Goal: Information Seeking & Learning: Learn about a topic

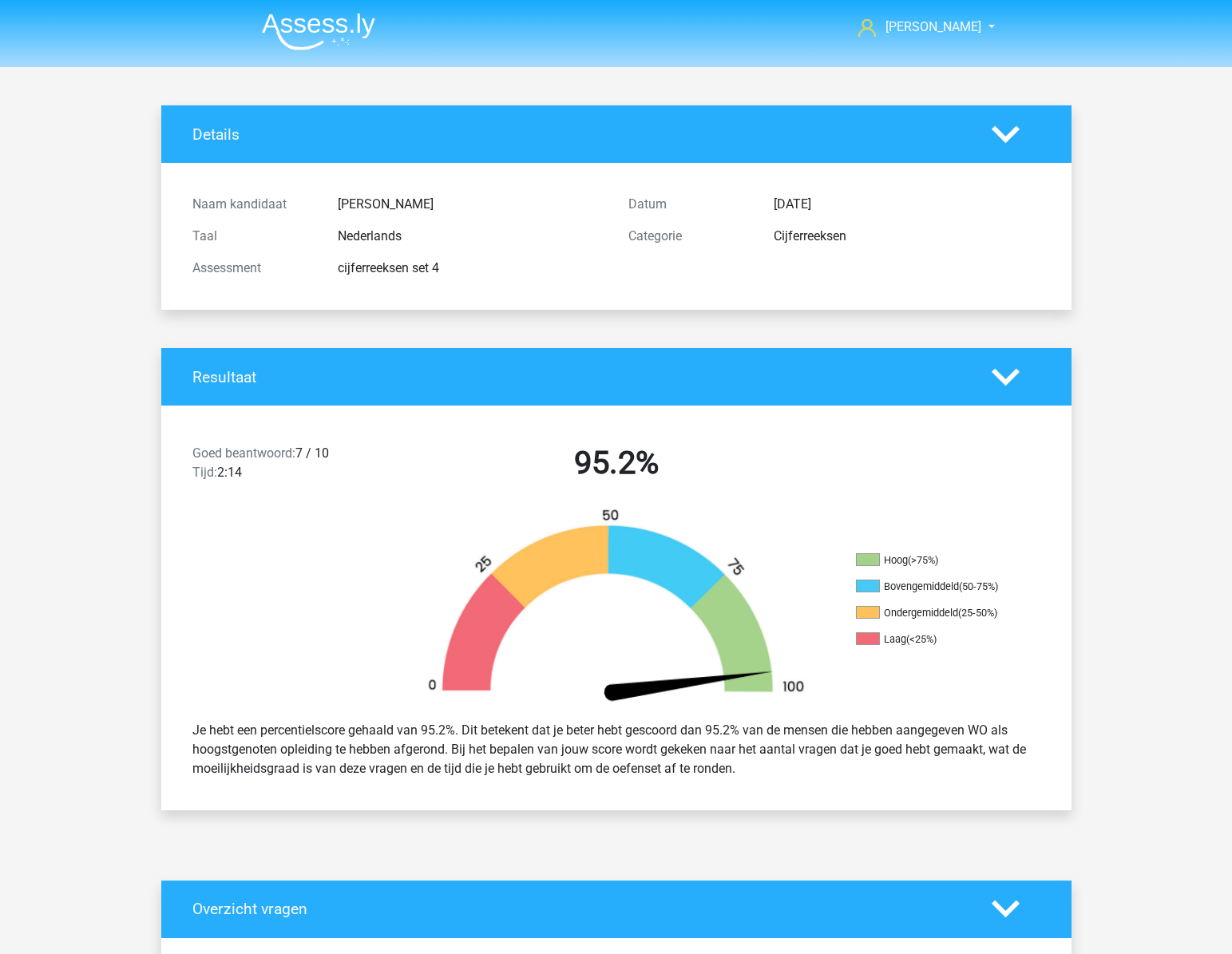
scroll to position [1160, 0]
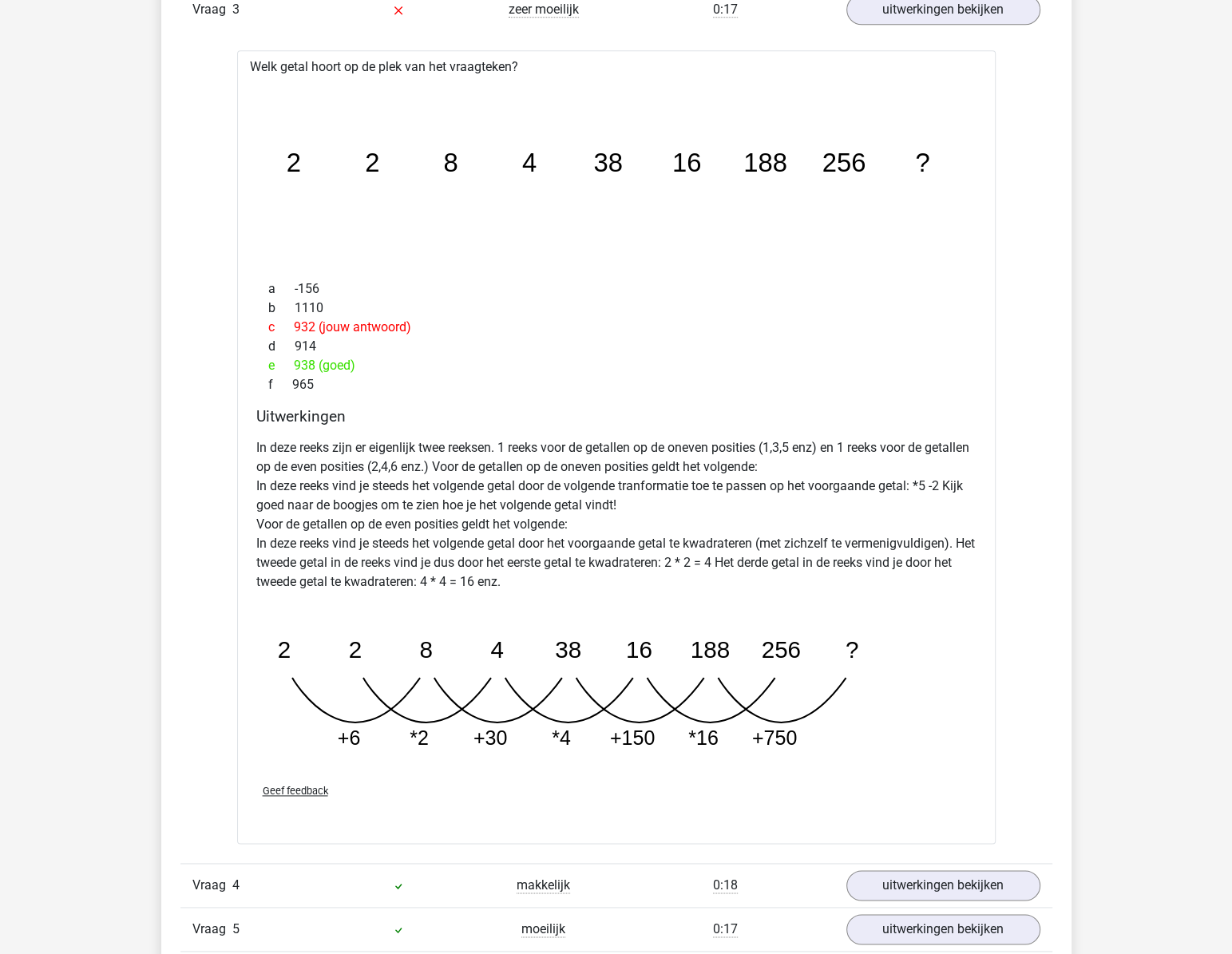
click at [444, 240] on icon "image/svg+xml 2 2 8 4 38 16 188 256 ?" at bounding box center [616, 171] width 707 height 177
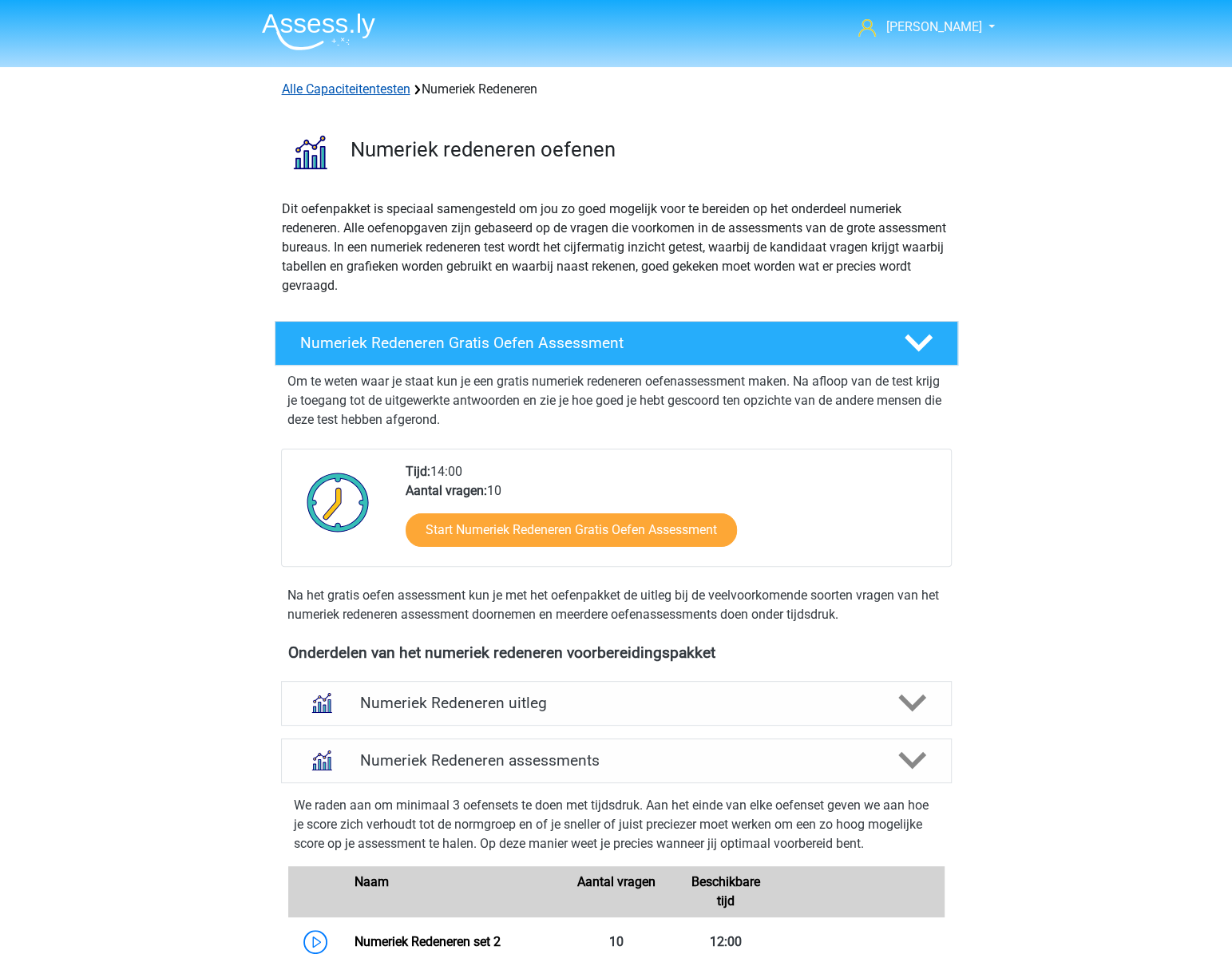
click at [326, 87] on link "Alle Capaciteitentesten" at bounding box center [346, 88] width 128 height 15
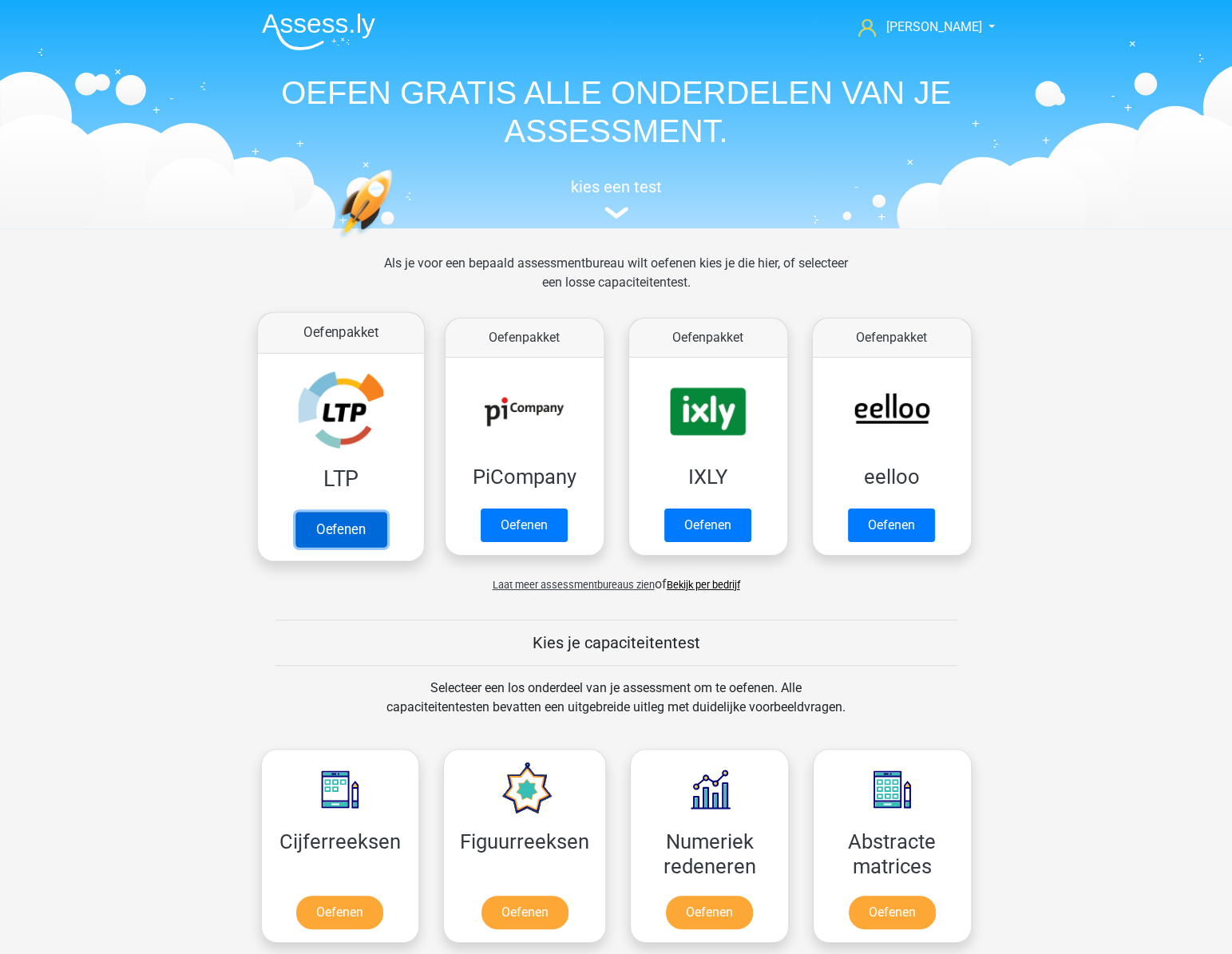
click at [327, 528] on link "Oefenen" at bounding box center [340, 529] width 91 height 35
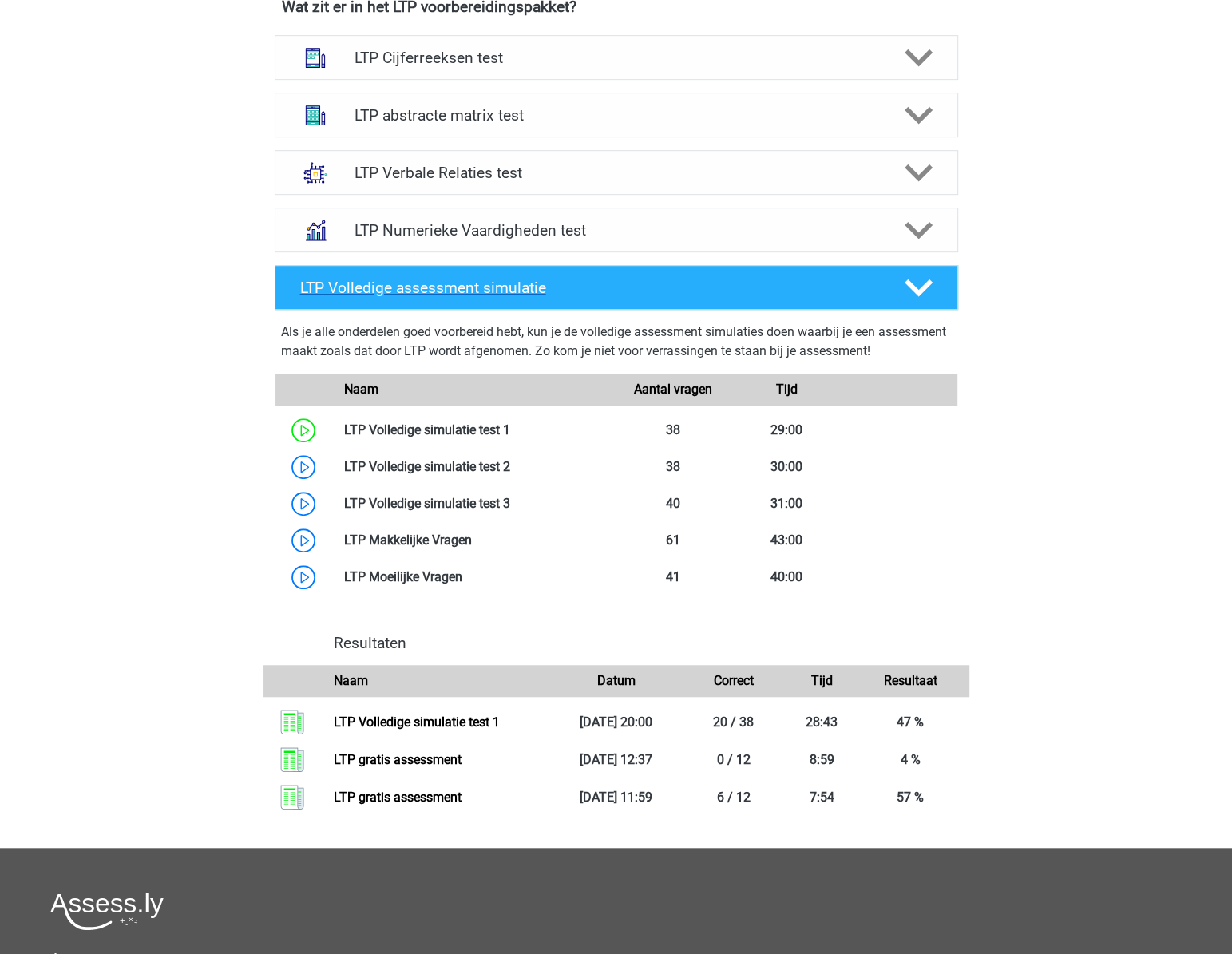
scroll to position [508, 0]
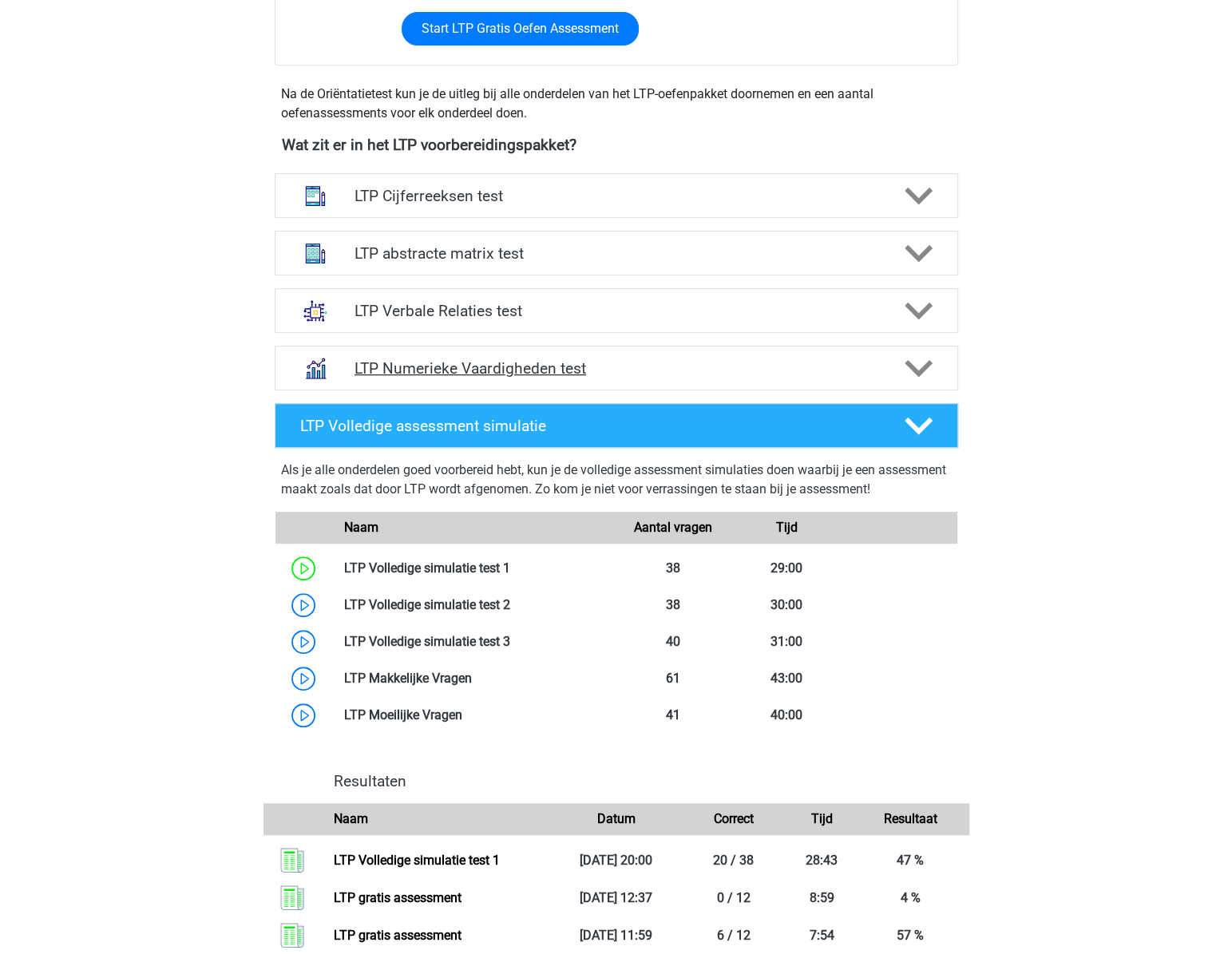
click at [628, 369] on h4 "LTP Numerieke Vaardigheden test" at bounding box center [616, 369] width 523 height 18
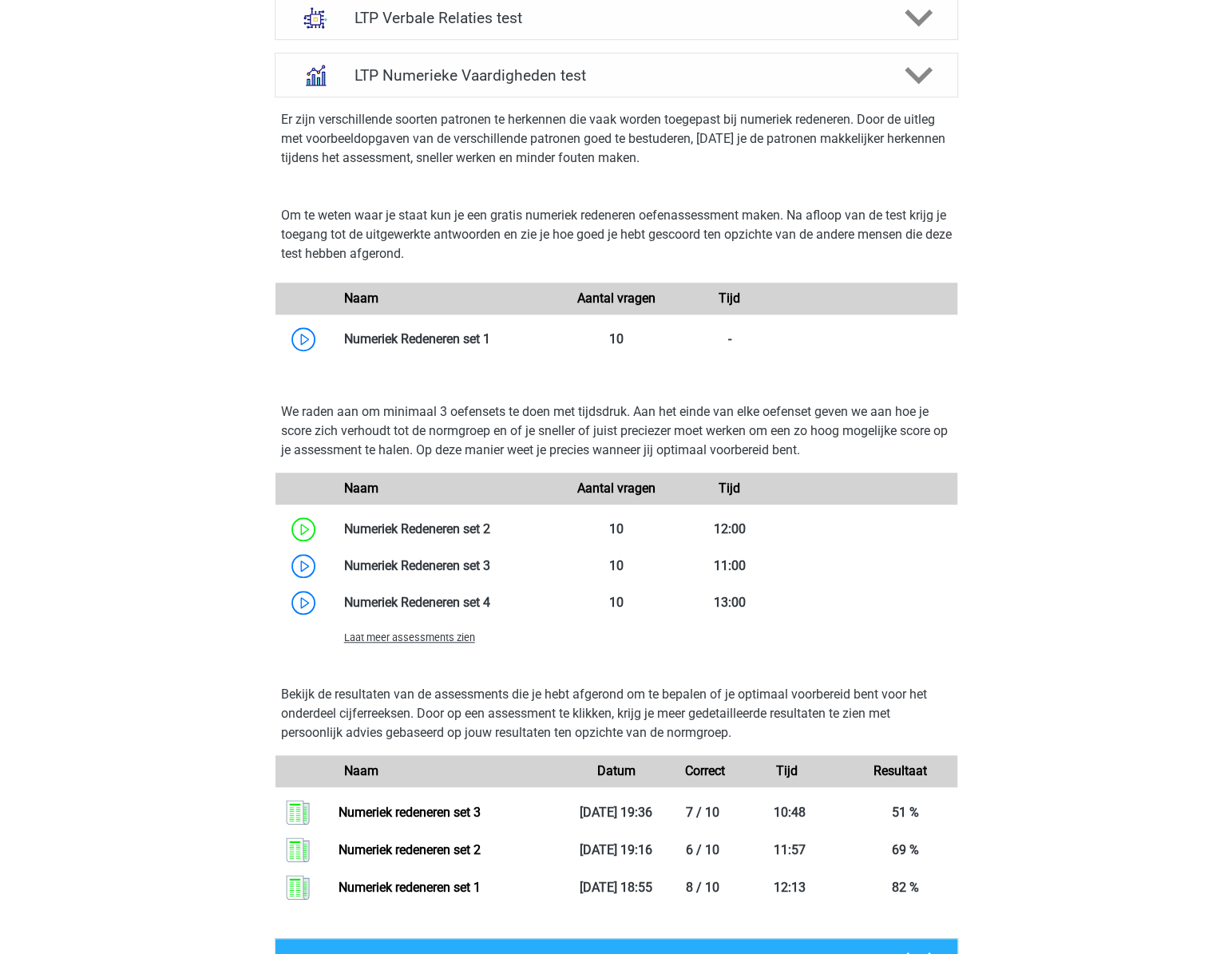
scroll to position [1016, 0]
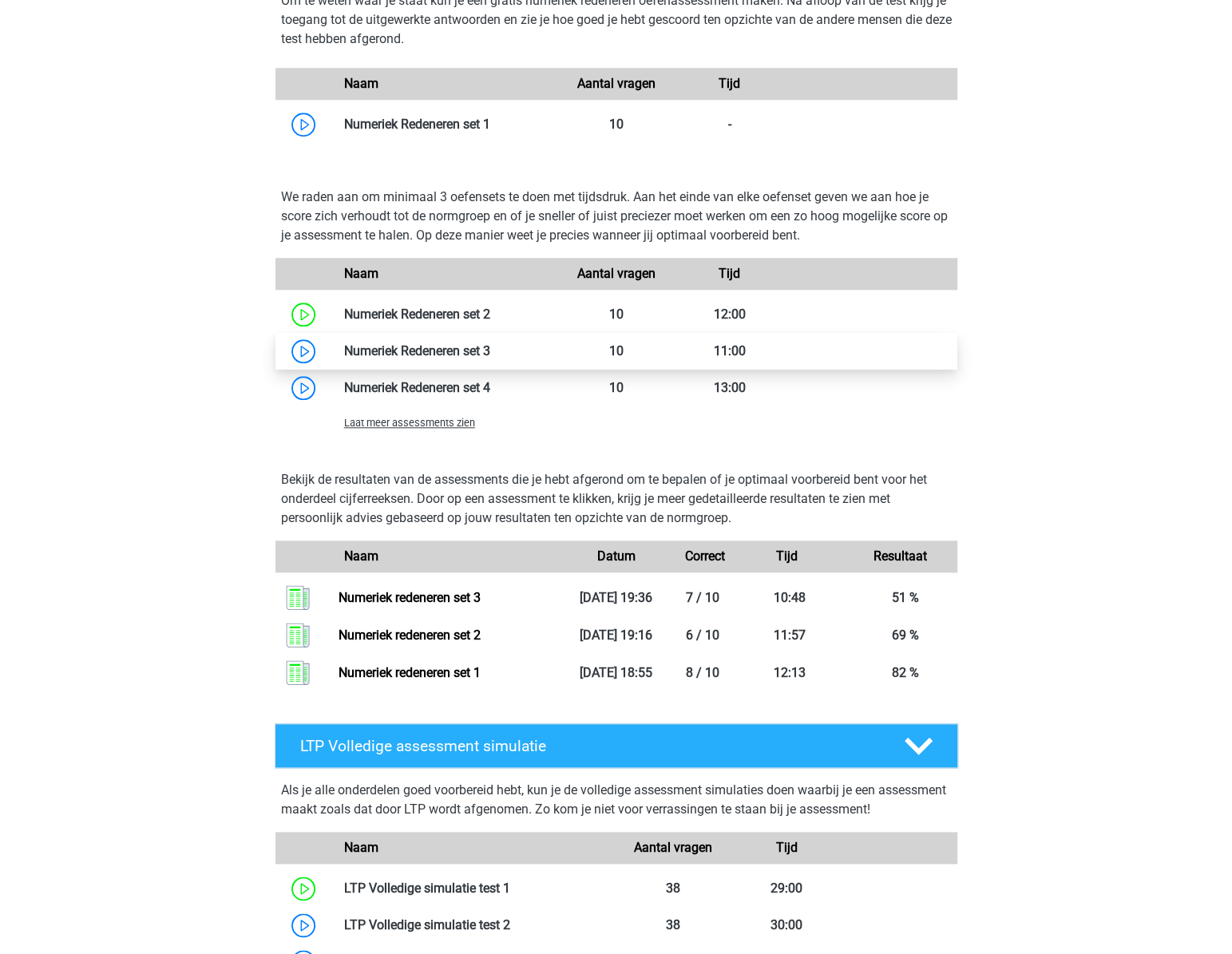
click at [491, 344] on link at bounding box center [491, 350] width 0 height 15
click at [442, 417] on span "Laat meer assessments zien" at bounding box center [409, 422] width 131 height 12
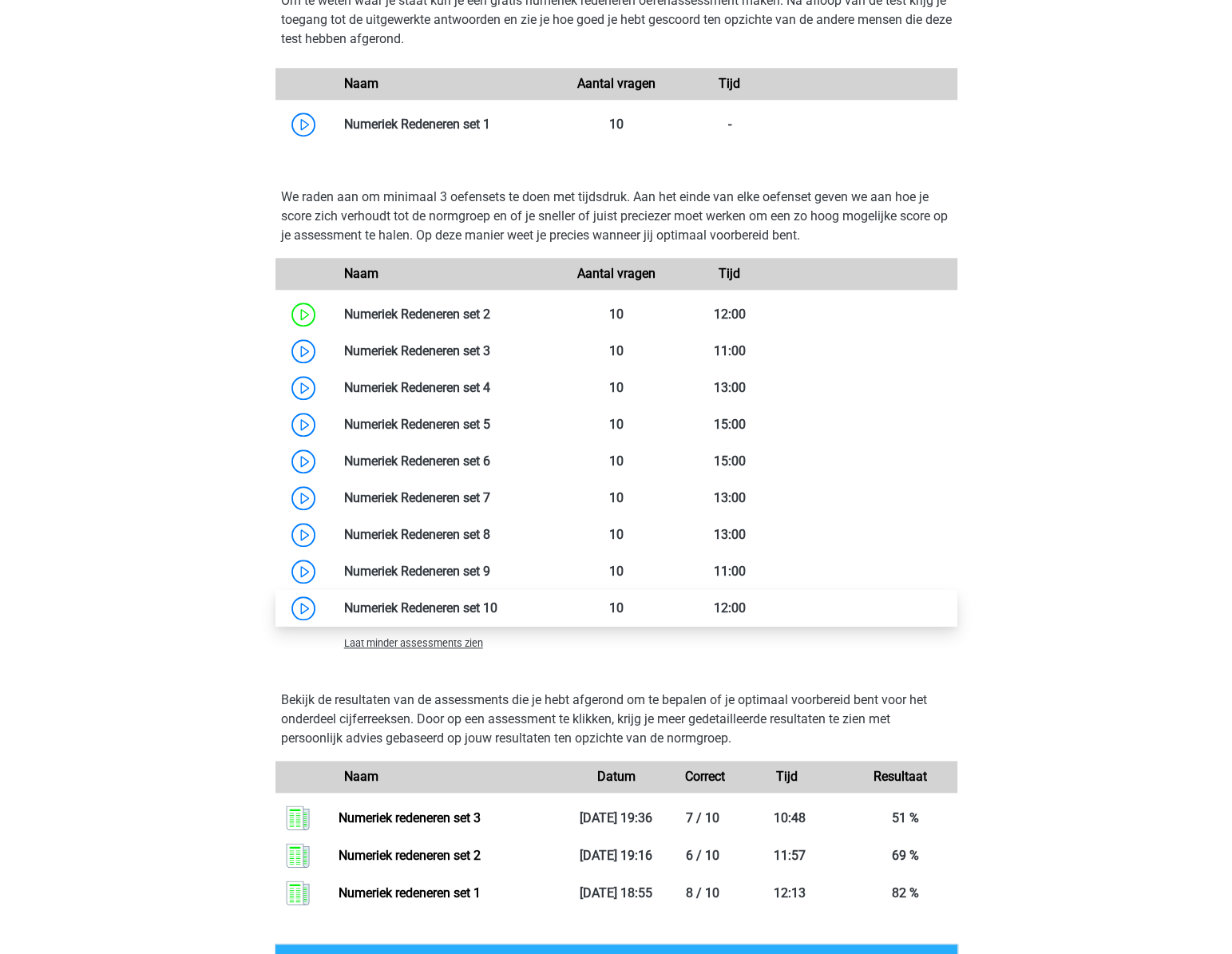
click at [498, 607] on link at bounding box center [498, 607] width 0 height 15
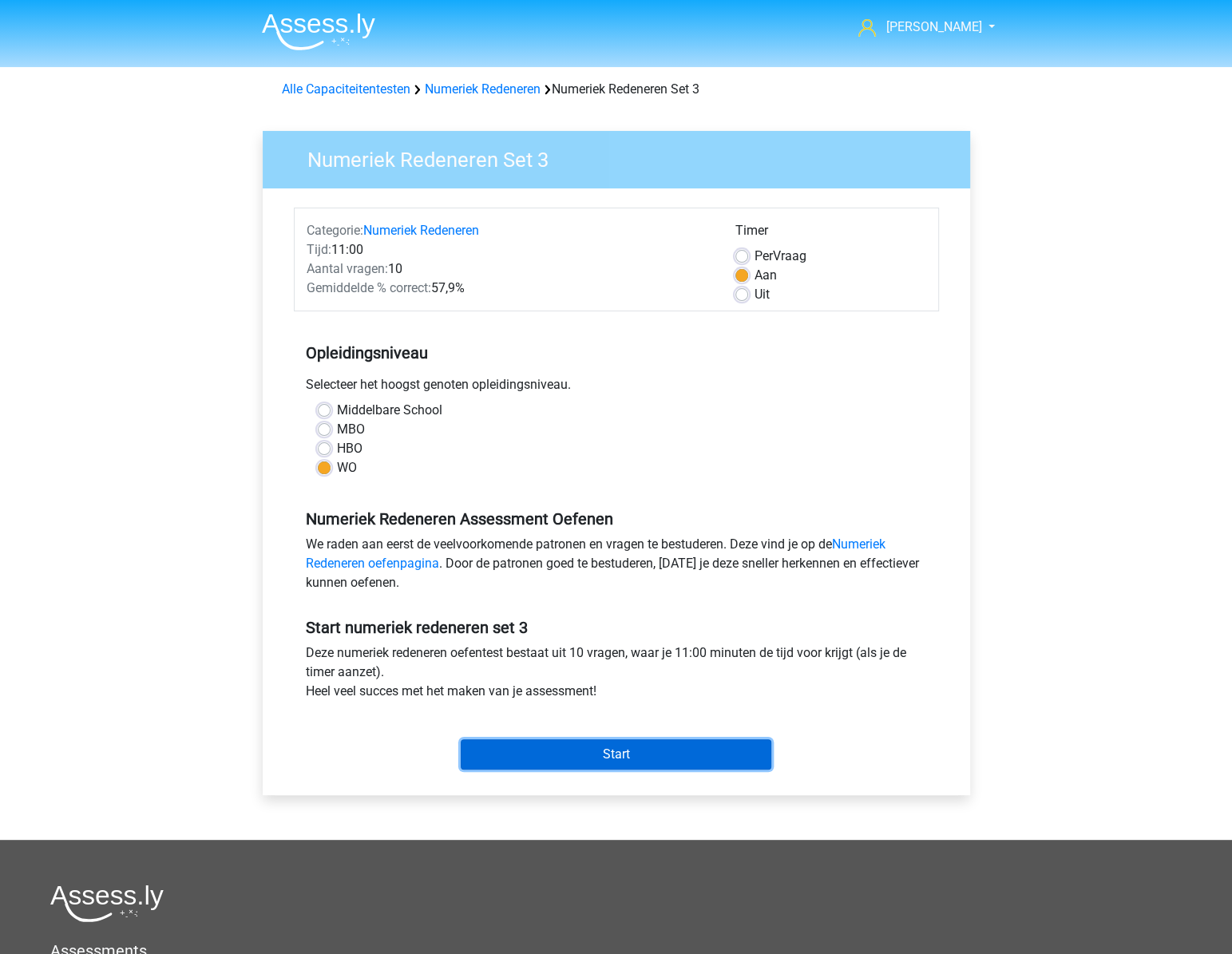
click at [569, 757] on input "Start" at bounding box center [616, 754] width 311 height 30
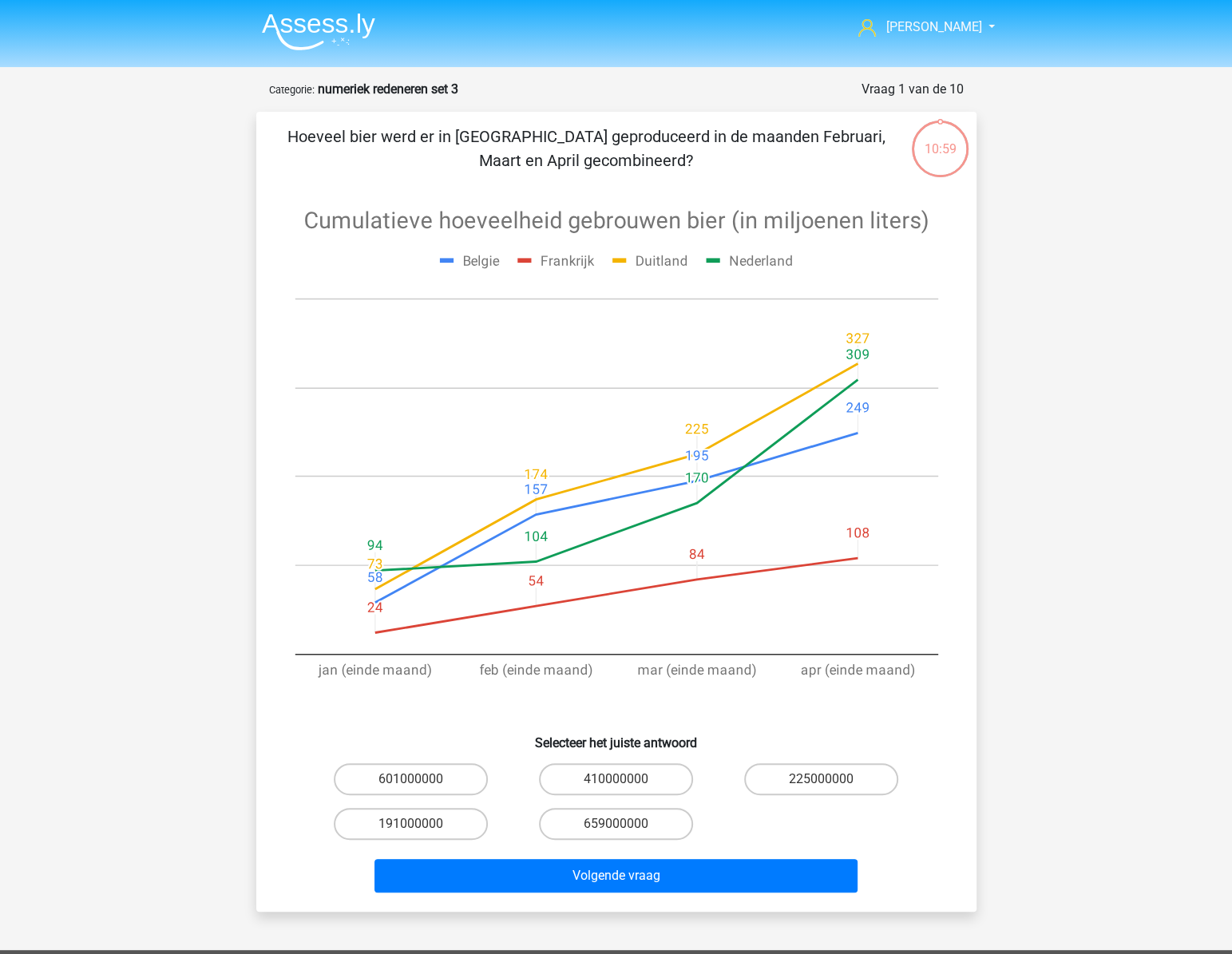
click at [640, 327] on icon at bounding box center [617, 453] width 644 height 537
click at [930, 329] on icon at bounding box center [617, 453] width 644 height 537
click at [1024, 333] on div "Hans gepojo9279@besaies.com Nederlands English" at bounding box center [616, 686] width 1232 height 1372
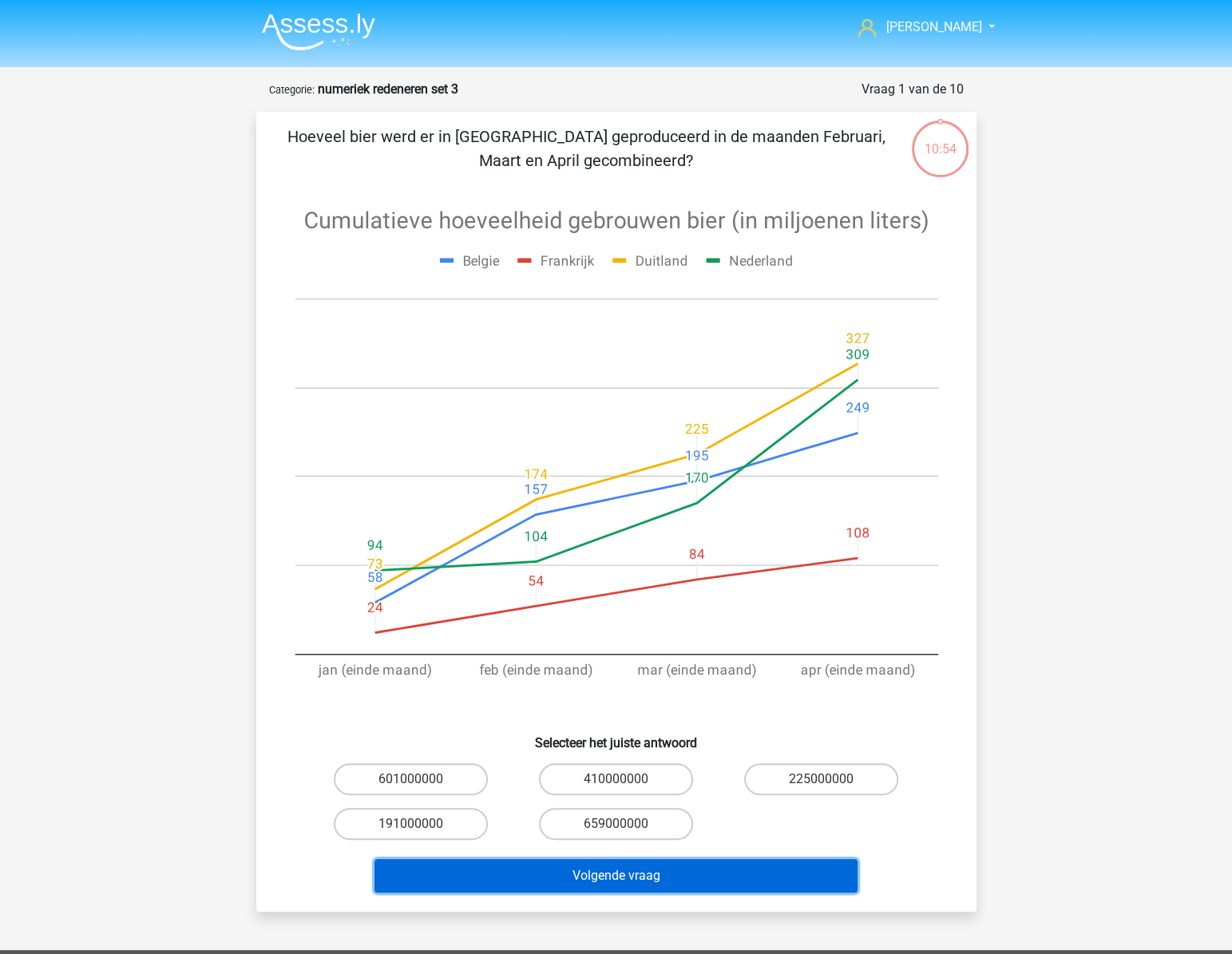
click at [608, 870] on button "Volgende vraag" at bounding box center [616, 876] width 483 height 33
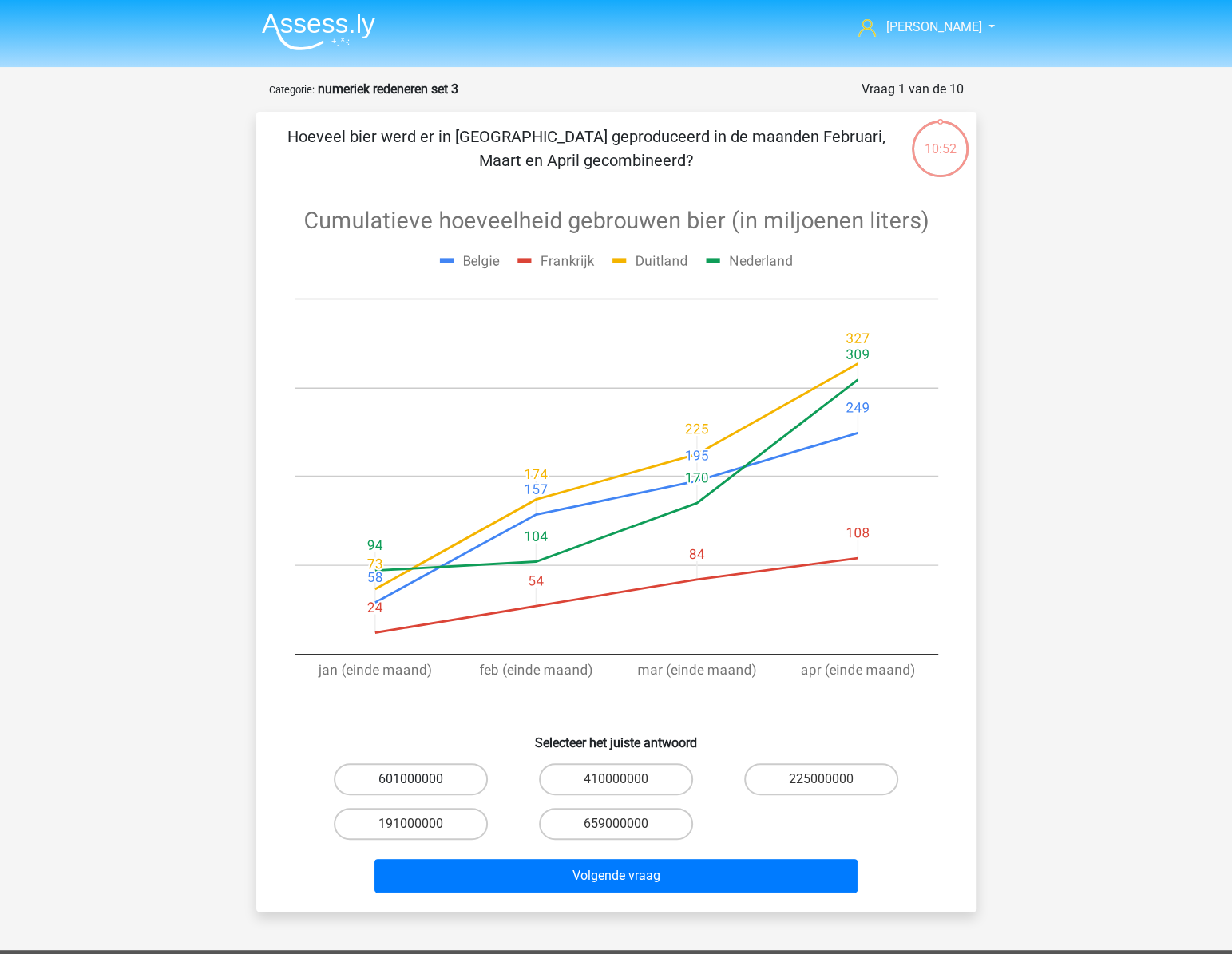
click at [462, 782] on label "601000000" at bounding box center [410, 779] width 154 height 32
click at [421, 782] on input "601000000" at bounding box center [415, 783] width 10 height 10
radio input "true"
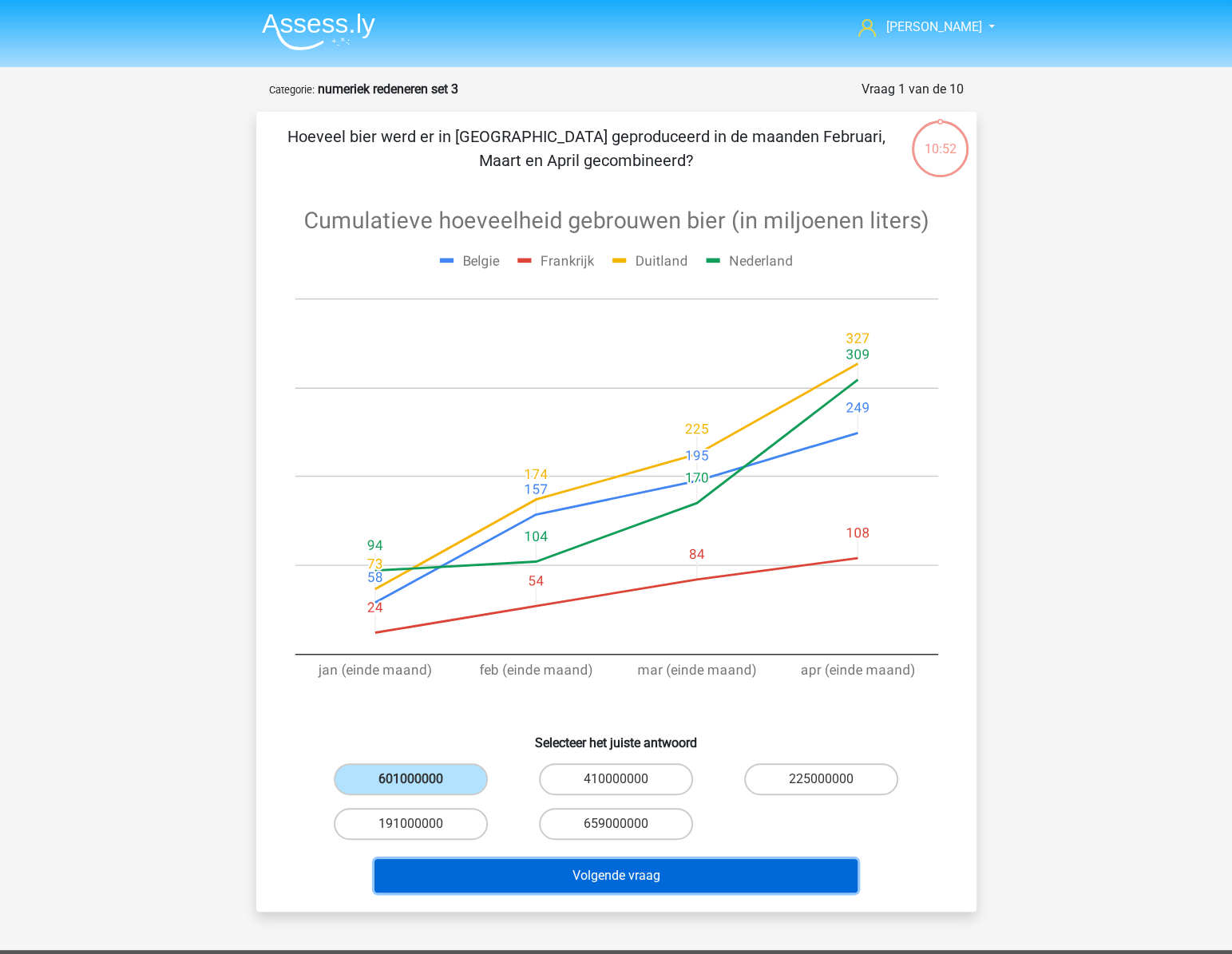
click at [572, 873] on button "Volgende vraag" at bounding box center [616, 876] width 483 height 33
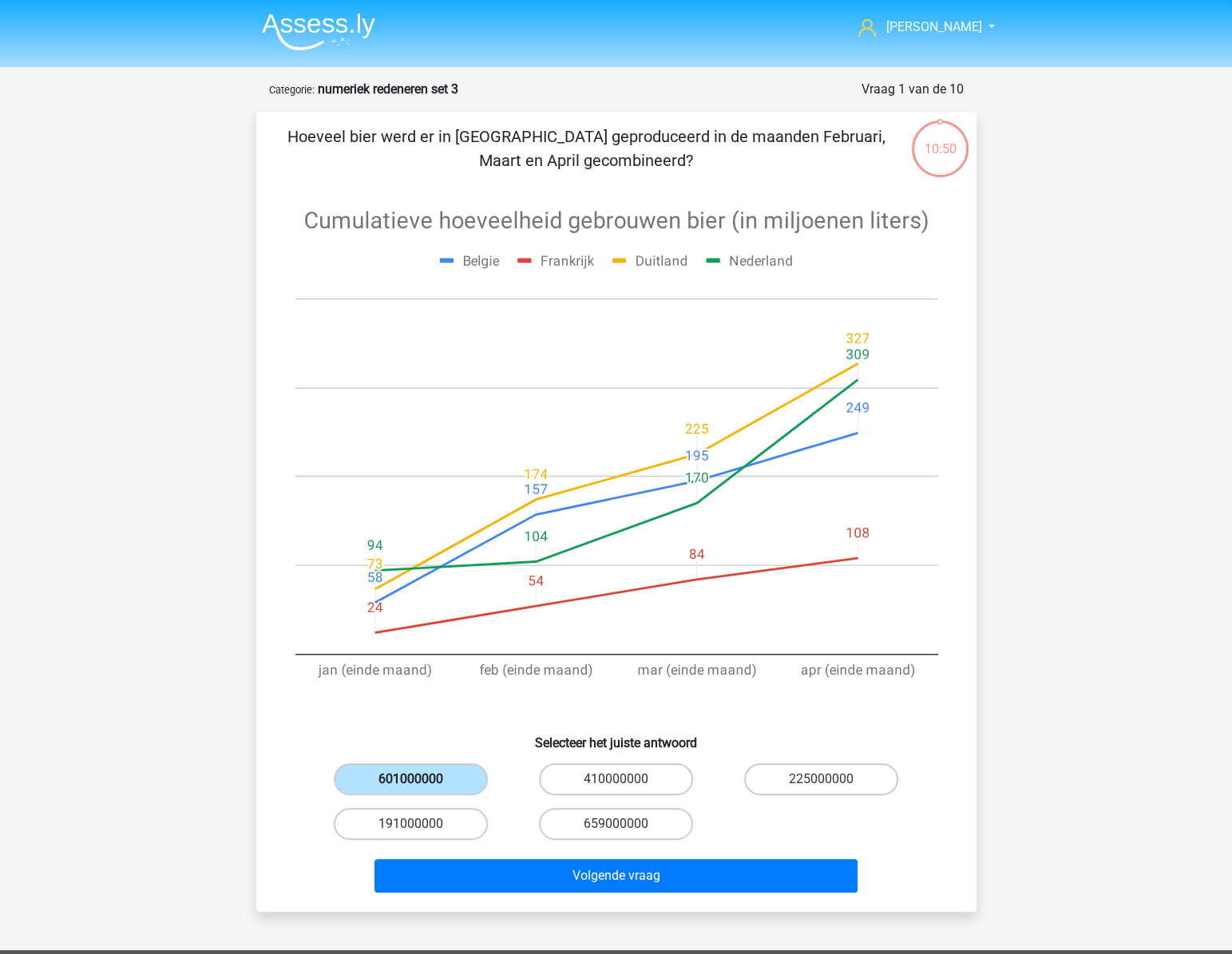
click at [432, 780] on label "601000000" at bounding box center [410, 779] width 154 height 32
click at [421, 780] on input "601000000" at bounding box center [415, 783] width 10 height 10
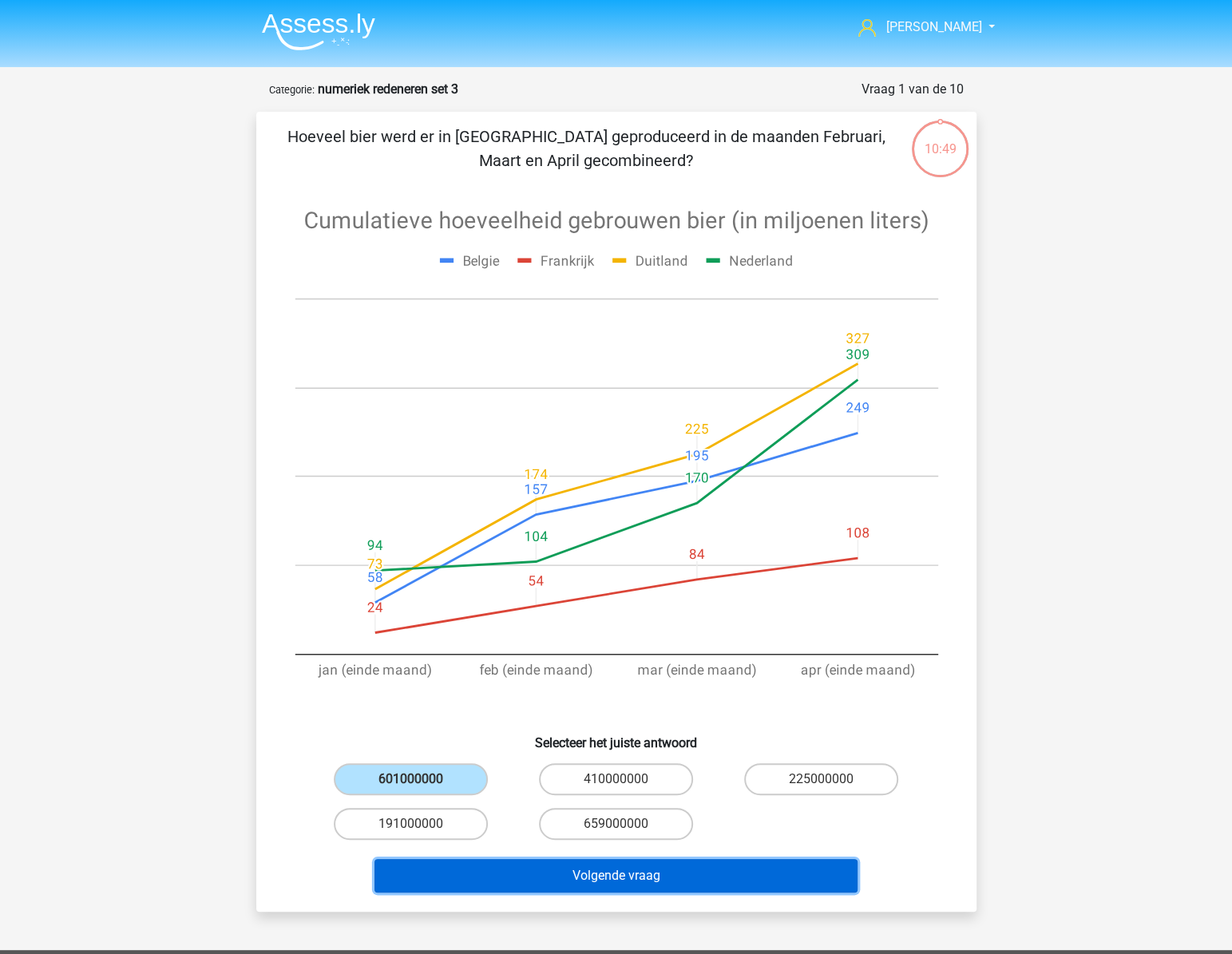
click at [594, 870] on button "Volgende vraag" at bounding box center [616, 876] width 483 height 33
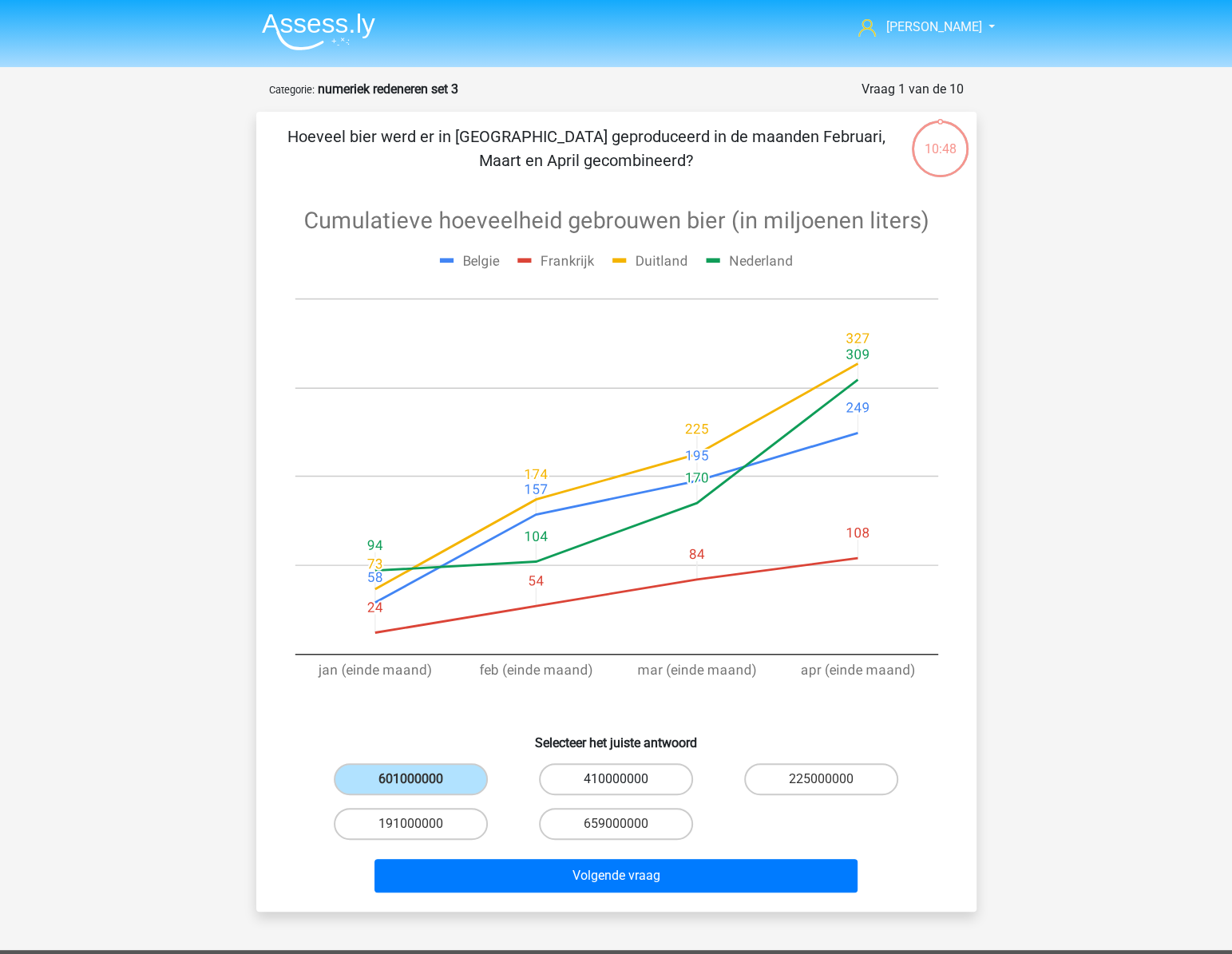
click at [599, 774] on label "410000000" at bounding box center [616, 779] width 154 height 32
click at [616, 779] on input "410000000" at bounding box center [621, 783] width 10 height 10
radio input "true"
click at [409, 774] on label "601000000" at bounding box center [410, 779] width 154 height 32
click at [410, 779] on input "601000000" at bounding box center [415, 783] width 10 height 10
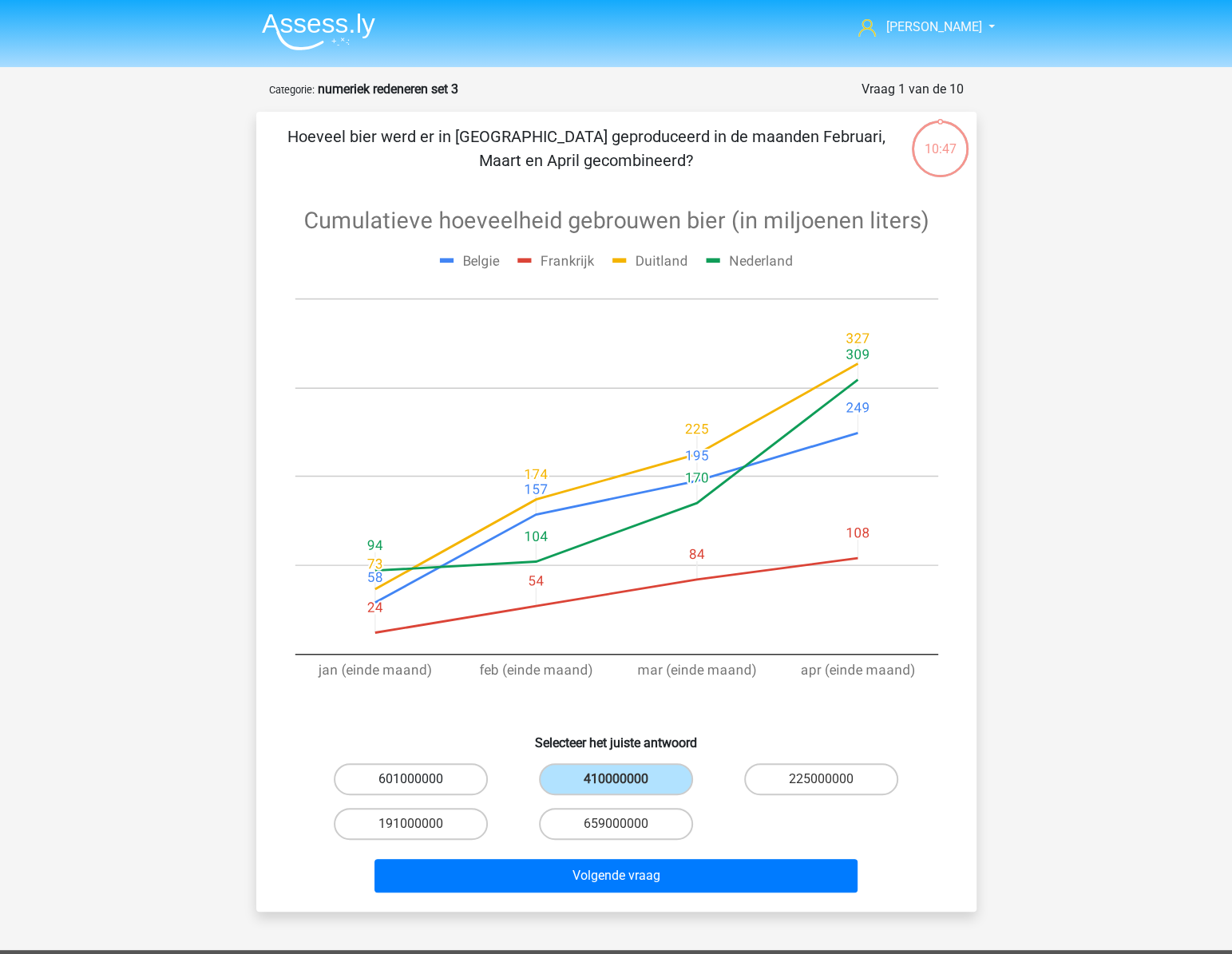
radio input "true"
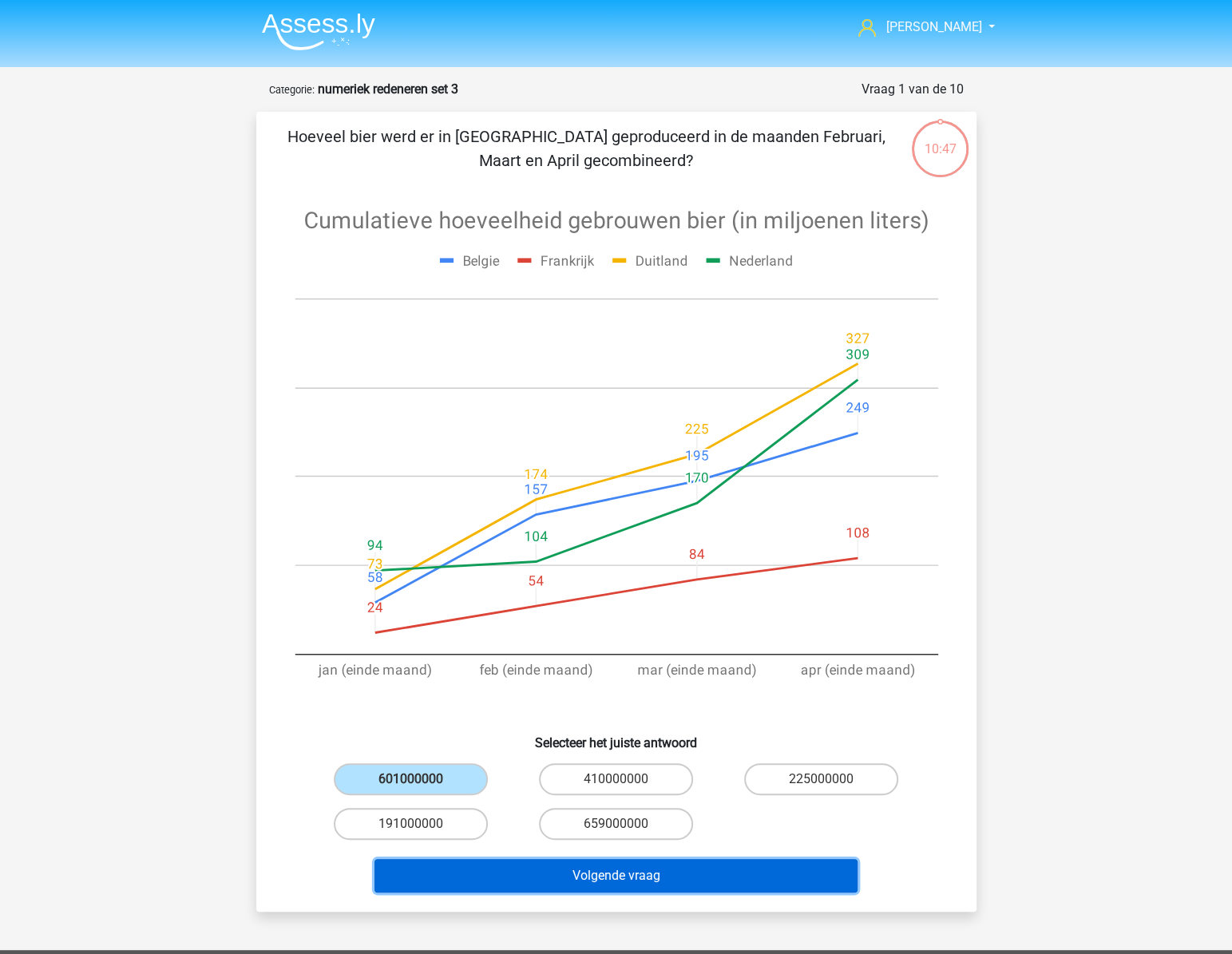
click at [584, 878] on button "Volgende vraag" at bounding box center [616, 876] width 483 height 33
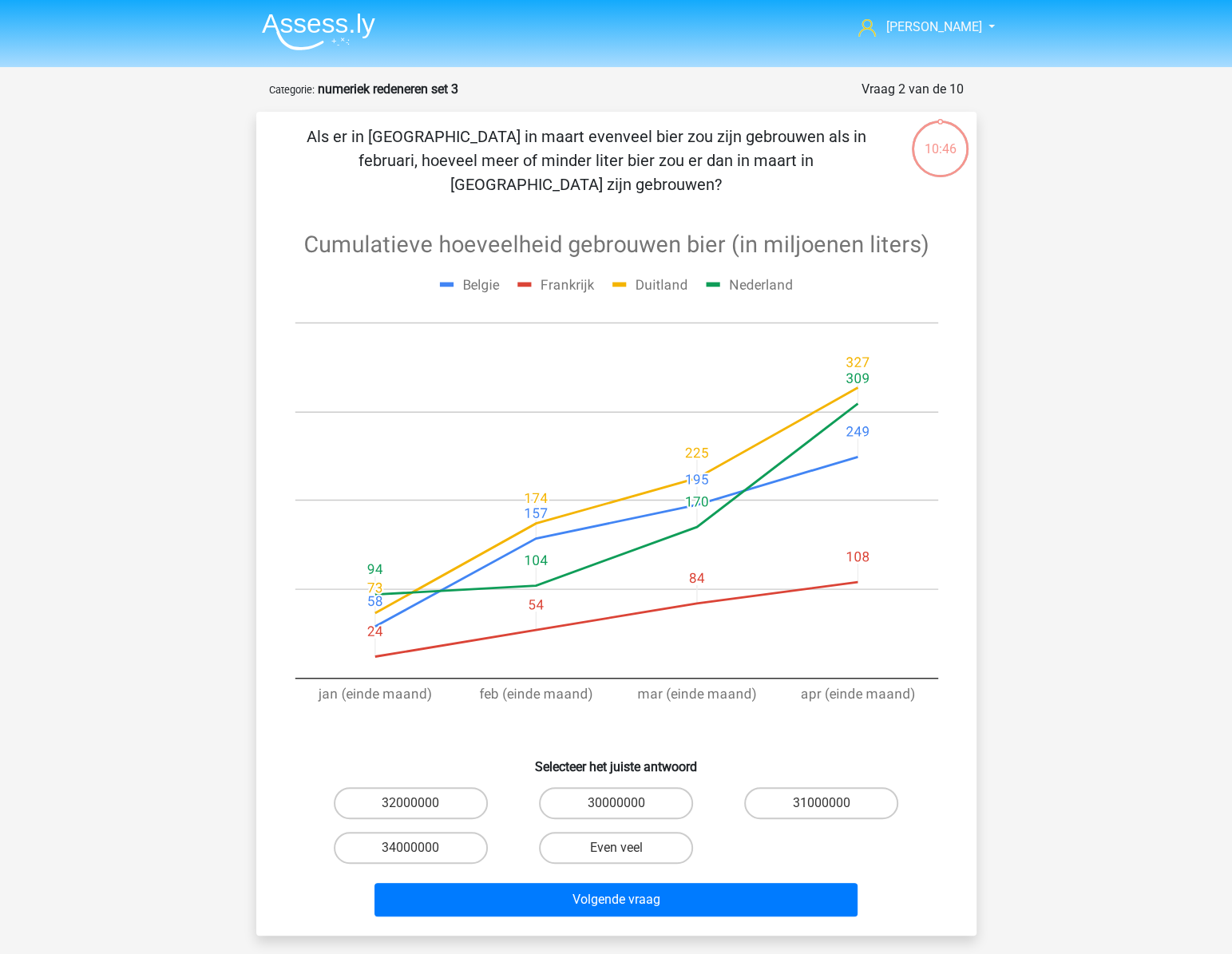
scroll to position [80, 0]
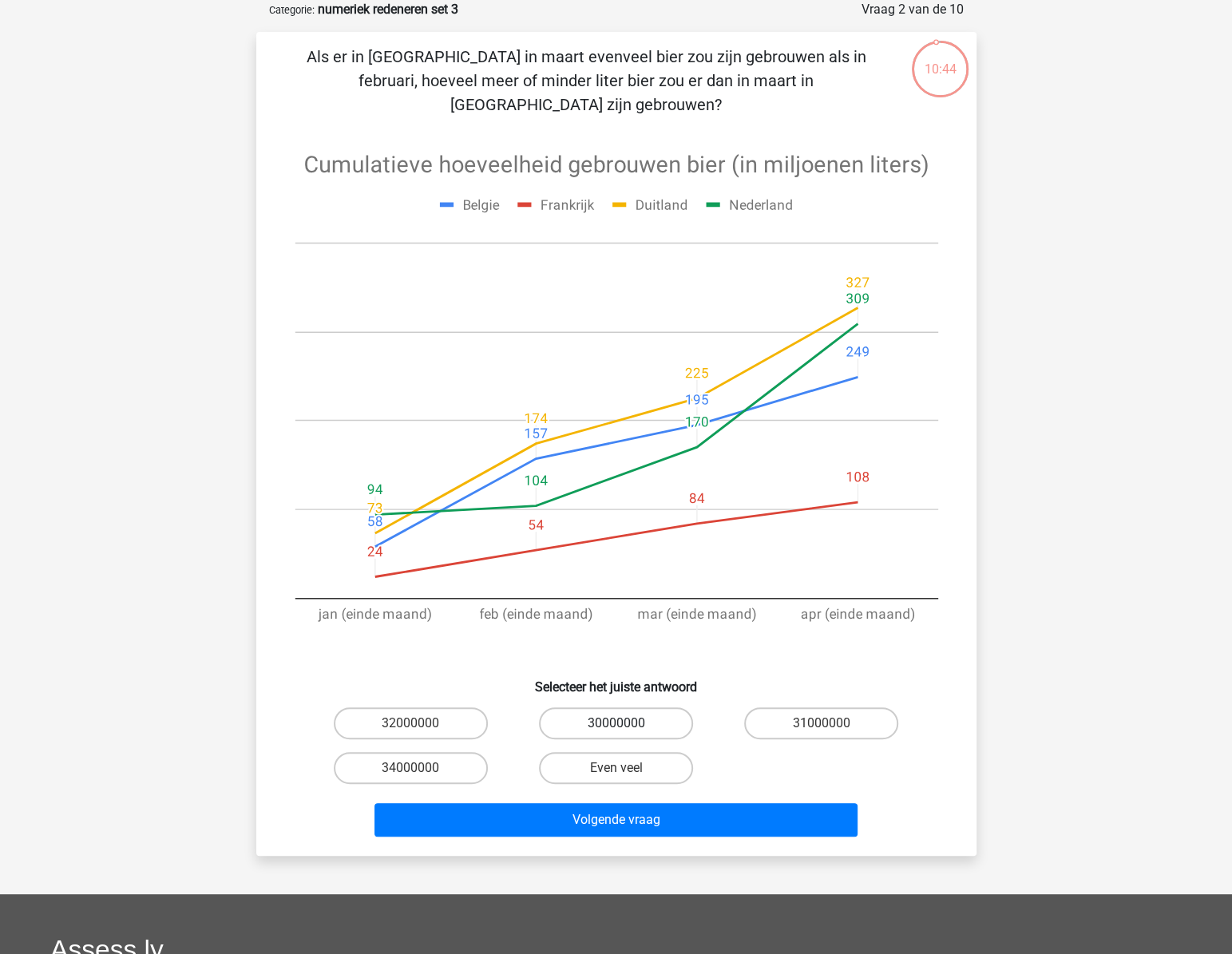
click at [615, 707] on label "30000000" at bounding box center [616, 723] width 154 height 32
click at [616, 724] on input "30000000" at bounding box center [621, 728] width 10 height 10
radio input "true"
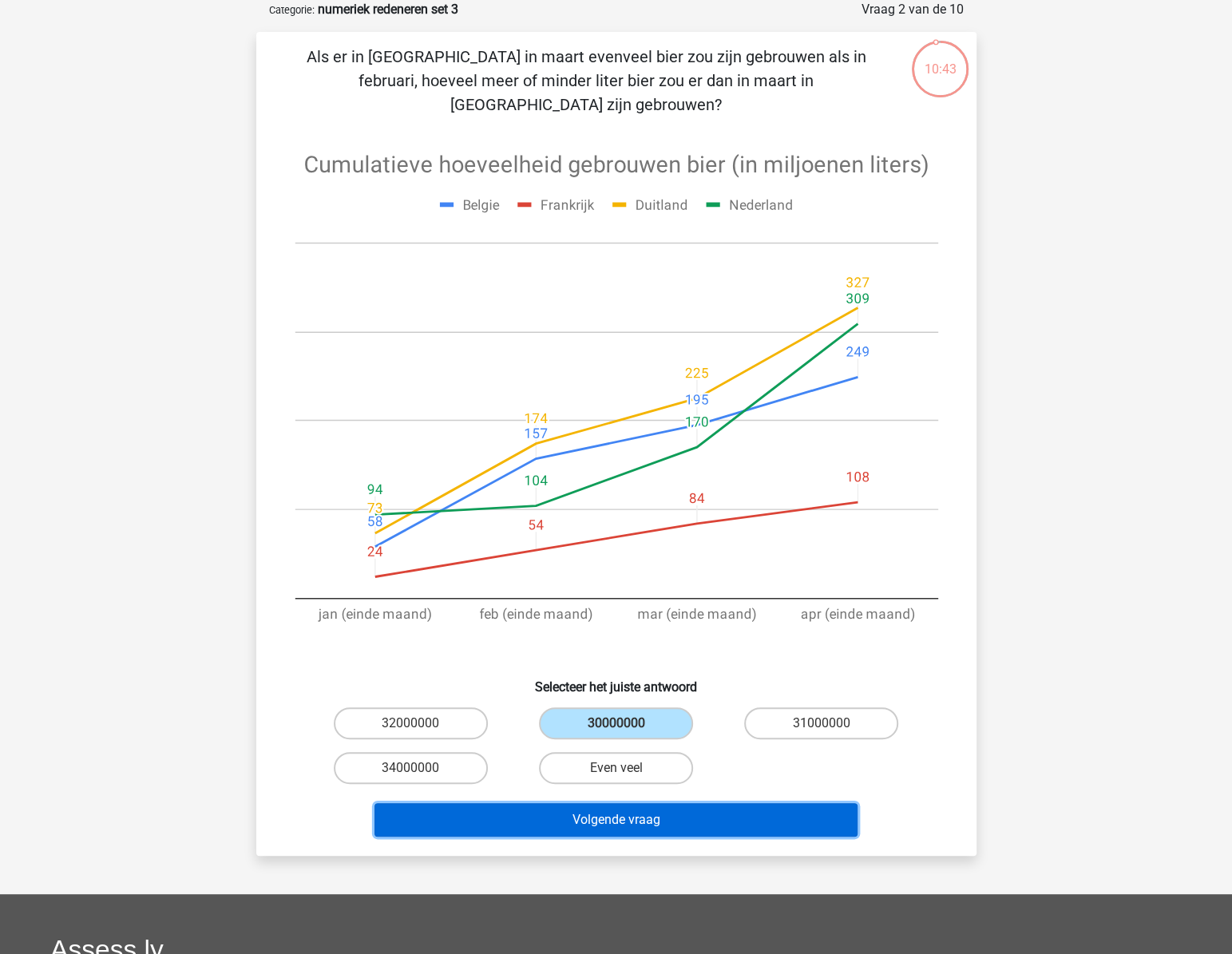
click at [602, 803] on button "Volgende vraag" at bounding box center [616, 819] width 483 height 33
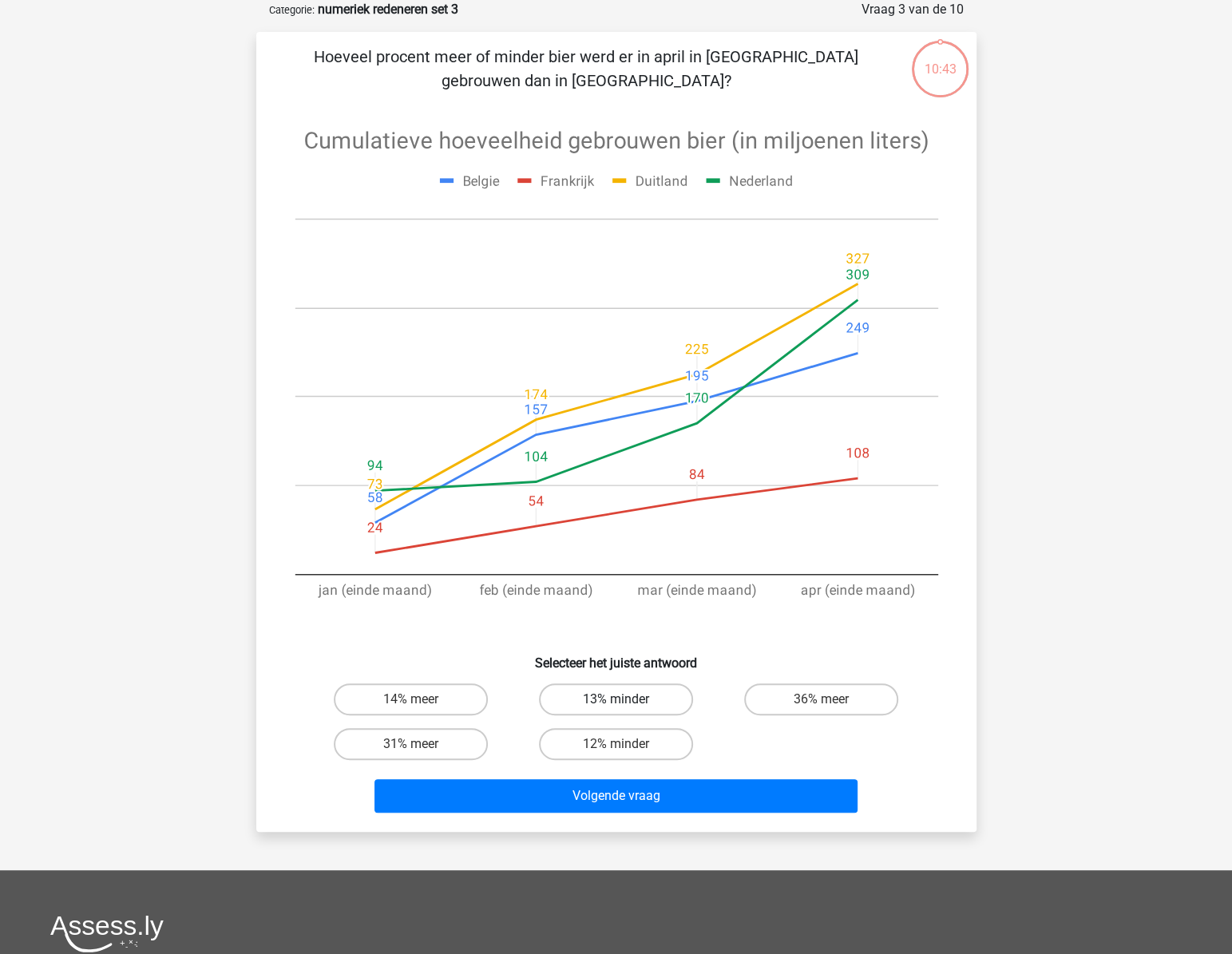
click at [610, 694] on label "13% minder" at bounding box center [616, 699] width 154 height 32
click at [616, 700] on input "13% minder" at bounding box center [621, 704] width 10 height 10
radio input "true"
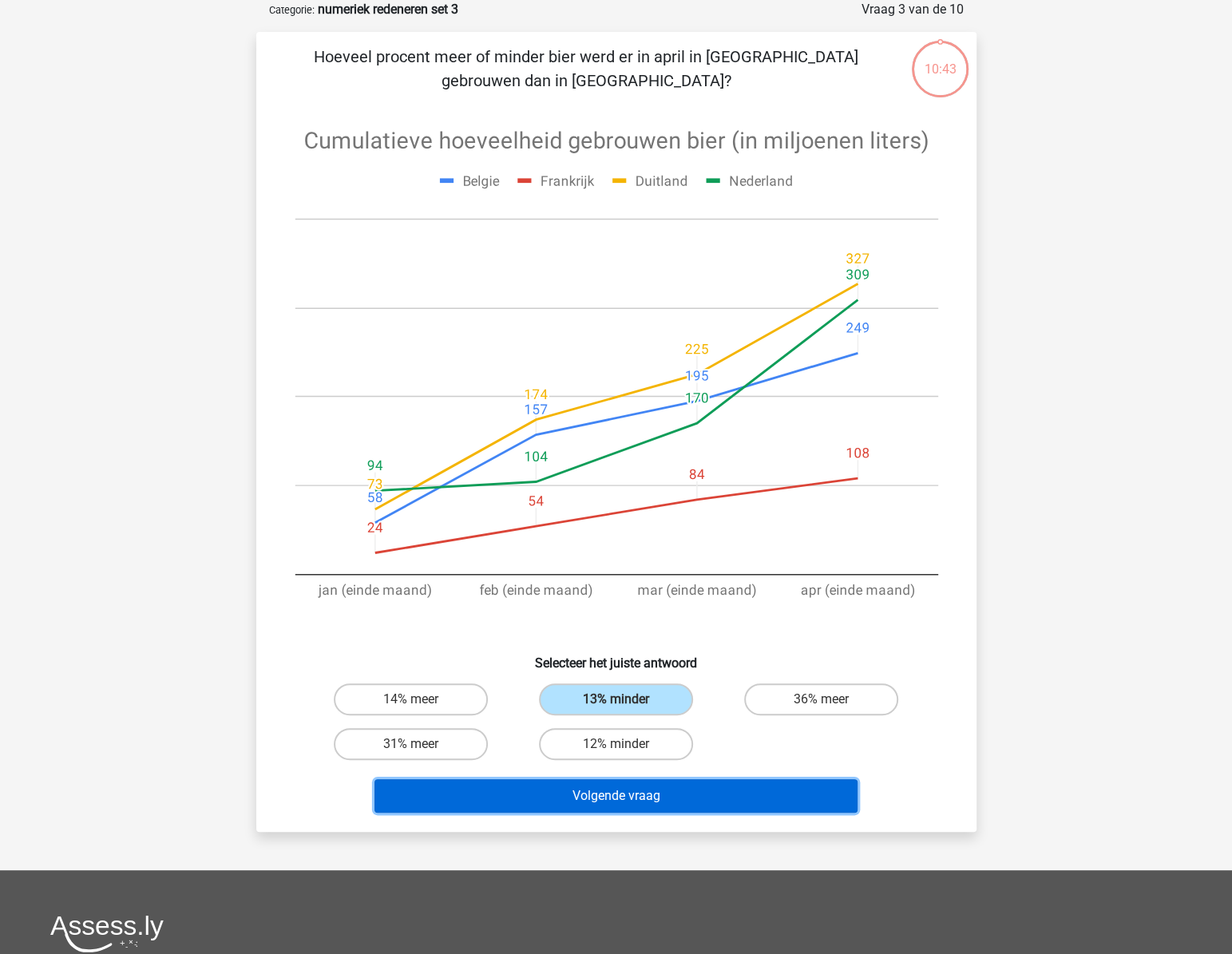
click at [607, 802] on button "Volgende vraag" at bounding box center [616, 795] width 483 height 33
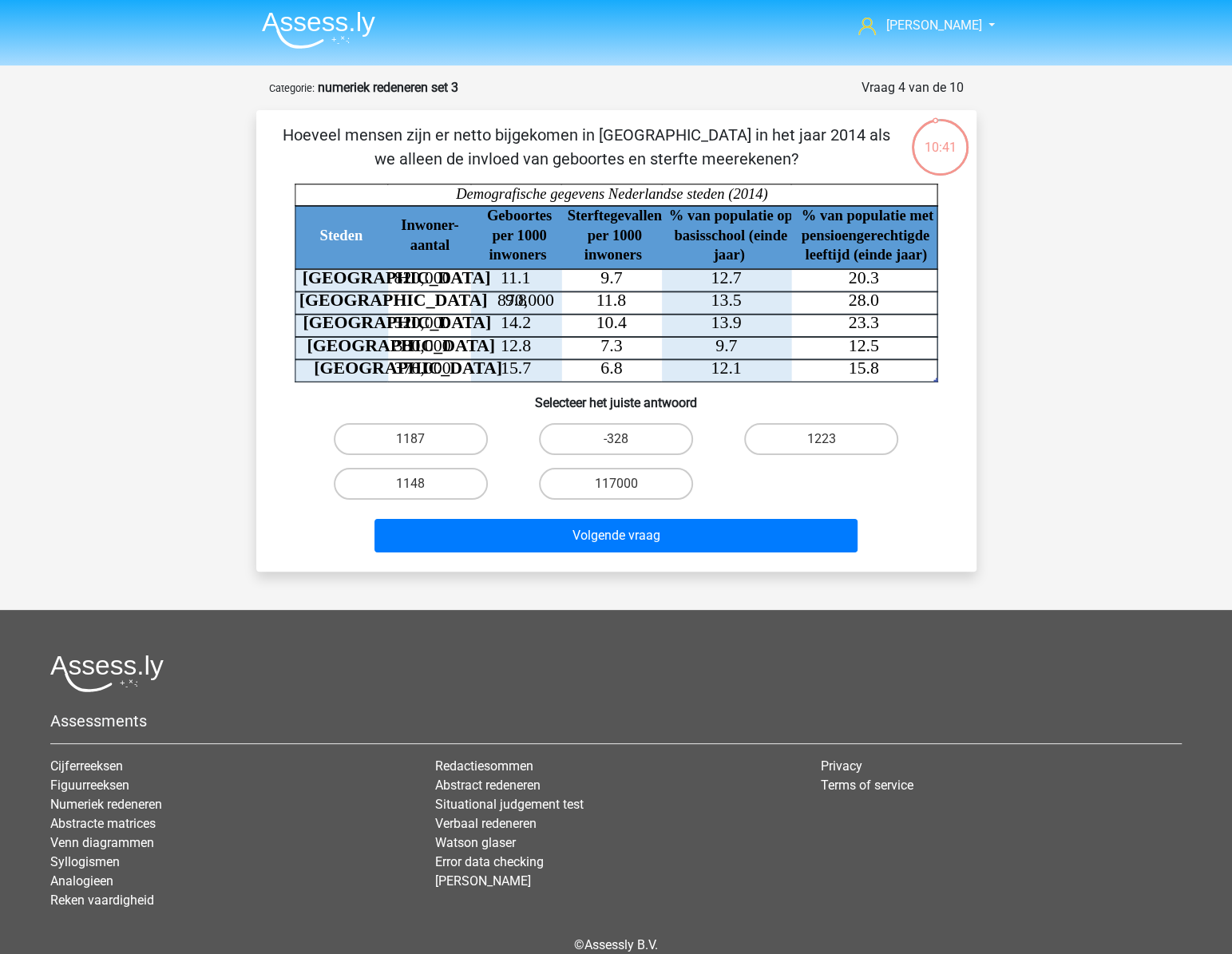
scroll to position [0, 0]
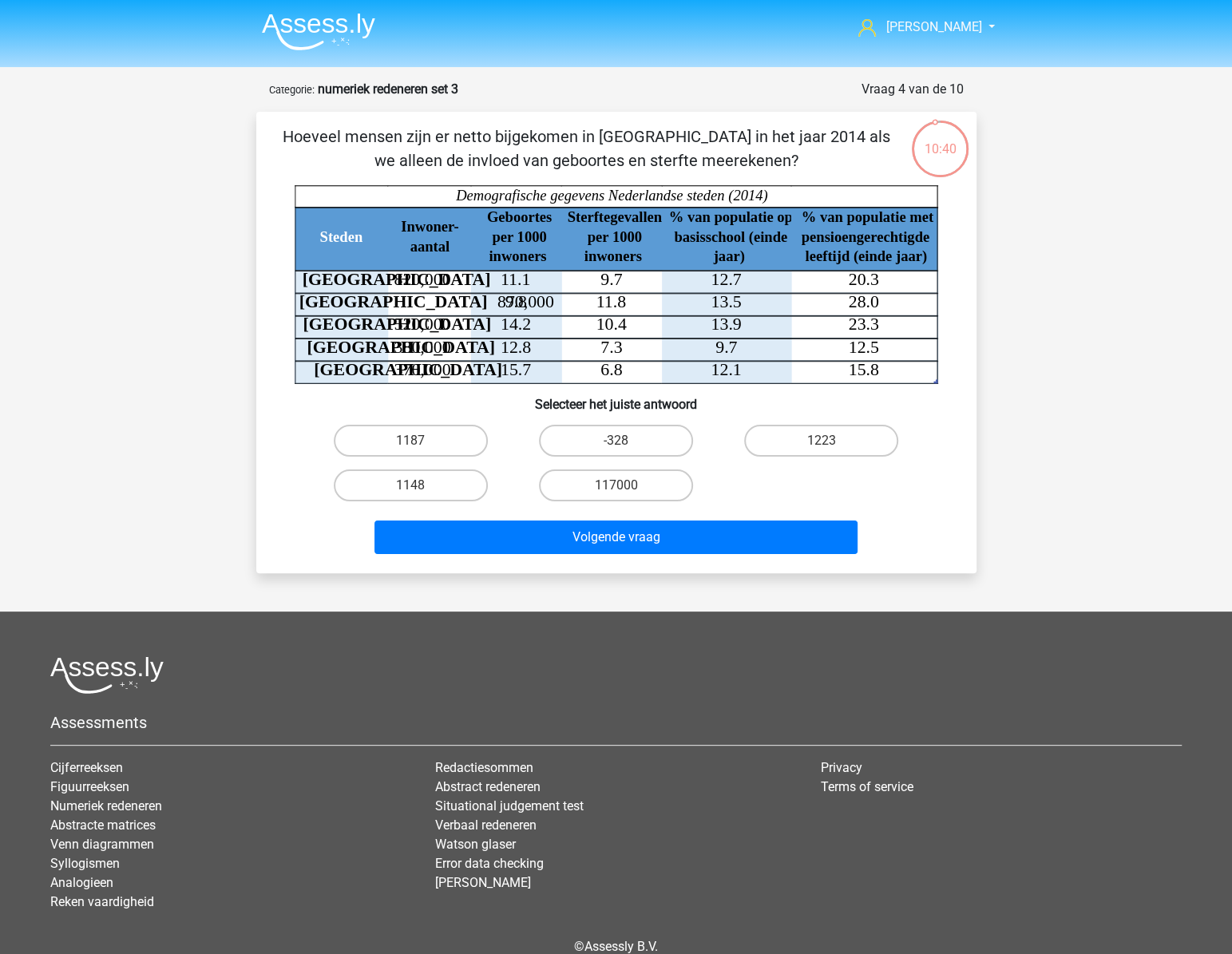
drag, startPoint x: 367, startPoint y: 95, endPoint x: 349, endPoint y: 89, distance: 19.0
click at [367, 95] on strong "numeriek redeneren set 3" at bounding box center [388, 88] width 140 height 15
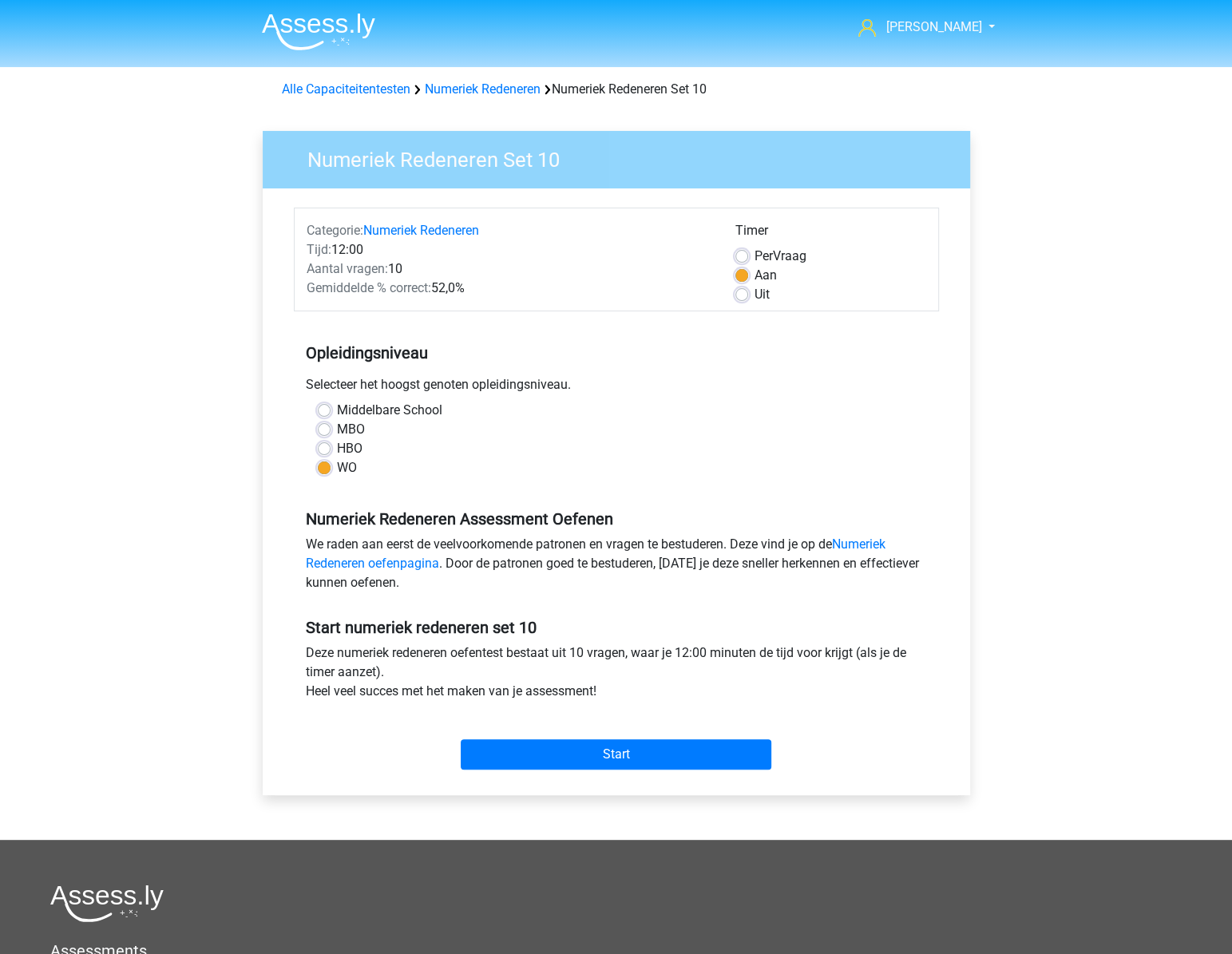
click at [748, 250] on div "Per Vraag" at bounding box center [831, 256] width 191 height 19
click at [754, 250] on label "Per Vraag" at bounding box center [780, 256] width 52 height 19
click at [742, 250] on input "Per Vraag" at bounding box center [742, 254] width 13 height 16
radio input "true"
click at [754, 276] on label "Aan" at bounding box center [765, 275] width 22 height 19
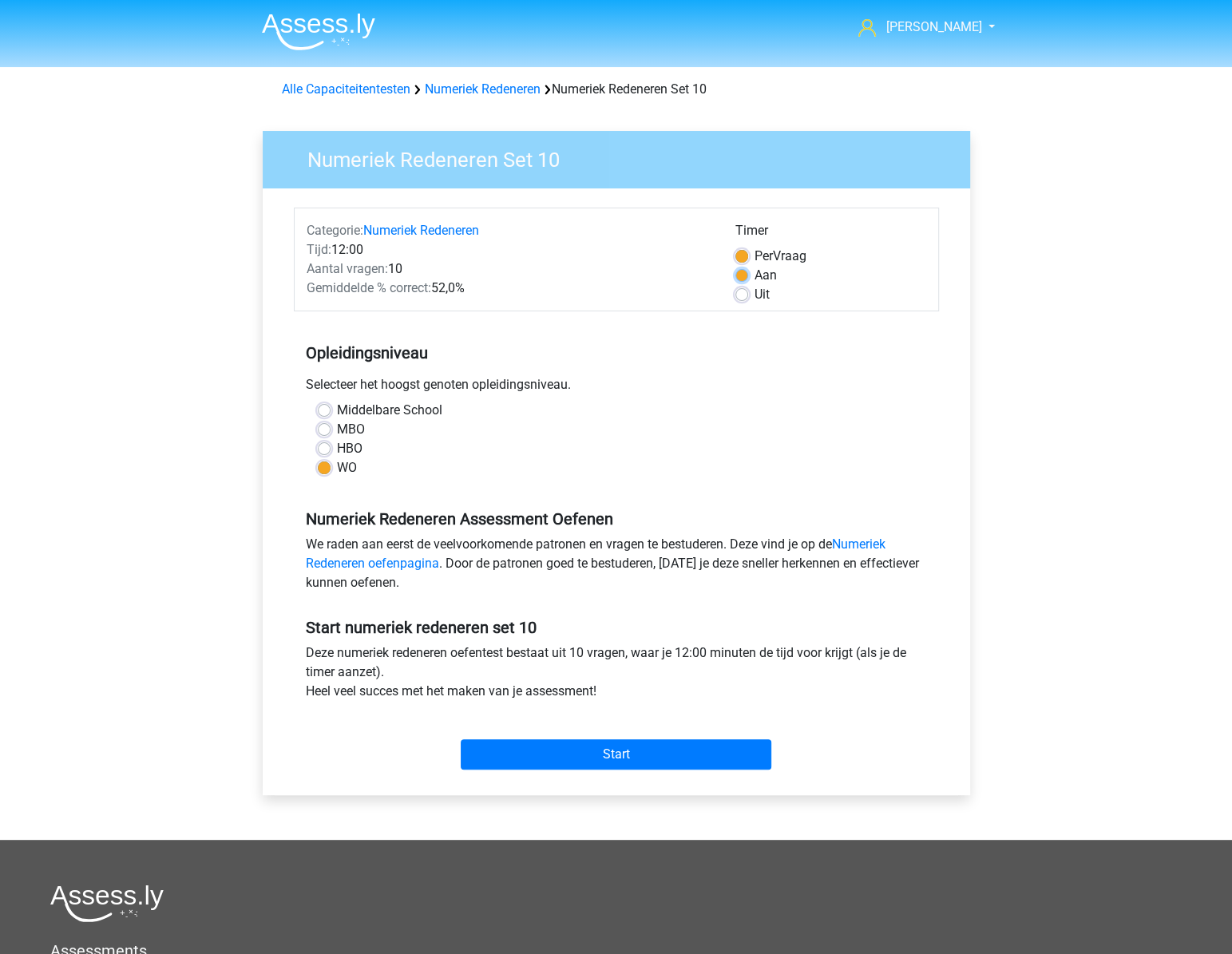
click at [742, 276] on input "Aan" at bounding box center [742, 273] width 13 height 16
radio input "true"
click at [641, 747] on input "Start" at bounding box center [616, 754] width 311 height 30
click at [539, 751] on input "Start" at bounding box center [616, 754] width 311 height 30
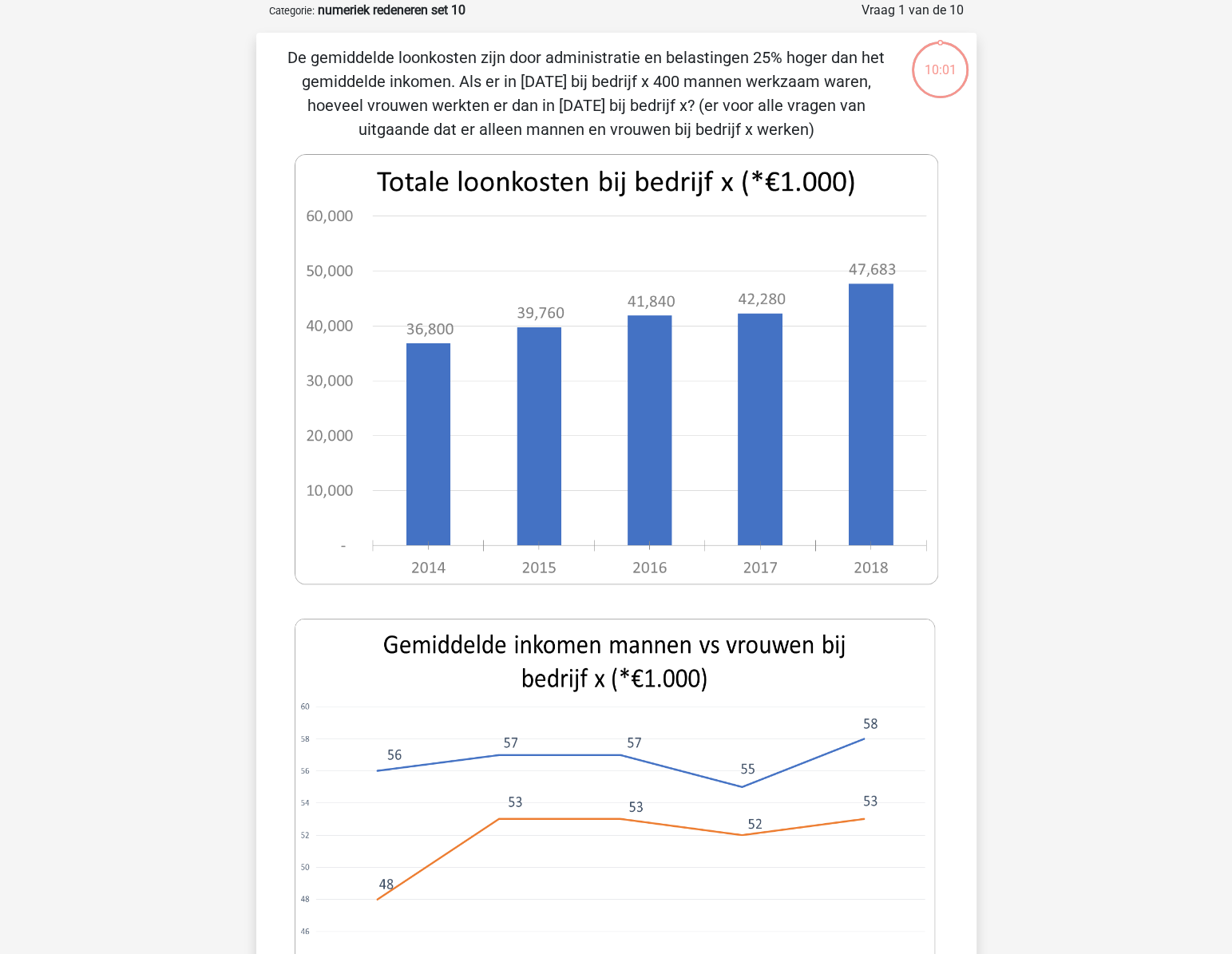
scroll to position [72, 0]
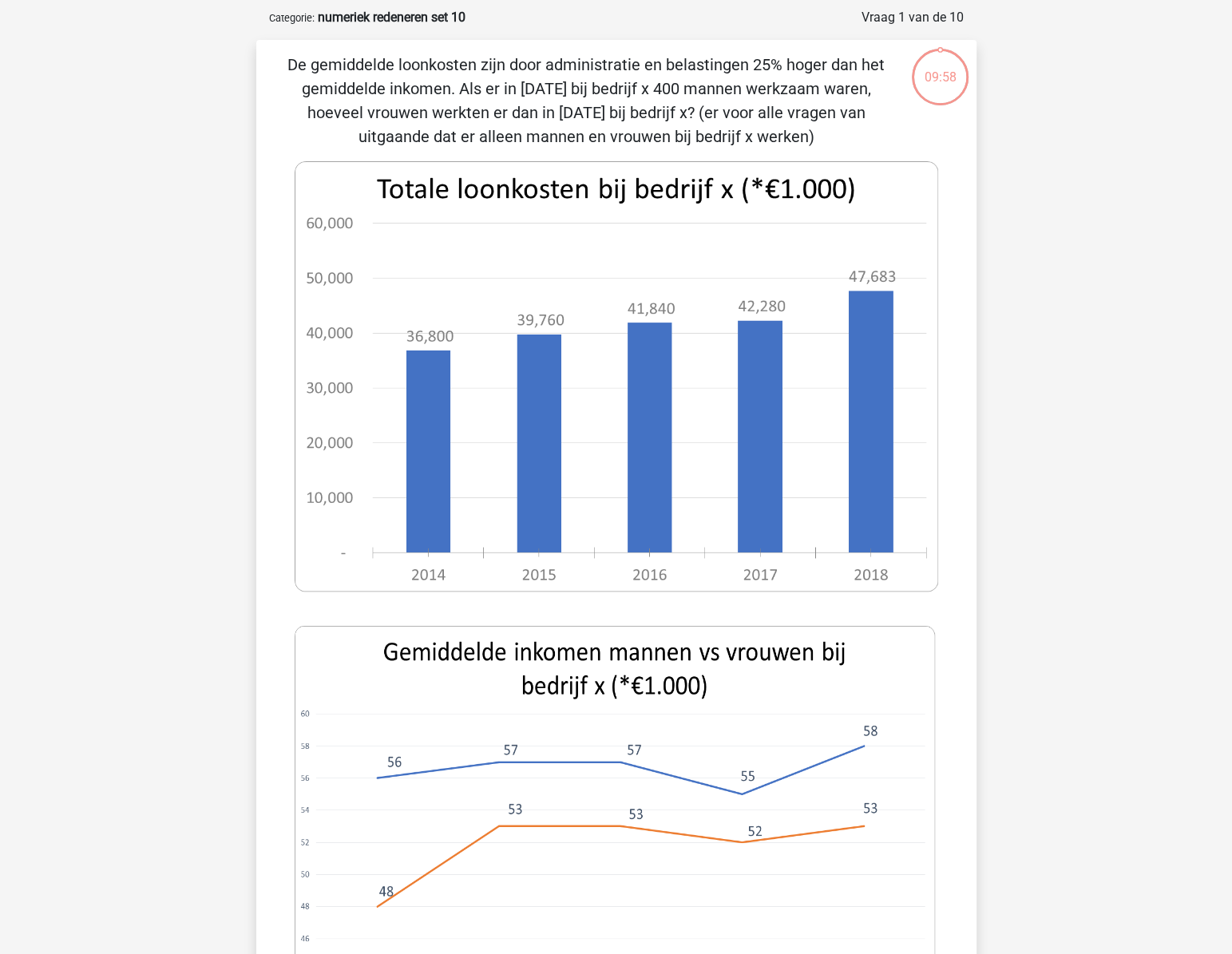
click at [527, 608] on icon at bounding box center [617, 621] width 644 height 920
click at [361, 116] on p "De gemiddelde loonkosten zijn door administratie en belastingen 25% hoger dan h…" at bounding box center [586, 100] width 610 height 96
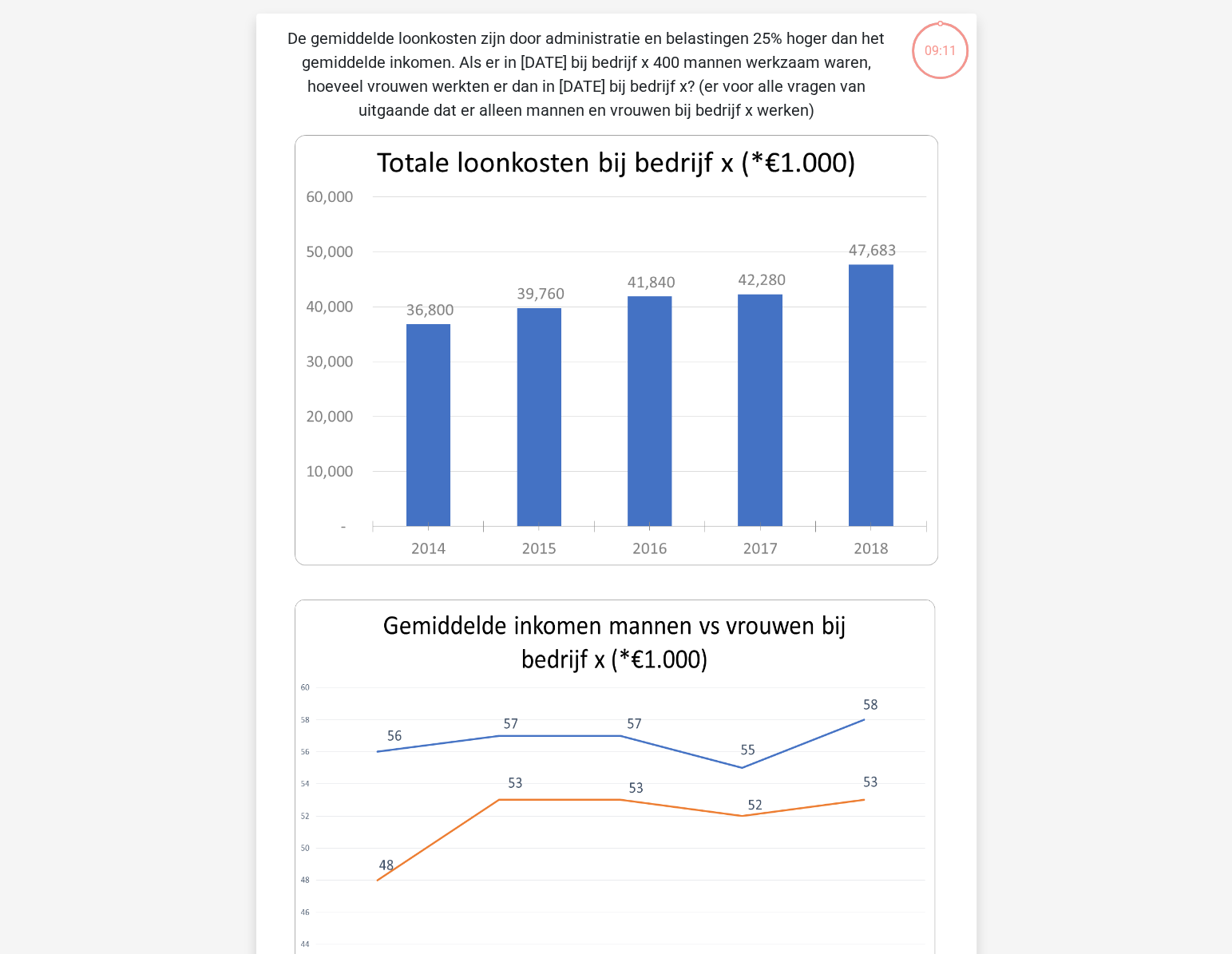
scroll to position [72, 0]
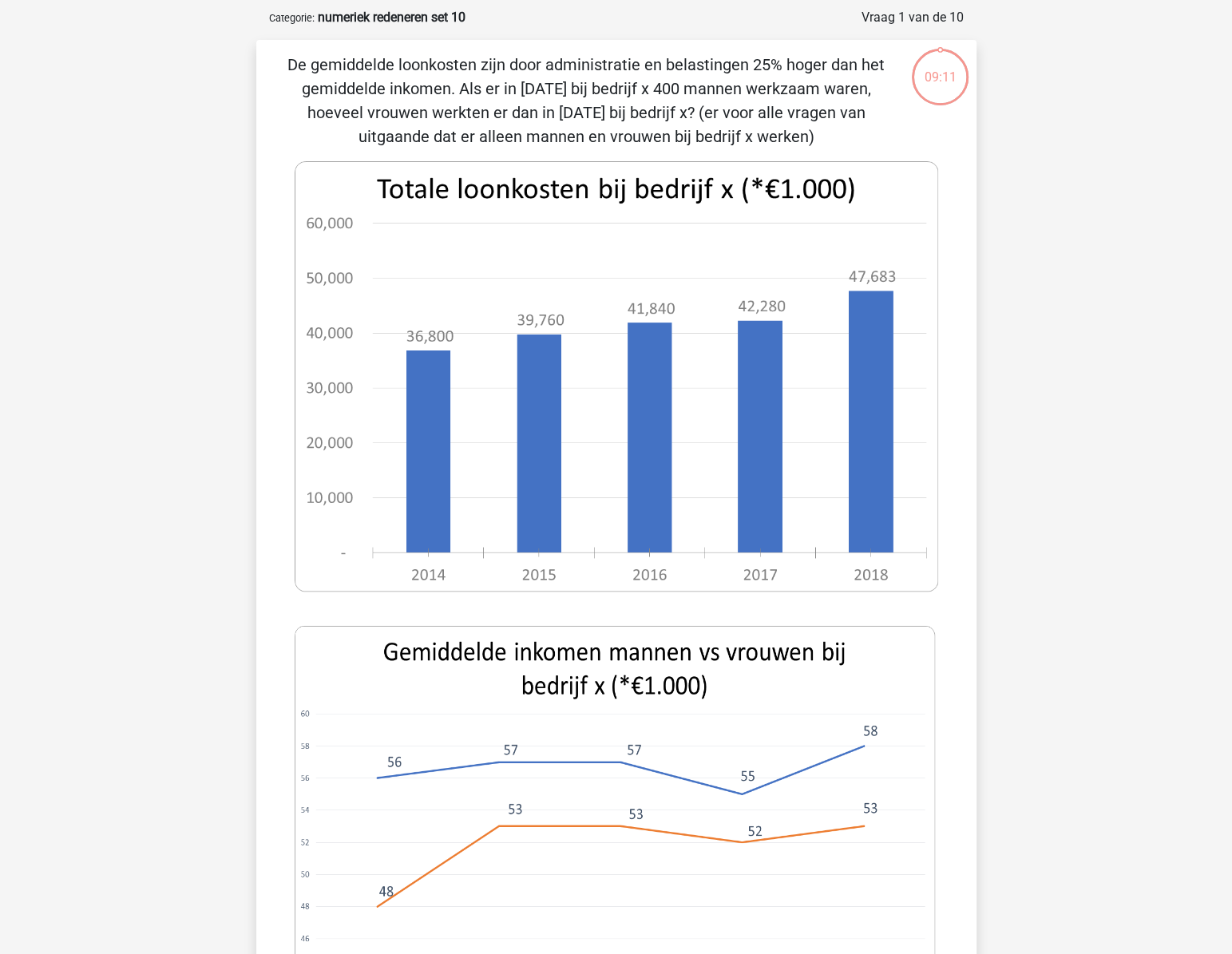
click at [489, 384] on image at bounding box center [617, 376] width 644 height 430
click at [1027, 534] on div "[PERSON_NAME] [EMAIL_ADDRESS][DOMAIN_NAME] Nederlands English" at bounding box center [616, 829] width 1232 height 1802
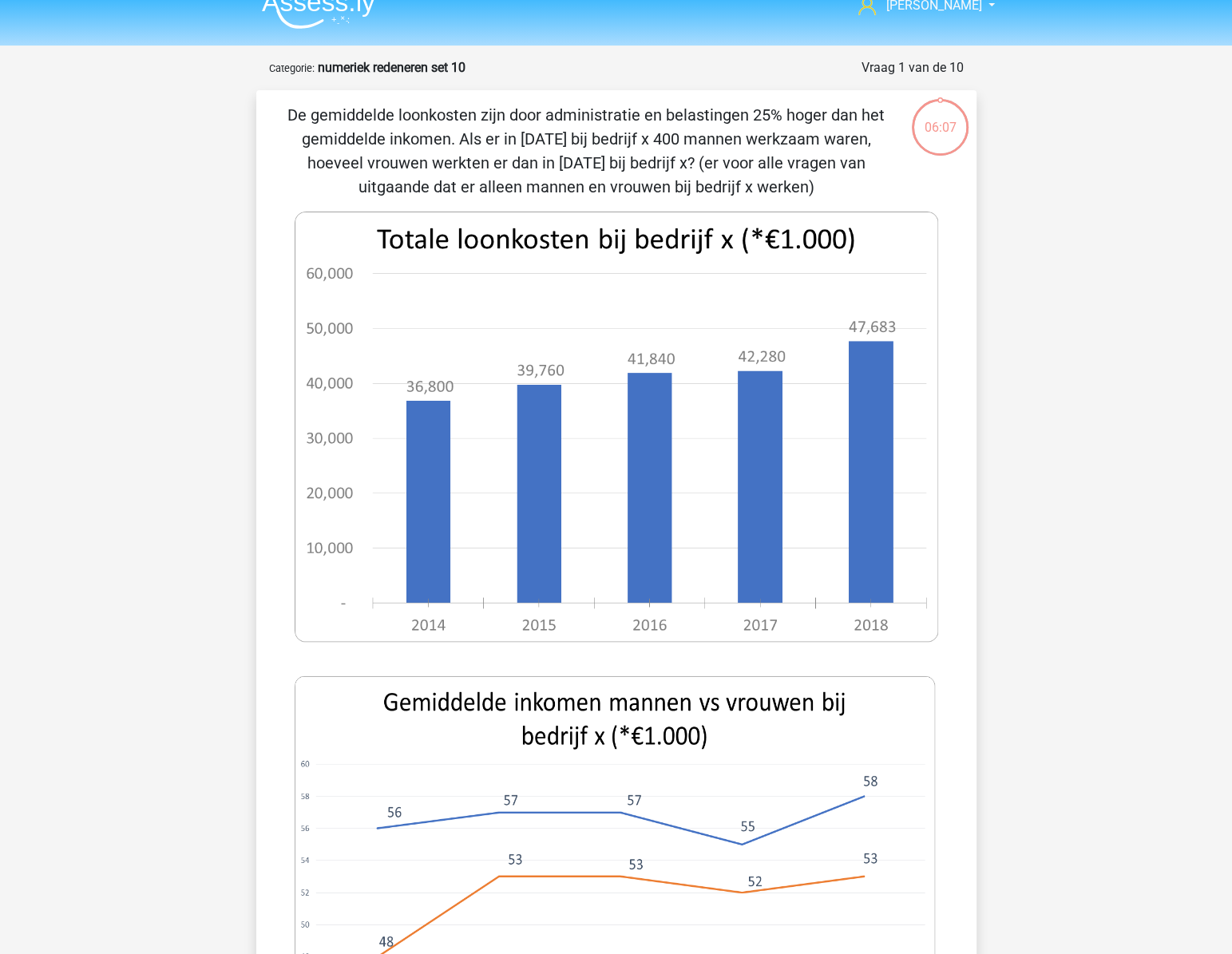
scroll to position [0, 0]
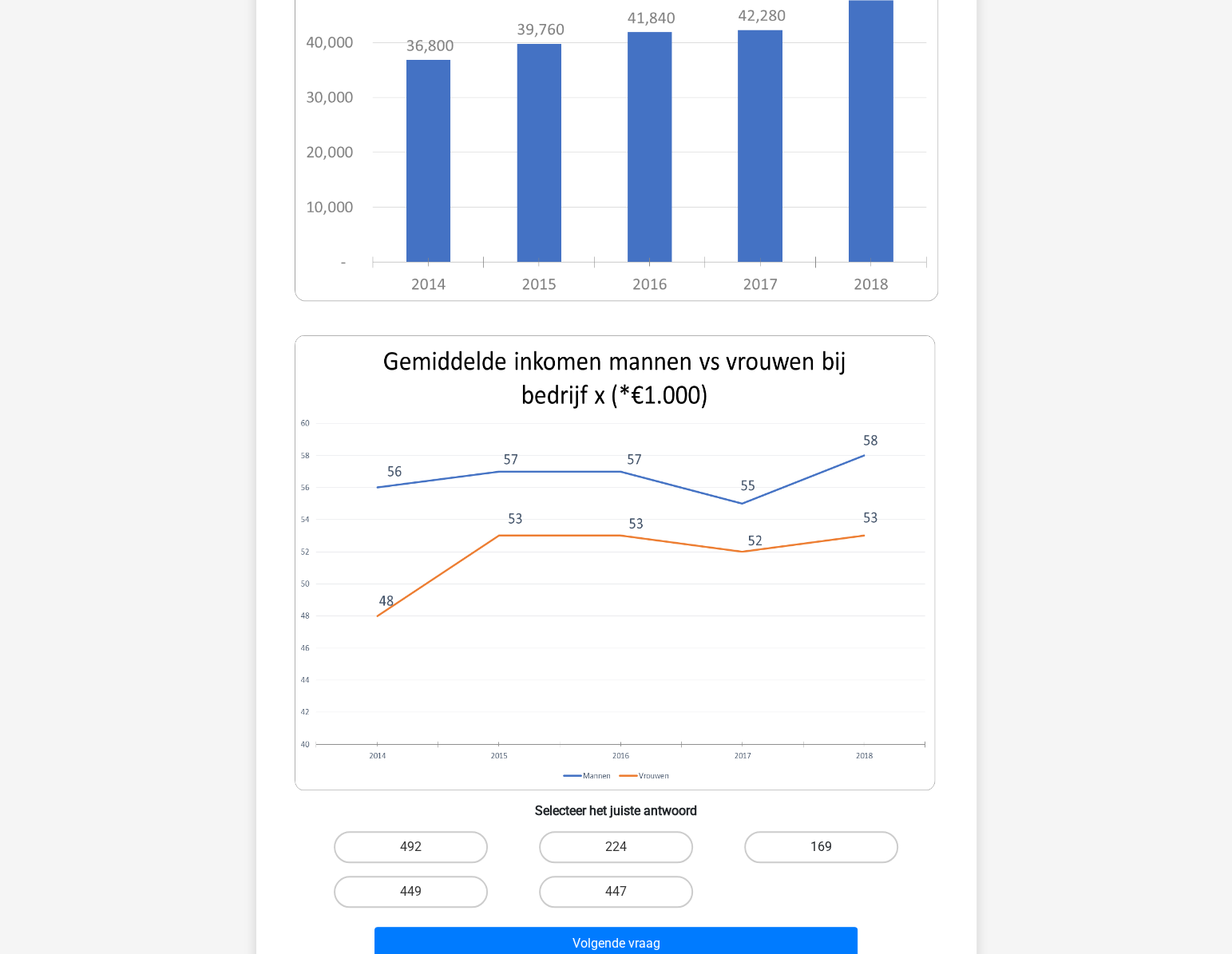
click at [833, 840] on label "169" at bounding box center [821, 847] width 154 height 32
click at [832, 847] on input "169" at bounding box center [826, 852] width 10 height 10
radio input "true"
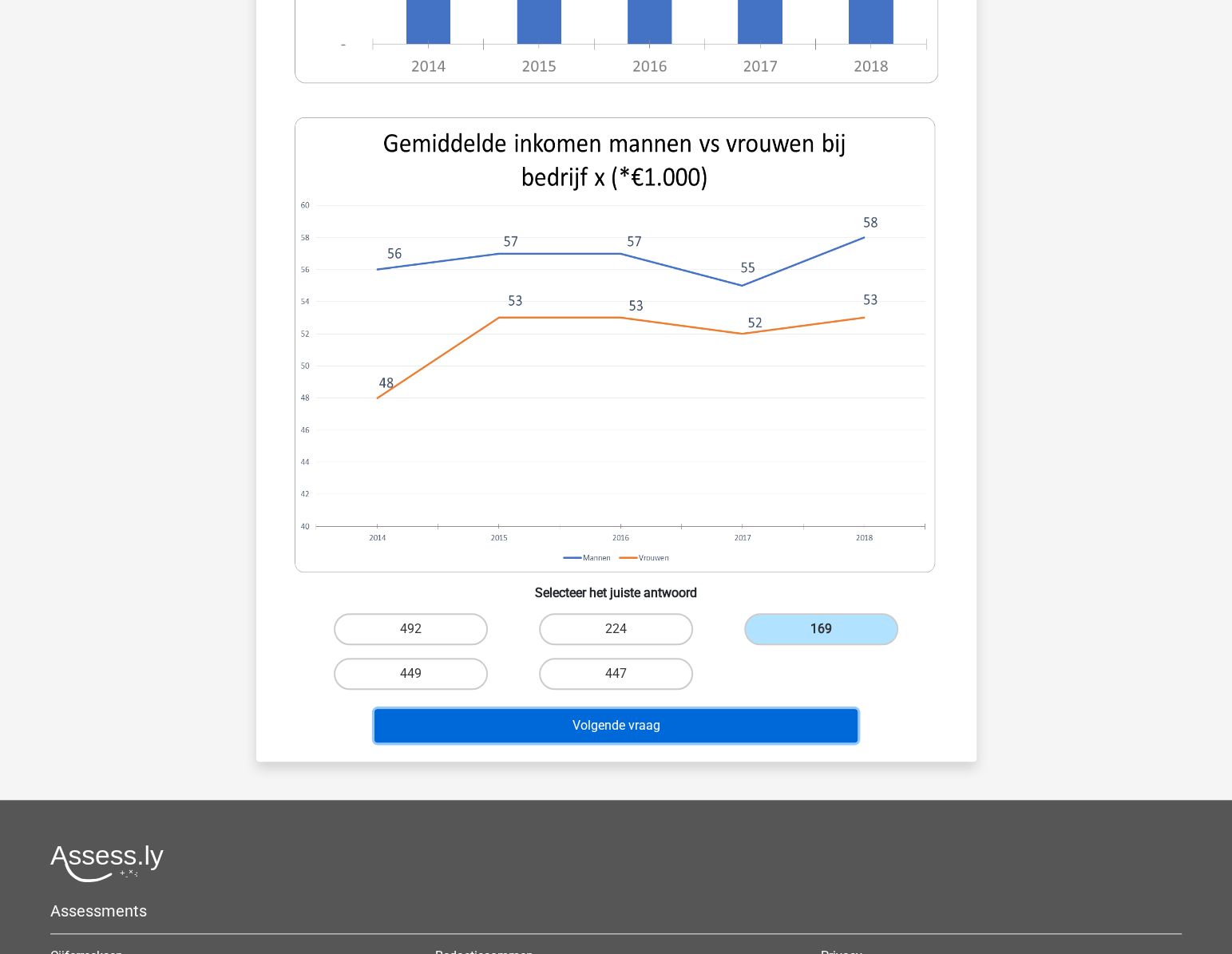
click at [634, 719] on button "Volgende vraag" at bounding box center [616, 725] width 483 height 33
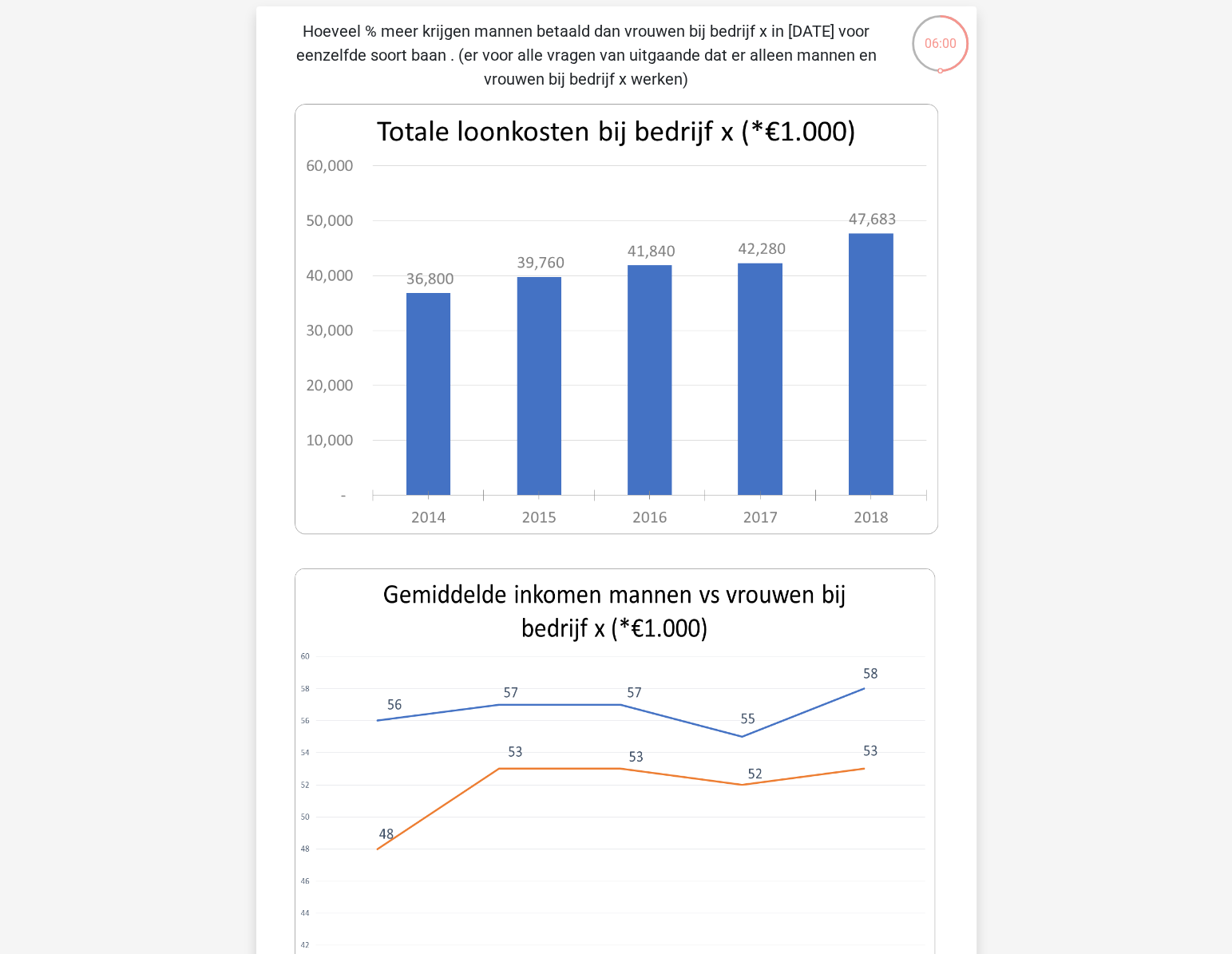
scroll to position [80, 0]
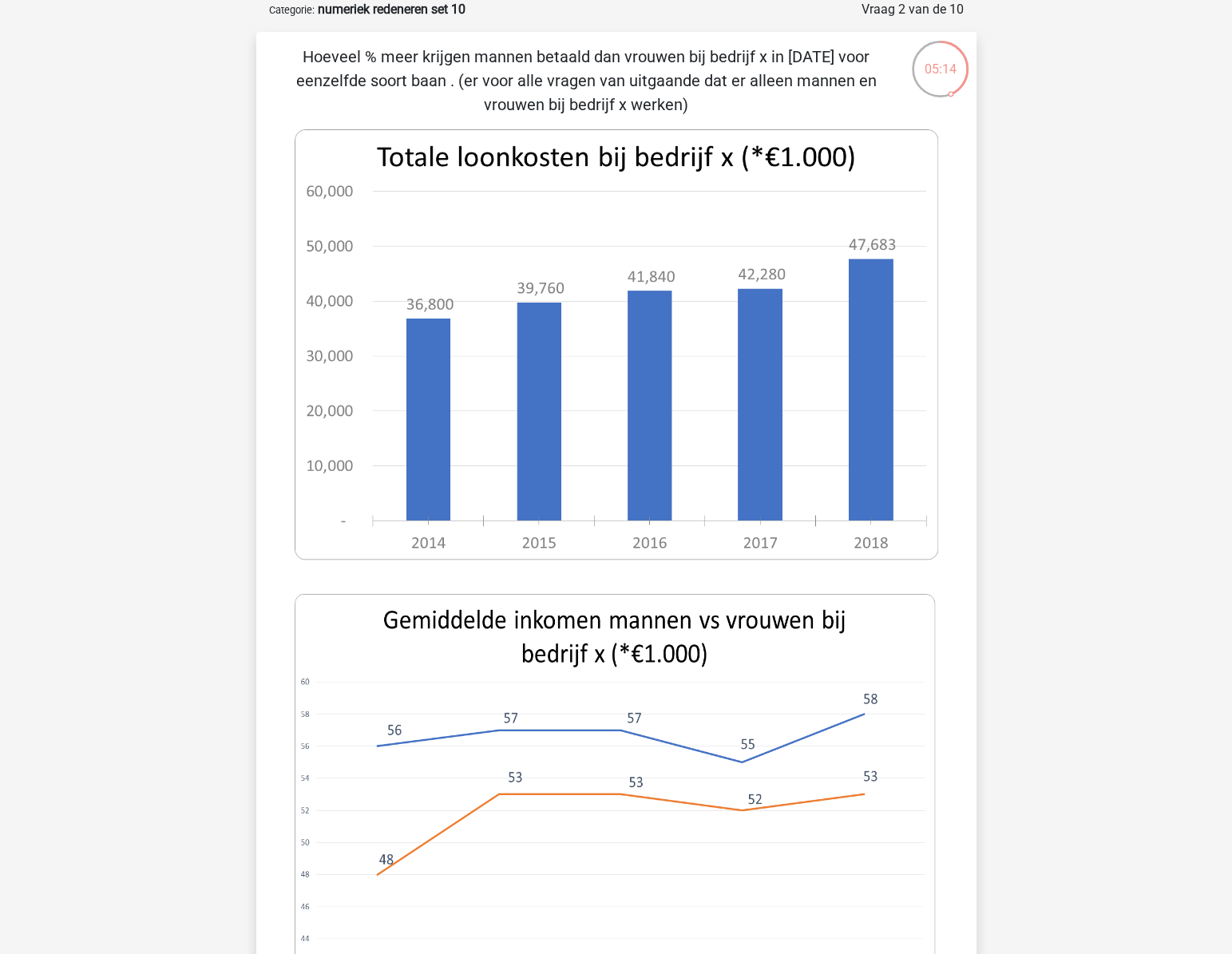
click at [503, 79] on p "Hoeveel % meer krijgen mannen betaald dan vrouwen bij bedrijf x in 2015 voor ee…" at bounding box center [586, 80] width 610 height 72
drag, startPoint x: 382, startPoint y: 62, endPoint x: 531, endPoint y: 60, distance: 149.0
click at [531, 60] on p "Hoeveel % meer krijgen mannen betaald dan vrouwen bij bedrijf x in 2015 voor ee…" at bounding box center [586, 80] width 610 height 72
click at [538, 60] on p "Hoeveel % meer krijgen mannen betaald dan vrouwen bij bedrijf x in 2015 voor ee…" at bounding box center [586, 80] width 610 height 72
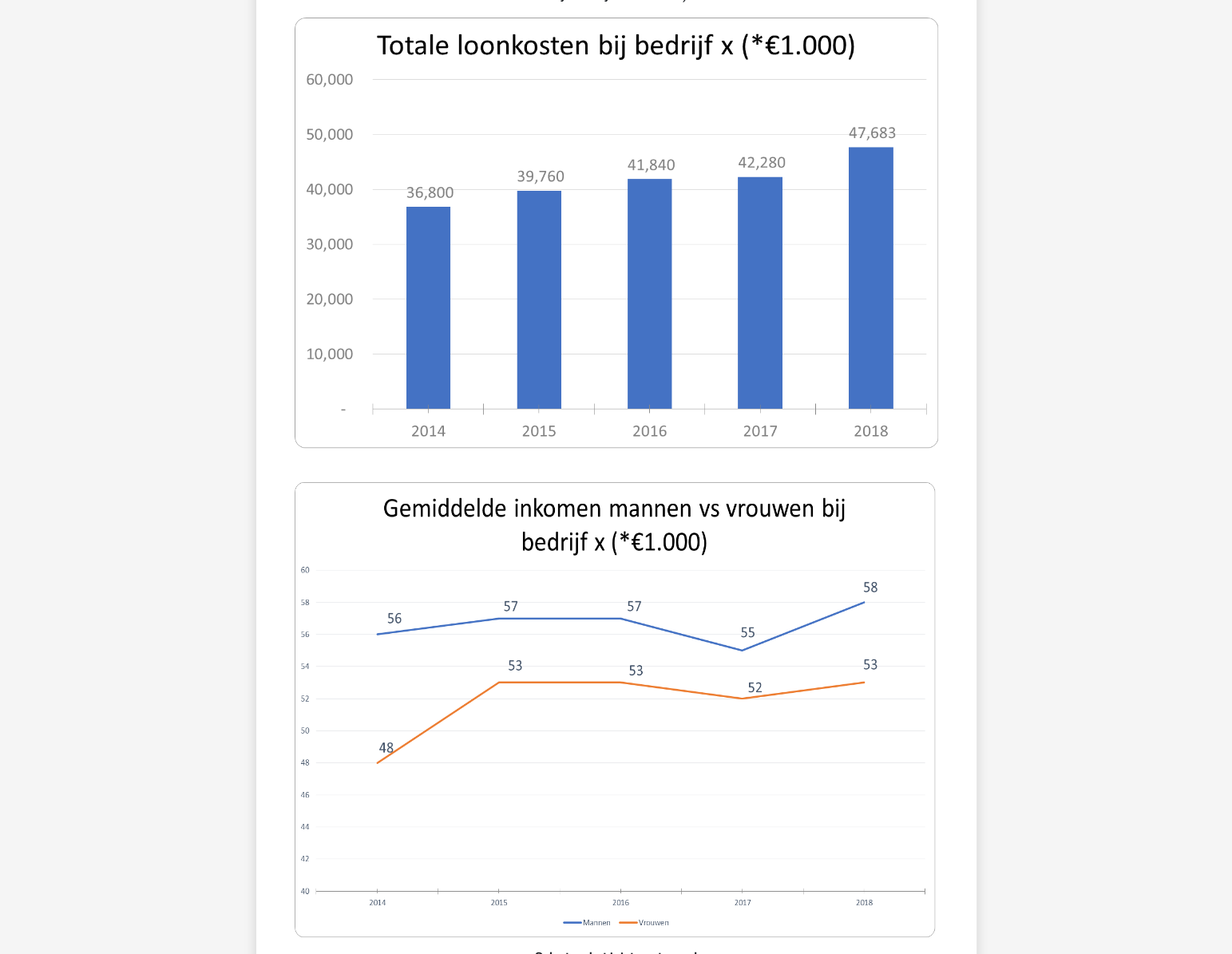
scroll to position [297, 0]
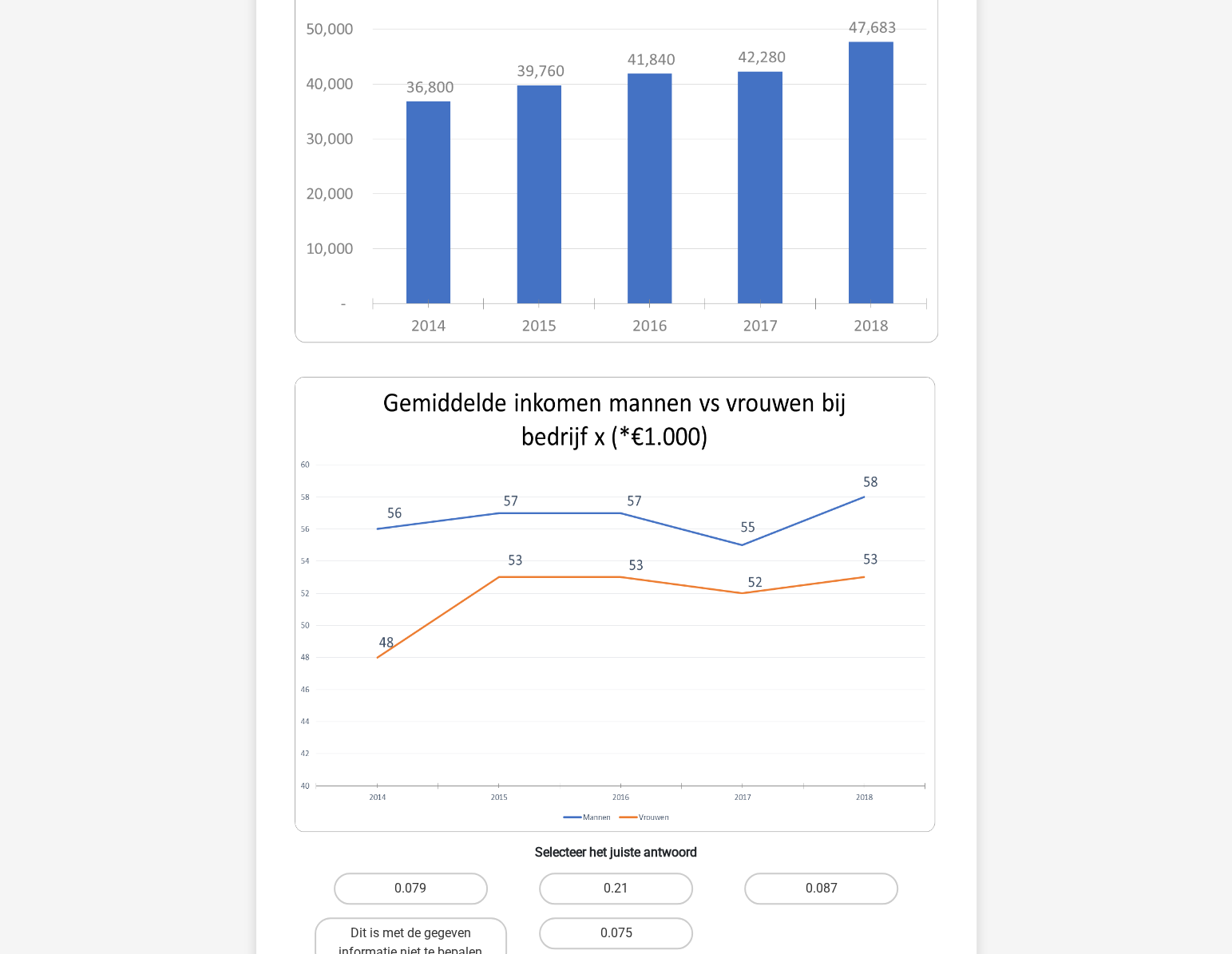
click at [505, 504] on image at bounding box center [615, 605] width 641 height 455
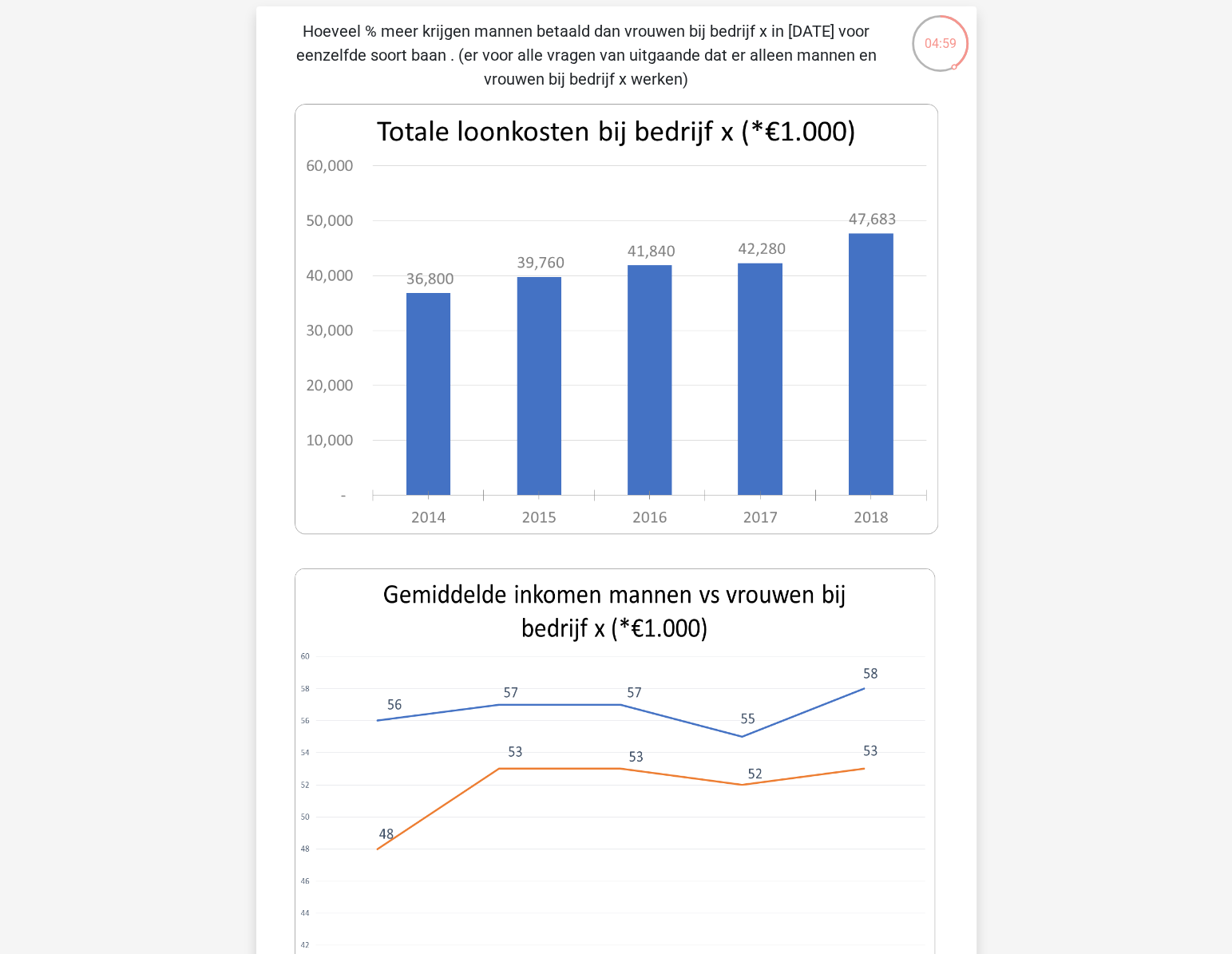
scroll to position [80, 0]
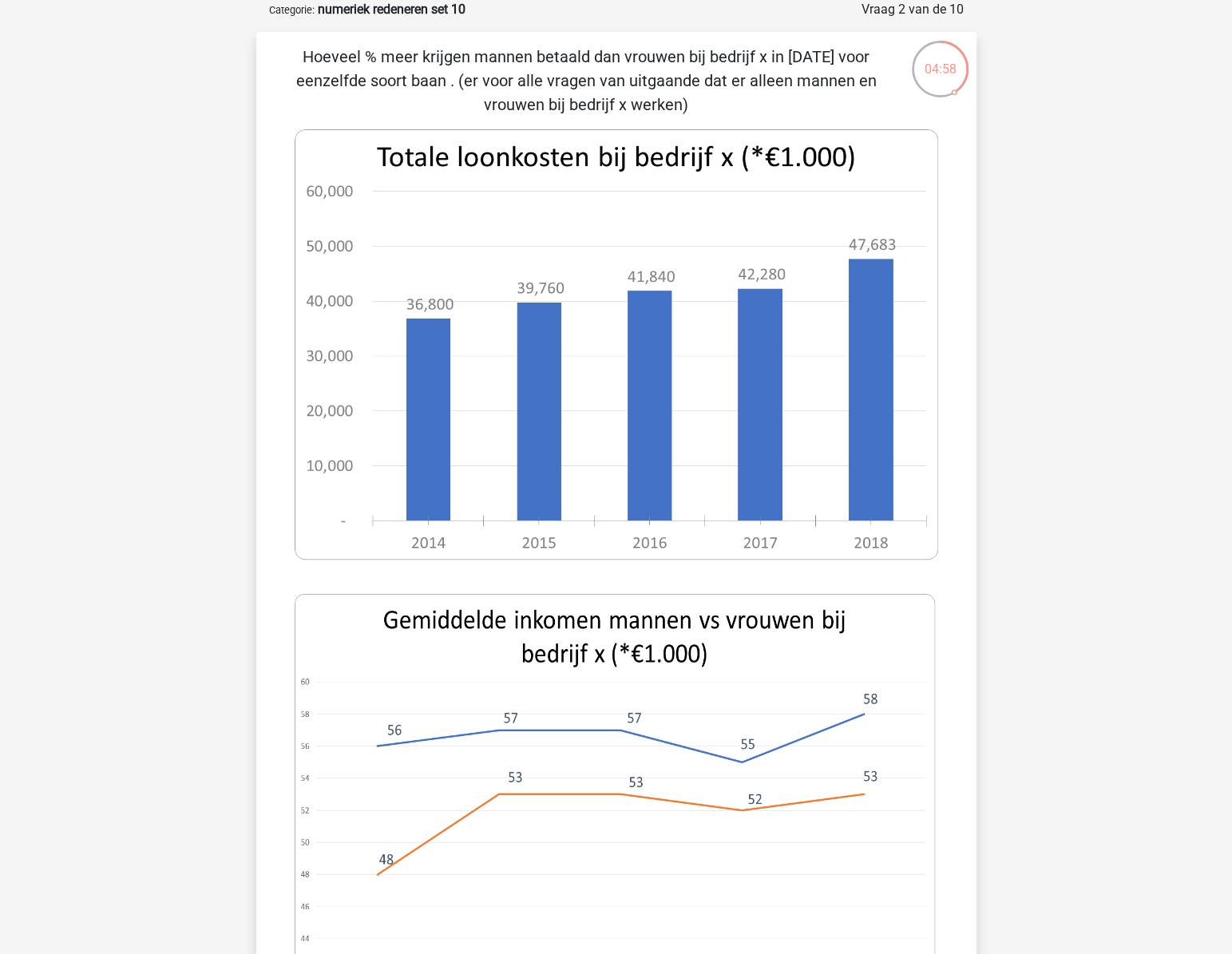
click at [159, 549] on div "Hans gepojo9279@besaies.com Nederlands English" at bounding box center [616, 818] width 1232 height 1796
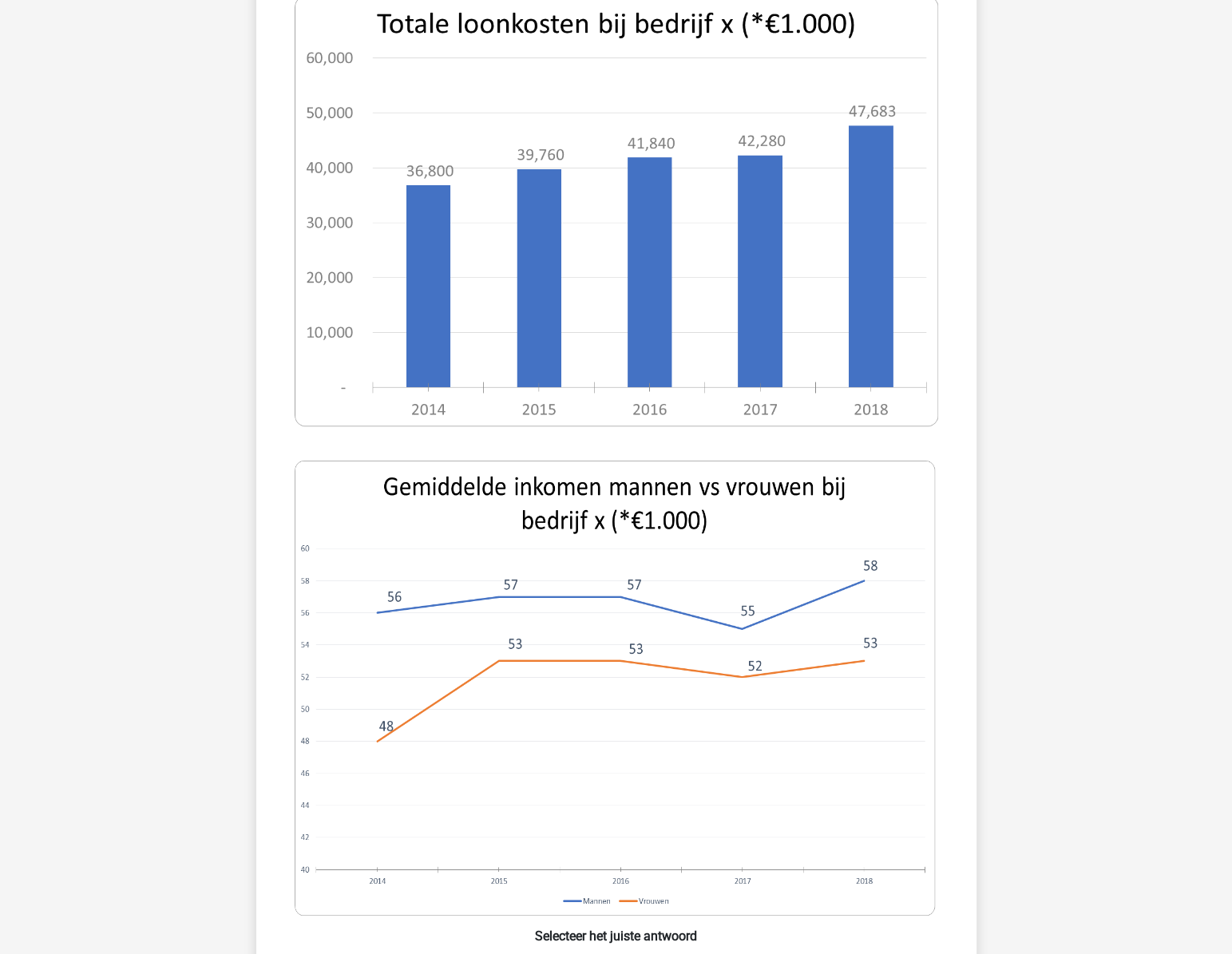
scroll to position [442, 0]
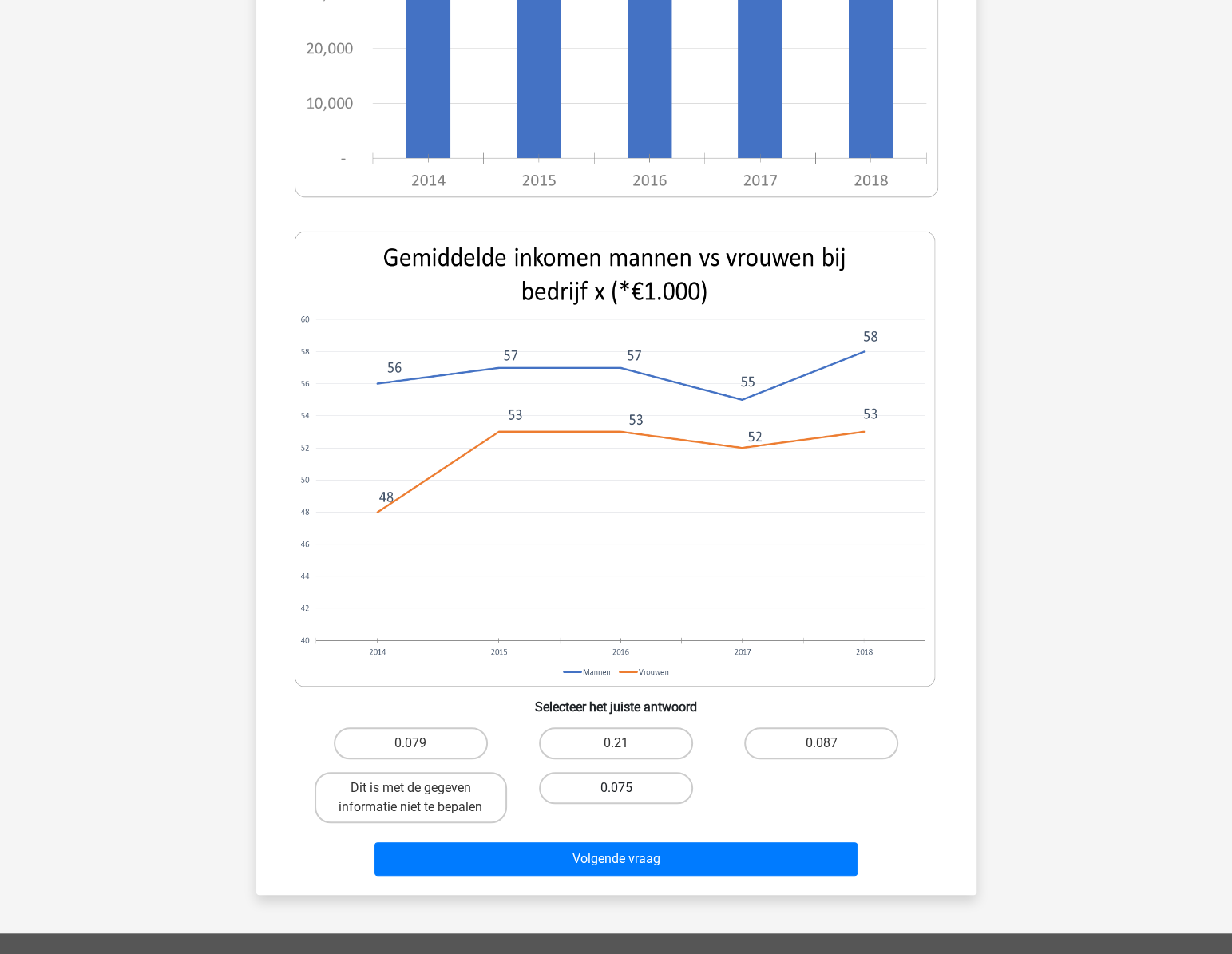
click at [618, 797] on label "0.075" at bounding box center [616, 787] width 154 height 32
click at [618, 797] on input "0.075" at bounding box center [621, 793] width 10 height 10
radio input "true"
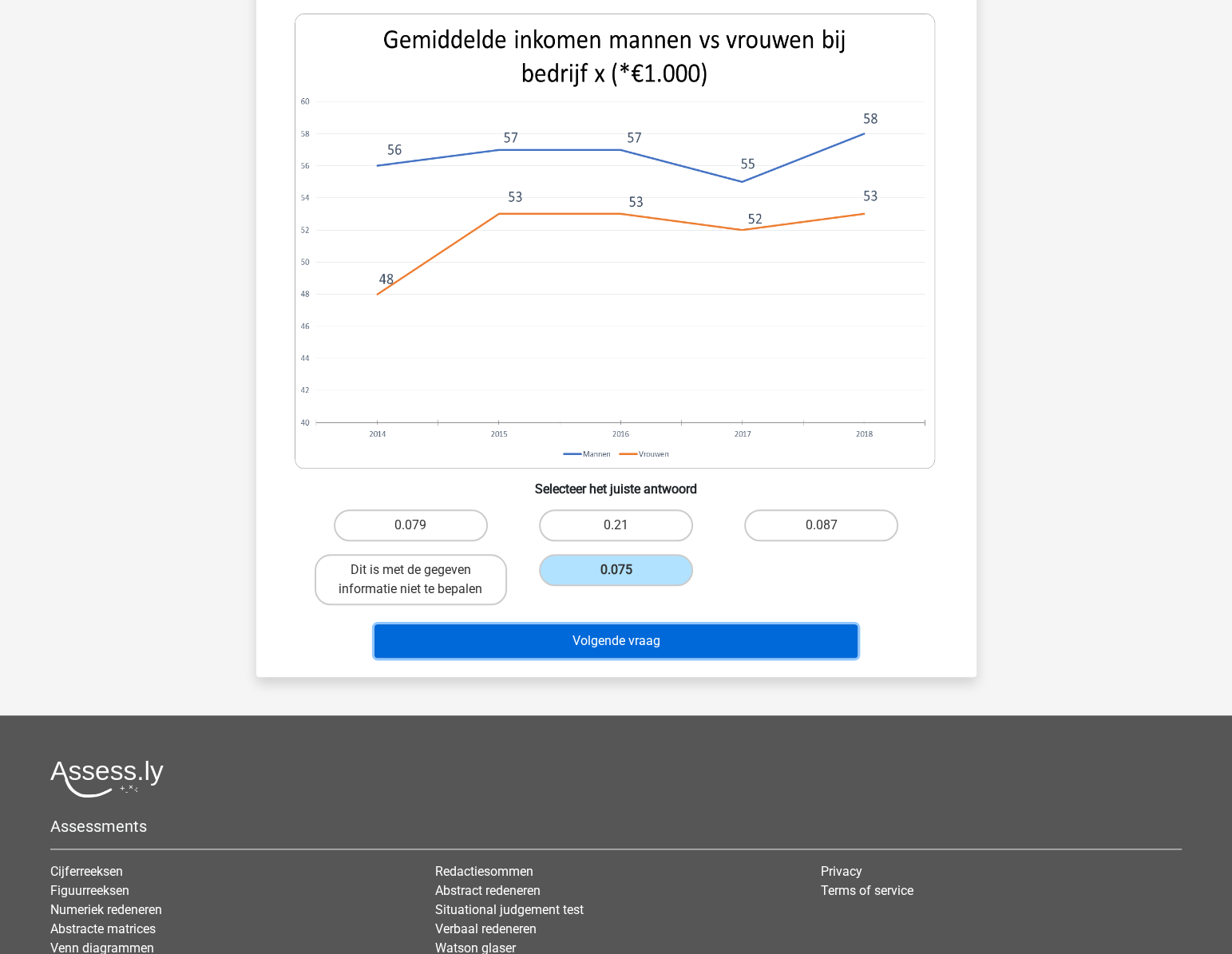
click at [607, 644] on button "Volgende vraag" at bounding box center [616, 641] width 483 height 33
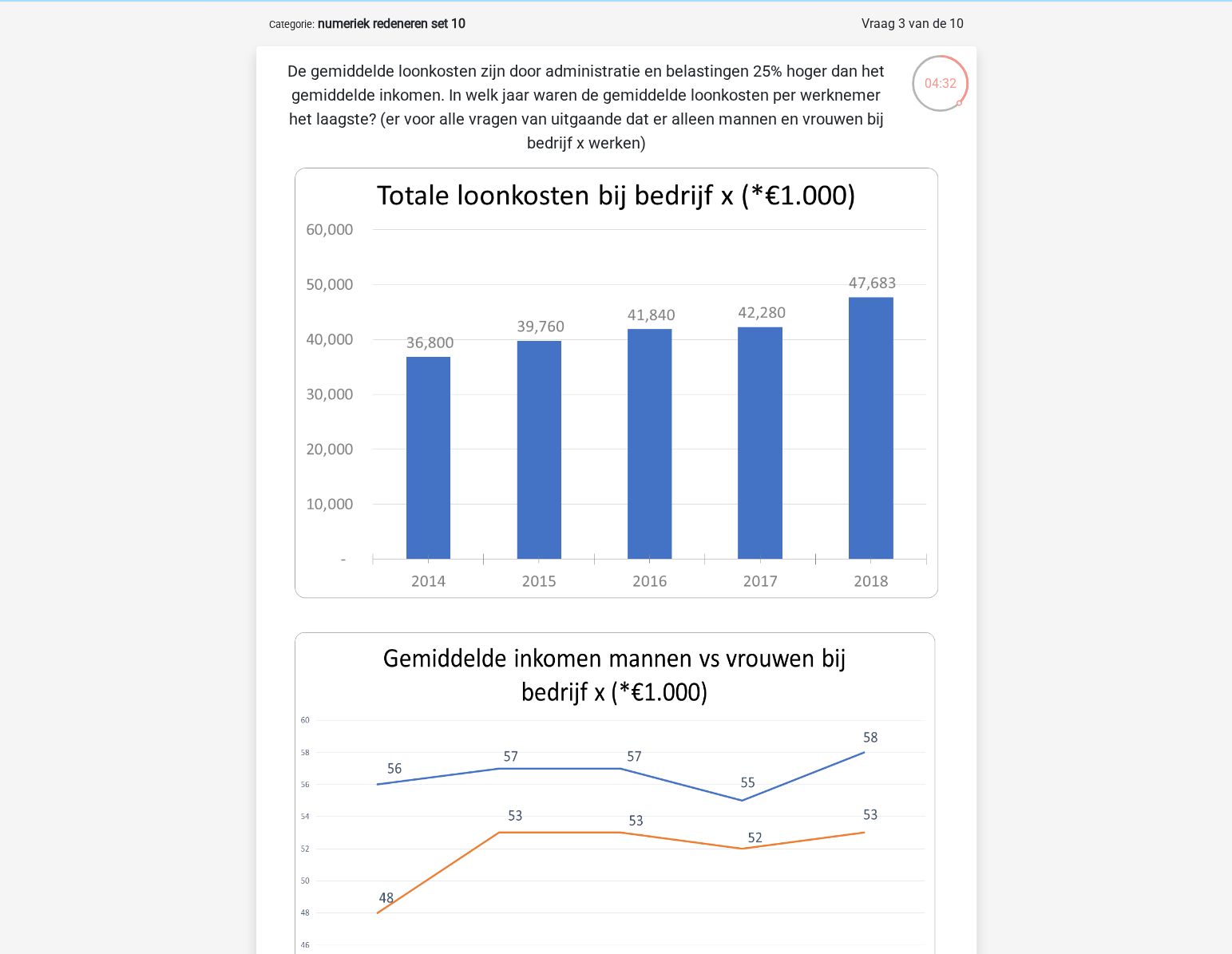
scroll to position [0, 0]
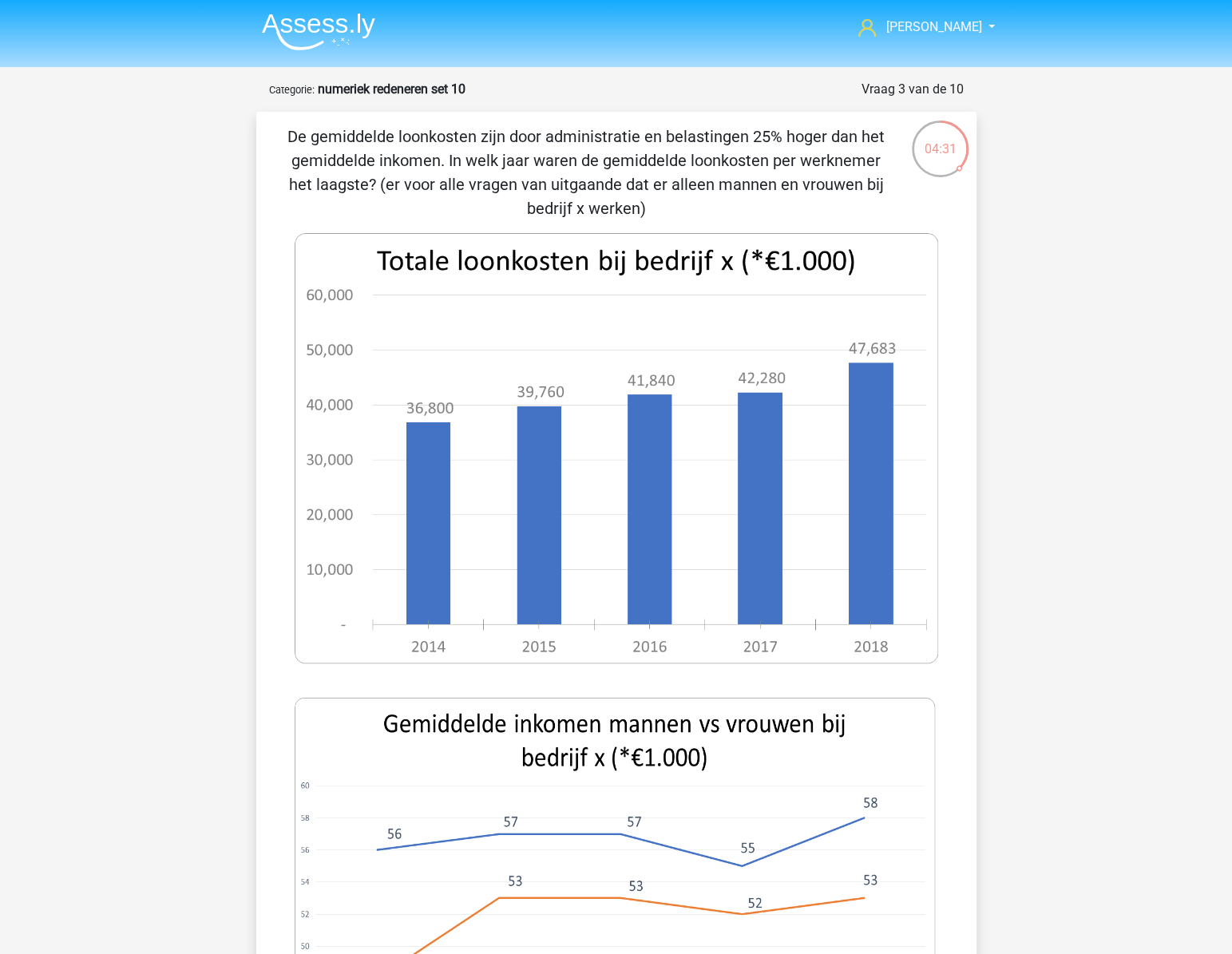
drag, startPoint x: 303, startPoint y: 86, endPoint x: 301, endPoint y: 63, distance: 23.1
click at [303, 86] on small "Categorie:" at bounding box center [291, 89] width 45 height 12
click at [298, 29] on img at bounding box center [318, 31] width 113 height 38
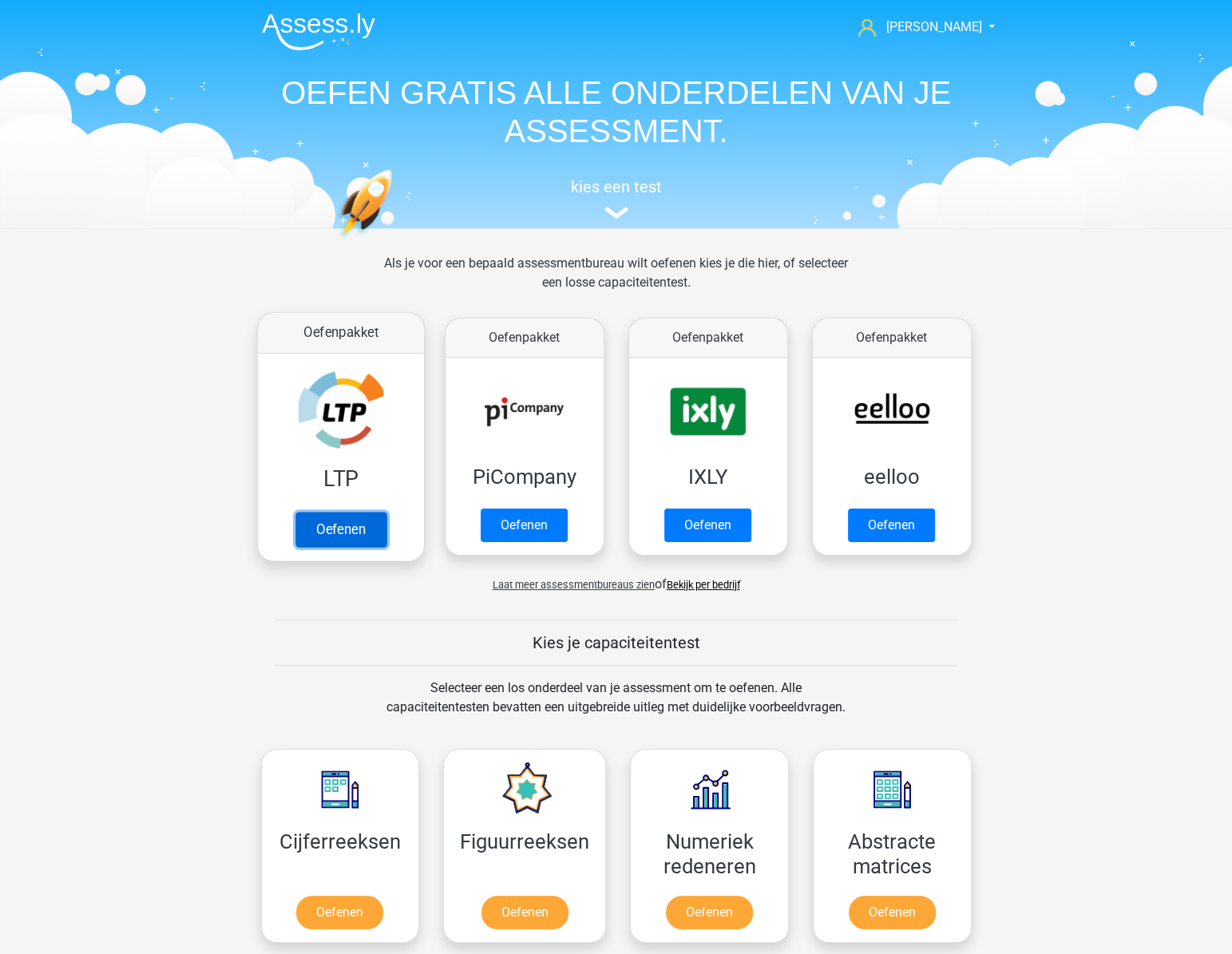
click at [349, 535] on link "Oefenen" at bounding box center [340, 529] width 91 height 35
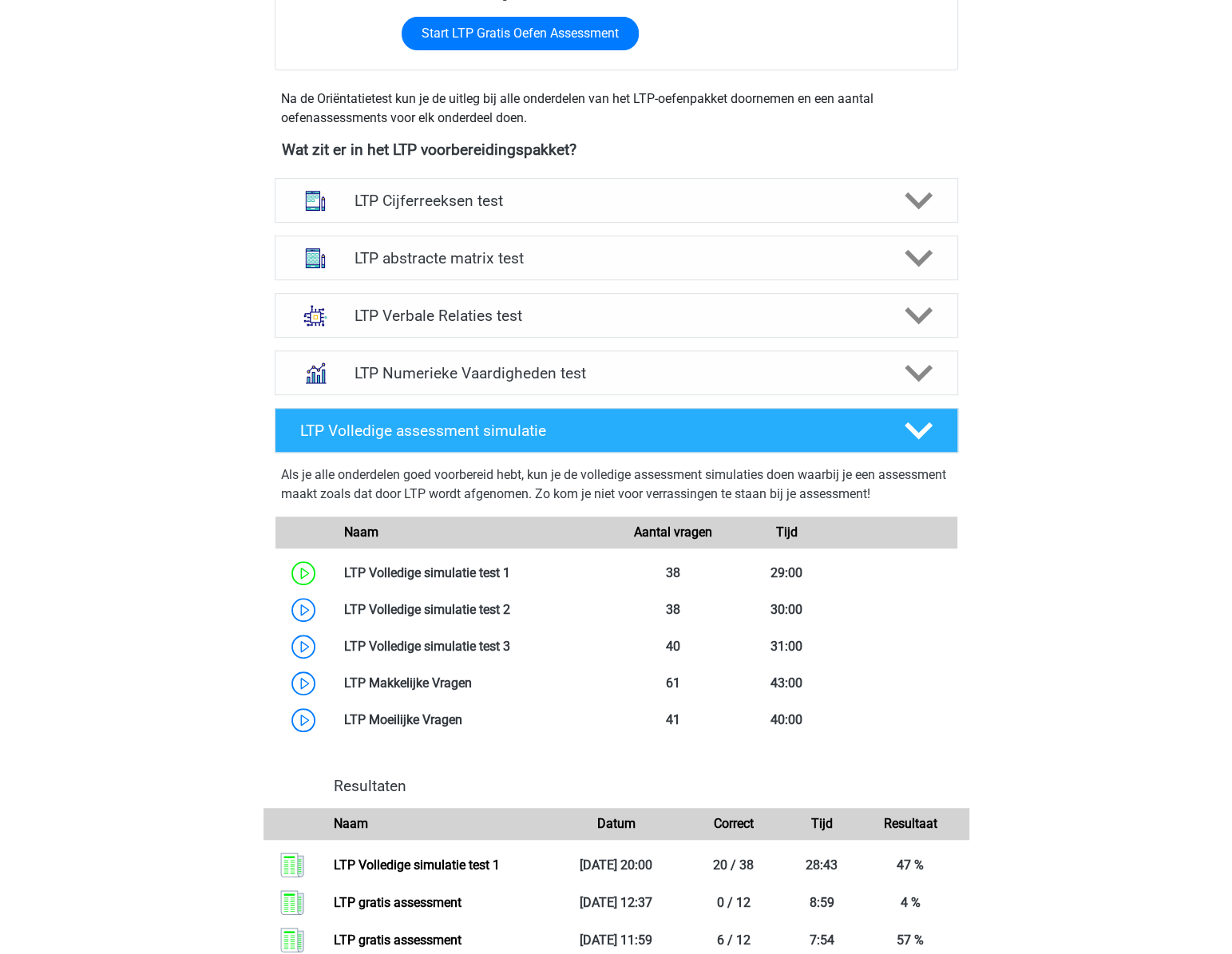
scroll to position [453, 0]
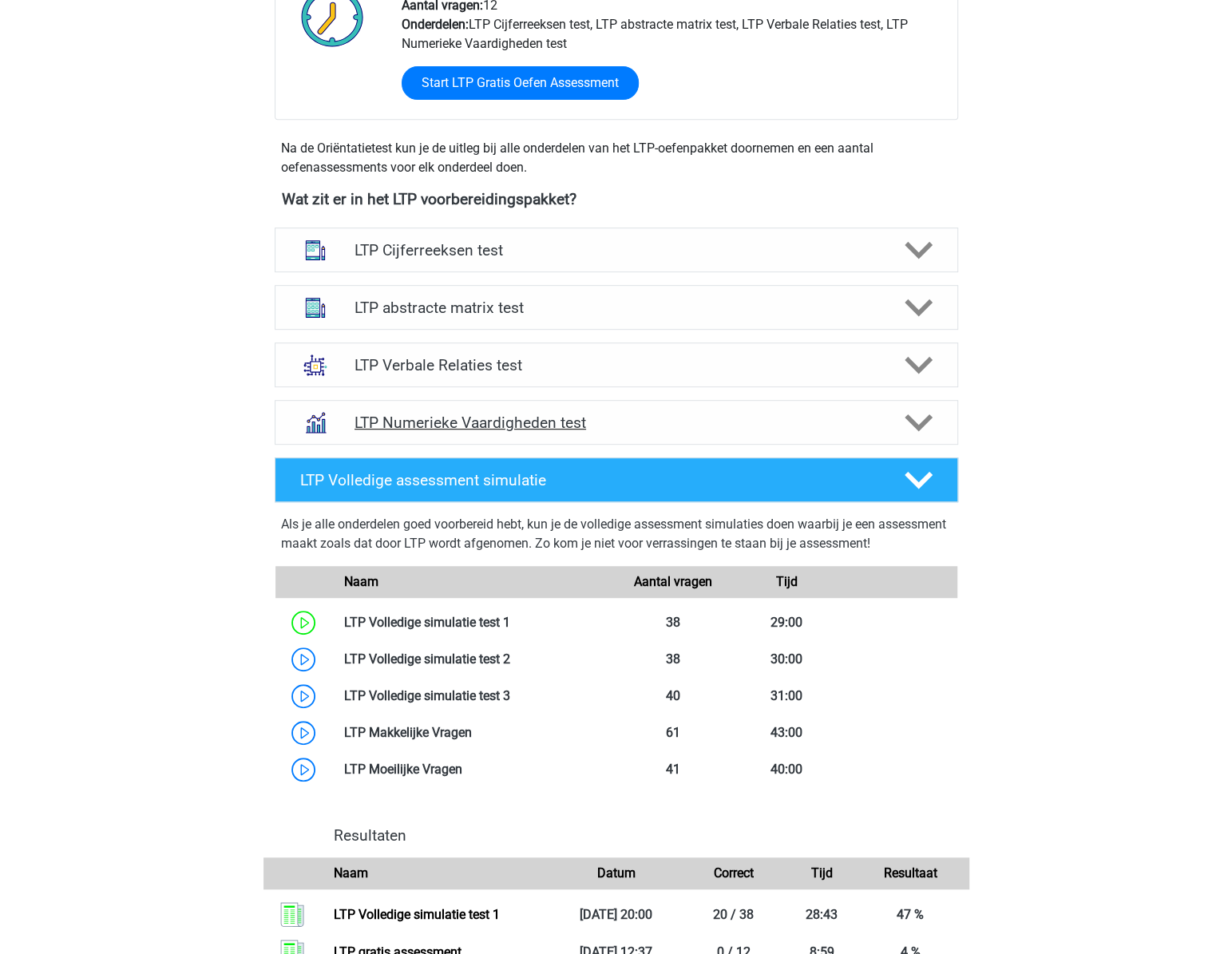
click at [588, 426] on h4 "LTP Numerieke Vaardigheden test" at bounding box center [616, 423] width 523 height 18
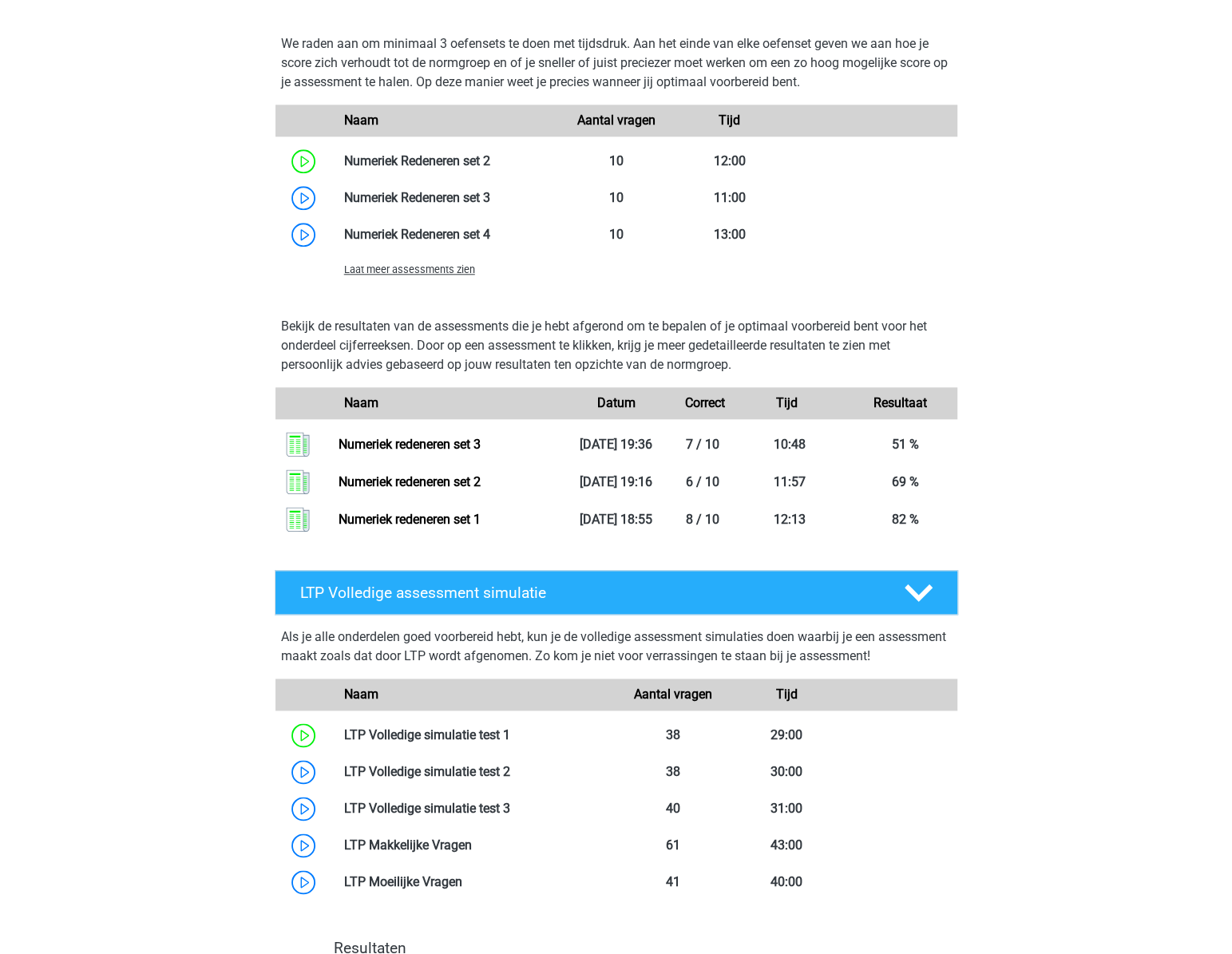
scroll to position [1179, 0]
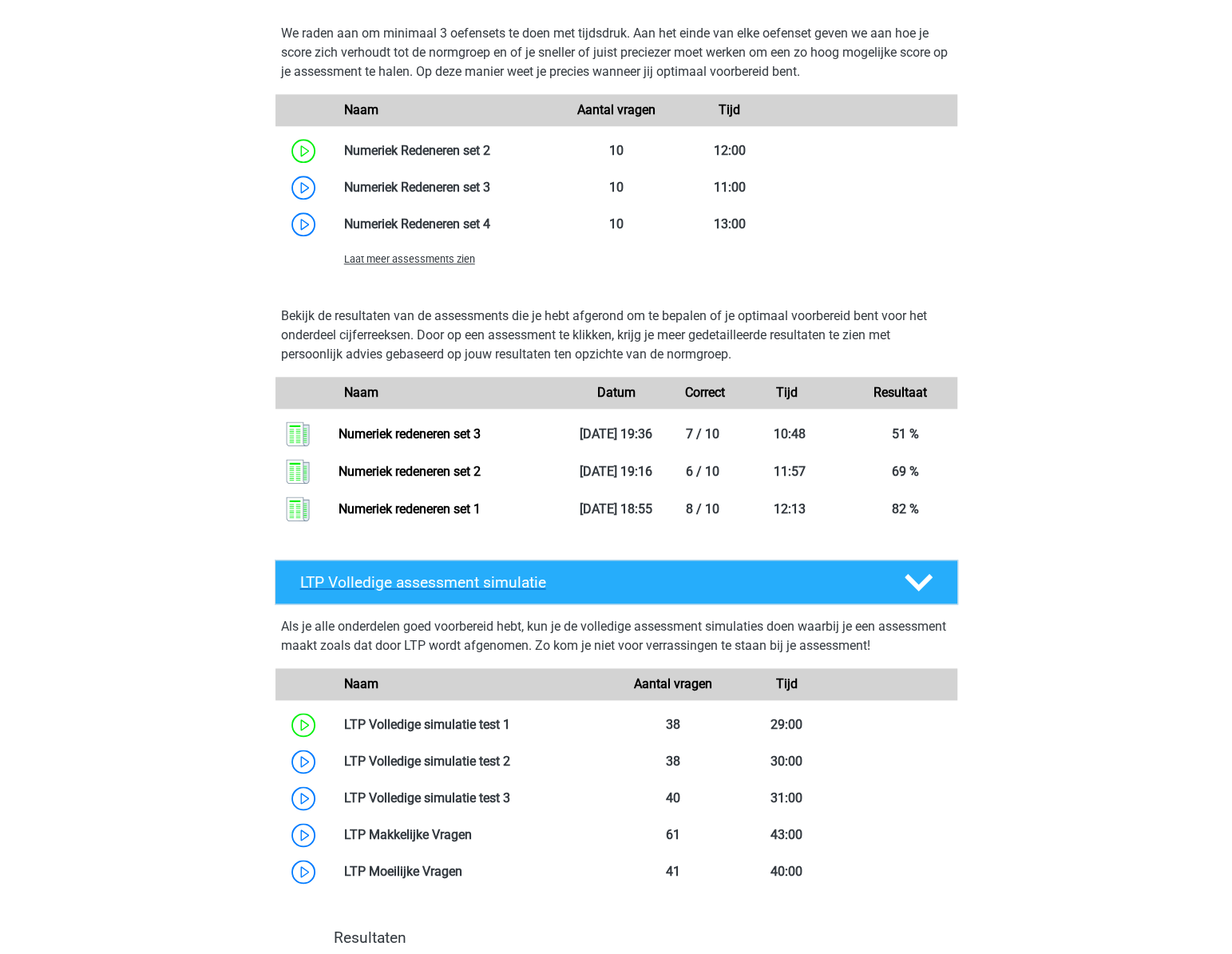
click at [463, 564] on div "LTP Volledige assessment simulatie" at bounding box center [616, 582] width 683 height 44
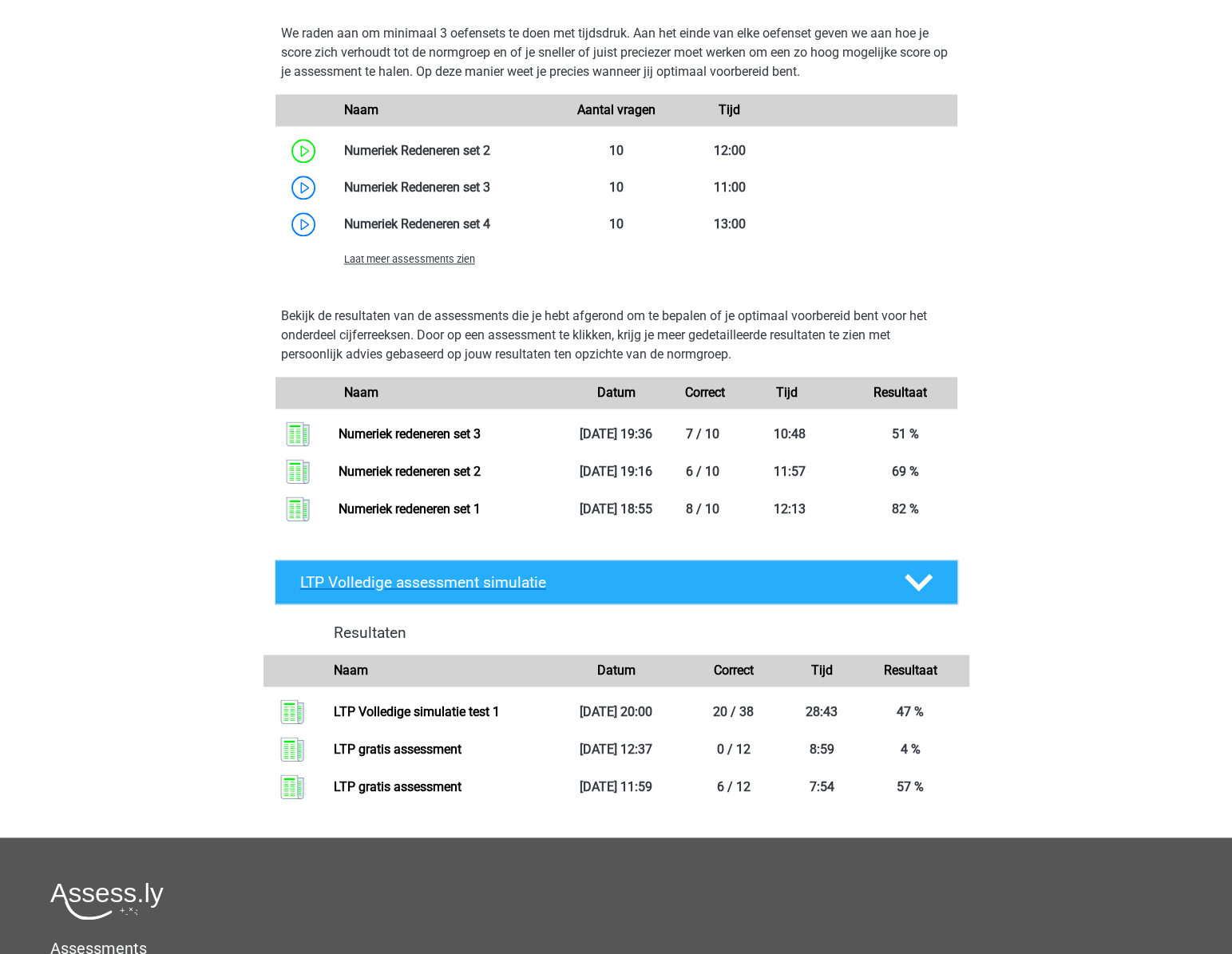
click at [463, 564] on div "LTP Volledige assessment simulatie" at bounding box center [616, 582] width 683 height 44
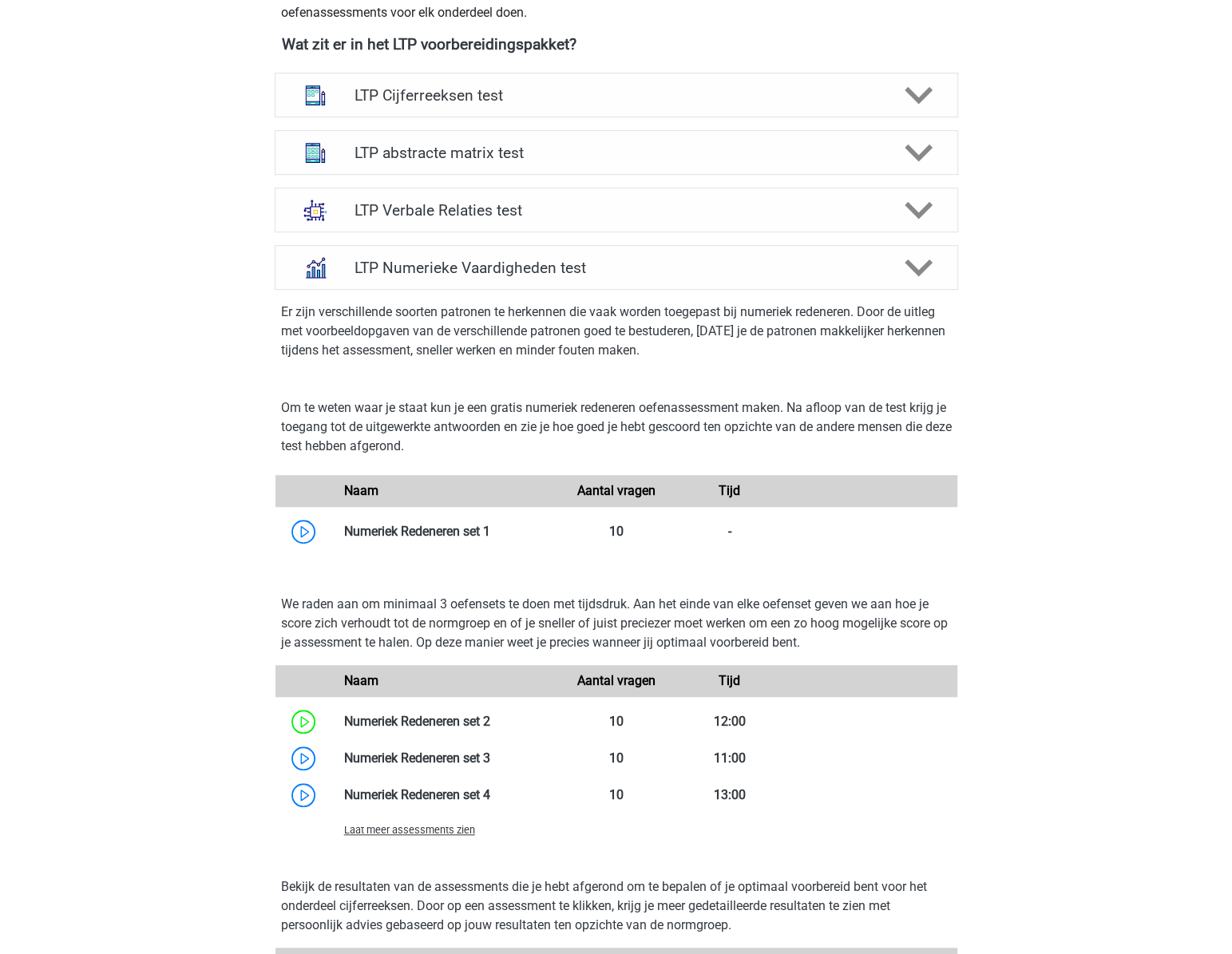
scroll to position [599, 0]
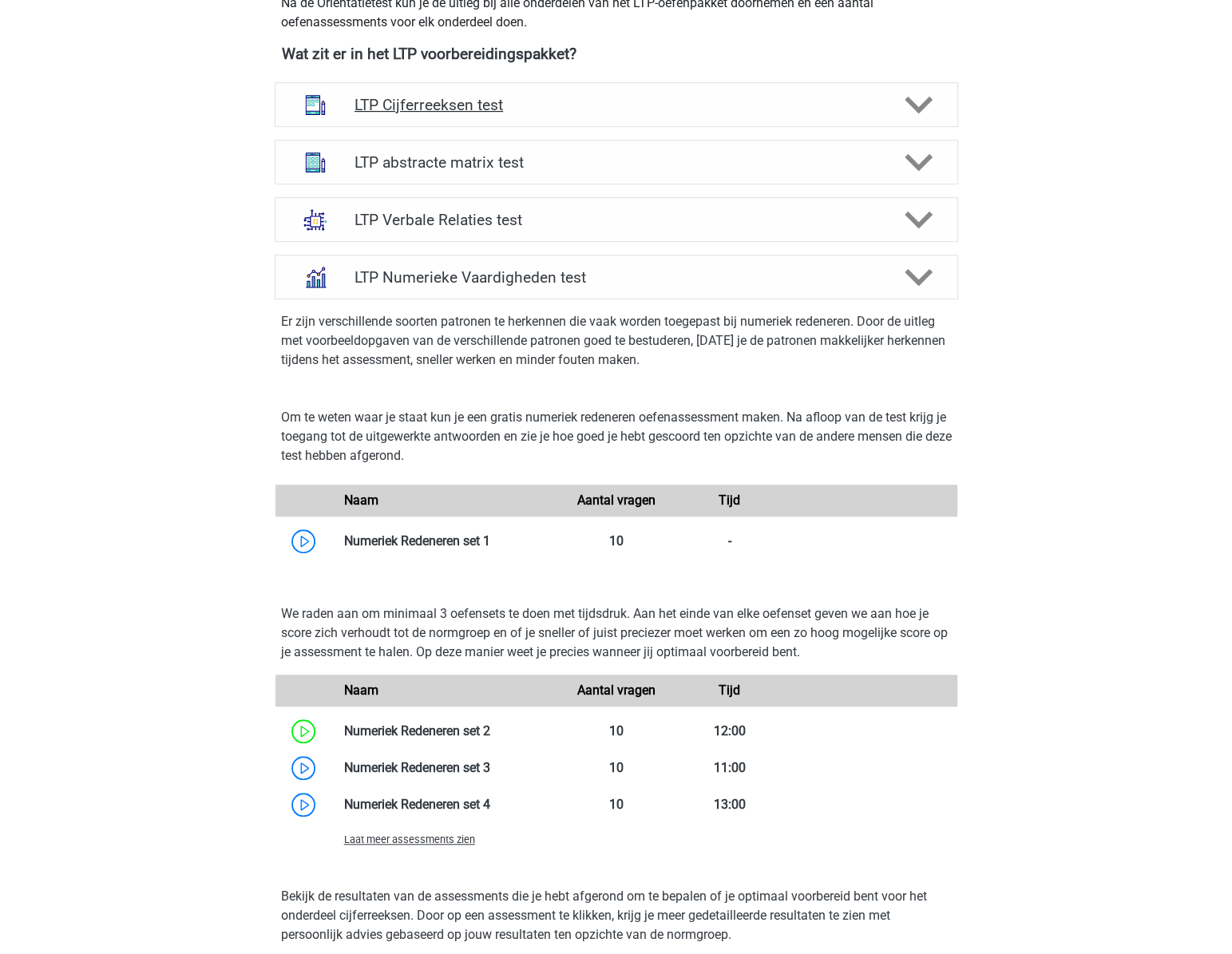
click at [570, 113] on div "LTP Cijferreeksen test" at bounding box center [616, 104] width 683 height 44
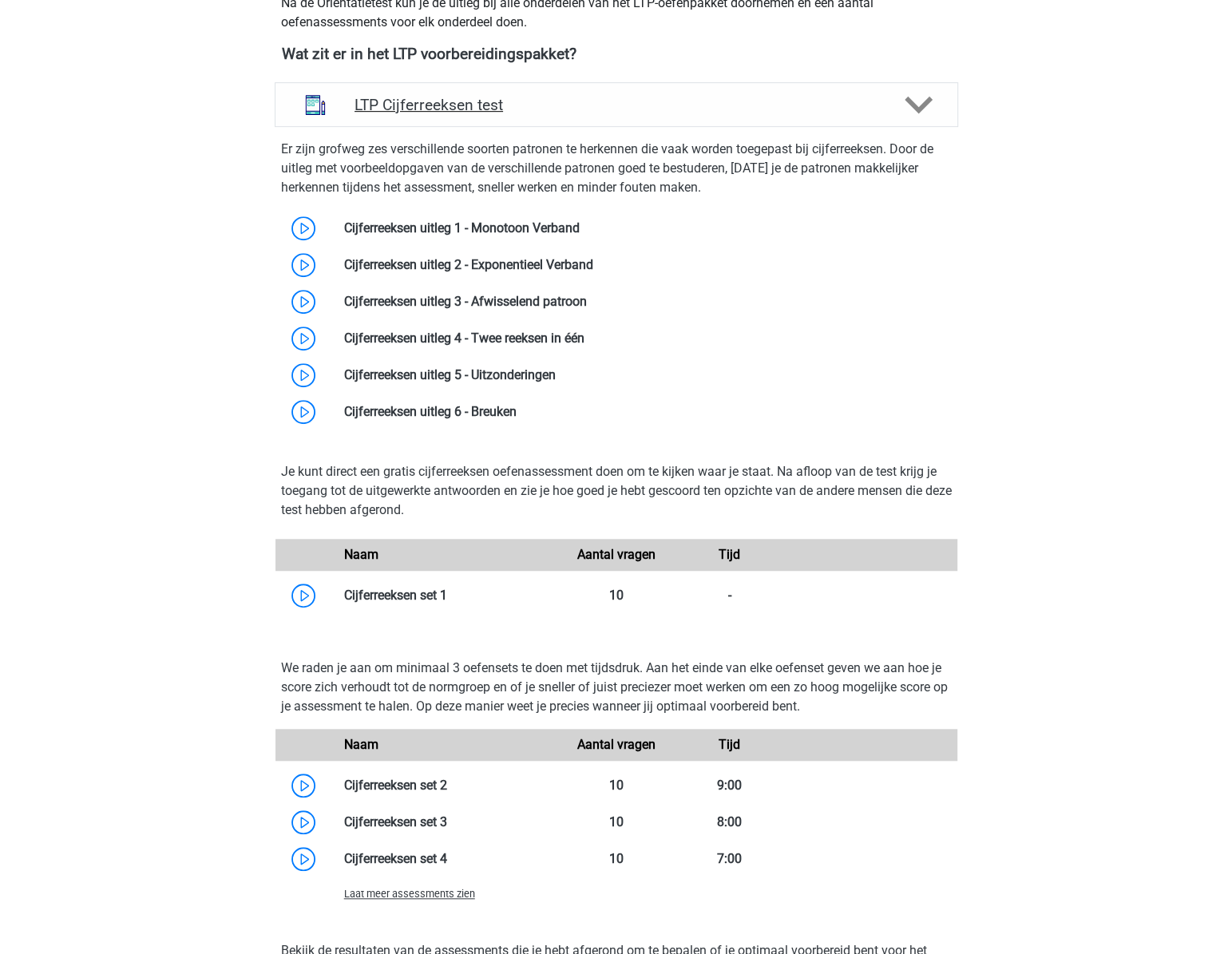
click at [575, 103] on h4 "LTP Cijferreeksen test" at bounding box center [616, 105] width 523 height 18
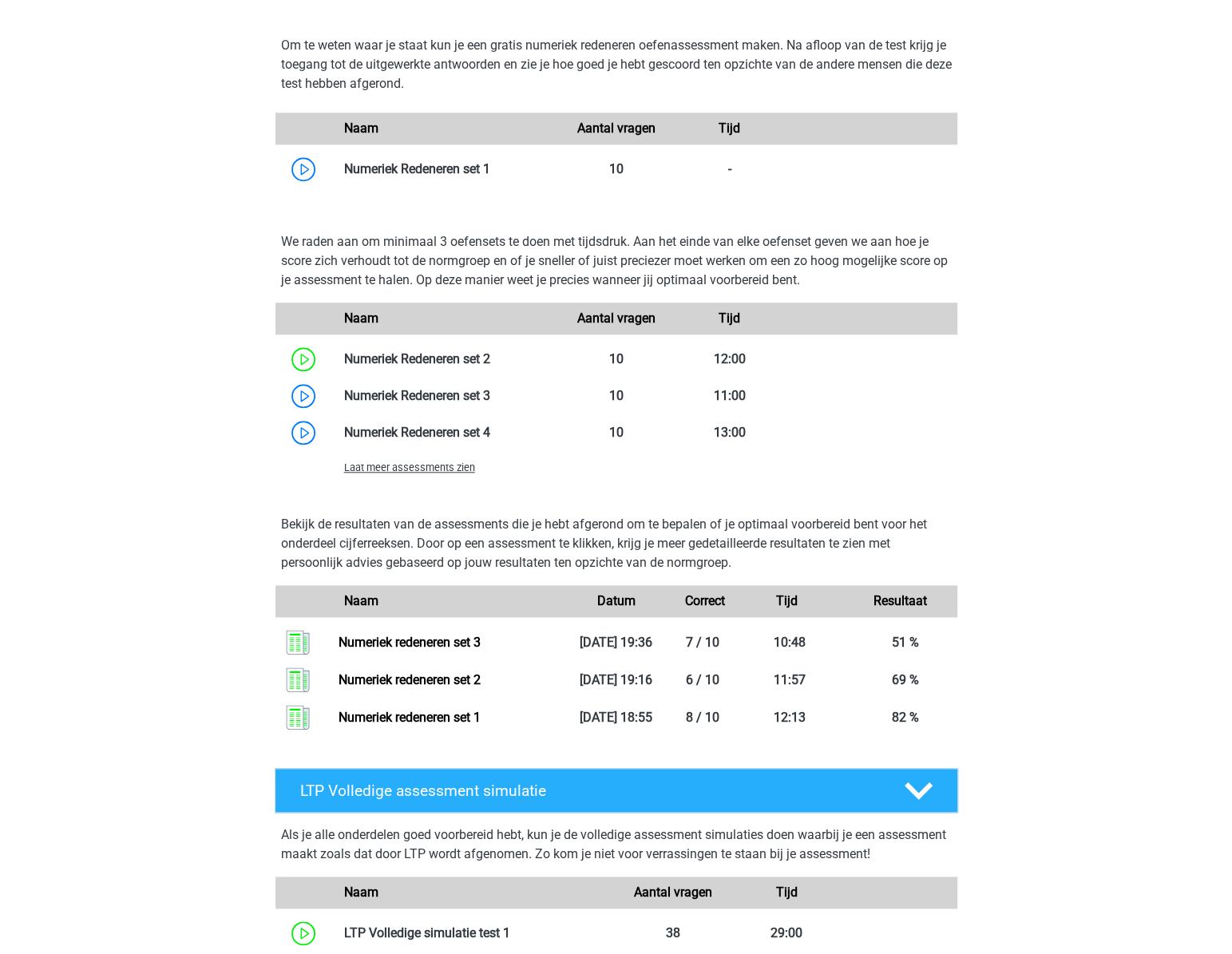
scroll to position [1106, 0]
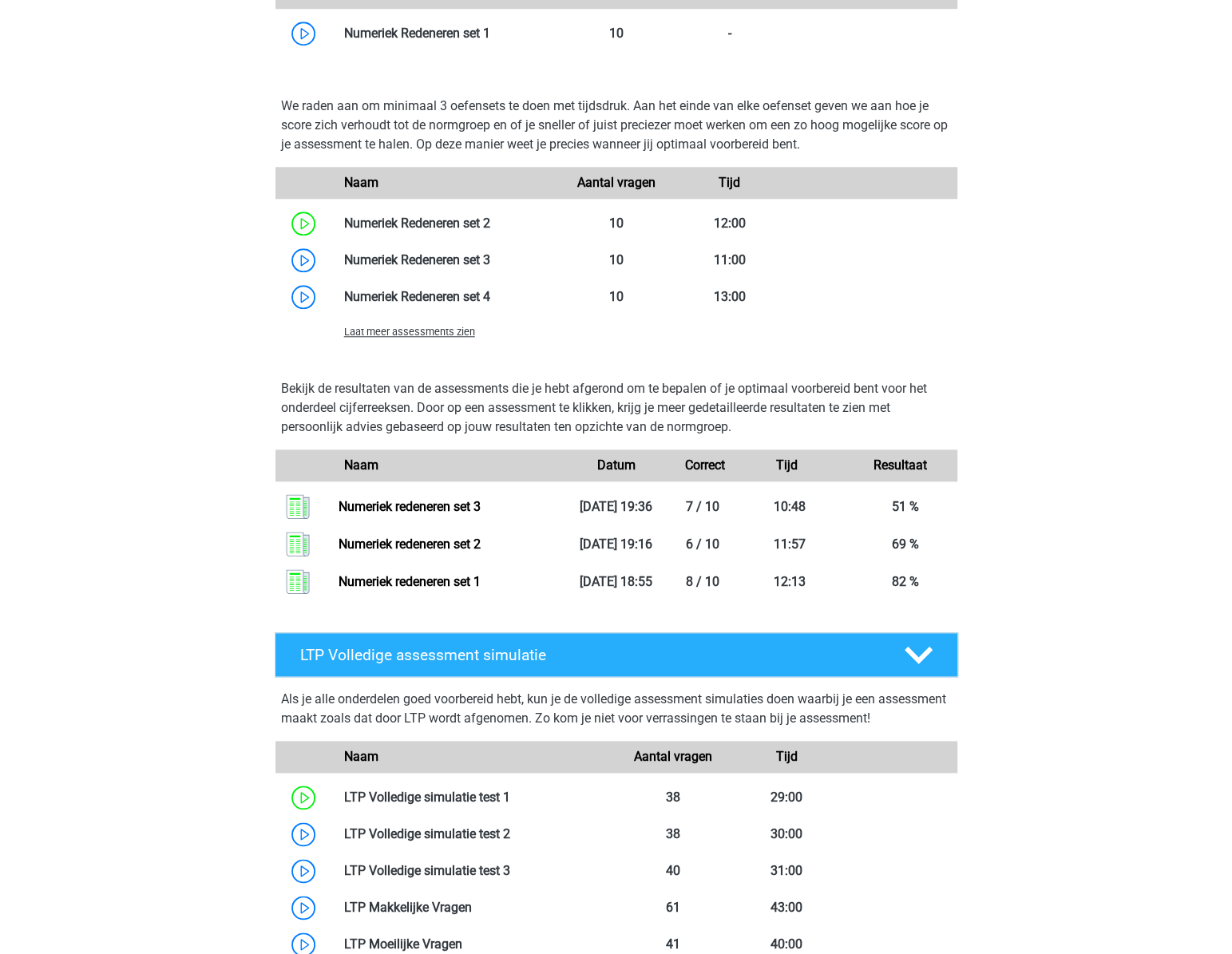
click at [416, 317] on div "Laat meer assessments zien" at bounding box center [617, 331] width 682 height 32
click at [417, 328] on span "Laat meer assessments zien" at bounding box center [409, 331] width 131 height 12
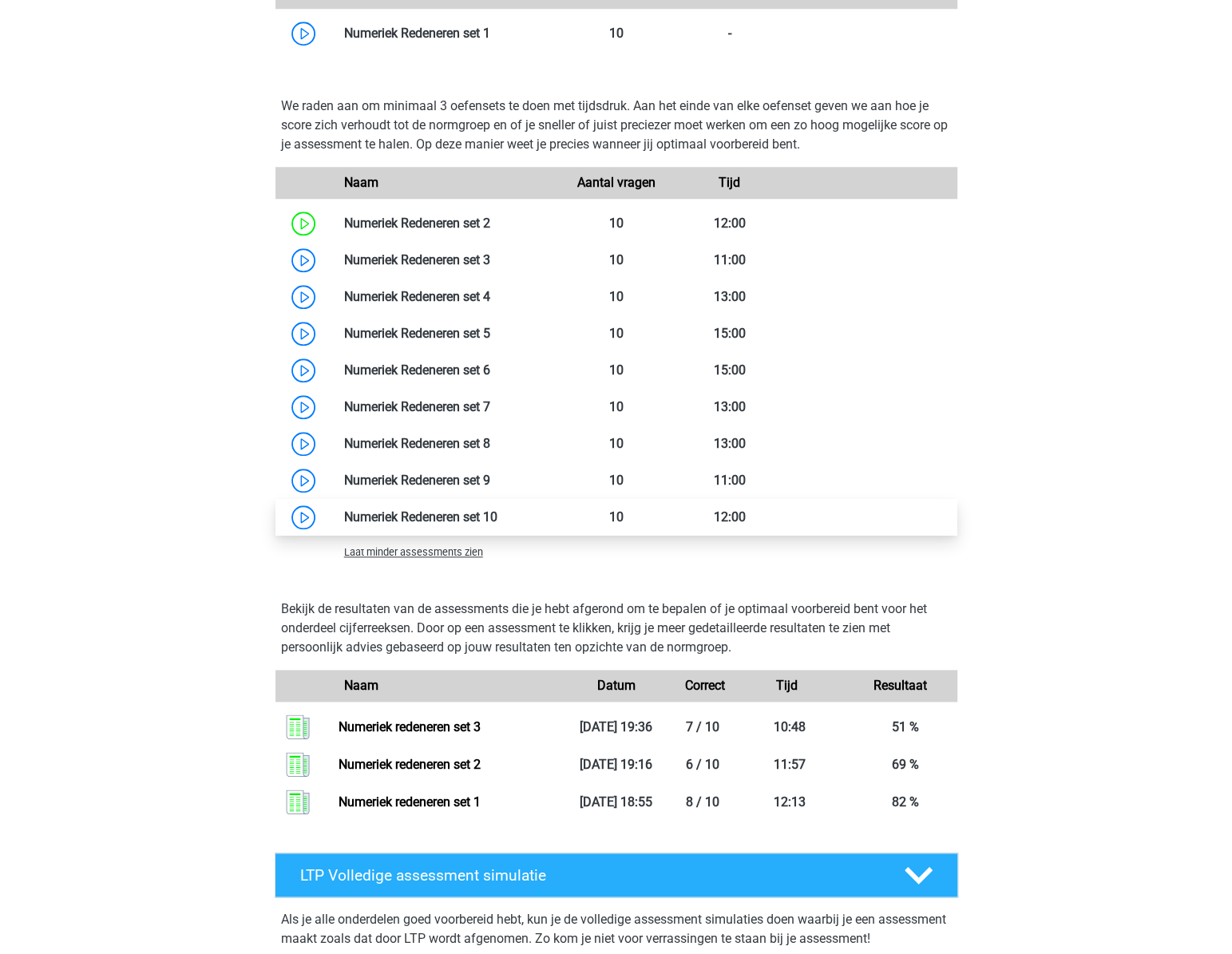
click at [498, 510] on link at bounding box center [498, 517] width 0 height 15
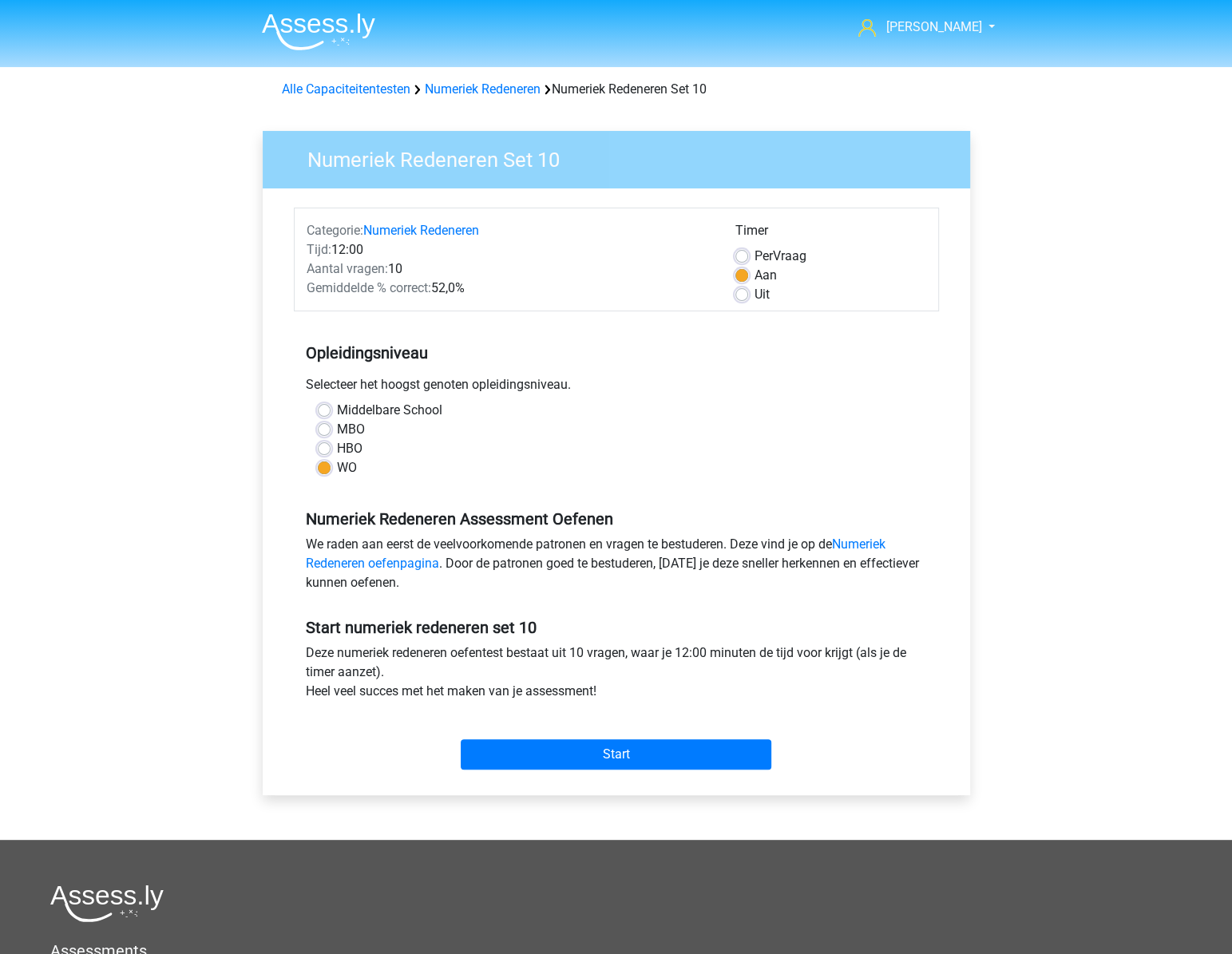
click at [752, 247] on div "Per Vraag" at bounding box center [831, 256] width 191 height 19
click at [754, 252] on label "Per Vraag" at bounding box center [780, 256] width 52 height 19
click at [738, 252] on input "Per Vraag" at bounding box center [742, 254] width 13 height 16
radio input "true"
click at [754, 295] on label "Uit" at bounding box center [762, 294] width 15 height 19
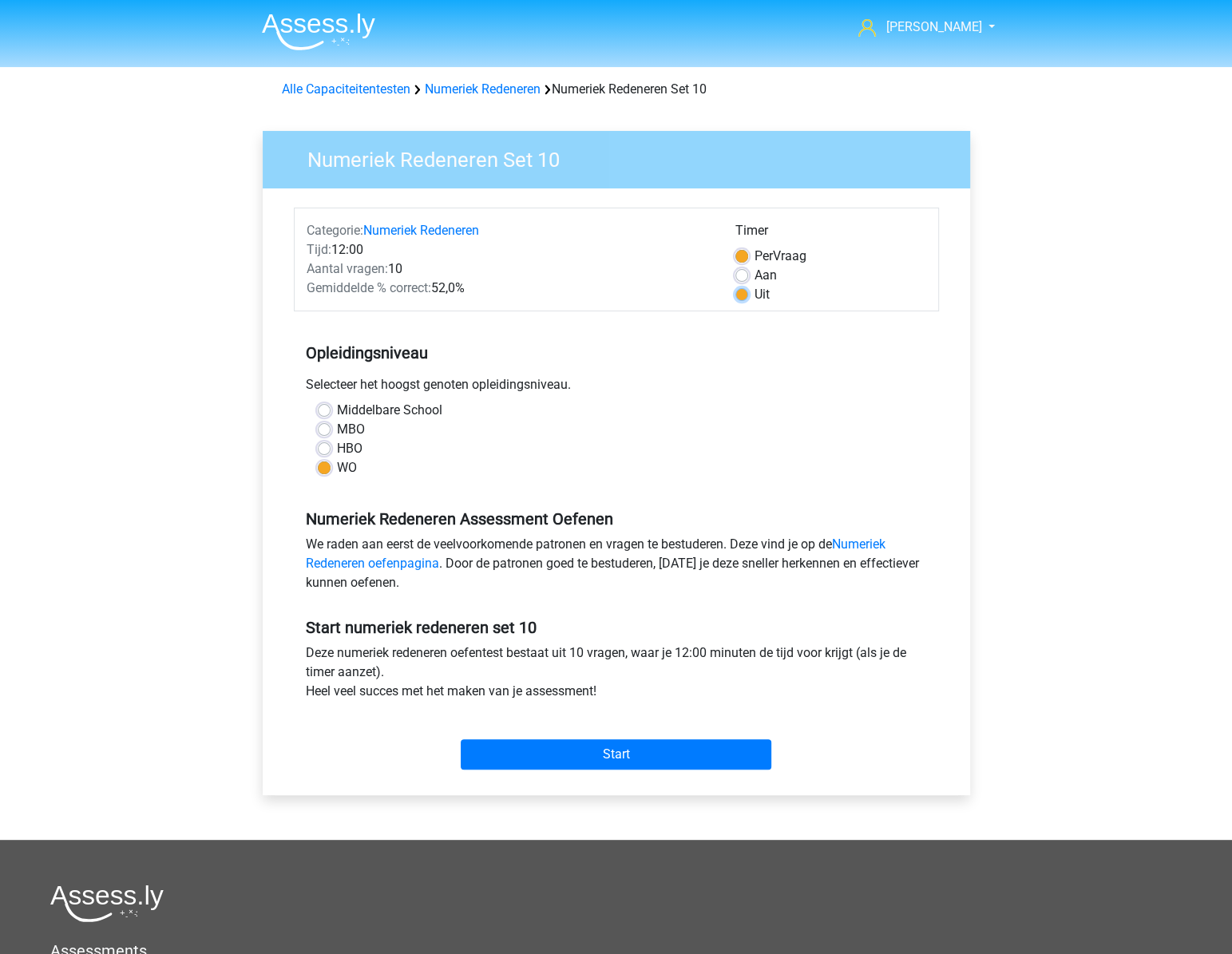
click at [738, 295] on input "Uit" at bounding box center [742, 292] width 13 height 16
radio input "true"
click at [726, 408] on div "Middelbare School" at bounding box center [617, 410] width 598 height 19
click at [587, 746] on input "Start" at bounding box center [616, 754] width 311 height 30
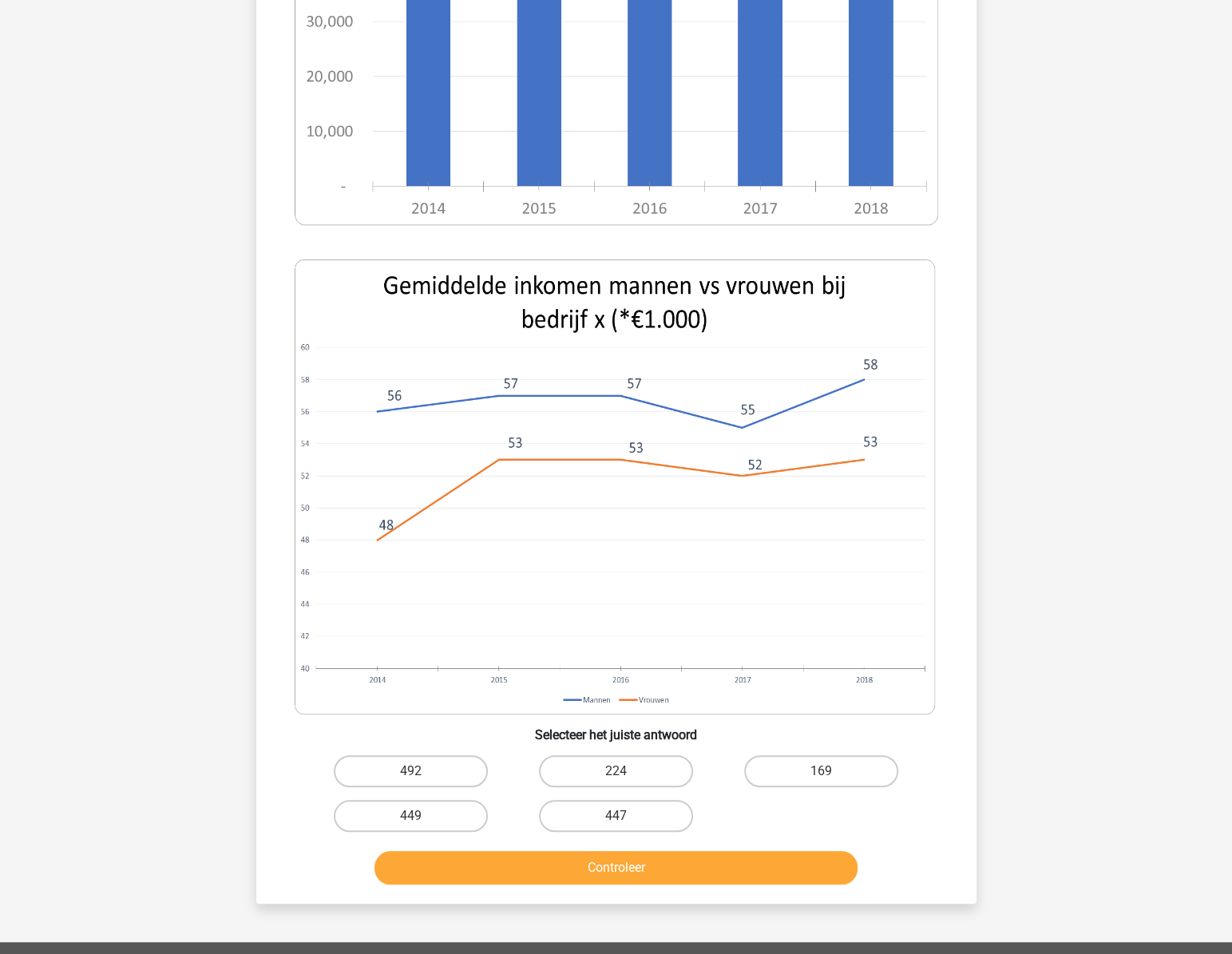
scroll to position [508, 0]
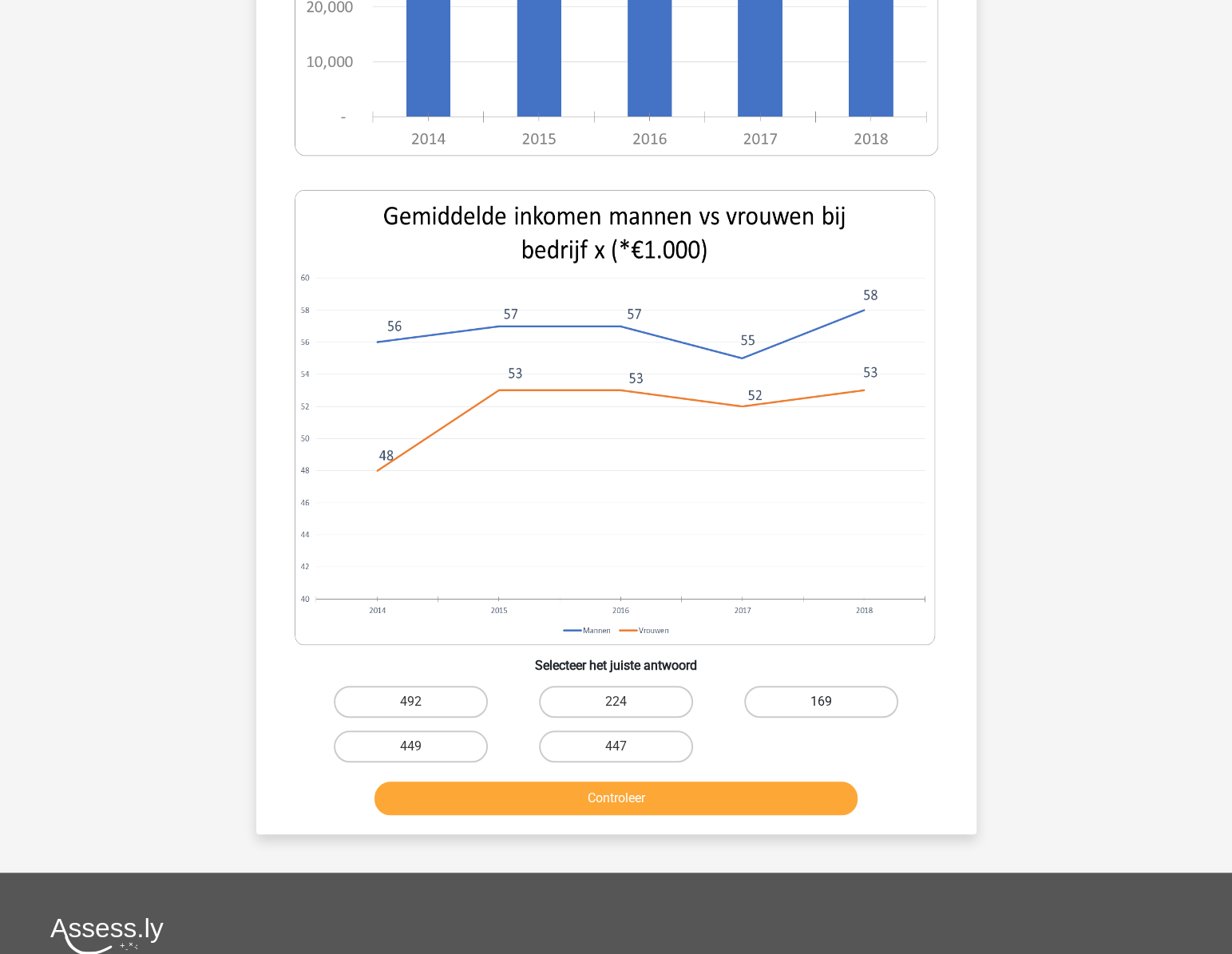
click at [855, 701] on label "169" at bounding box center [821, 701] width 154 height 32
click at [832, 701] on input "169" at bounding box center [826, 706] width 10 height 10
radio input "true"
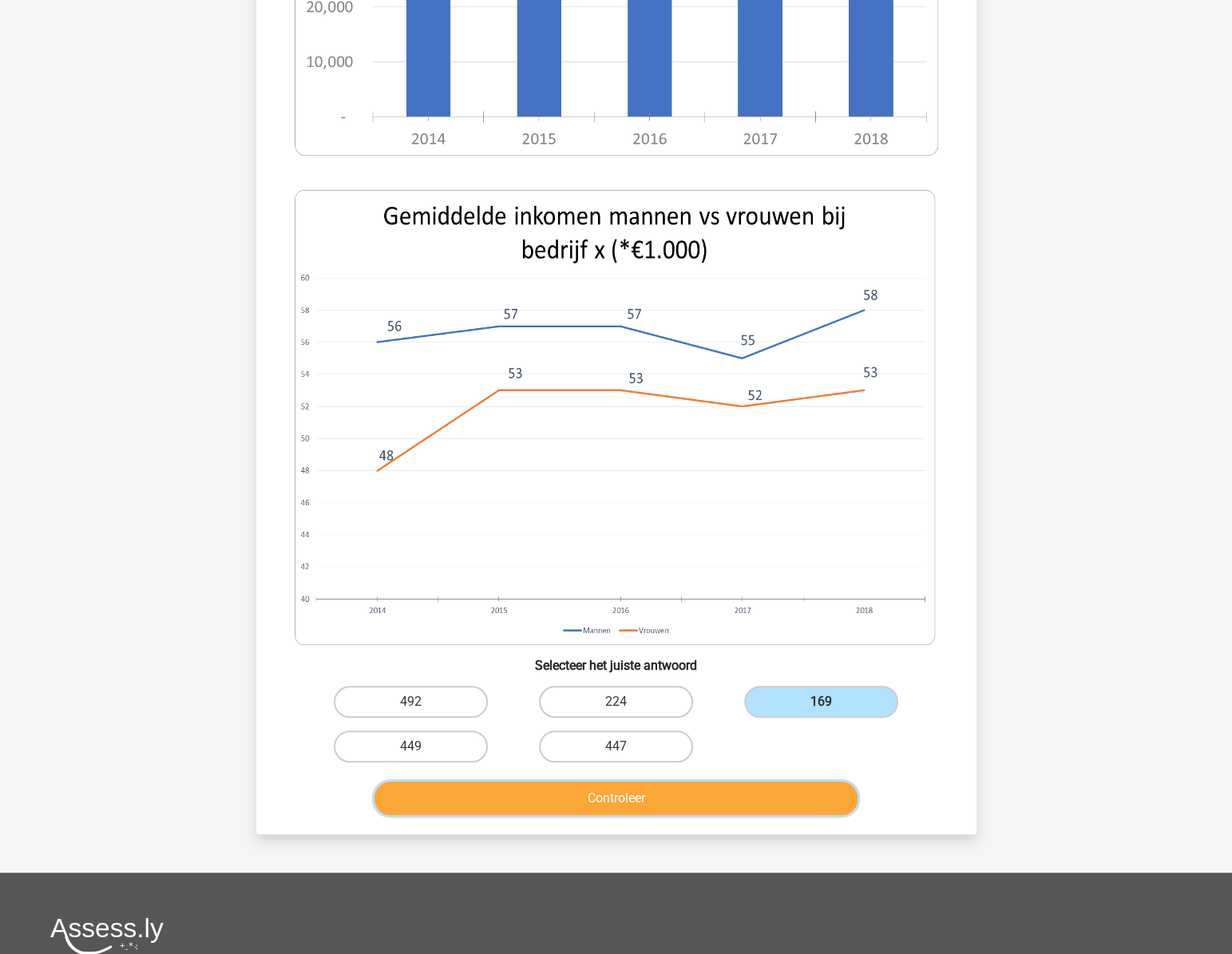
click at [710, 786] on button "Controleer" at bounding box center [616, 798] width 483 height 33
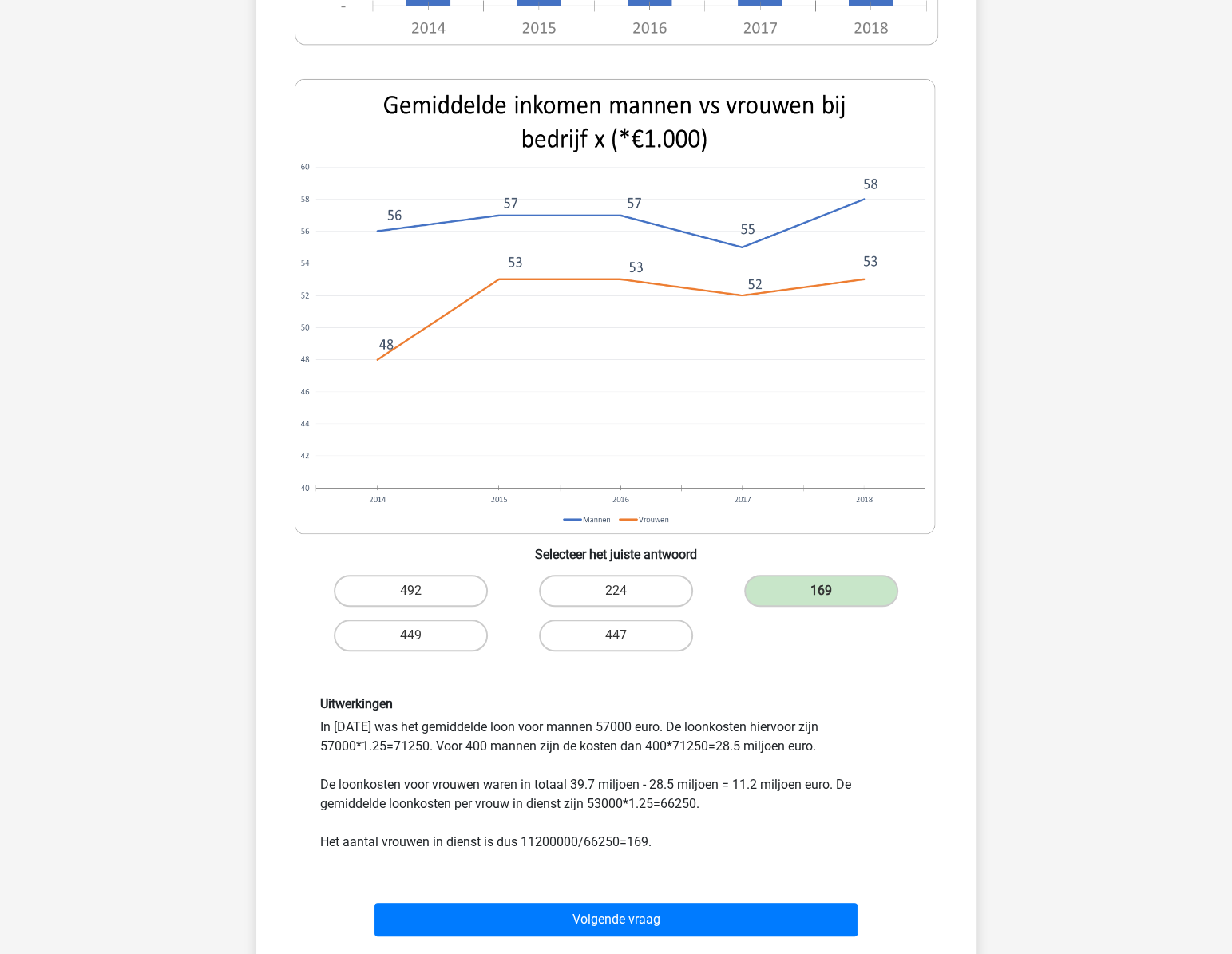
scroll to position [798, 0]
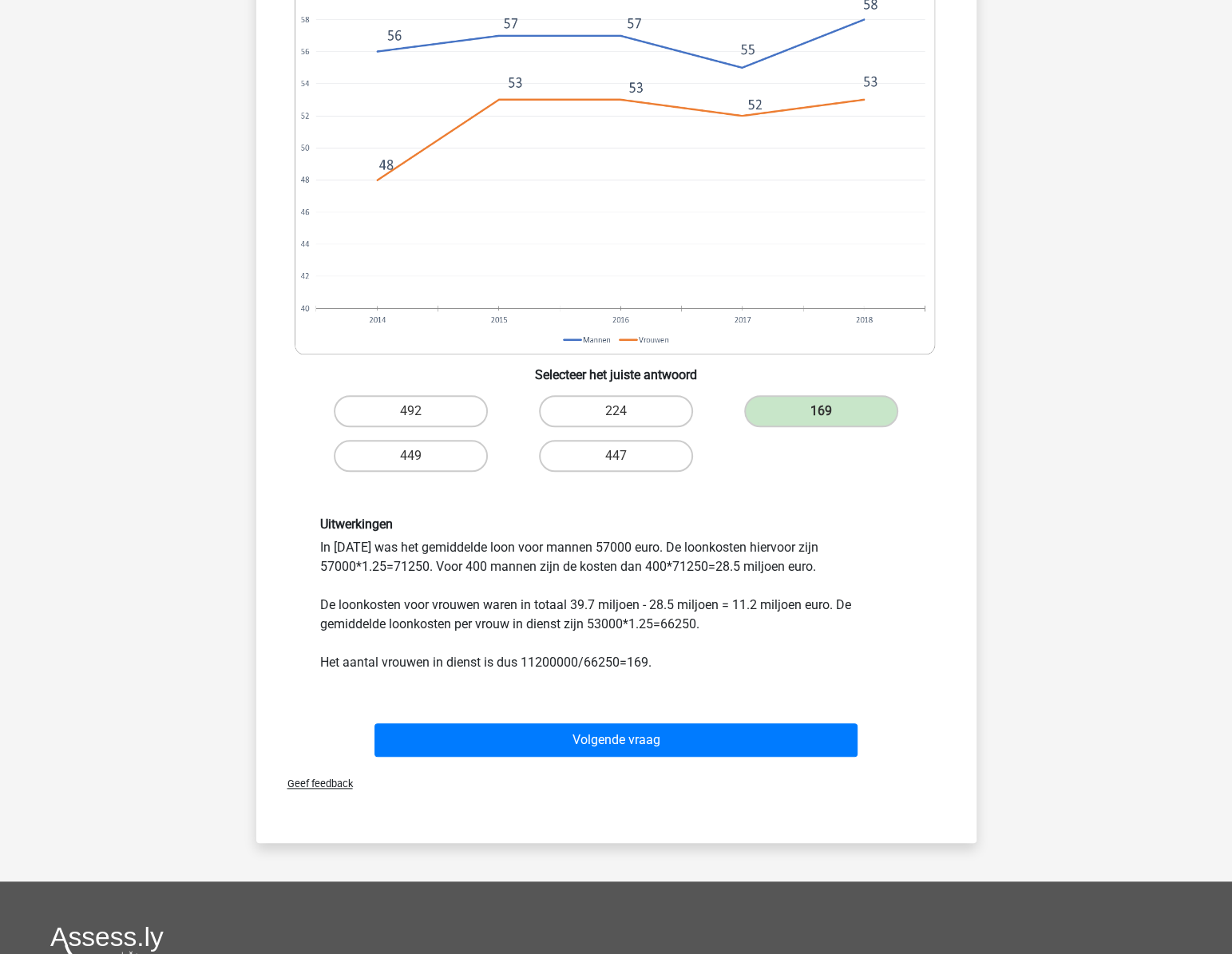
click at [621, 617] on div "Uitwerkingen In [DATE] was het gemiddelde loon voor mannen 57000 euro. De loonk…" at bounding box center [616, 594] width 617 height 156
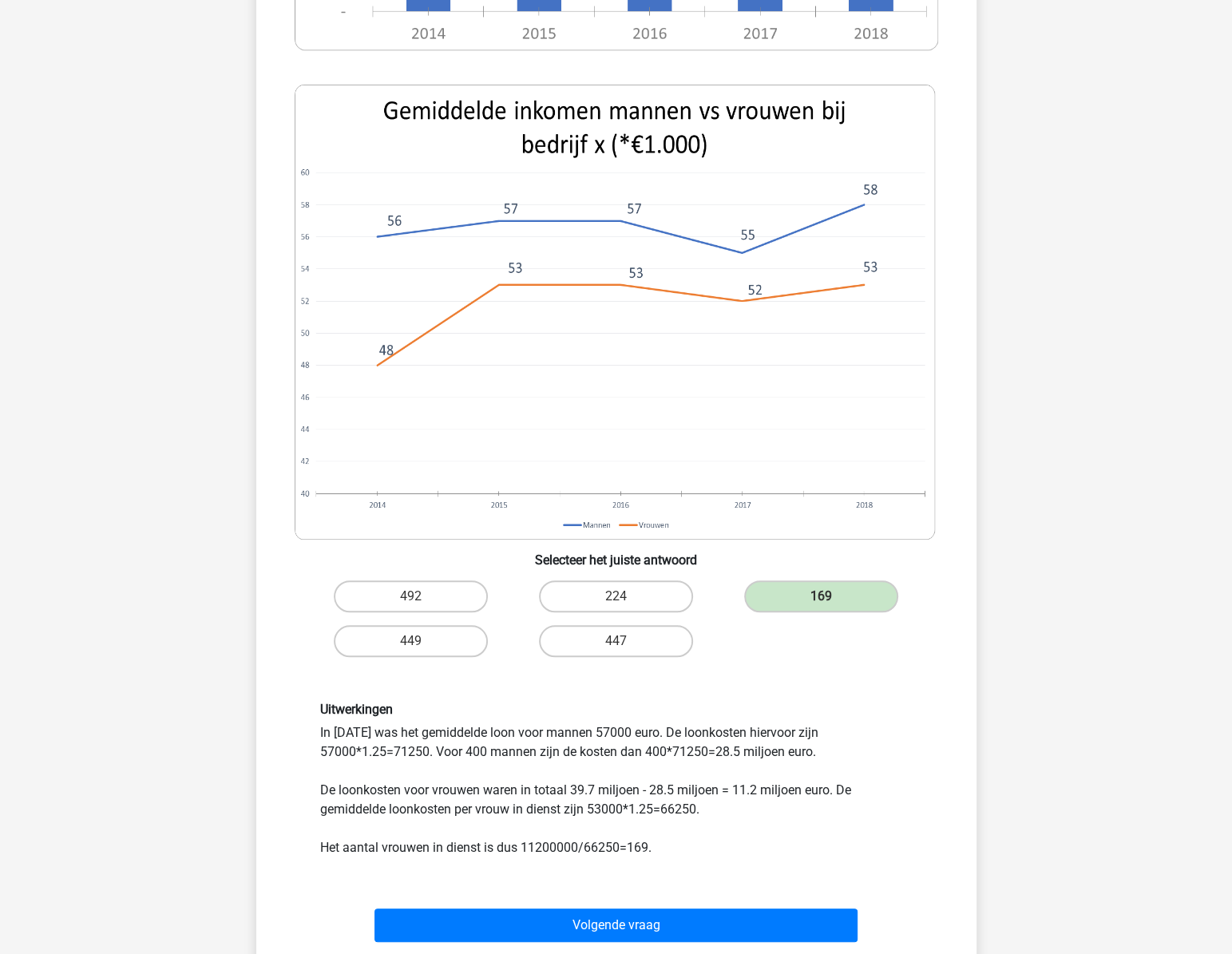
scroll to position [870, 0]
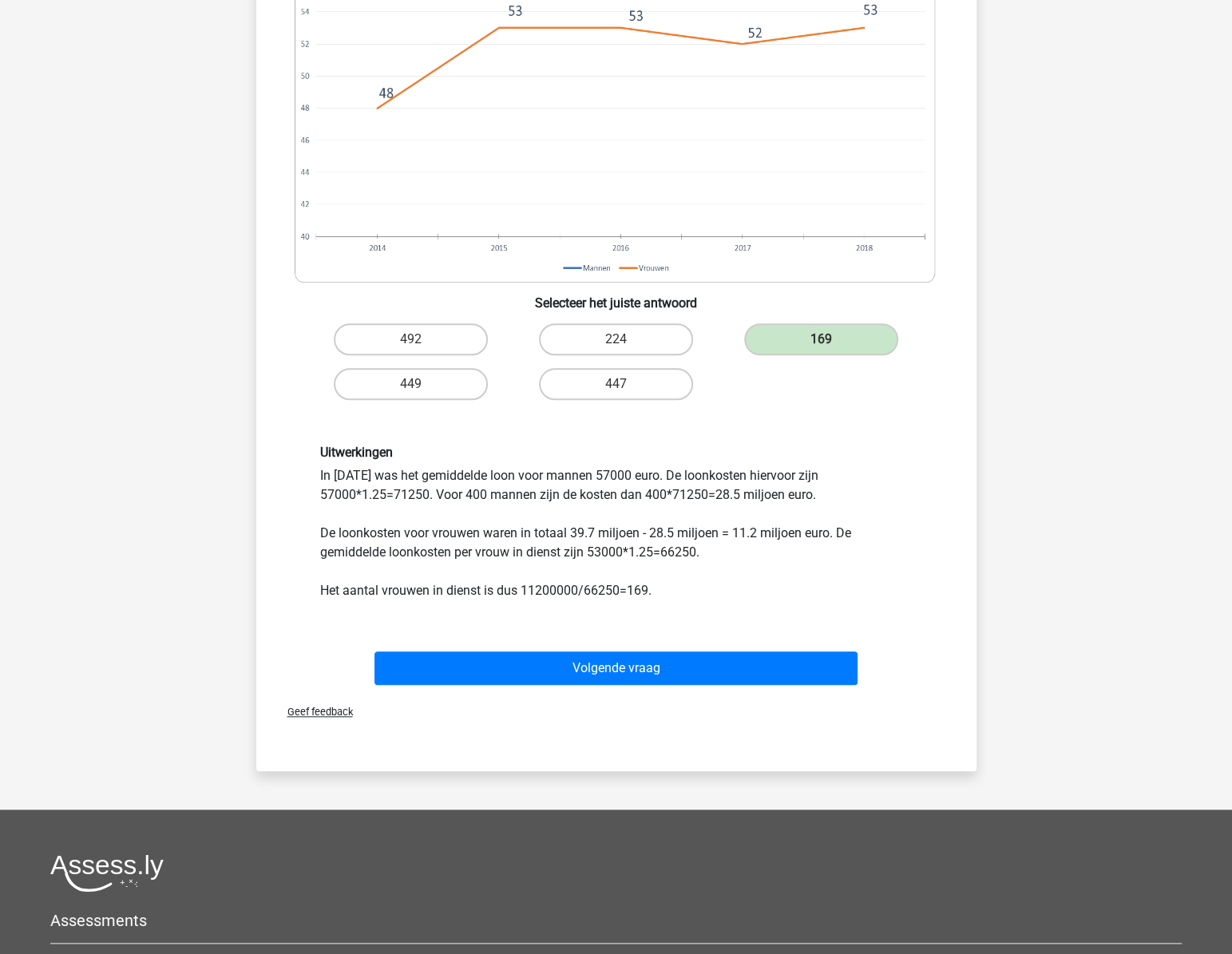
drag, startPoint x: 370, startPoint y: 494, endPoint x: 389, endPoint y: 495, distance: 19.0
click at [389, 495] on div "Uitwerkingen In [DATE] was het gemiddelde loon voor mannen 57000 euro. De loonk…" at bounding box center [616, 522] width 617 height 156
drag, startPoint x: 389, startPoint y: 495, endPoint x: 421, endPoint y: 487, distance: 33.0
click at [421, 487] on div "Uitwerkingen In [DATE] was het gemiddelde loon voor mannen 57000 euro. De loonk…" at bounding box center [616, 522] width 617 height 156
drag, startPoint x: 464, startPoint y: 516, endPoint x: 480, endPoint y: 522, distance: 17.1
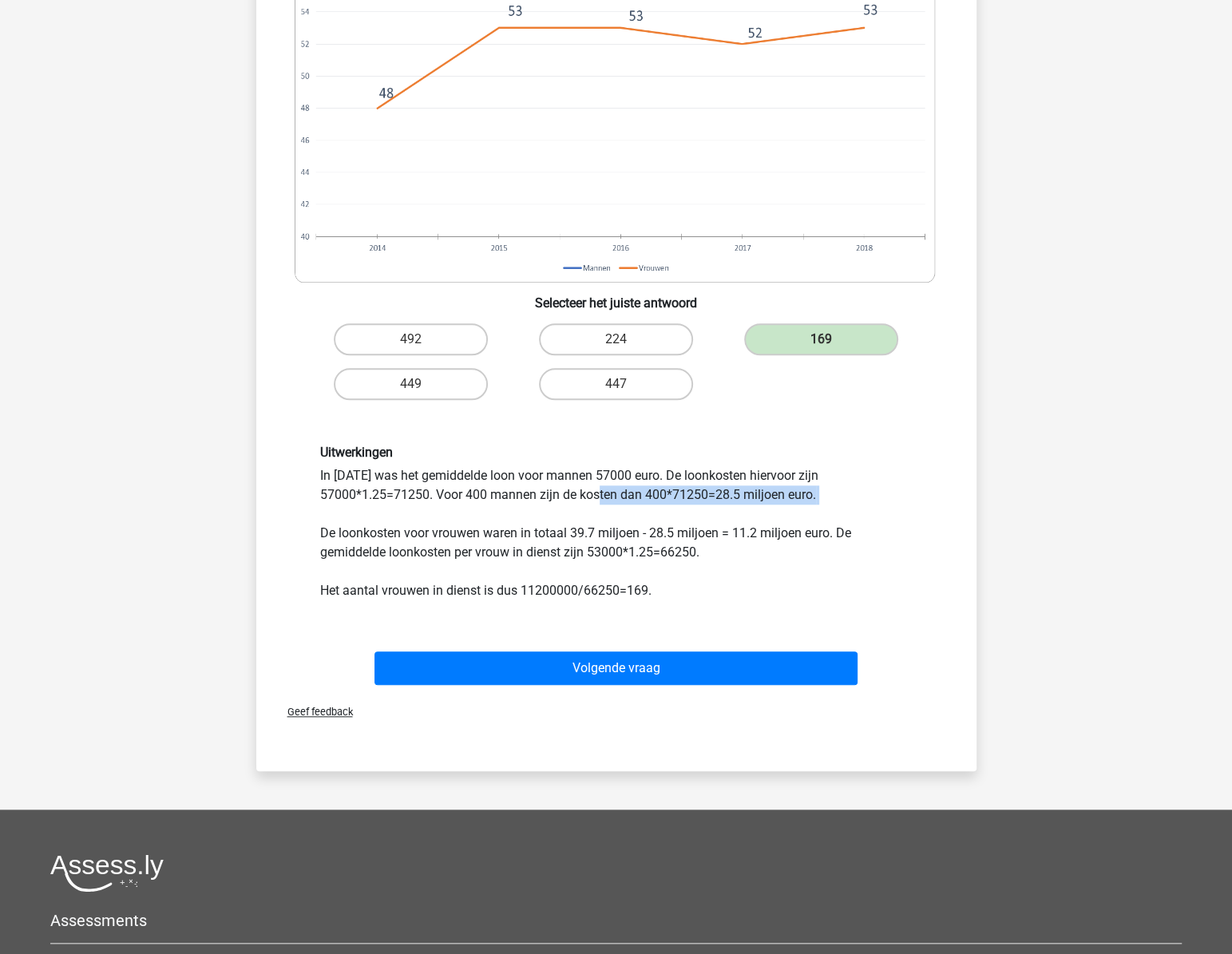
click at [480, 522] on div "Uitwerkingen In 2015 was het gemiddelde loon voor mannen 57000 euro. De loonkos…" at bounding box center [616, 522] width 617 height 156
drag, startPoint x: 480, startPoint y: 522, endPoint x: 455, endPoint y: 495, distance: 36.8
click at [456, 495] on div "Uitwerkingen In 2015 was het gemiddelde loon voor mannen 57000 euro. De loonkos…" at bounding box center [616, 522] width 617 height 156
drag, startPoint x: 446, startPoint y: 492, endPoint x: 522, endPoint y: 493, distance: 76.0
click at [522, 493] on div "Uitwerkingen In 2015 was het gemiddelde loon voor mannen 57000 euro. De loonkos…" at bounding box center [616, 522] width 617 height 156
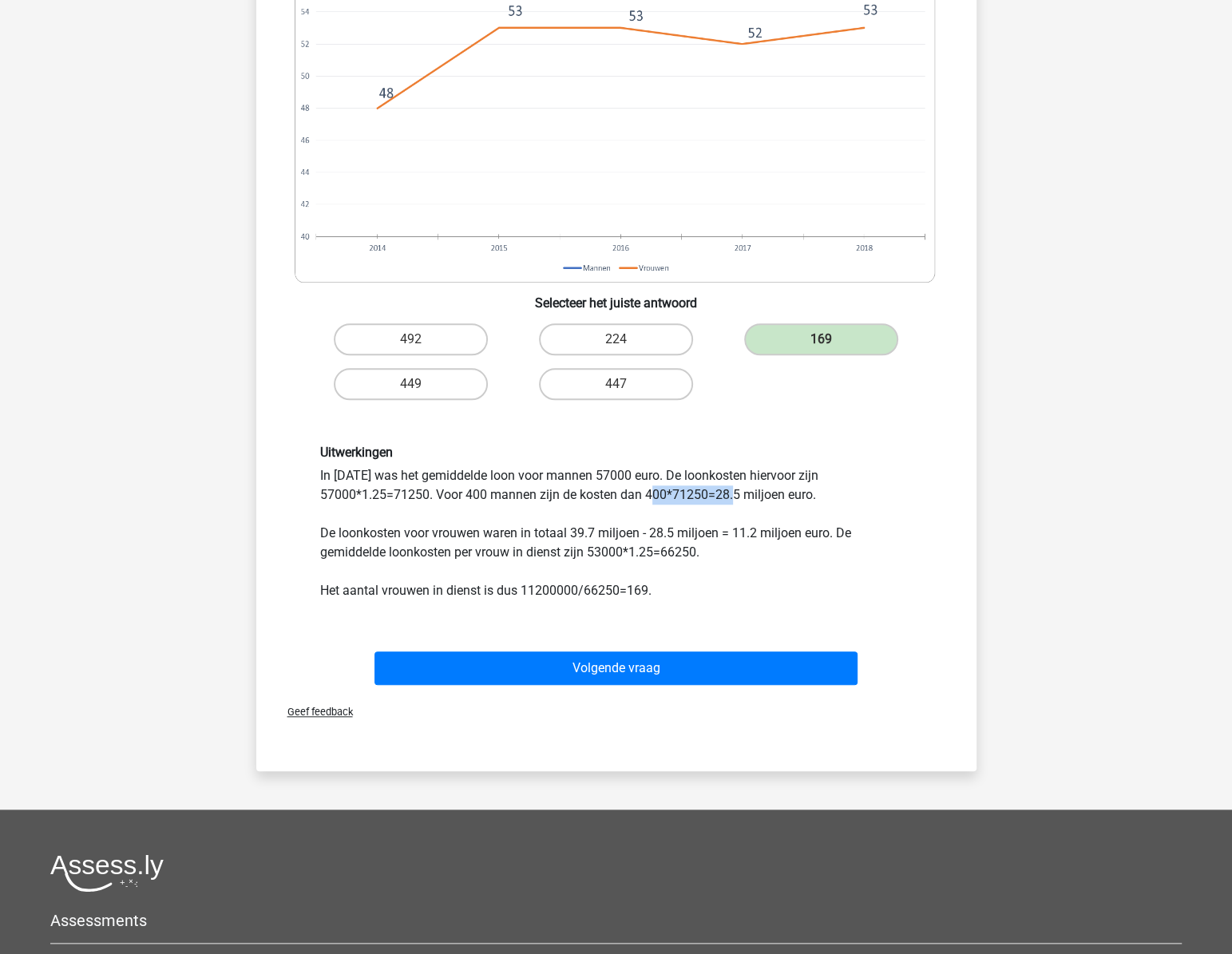
click at [522, 493] on div "Uitwerkingen In 2015 was het gemiddelde loon voor mannen 57000 euro. De loonkos…" at bounding box center [616, 522] width 617 height 156
drag, startPoint x: 441, startPoint y: 495, endPoint x: 509, endPoint y: 496, distance: 68.0
click at [509, 496] on div "Uitwerkingen In 2015 was het gemiddelde loon voor mannen 57000 euro. De loonkos…" at bounding box center [616, 522] width 617 height 156
drag, startPoint x: 438, startPoint y: 490, endPoint x: 523, endPoint y: 486, distance: 85.1
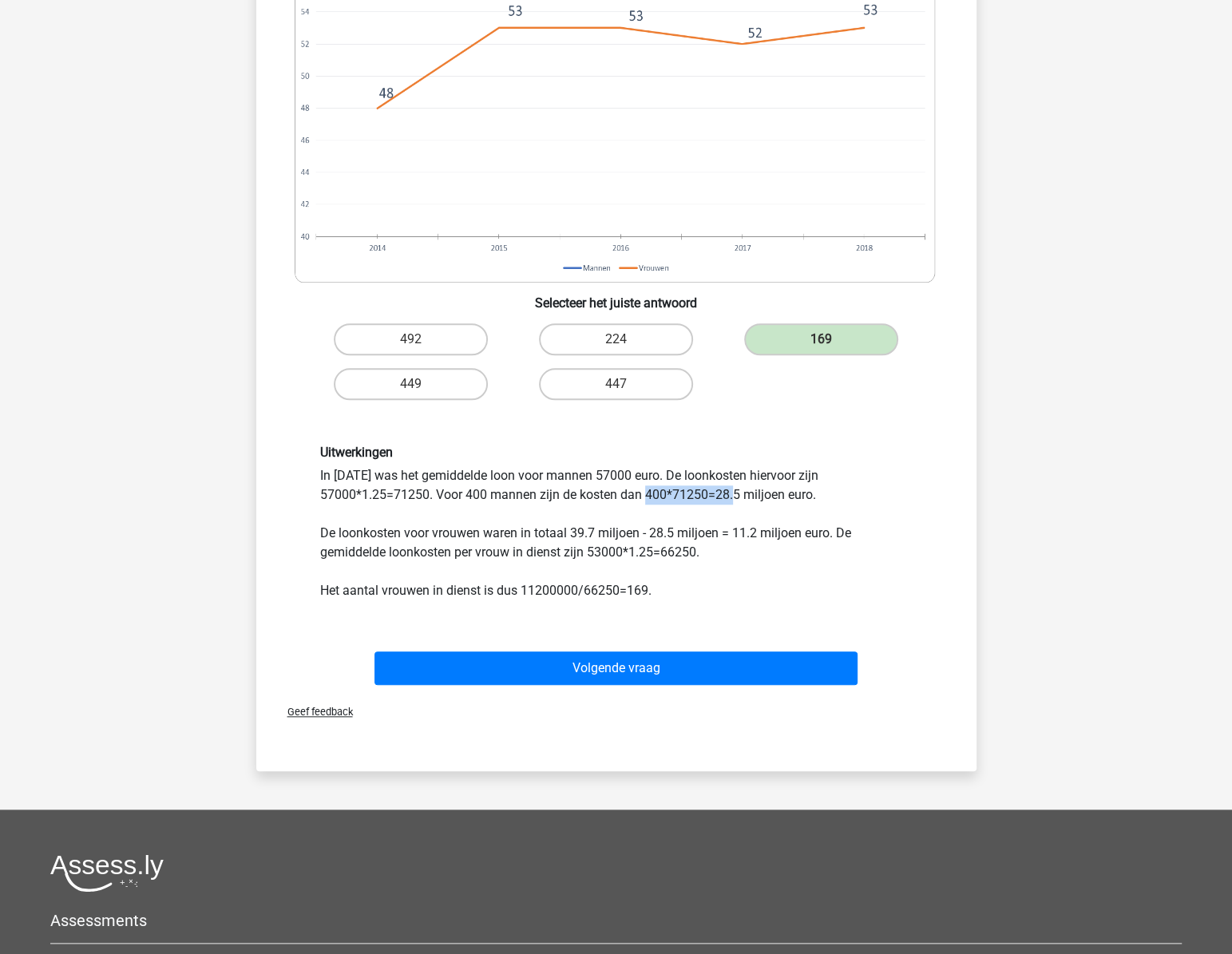
click at [523, 486] on div "Uitwerkingen In 2015 was het gemiddelde loon voor mannen 57000 euro. De loonkos…" at bounding box center [616, 522] width 617 height 156
click at [775, 491] on div "Uitwerkingen In 2015 was het gemiddelde loon voor mannen 57000 euro. De loonkos…" at bounding box center [616, 522] width 617 height 156
drag, startPoint x: 775, startPoint y: 491, endPoint x: 586, endPoint y: 511, distance: 190.1
click at [591, 511] on div "Uitwerkingen In 2015 was het gemiddelde loon voor mannen 57000 euro. De loonkos…" at bounding box center [616, 522] width 617 height 156
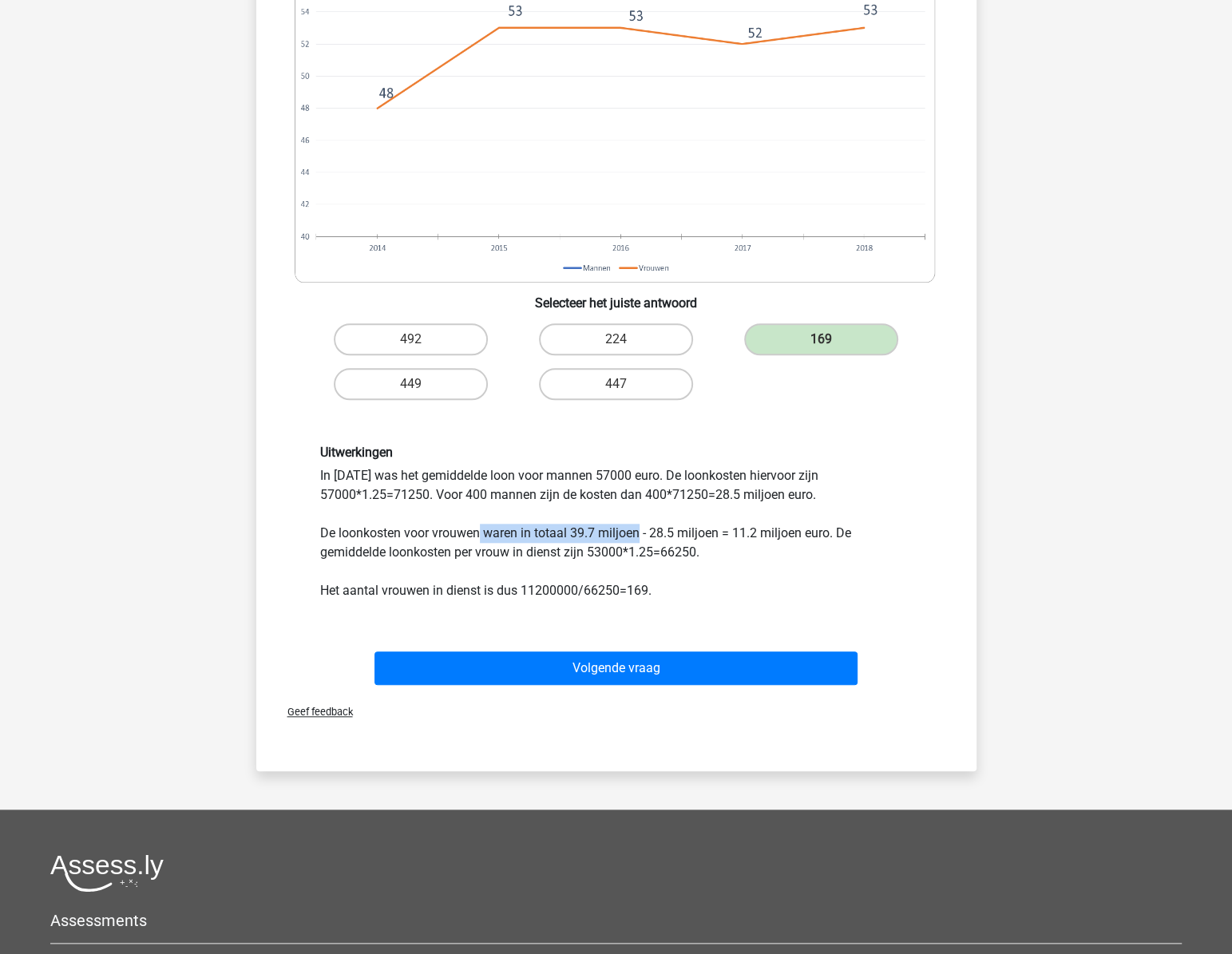
drag, startPoint x: 478, startPoint y: 529, endPoint x: 638, endPoint y: 529, distance: 160.0
click at [638, 529] on div "Uitwerkingen In 2015 was het gemiddelde loon voor mannen 57000 euro. De loonkos…" at bounding box center [616, 522] width 617 height 156
drag, startPoint x: 542, startPoint y: 531, endPoint x: 634, endPoint y: 529, distance: 92.0
click at [634, 529] on div "Uitwerkingen In 2015 was het gemiddelde loon voor mannen 57000 euro. De loonkos…" at bounding box center [616, 522] width 617 height 156
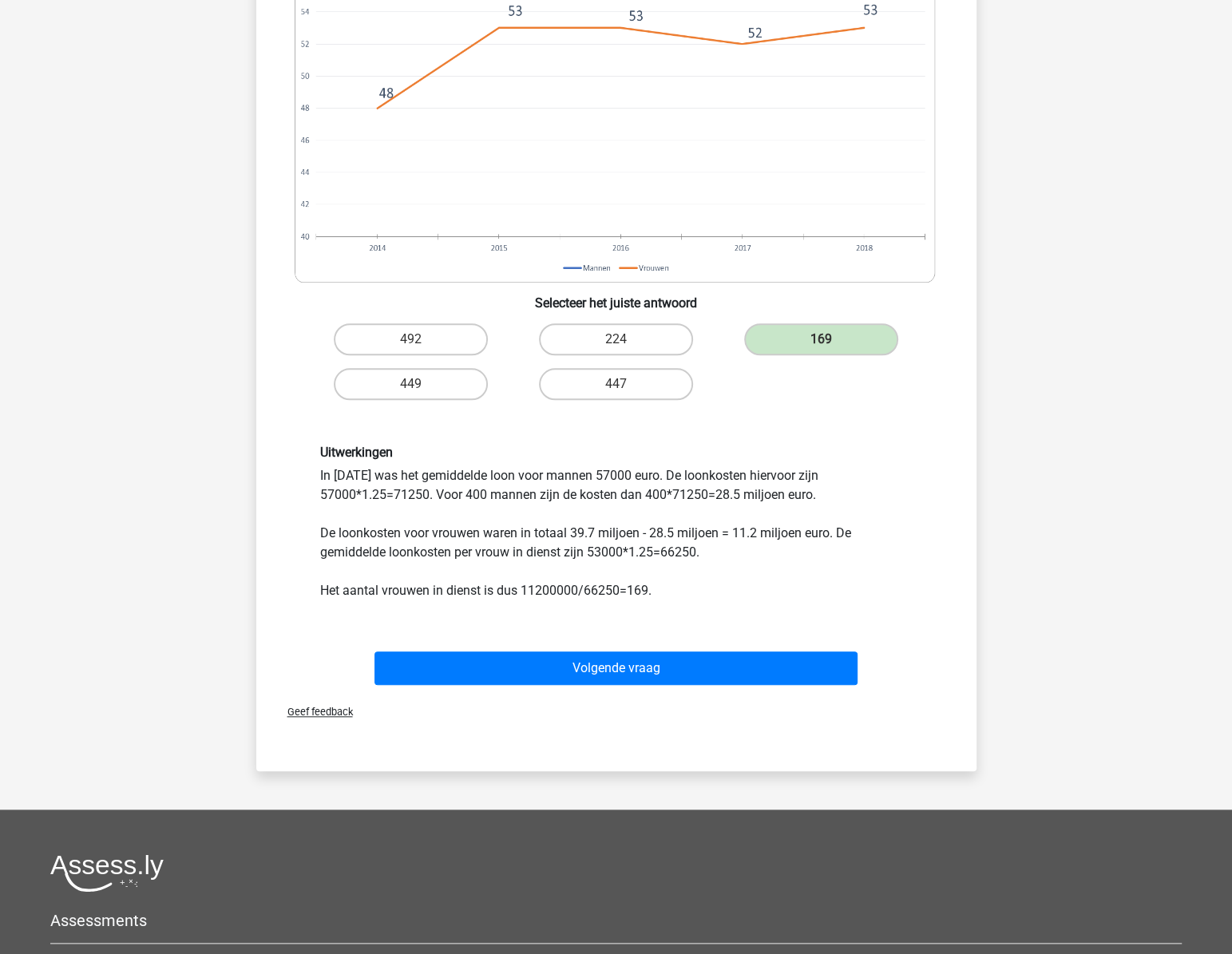
drag, startPoint x: 634, startPoint y: 529, endPoint x: 656, endPoint y: 531, distance: 22.1
click at [656, 531] on div "Uitwerkingen In 2015 was het gemiddelde loon voor mannen 57000 euro. De loonkos…" at bounding box center [616, 522] width 617 height 156
drag, startPoint x: 723, startPoint y: 491, endPoint x: 739, endPoint y: 491, distance: 16.0
click at [739, 491] on div "Uitwerkingen In 2015 was het gemiddelde loon voor mannen 57000 euro. De loonkos…" at bounding box center [616, 522] width 617 height 156
drag, startPoint x: 739, startPoint y: 491, endPoint x: 650, endPoint y: 527, distance: 96.0
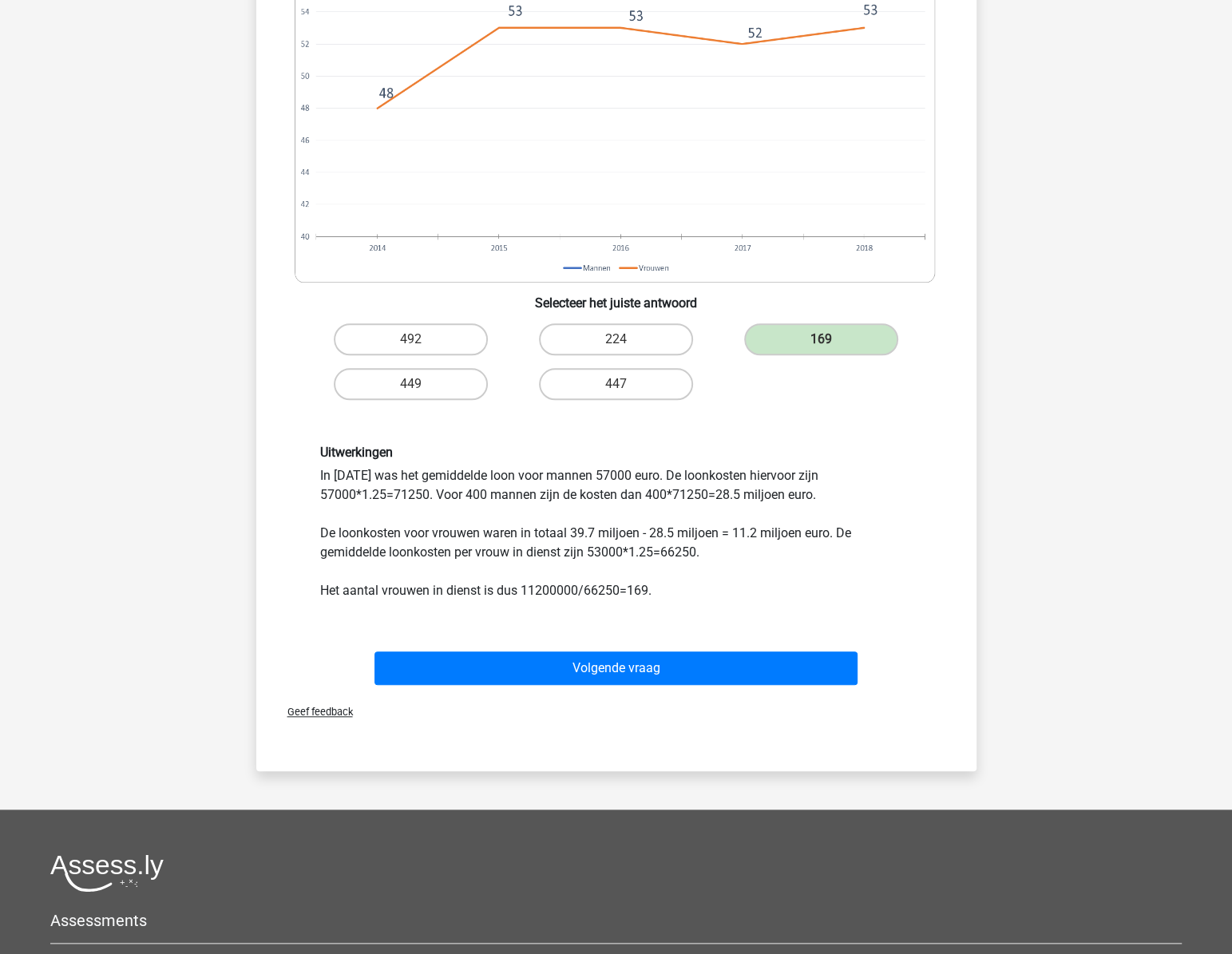
click at [658, 524] on div "Uitwerkingen In 2015 was het gemiddelde loon voor mannen 57000 euro. De loonkos…" at bounding box center [616, 522] width 617 height 156
drag, startPoint x: 567, startPoint y: 527, endPoint x: 623, endPoint y: 532, distance: 56.2
click at [623, 532] on div "Uitwerkingen In 2015 was het gemiddelde loon voor mannen 57000 euro. De loonkos…" at bounding box center [616, 522] width 617 height 156
drag, startPoint x: 623, startPoint y: 532, endPoint x: 611, endPoint y: 533, distance: 12.0
click at [611, 533] on div "Uitwerkingen In 2015 was het gemiddelde loon voor mannen 57000 euro. De loonkos…" at bounding box center [616, 522] width 617 height 156
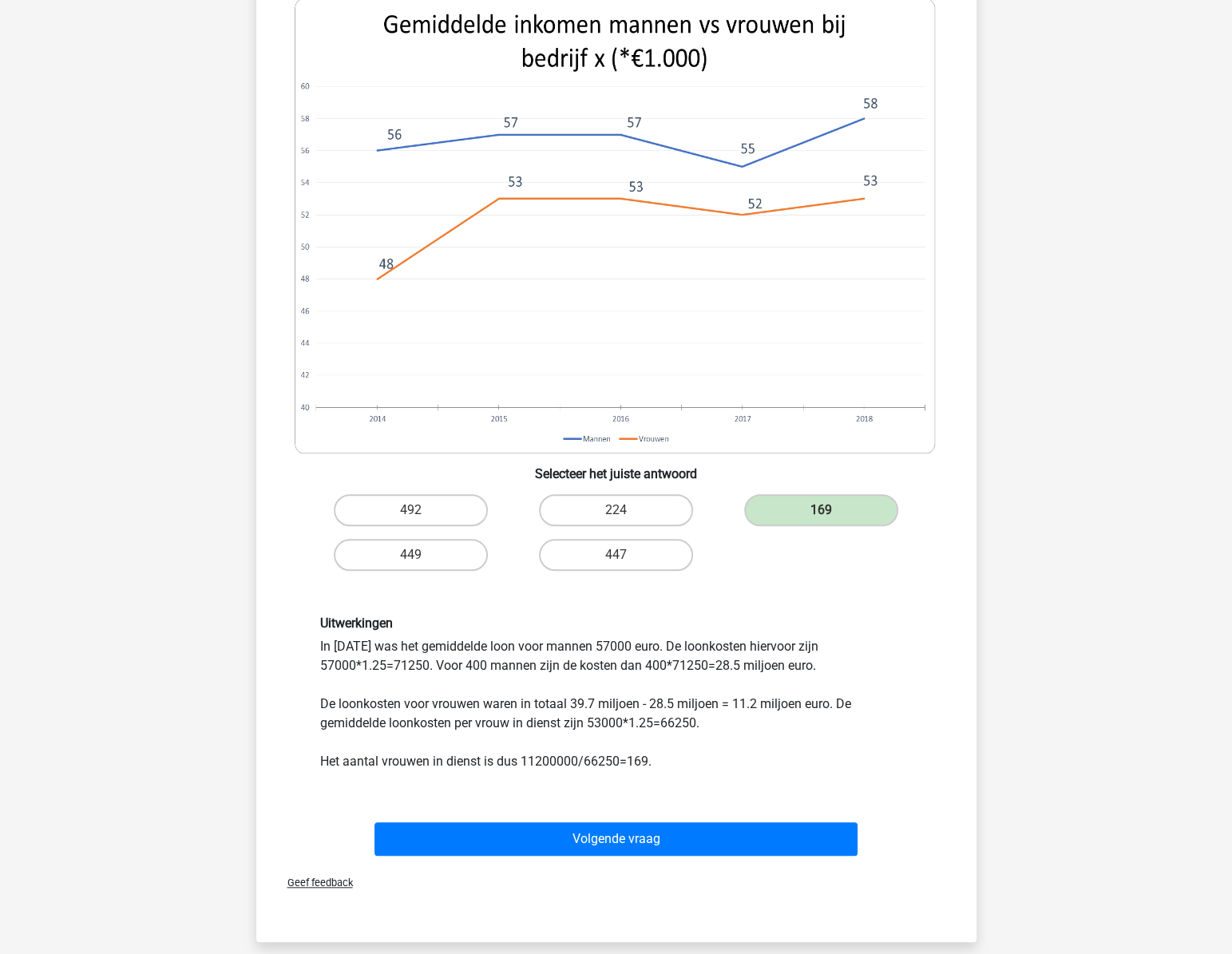
scroll to position [725, 0]
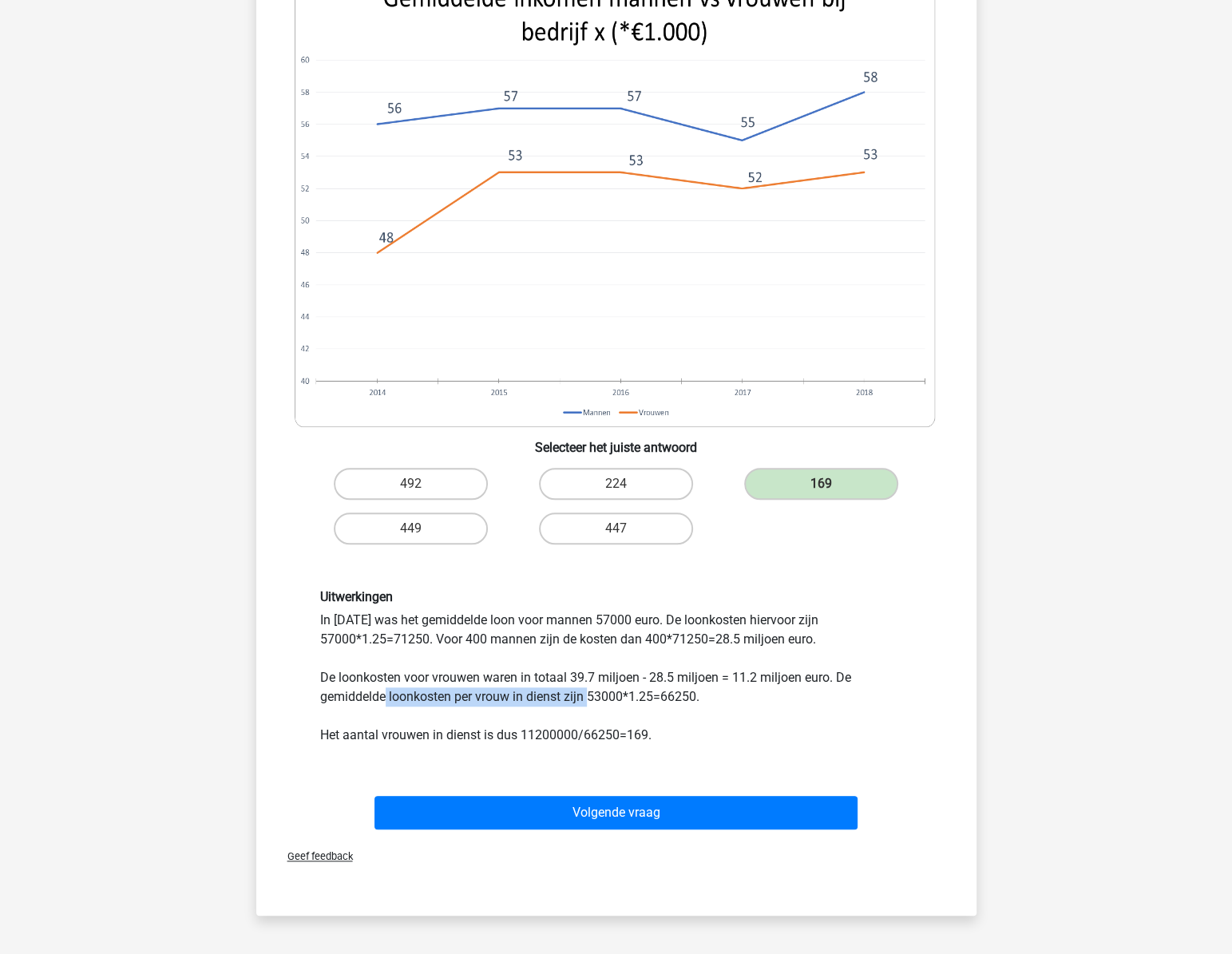
drag, startPoint x: 411, startPoint y: 696, endPoint x: 589, endPoint y: 700, distance: 178.0
click at [589, 700] on div "Uitwerkingen In 2015 was het gemiddelde loon voor mannen 57000 euro. De loonkos…" at bounding box center [616, 666] width 617 height 156
click at [595, 701] on div "Uitwerkingen In 2015 was het gemiddelde loon voor mannen 57000 euro. De loonkos…" at bounding box center [616, 666] width 617 height 156
drag, startPoint x: 590, startPoint y: 701, endPoint x: 606, endPoint y: 700, distance: 16.0
click at [606, 700] on div "Uitwerkingen In 2015 was het gemiddelde loon voor mannen 57000 euro. De loonkos…" at bounding box center [616, 666] width 617 height 156
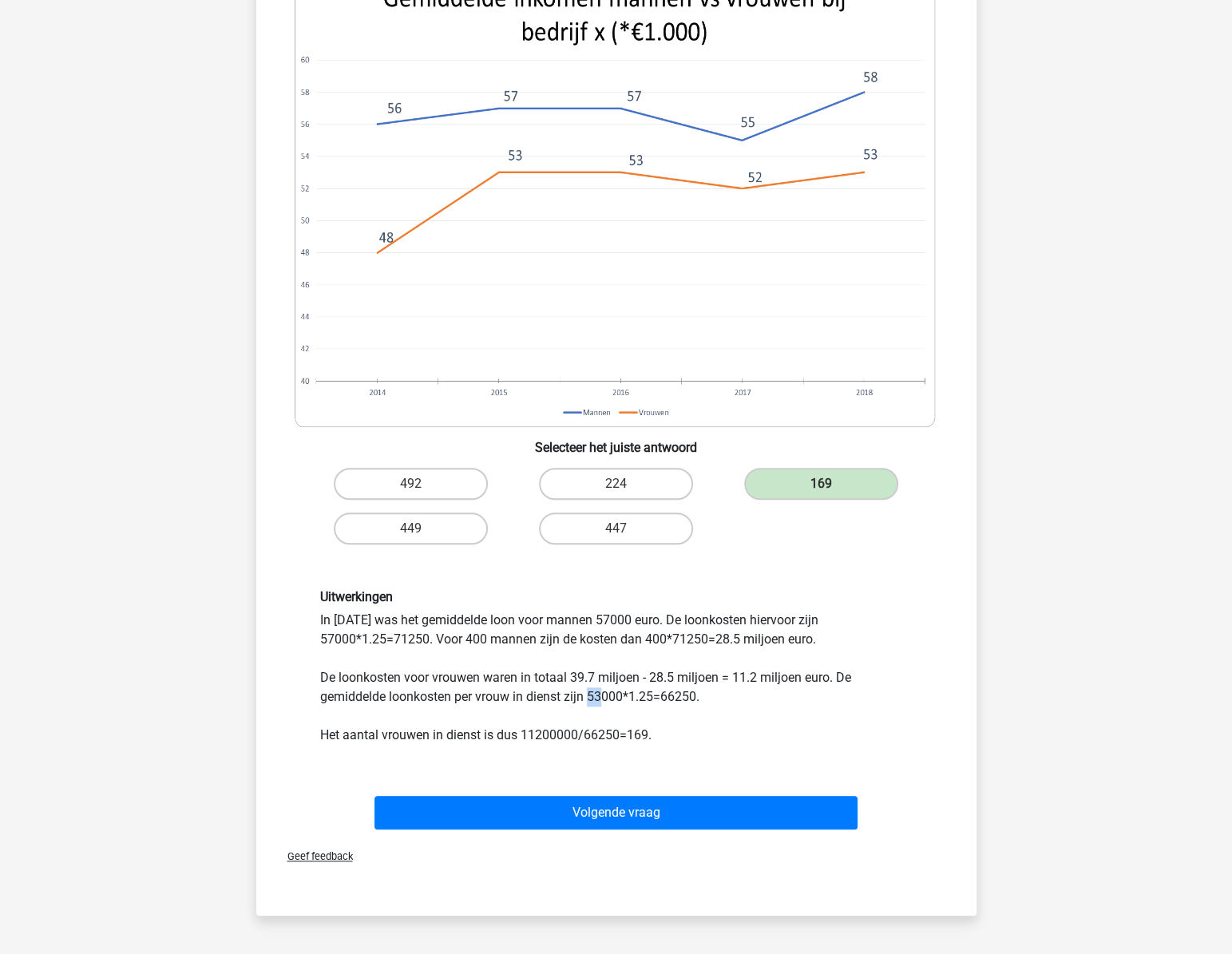
click at [606, 700] on div "Uitwerkingen In 2015 was het gemiddelde loon voor mannen 57000 euro. De loonkos…" at bounding box center [616, 666] width 617 height 156
drag, startPoint x: 527, startPoint y: 731, endPoint x: 559, endPoint y: 729, distance: 32.1
click at [559, 729] on div "Uitwerkingen In 2015 was het gemiddelde loon voor mannen 57000 euro. De loonkos…" at bounding box center [616, 666] width 617 height 156
drag, startPoint x: 559, startPoint y: 729, endPoint x: 594, endPoint y: 730, distance: 35.0
click at [594, 730] on div "Uitwerkingen In 2015 was het gemiddelde loon voor mannen 57000 euro. De loonkos…" at bounding box center [616, 666] width 617 height 156
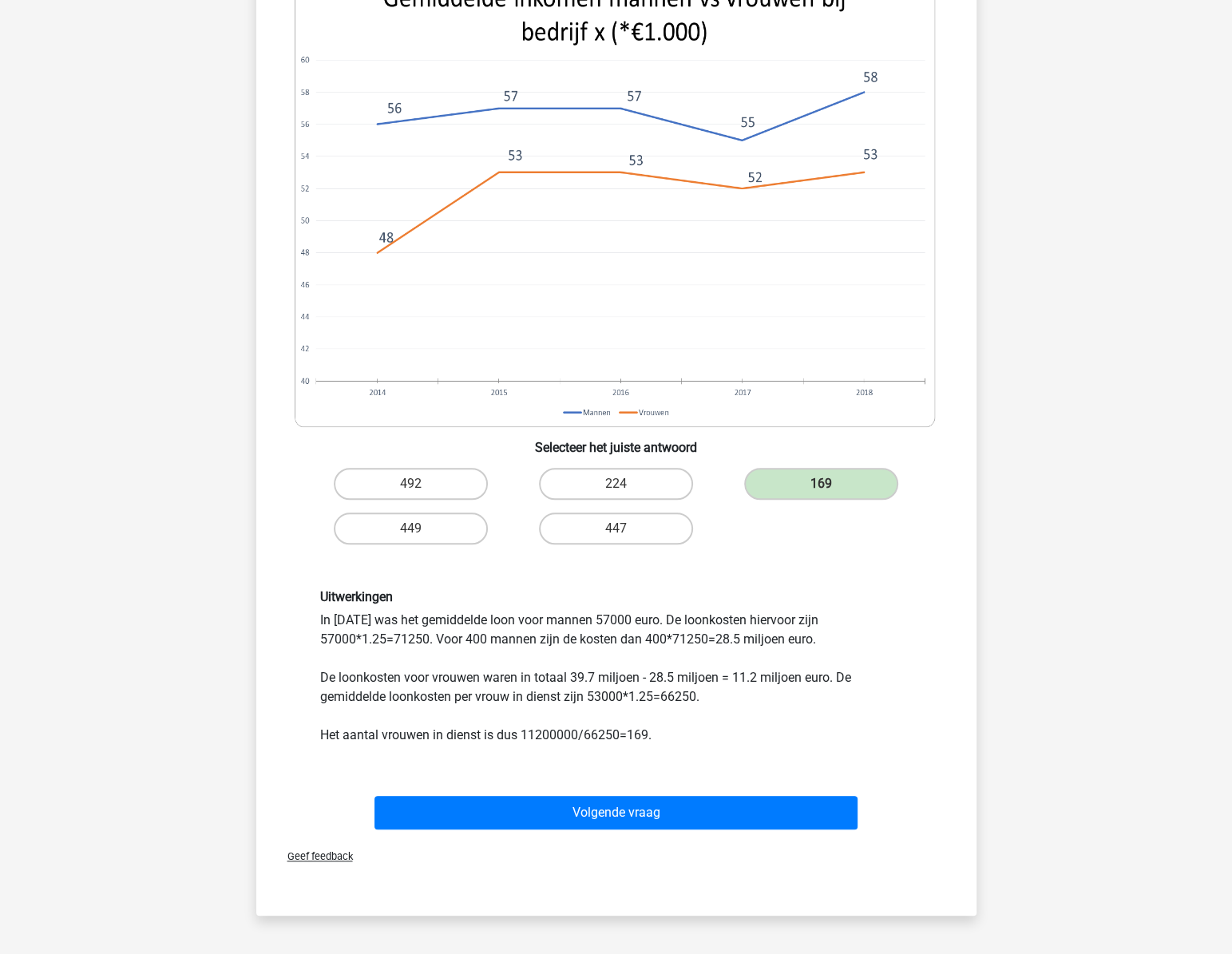
click at [647, 725] on div "Uitwerkingen In 2015 was het gemiddelde loon voor mannen 57000 euro. De loonkos…" at bounding box center [616, 666] width 617 height 156
click at [688, 689] on div "Uitwerkingen In 2015 was het gemiddelde loon voor mannen 57000 euro. De loonkos…" at bounding box center [616, 666] width 617 height 156
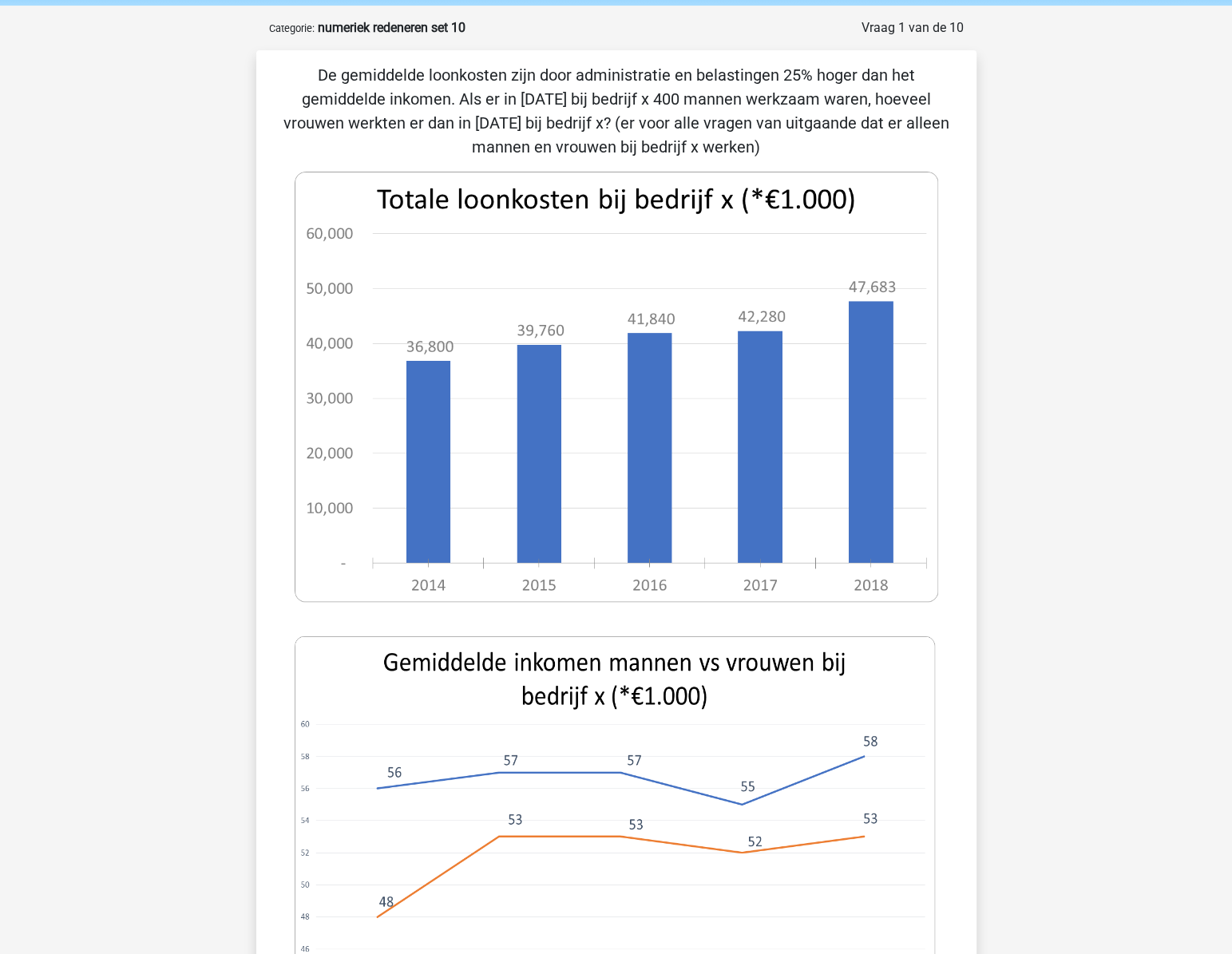
scroll to position [145, 0]
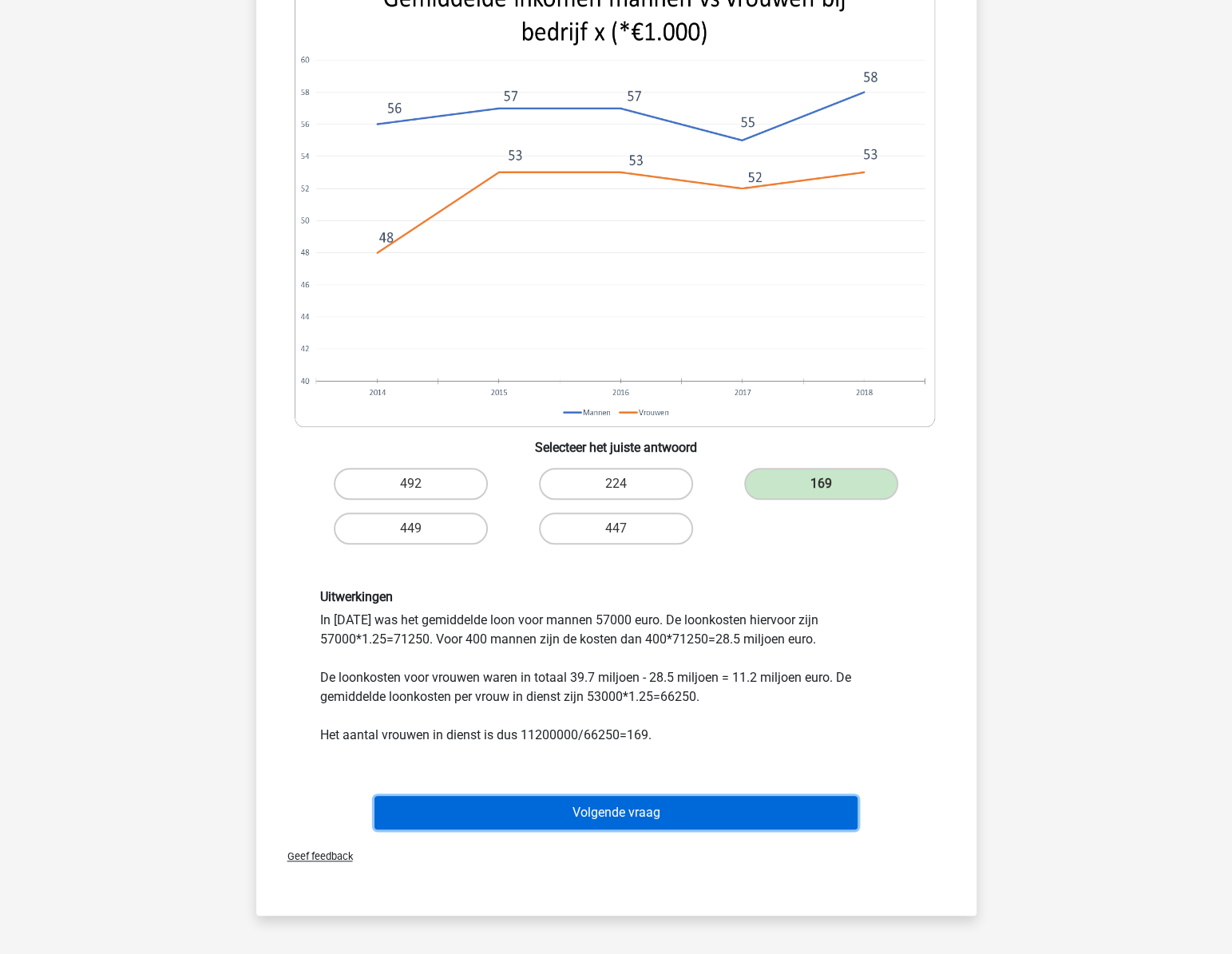
click at [642, 805] on button "Volgende vraag" at bounding box center [616, 812] width 483 height 33
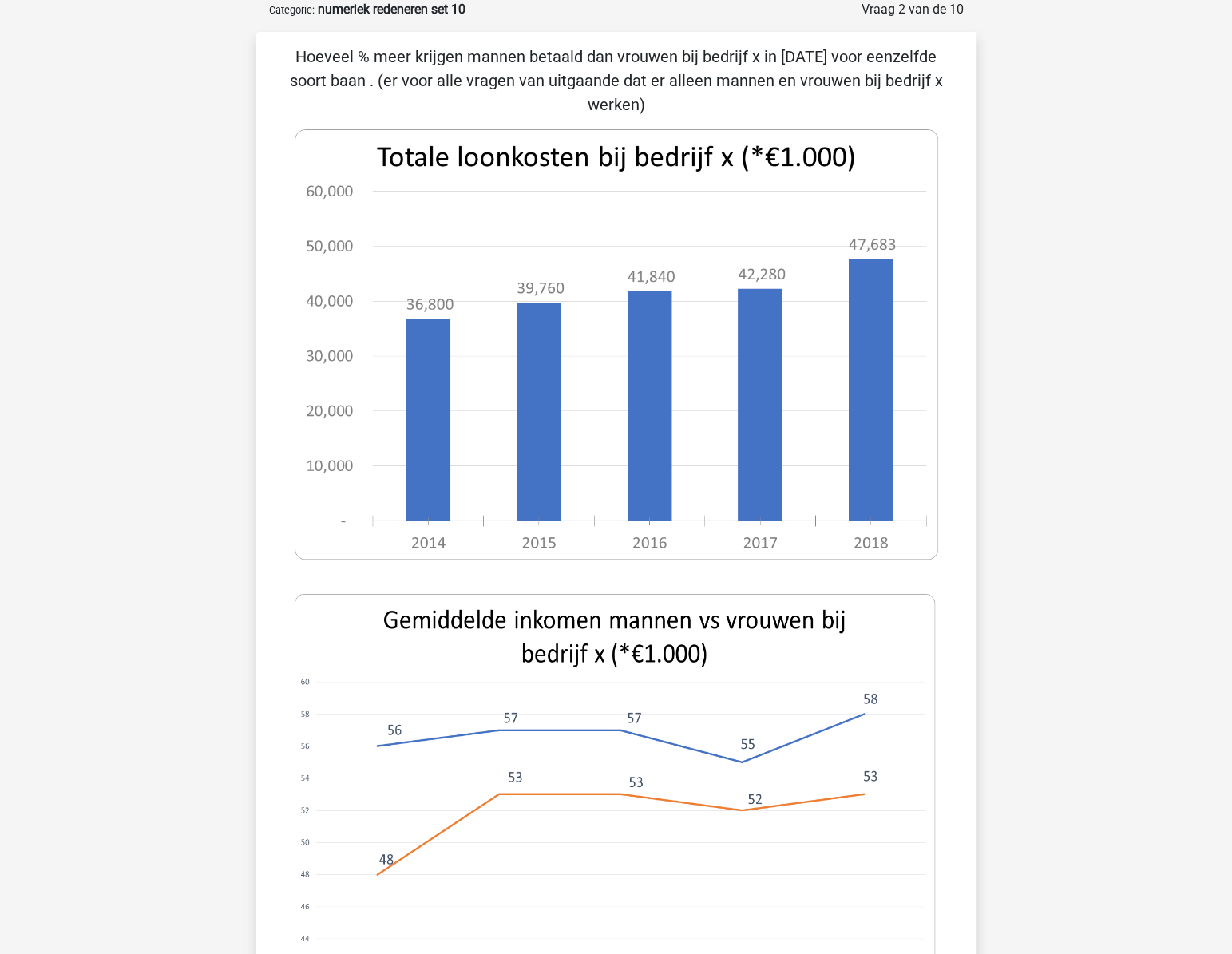
scroll to position [515, 0]
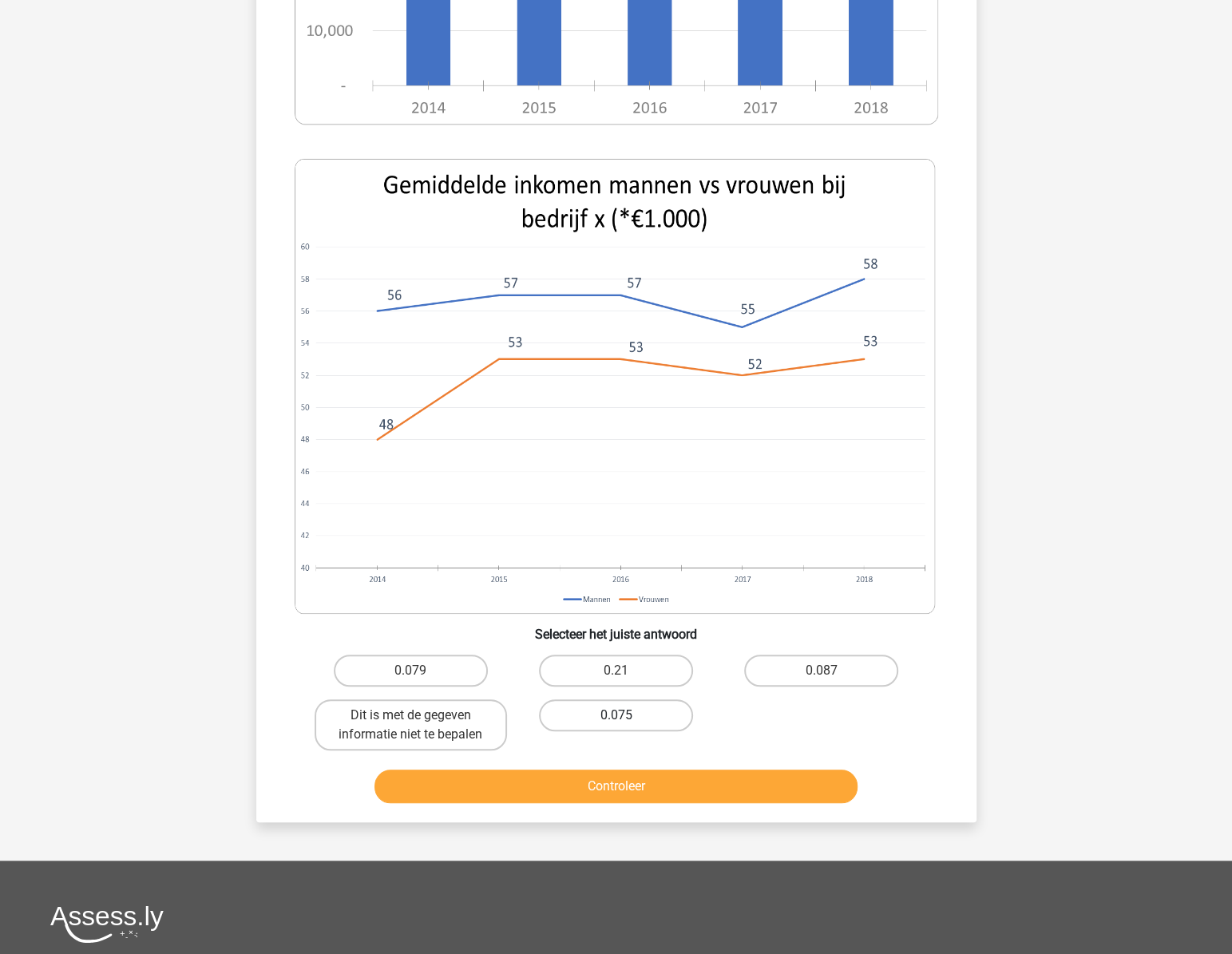
click at [577, 700] on label "0.075" at bounding box center [616, 715] width 154 height 32
click at [616, 715] on input "0.075" at bounding box center [621, 720] width 10 height 10
radio input "true"
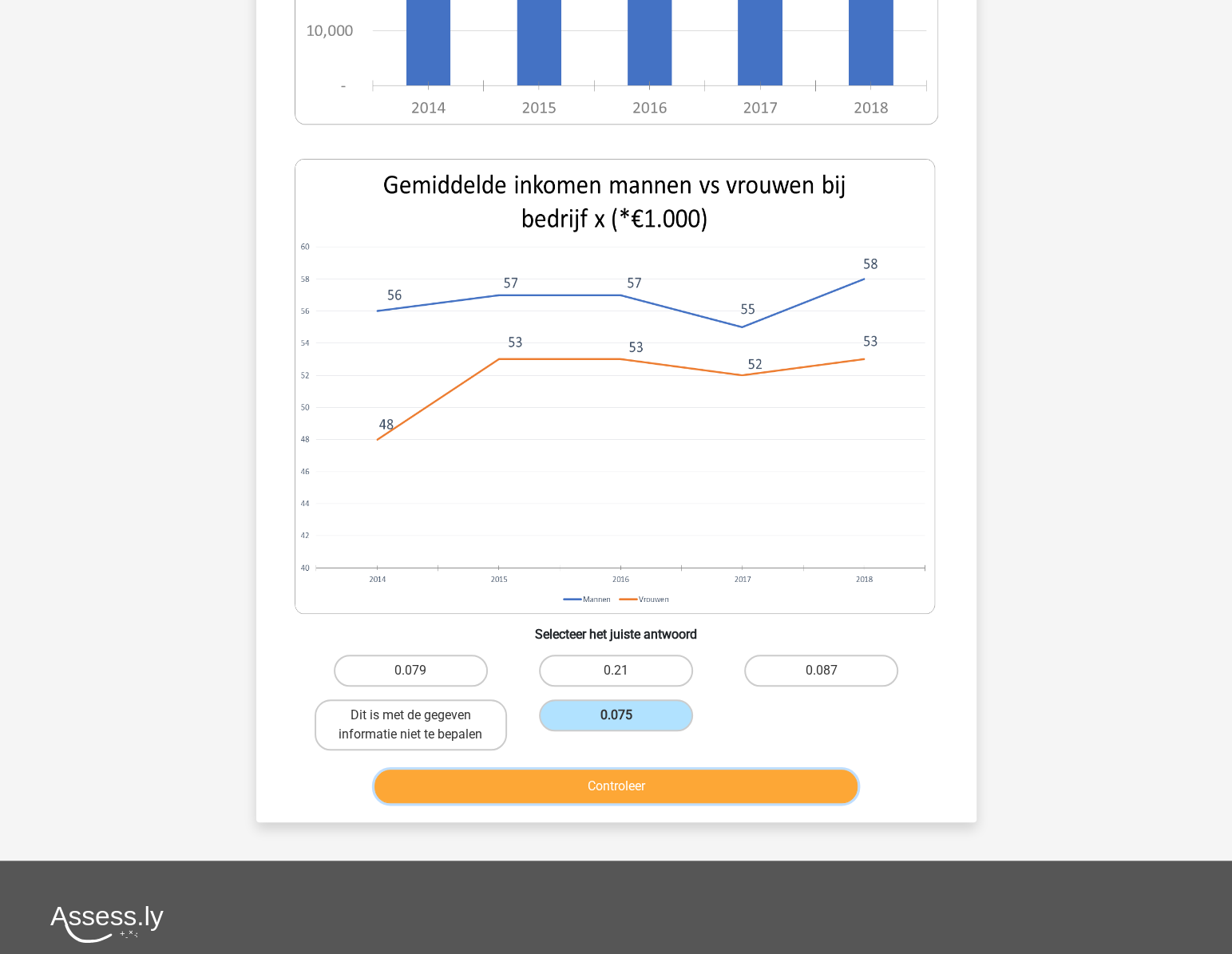
click at [615, 770] on button "Controleer" at bounding box center [616, 786] width 483 height 33
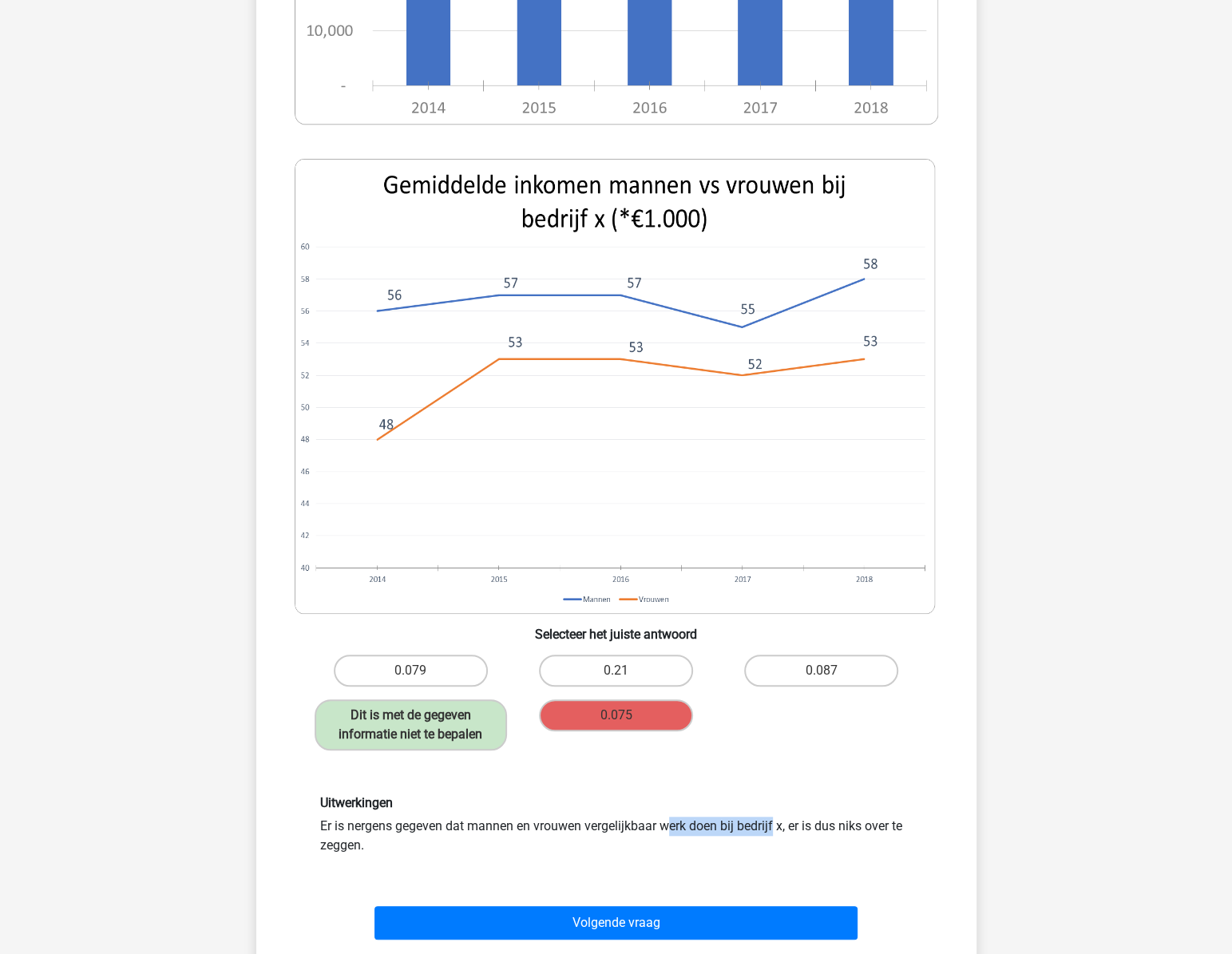
drag, startPoint x: 446, startPoint y: 803, endPoint x: 580, endPoint y: 806, distance: 134.0
click at [580, 806] on div "Uitwerkingen Er is nergens gegeven dat mannen en vrouwen vergelijkbaar werk doe…" at bounding box center [616, 825] width 617 height 60
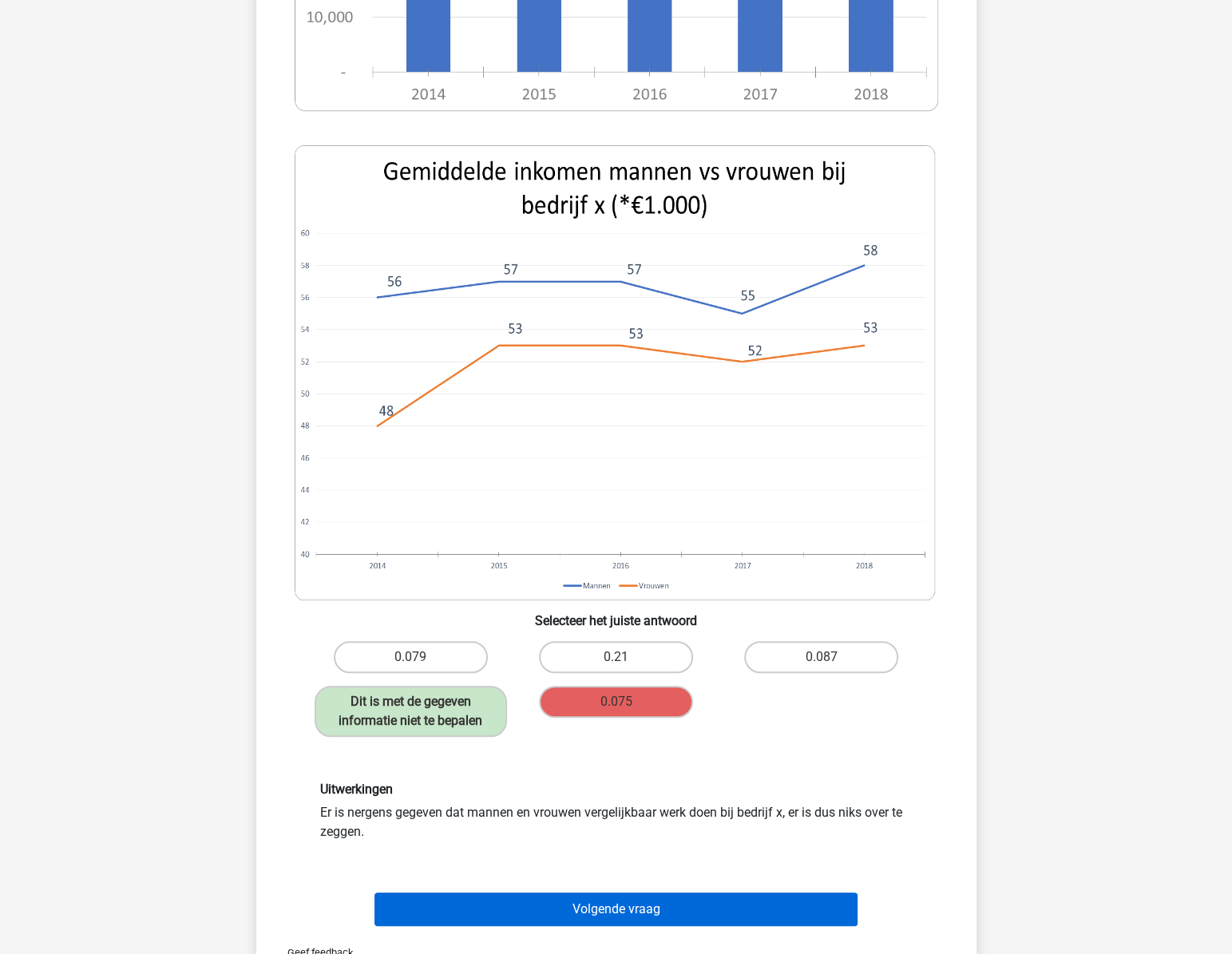
scroll to position [653, 0]
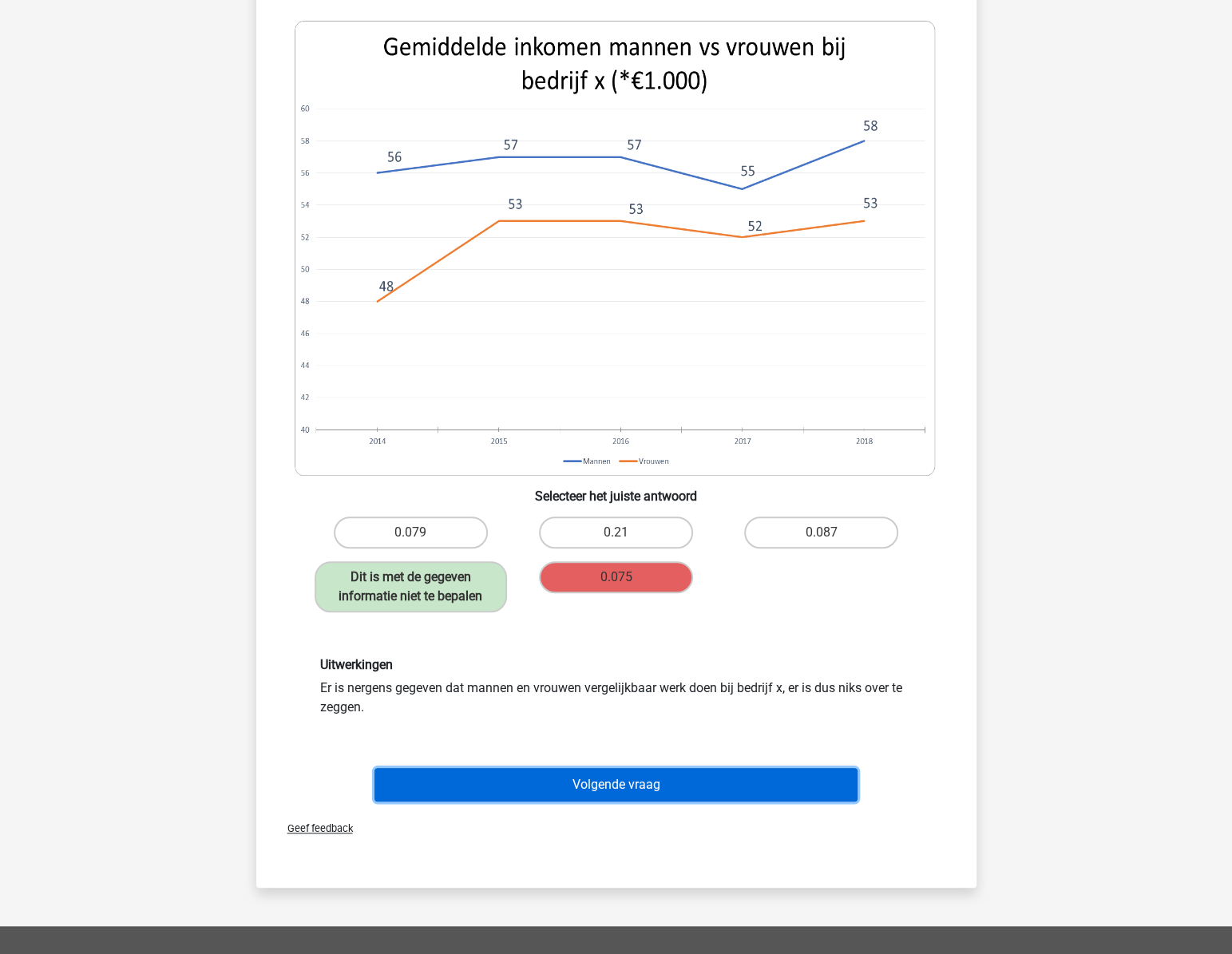
click at [646, 768] on button "Volgende vraag" at bounding box center [616, 784] width 483 height 33
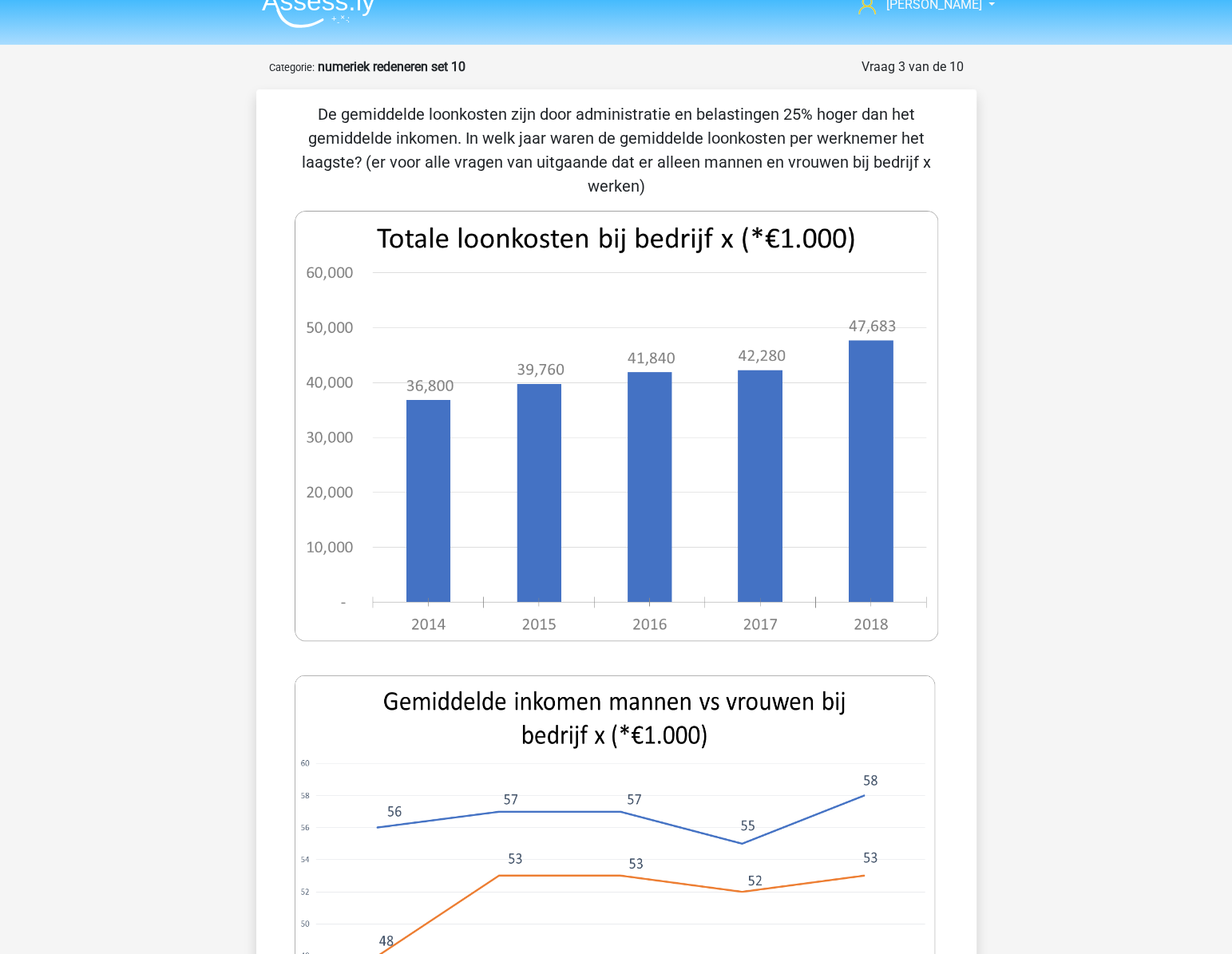
scroll to position [0, 0]
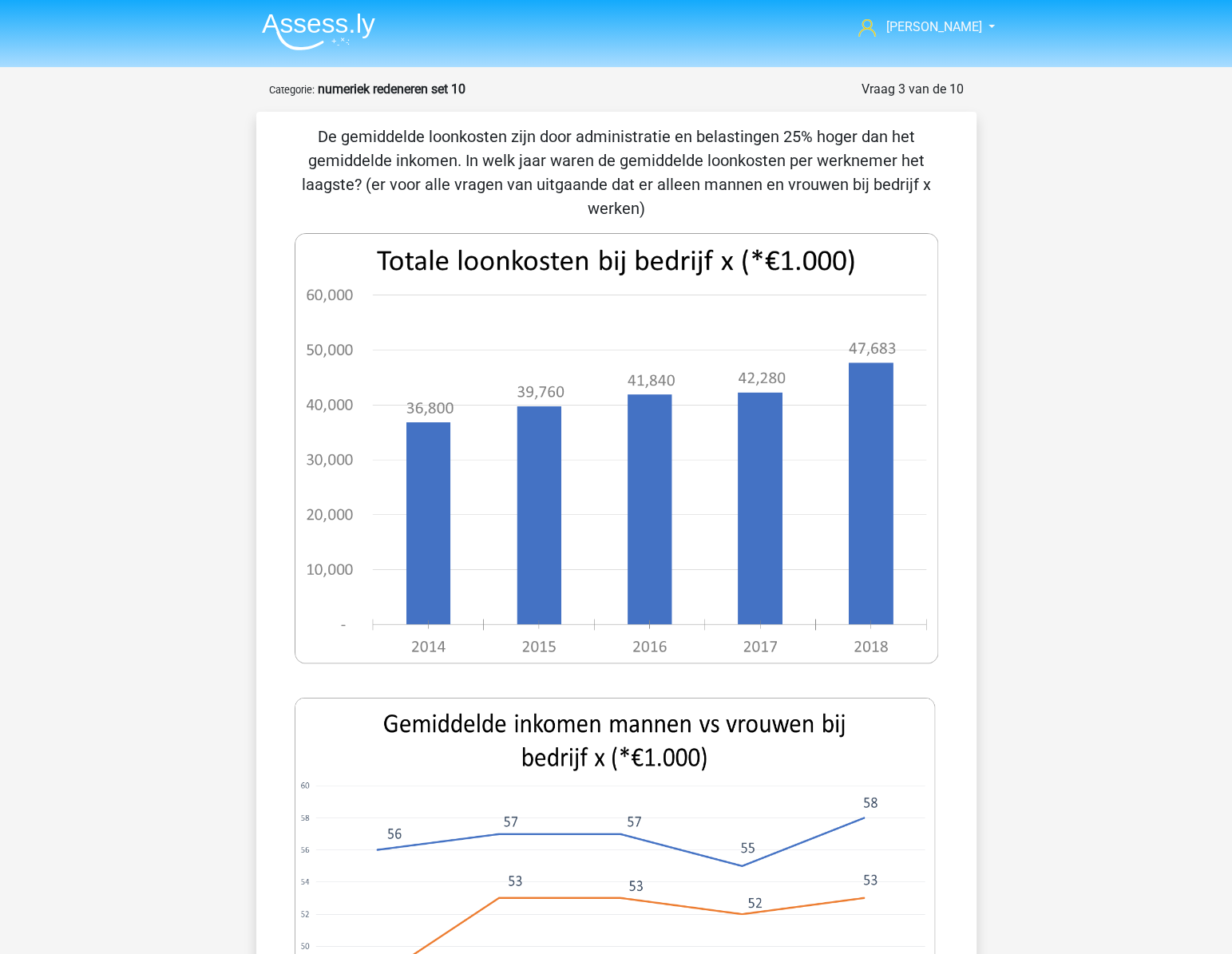
click at [274, 20] on img at bounding box center [318, 31] width 113 height 38
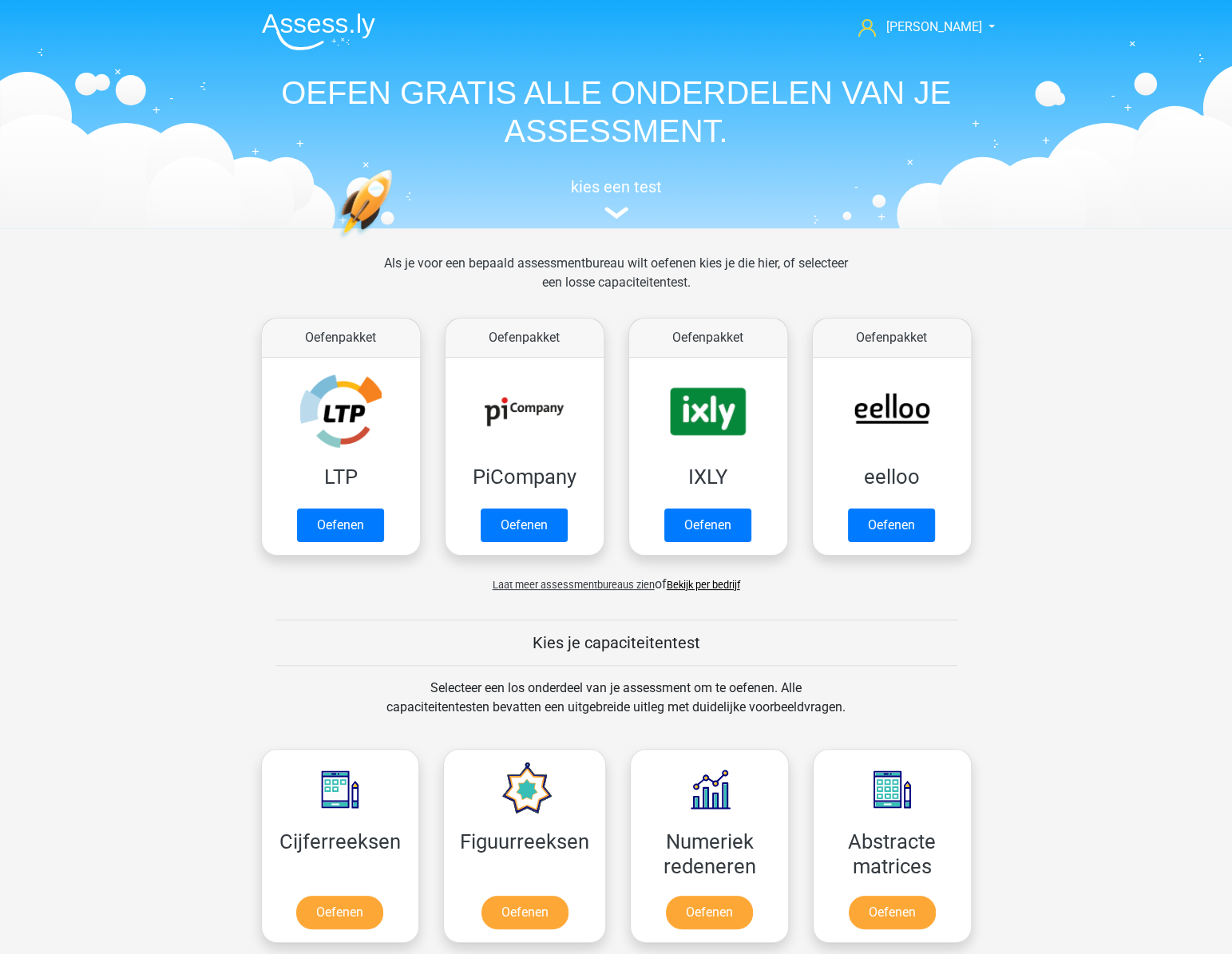
scroll to position [72, 0]
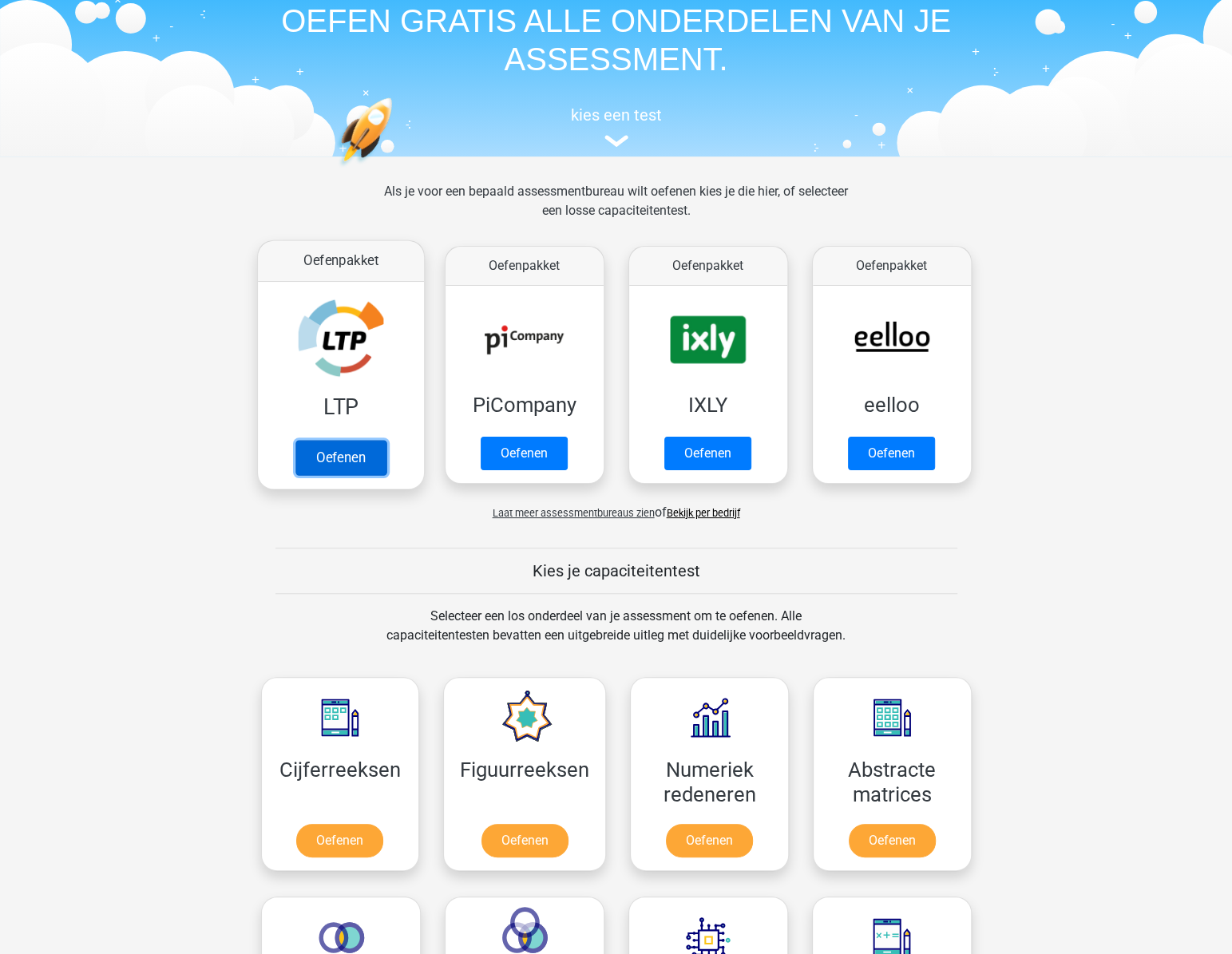
click at [349, 453] on link "Oefenen" at bounding box center [340, 457] width 91 height 35
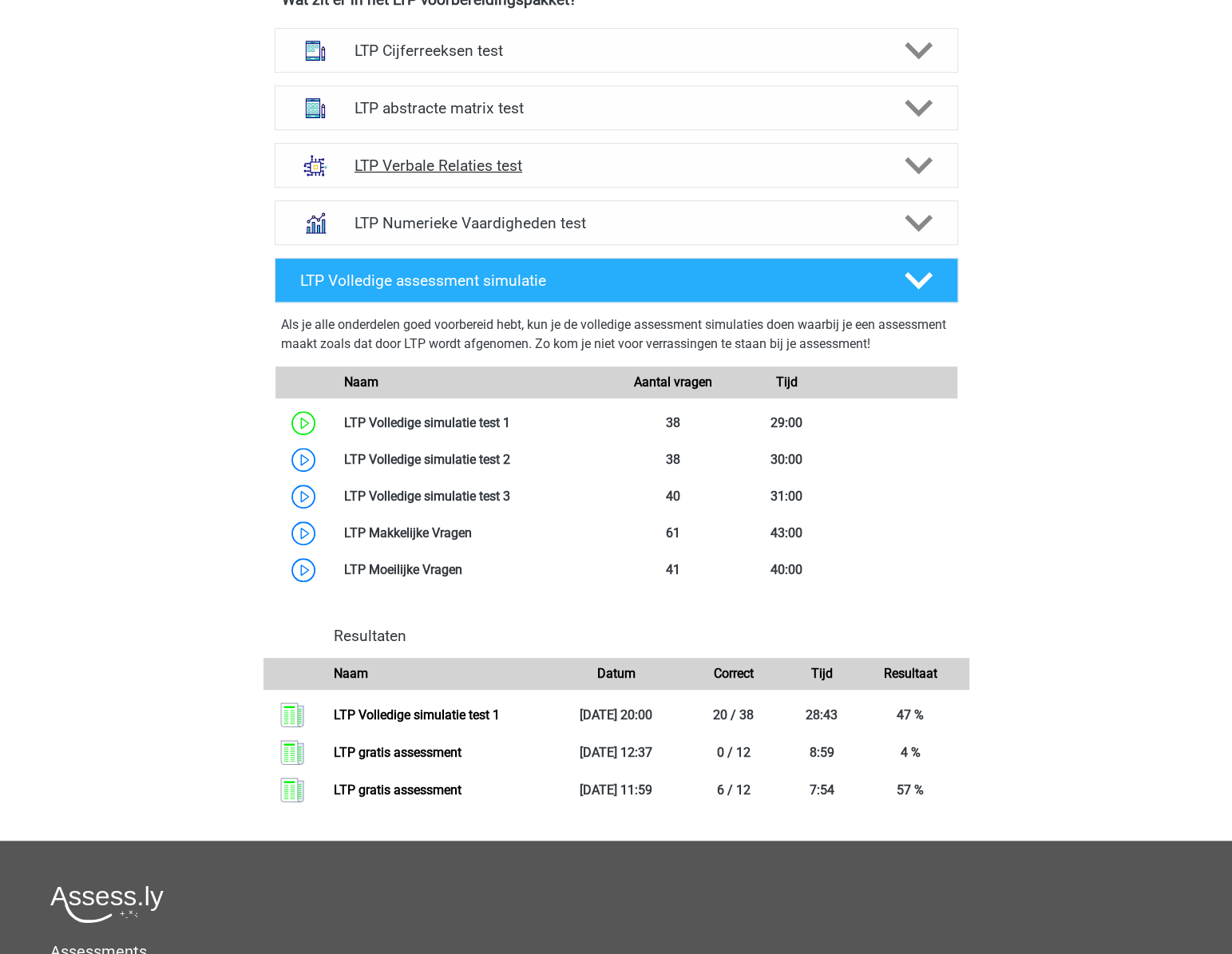
scroll to position [362, 0]
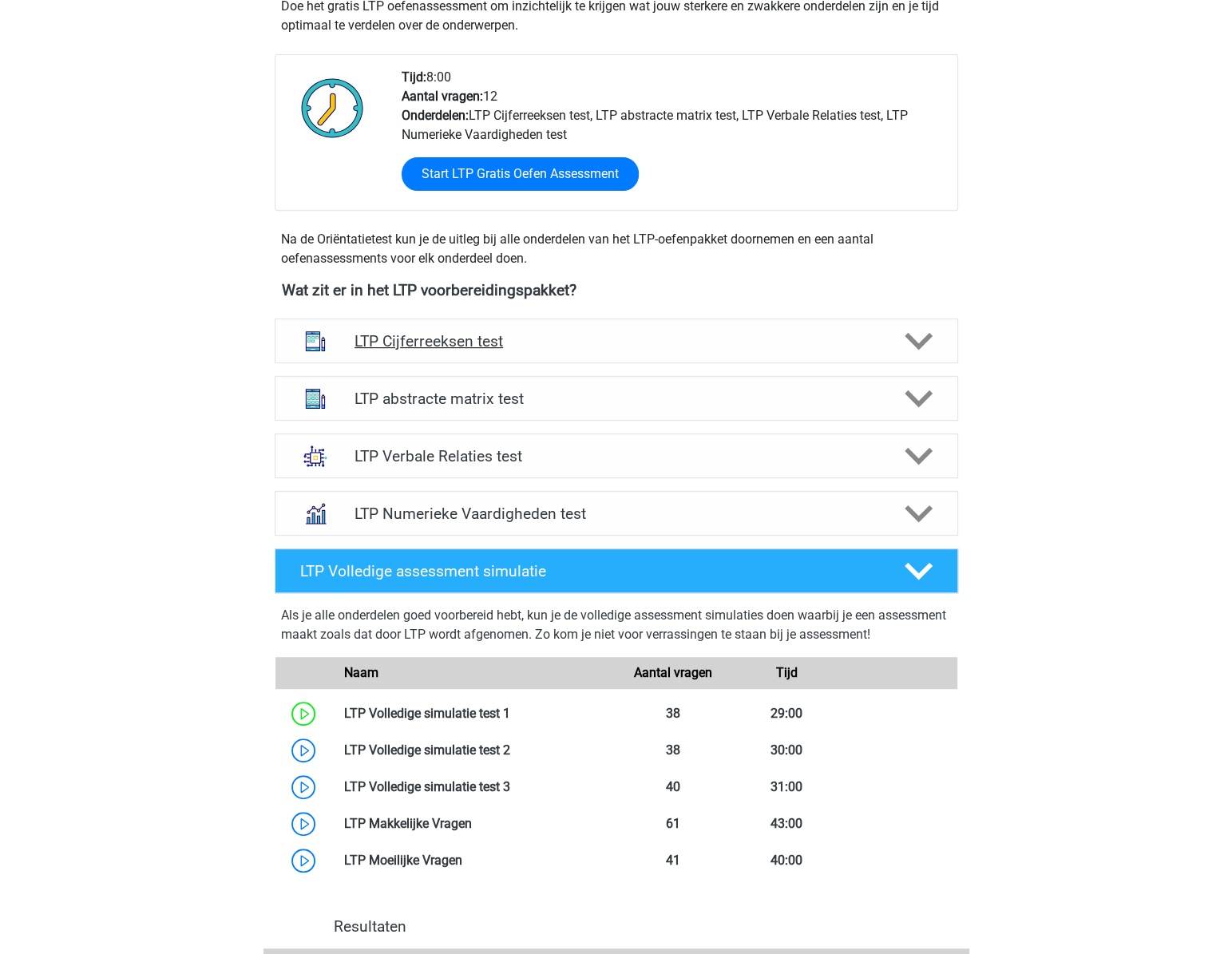
click at [601, 336] on h4 "LTP Cijferreeksen test" at bounding box center [616, 341] width 523 height 18
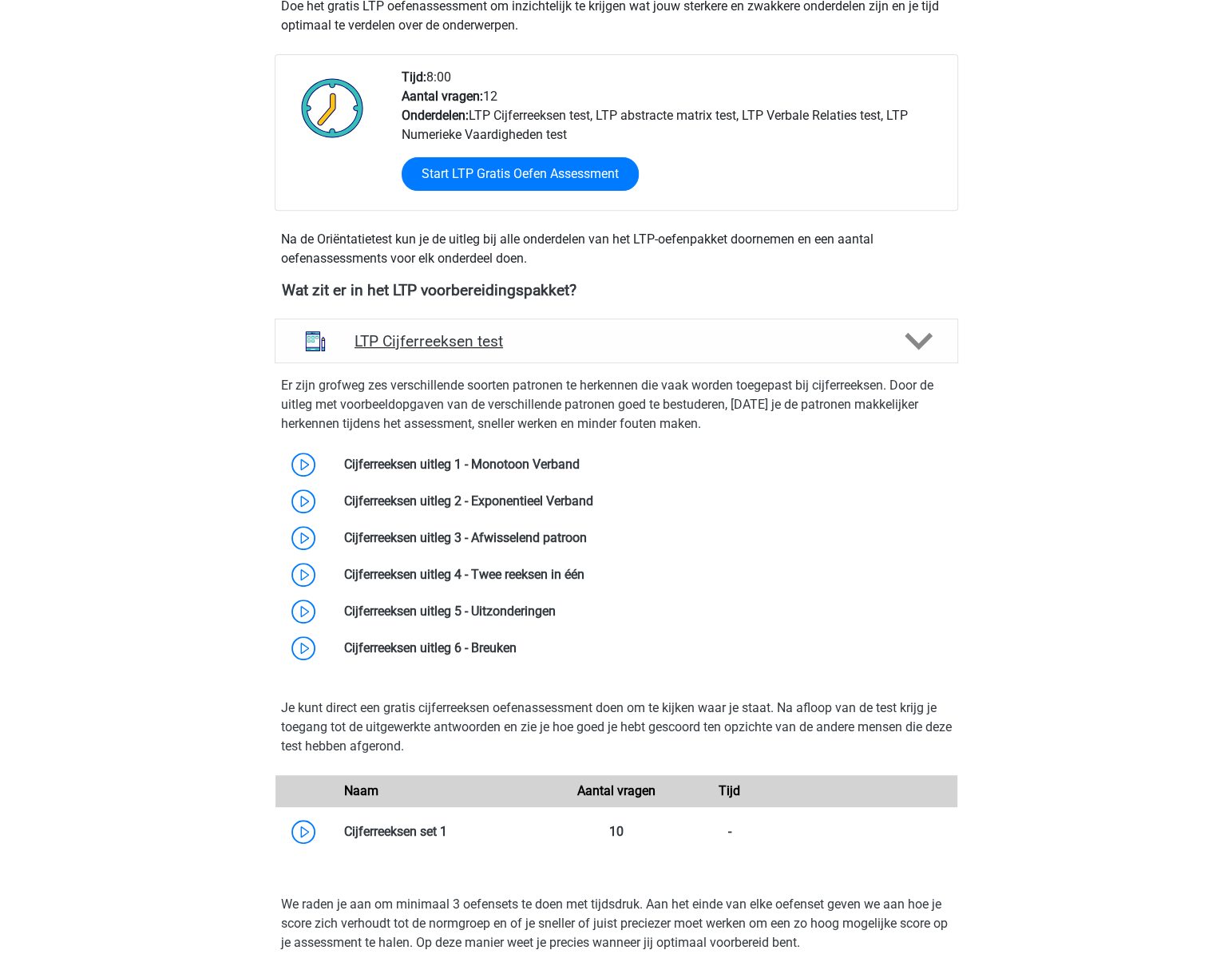
click at [599, 334] on h4 "LTP Cijferreeksen test" at bounding box center [616, 341] width 523 height 18
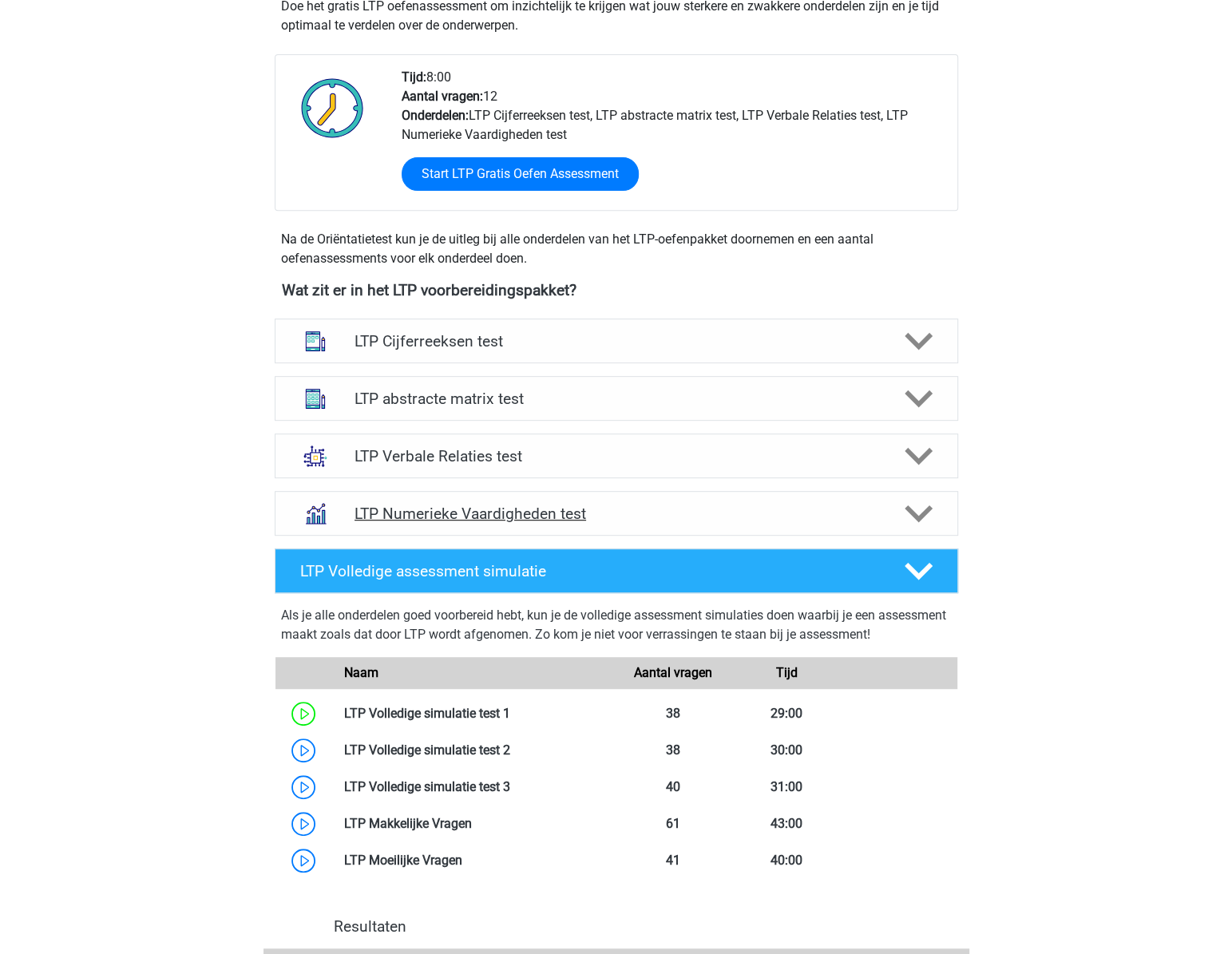
click at [677, 502] on div "LTP Numerieke Vaardigheden test" at bounding box center [616, 513] width 683 height 44
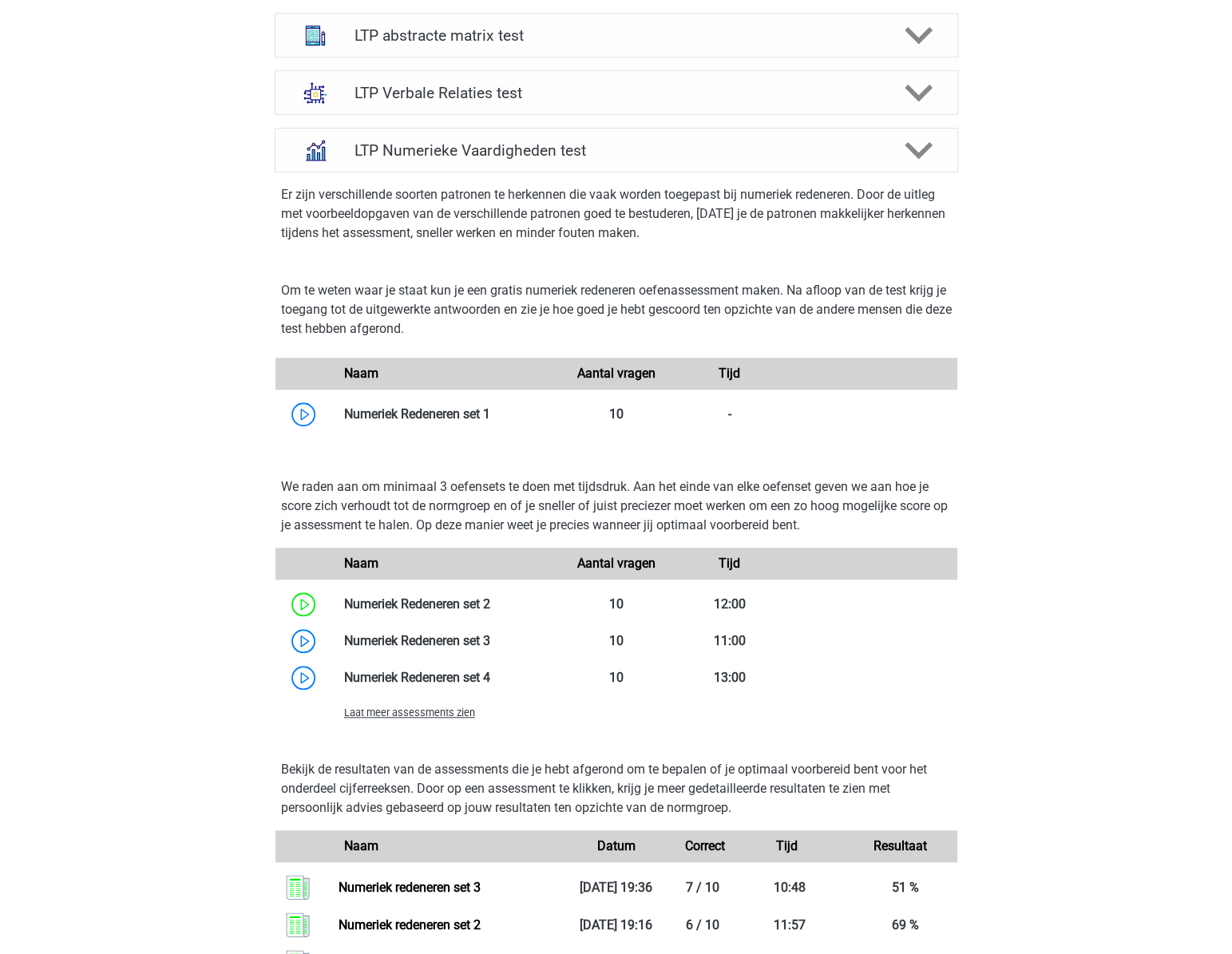
scroll to position [870, 0]
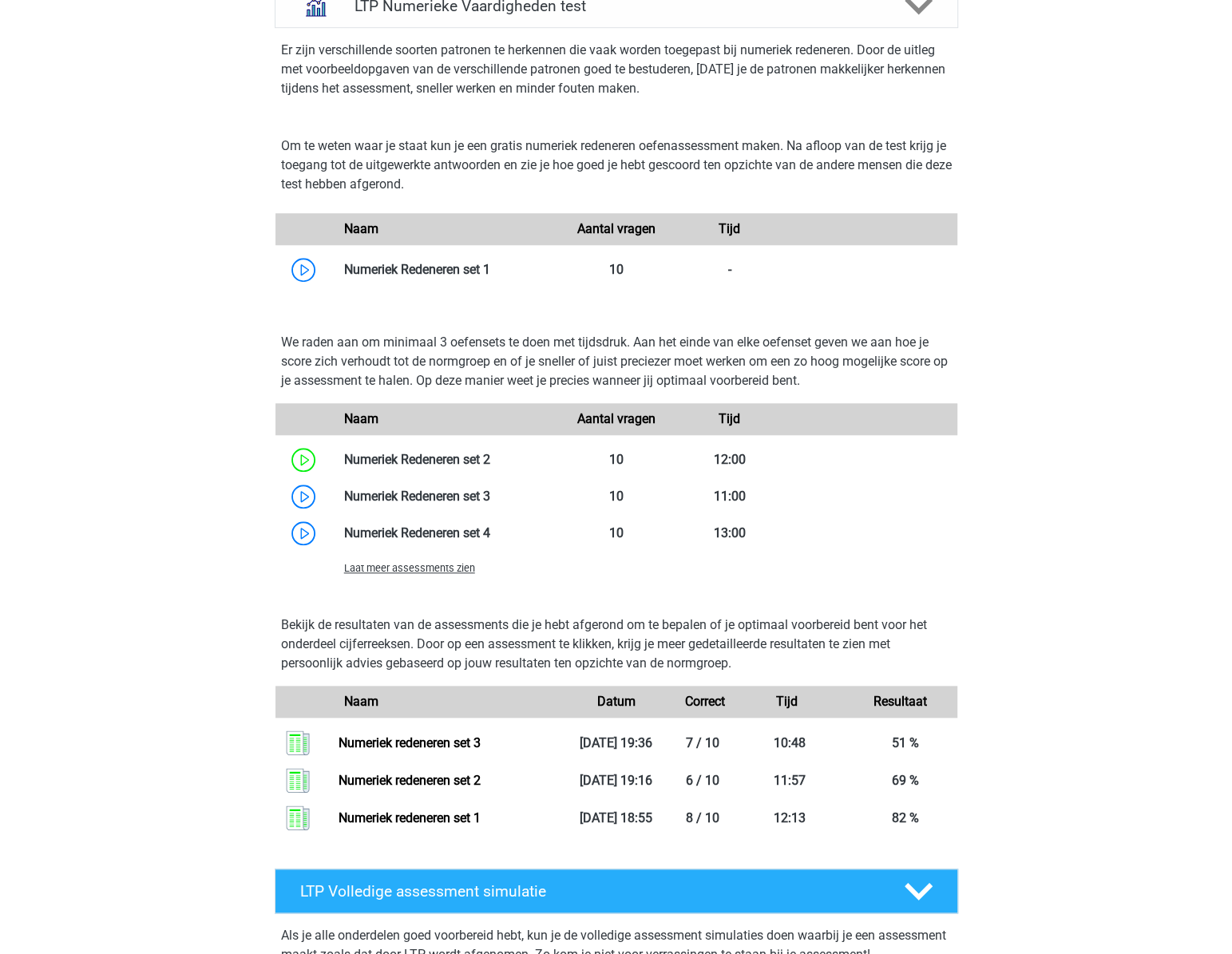
click at [403, 569] on span "Laat meer assessments zien" at bounding box center [409, 568] width 131 height 12
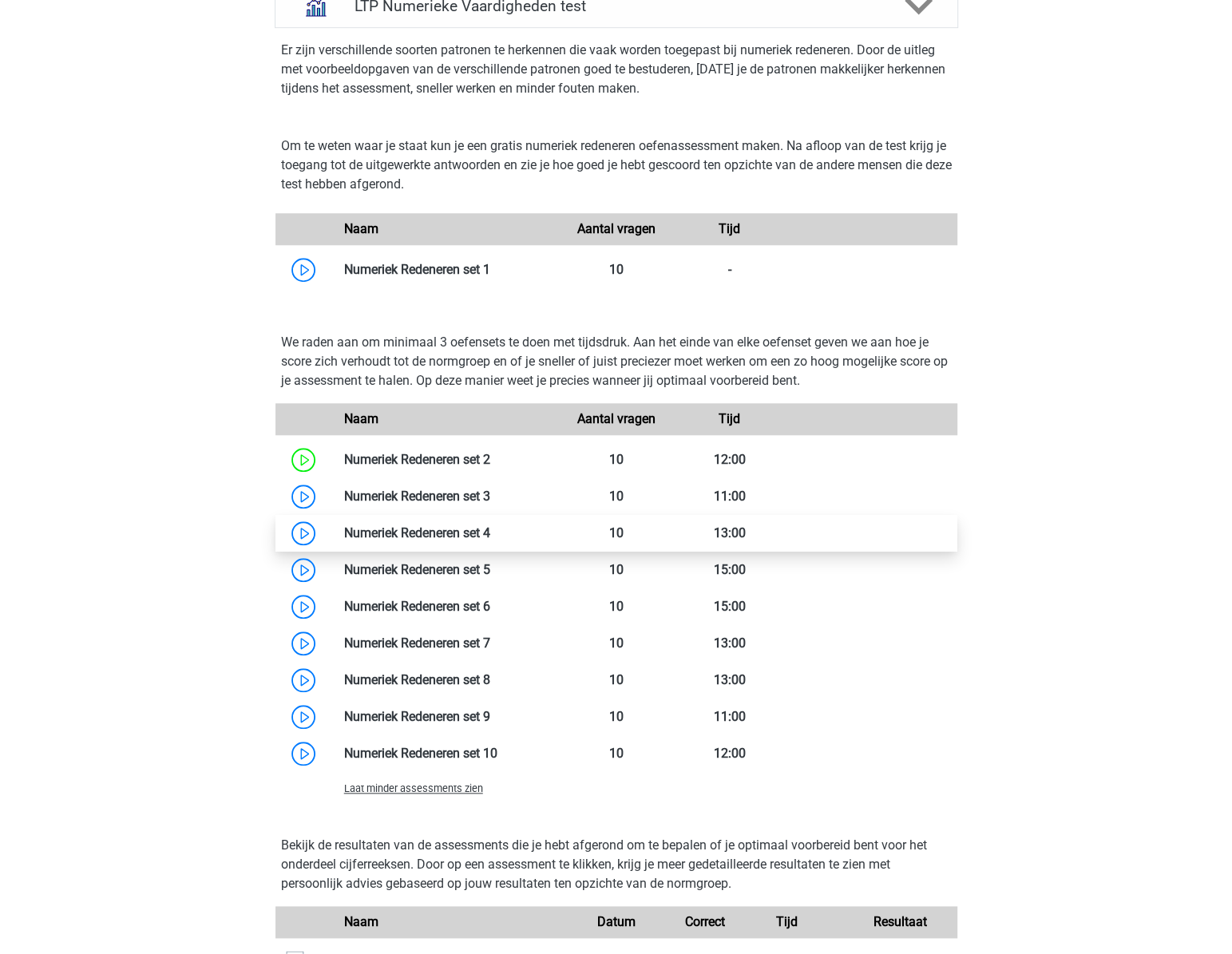
click at [491, 527] on link at bounding box center [491, 533] width 0 height 15
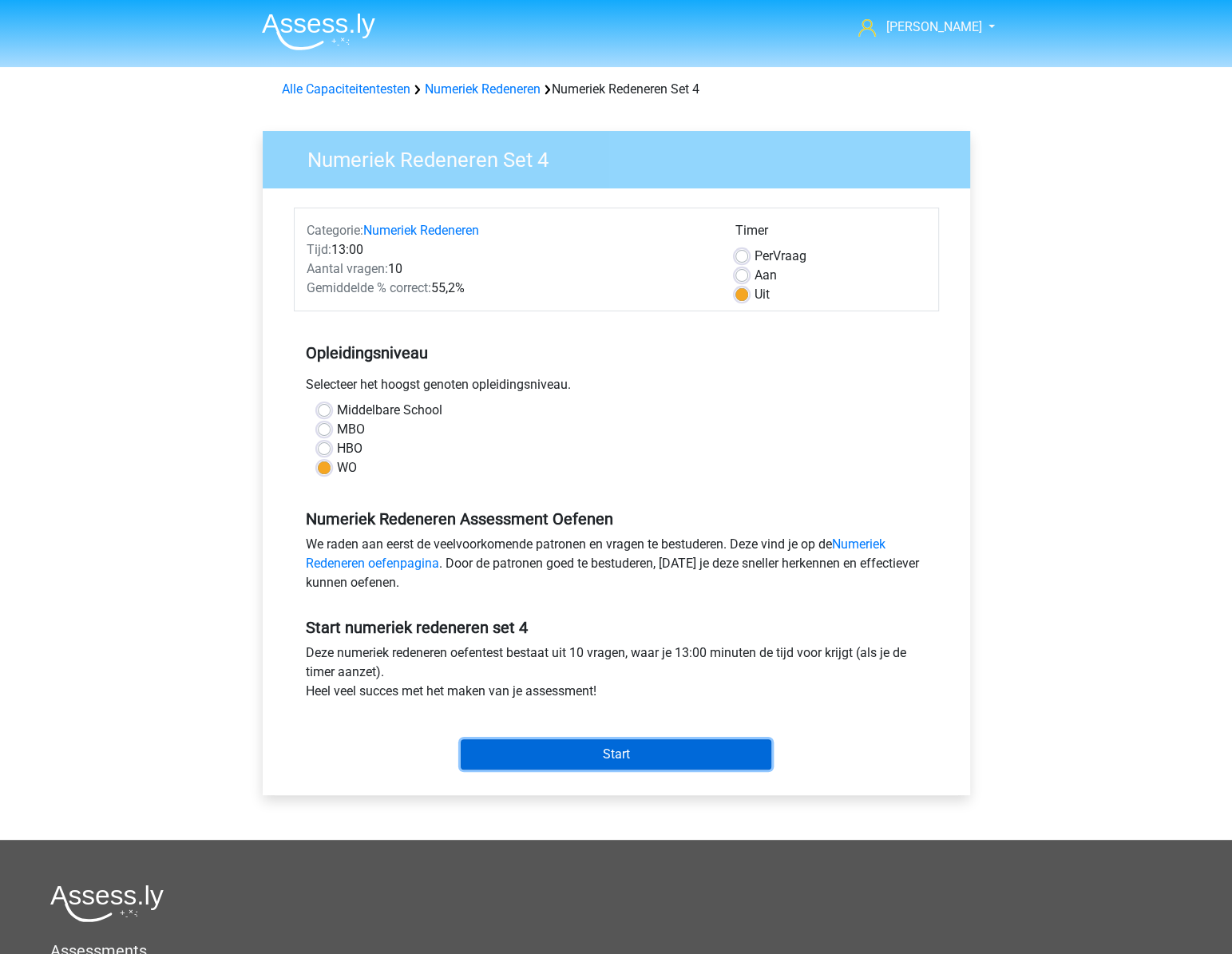
click at [537, 748] on input "Start" at bounding box center [616, 754] width 311 height 30
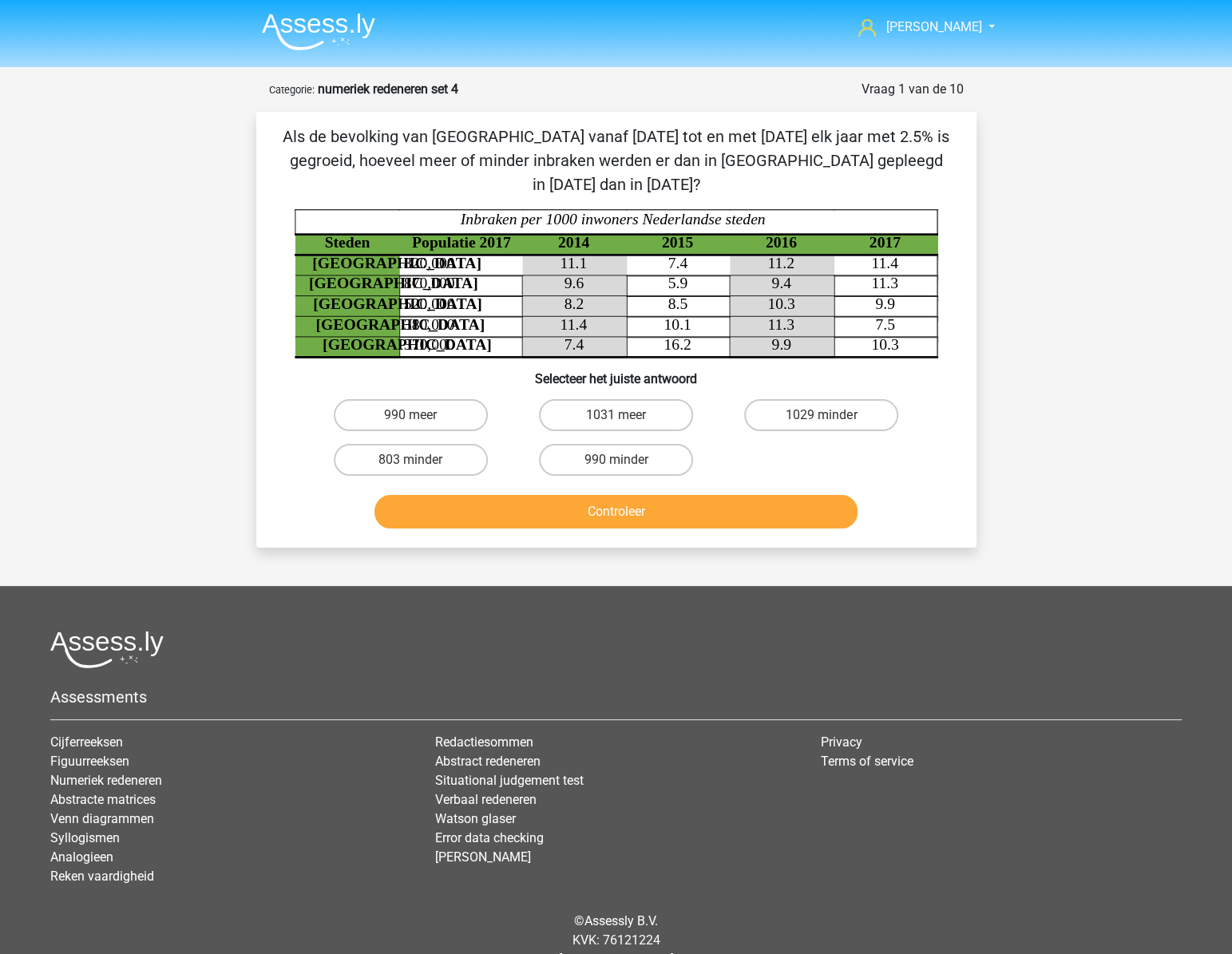
click at [1023, 383] on div "[PERSON_NAME] [EMAIL_ADDRESS][DOMAIN_NAME] Nederlands English" at bounding box center [616, 503] width 1232 height 1007
click at [449, 316] on tspan "380,000" at bounding box center [428, 324] width 51 height 17
click at [547, 316] on icon at bounding box center [678, 326] width 313 height 21
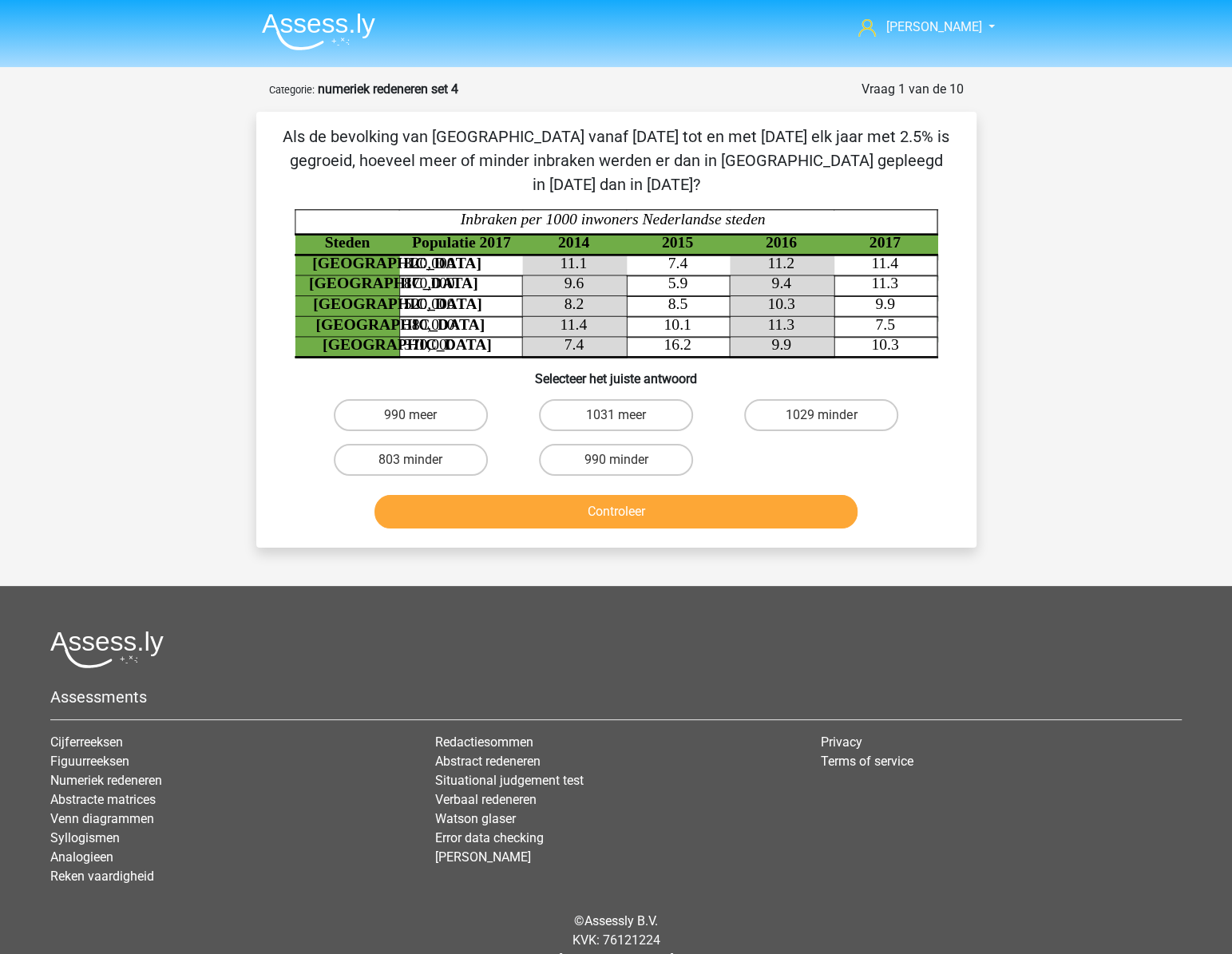
click at [470, 301] on icon "Steden Populatie 2017 2014 2015 2016 2017 [GEOGRAPHIC_DATA] 820,000 11.1 7.4 11…" at bounding box center [617, 283] width 644 height 148
click at [871, 301] on icon "Steden Populatie 2017 2014 2015 2016 2017 Rotterdam 820,000 11.1 7.4 11.2 11.4 …" at bounding box center [617, 283] width 644 height 148
click at [462, 444] on label "803 minder" at bounding box center [410, 460] width 154 height 32
click at [421, 460] on input "803 minder" at bounding box center [415, 465] width 10 height 10
radio input "true"
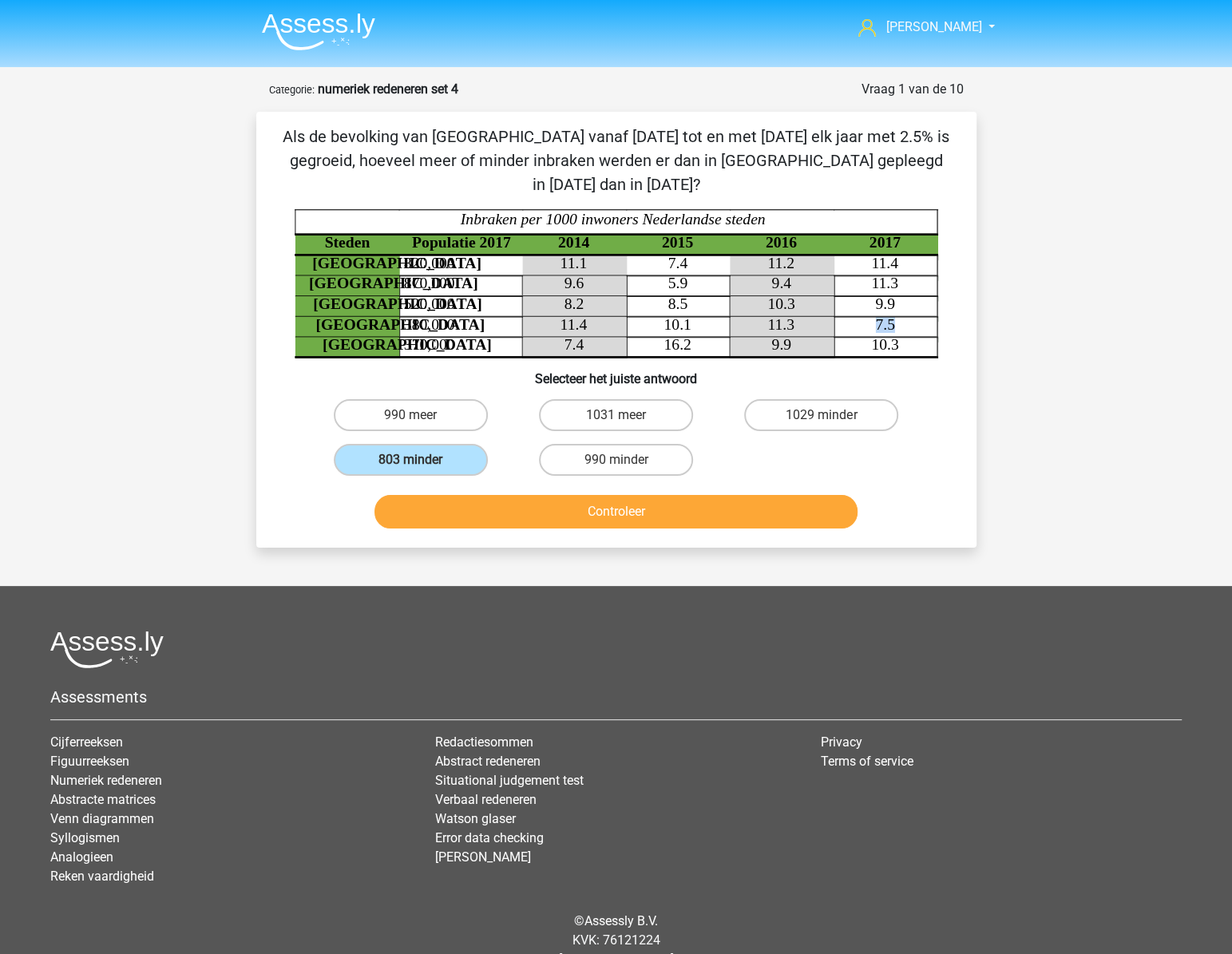
drag, startPoint x: 876, startPoint y: 295, endPoint x: 902, endPoint y: 298, distance: 26.2
click at [902, 298] on icon "Steden Populatie 2017 2014 2015 2016 2017 Rotterdam 820,000 11.1 7.4 11.2 11.4 …" at bounding box center [617, 283] width 644 height 148
drag, startPoint x: 902, startPoint y: 298, endPoint x: 852, endPoint y: 295, distance: 50.1
click at [852, 295] on icon "Steden Populatie 2017 2014 2015 2016 2017 Rotterdam 820,000 11.1 7.4 11.2 11.4 …" at bounding box center [617, 283] width 644 height 148
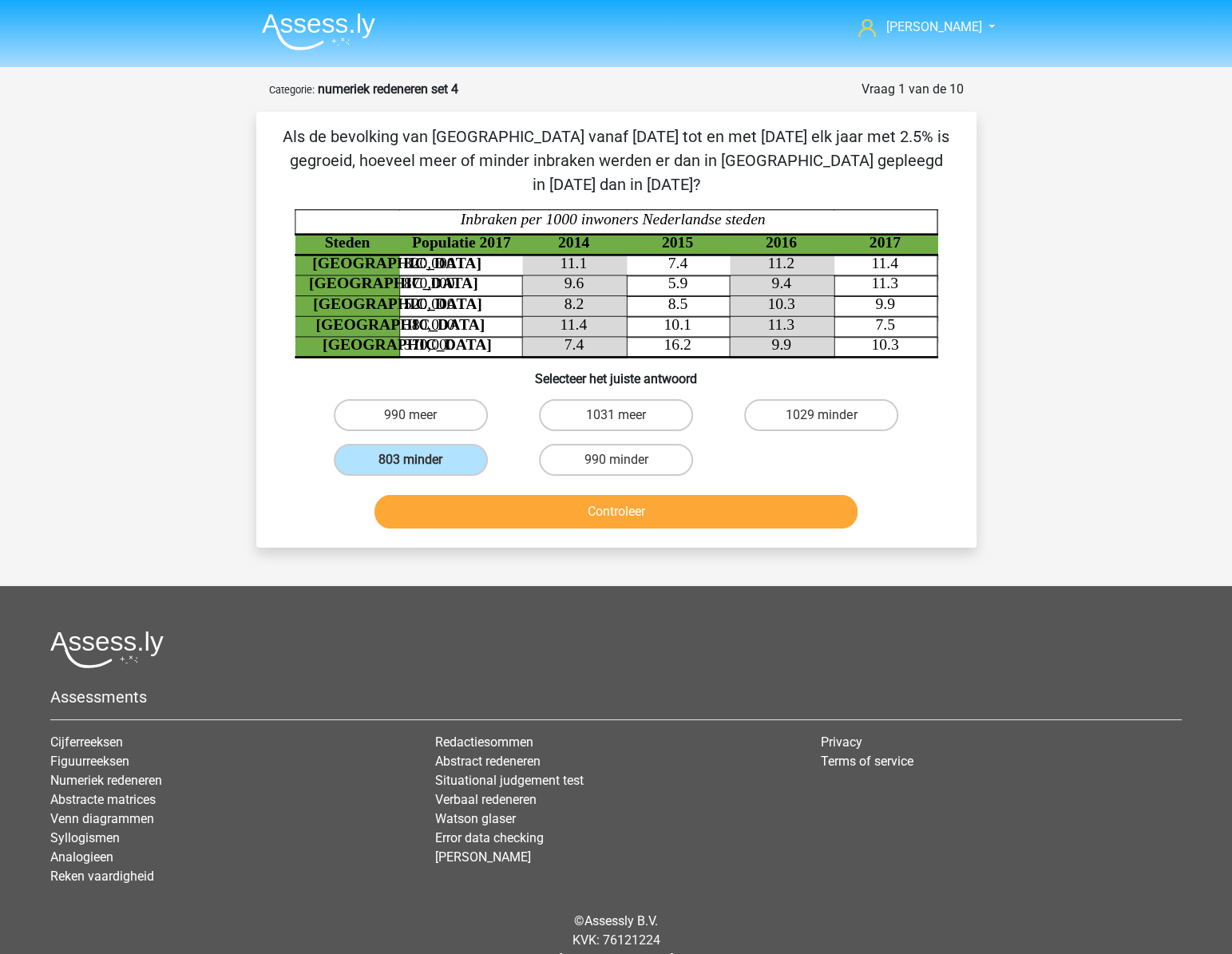
click at [555, 211] on tspan "Inbraken per 1000 inwoners Nederlandse steden" at bounding box center [612, 219] width 306 height 17
drag, startPoint x: 444, startPoint y: 299, endPoint x: 403, endPoint y: 299, distance: 41.0
click at [403, 316] on tspan "380,000" at bounding box center [428, 324] width 51 height 17
drag, startPoint x: 403, startPoint y: 299, endPoint x: 417, endPoint y: 301, distance: 14.1
click at [417, 316] on tspan "380,000" at bounding box center [428, 324] width 51 height 17
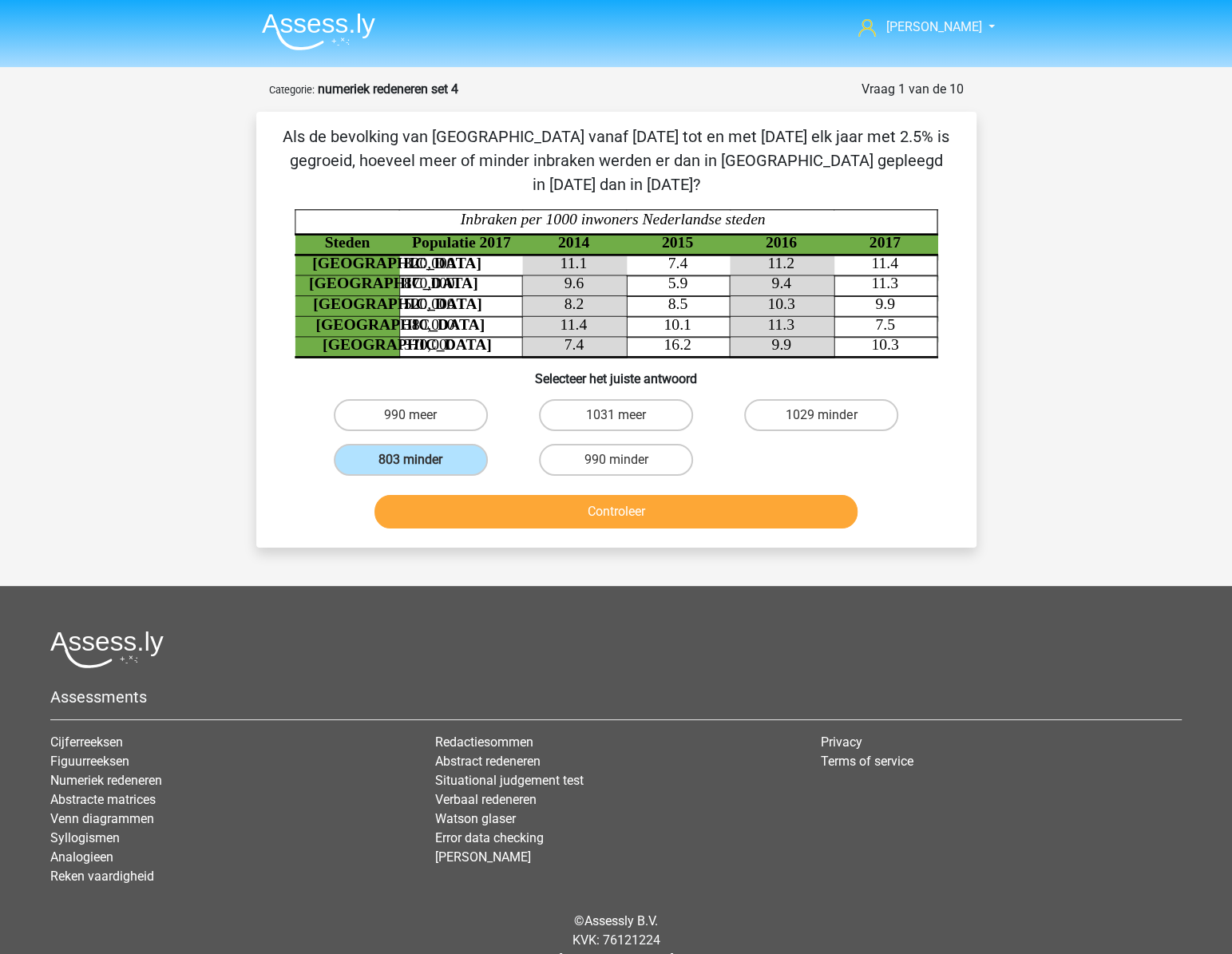
click at [679, 316] on tspan "10.1" at bounding box center [677, 324] width 27 height 17
click at [725, 495] on button "Controleer" at bounding box center [616, 512] width 483 height 33
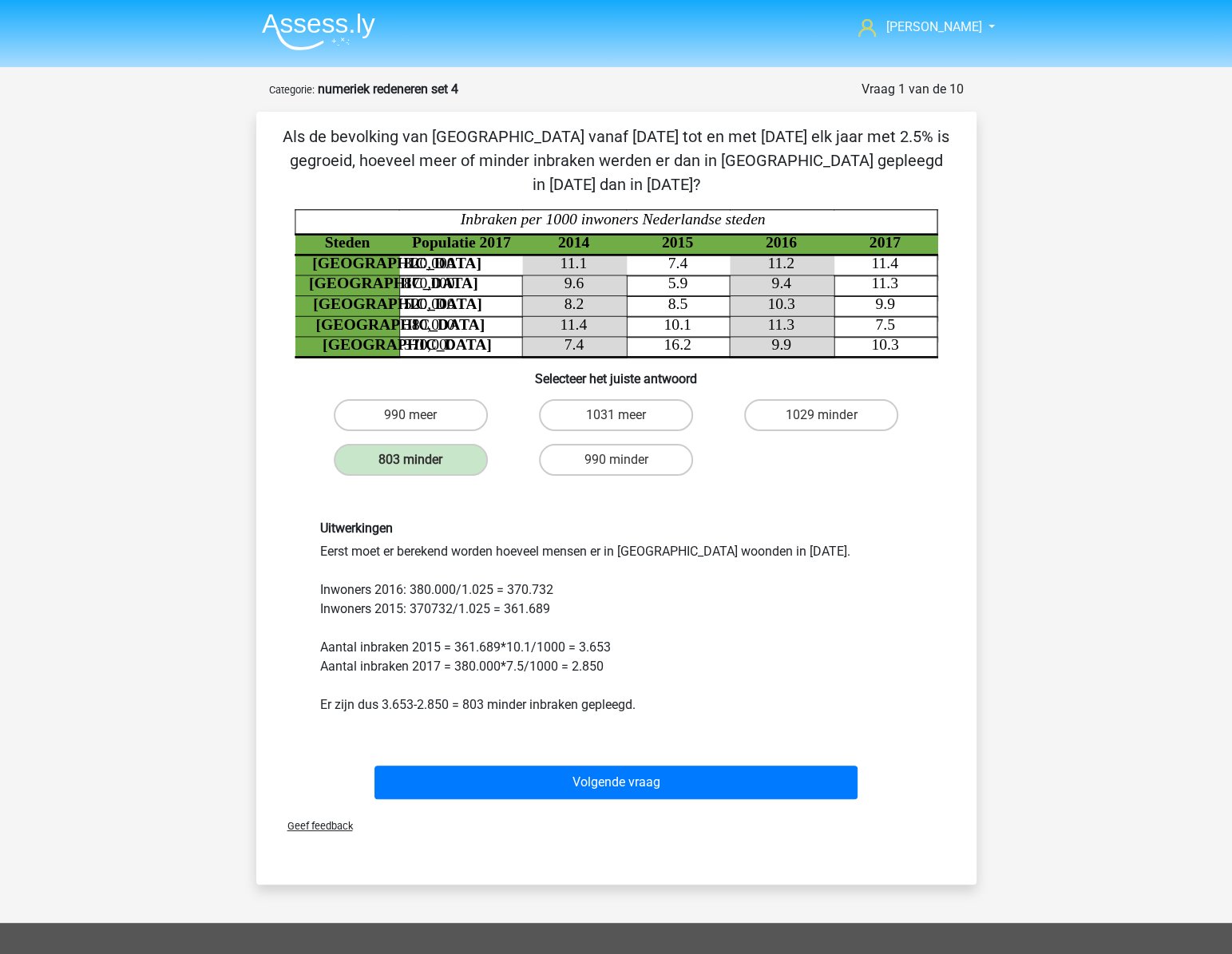
click at [961, 501] on div "Als de bevolking van Den haag vanaf 2015 tot en met 2017 elk jaar met 2.5% is g…" at bounding box center [616, 465] width 707 height 681
click at [829, 680] on div "Uitwerkingen Eerst moet er berekend worden hoeveel mensen er in Den Haag woonde…" at bounding box center [616, 618] width 617 height 194
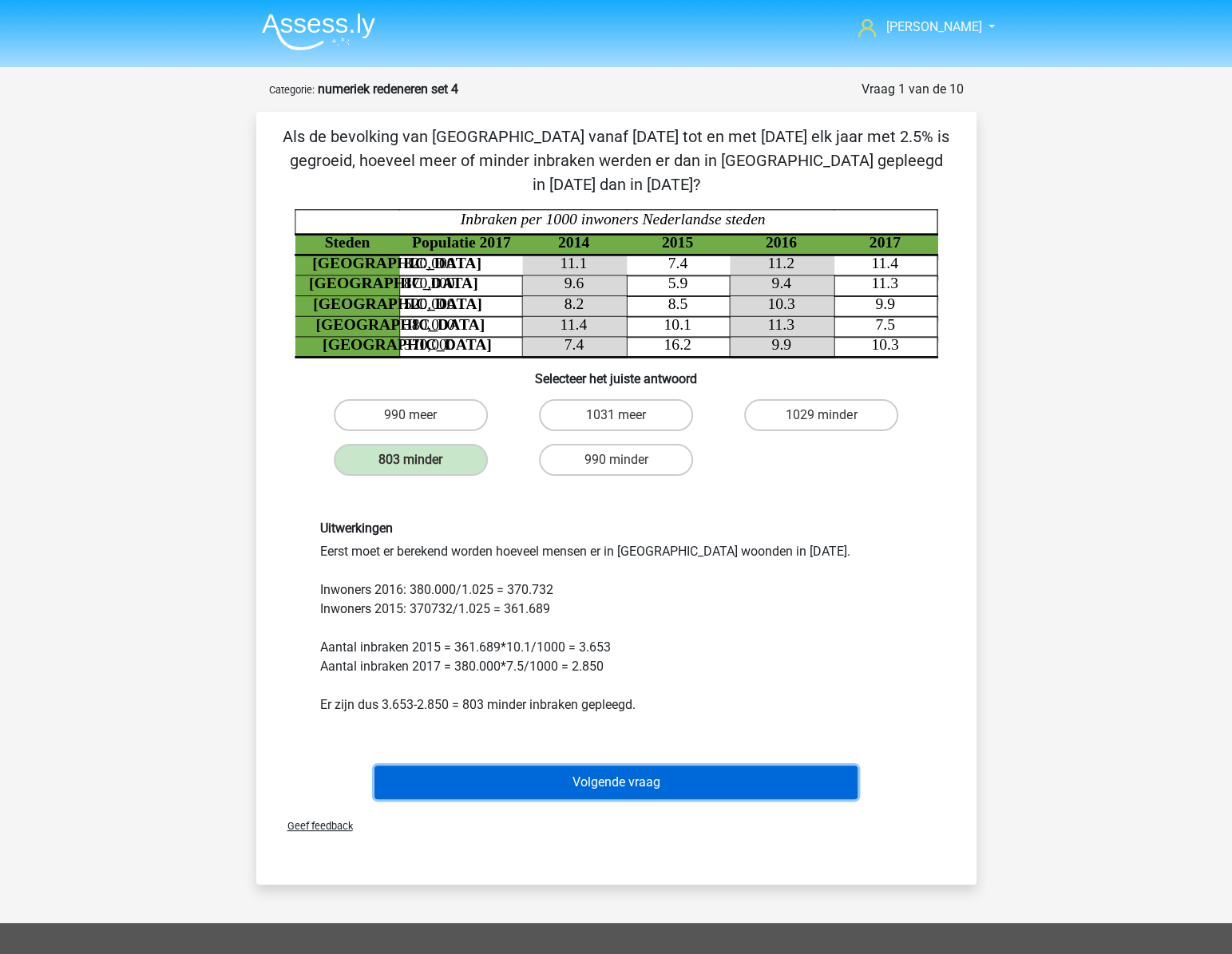
click at [734, 766] on button "Volgende vraag" at bounding box center [616, 783] width 483 height 33
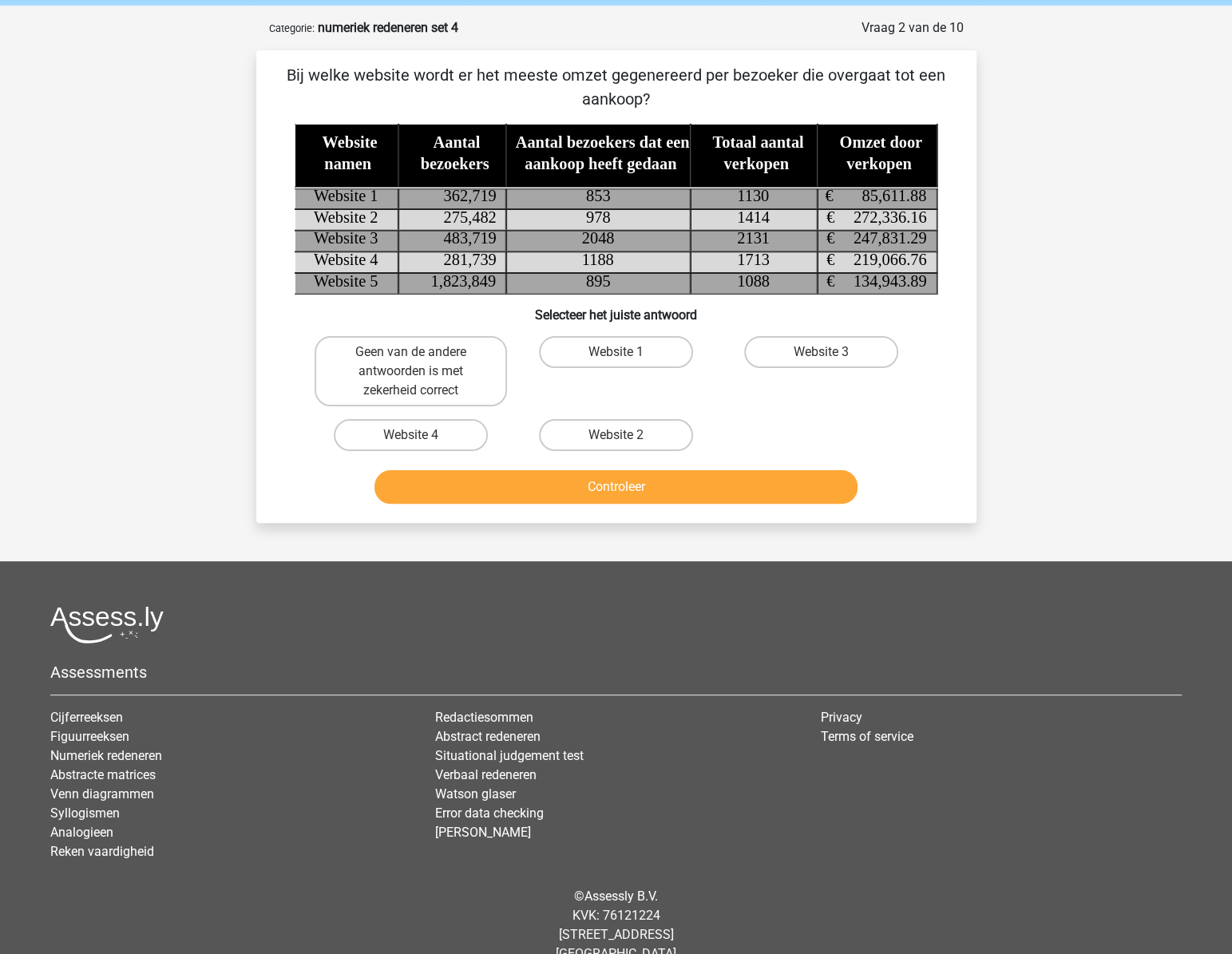
scroll to position [80, 0]
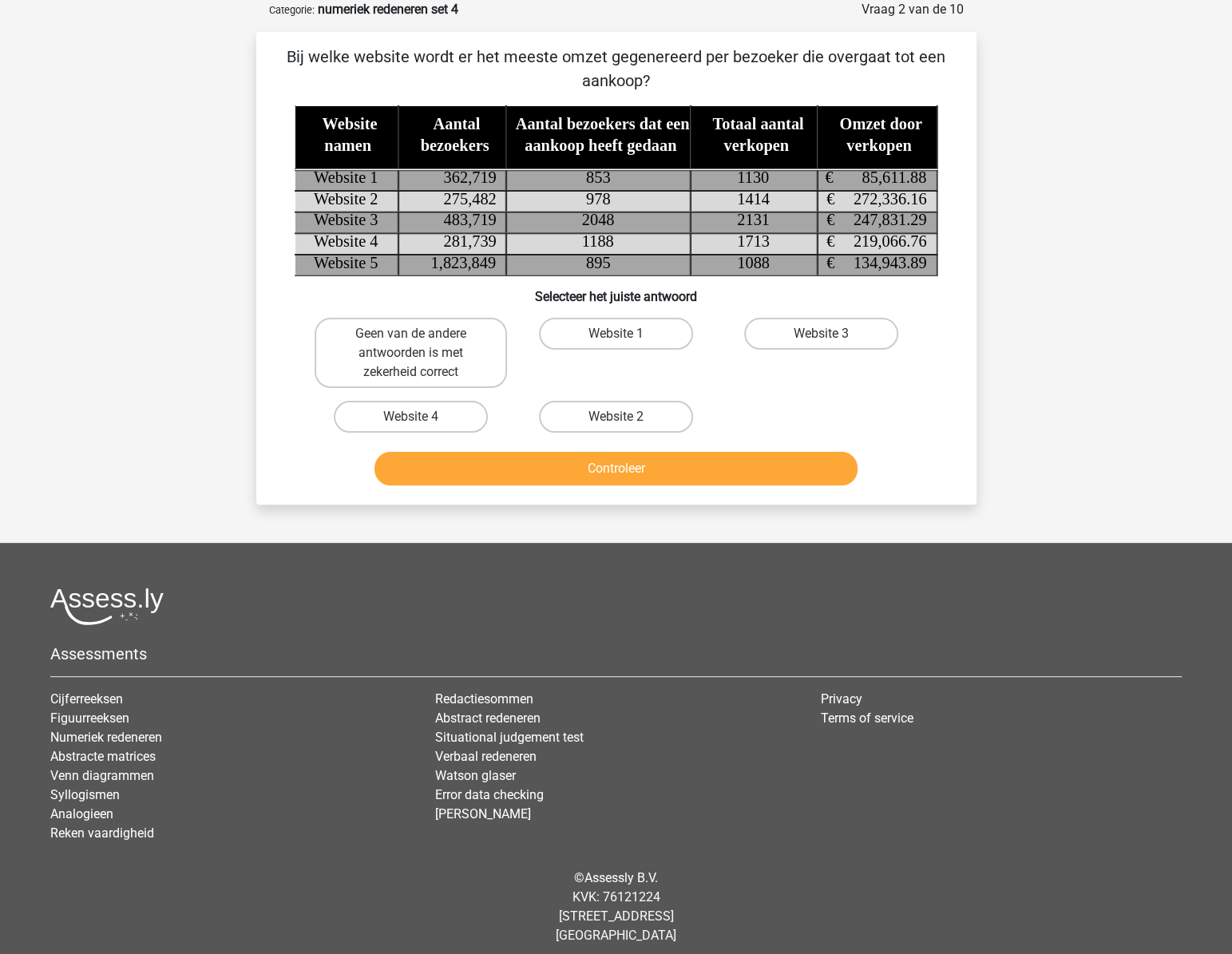
click at [976, 471] on div "Vraag 2 van de 10 Categorie: numeriek redeneren set 4 Bij welke website wordt e…" at bounding box center [616, 252] width 746 height 503
click at [617, 332] on label "Website 1" at bounding box center [616, 334] width 154 height 32
click at [617, 334] on input "Website 1" at bounding box center [621, 338] width 10 height 10
radio input "true"
click at [629, 482] on button "Controleer" at bounding box center [616, 468] width 483 height 33
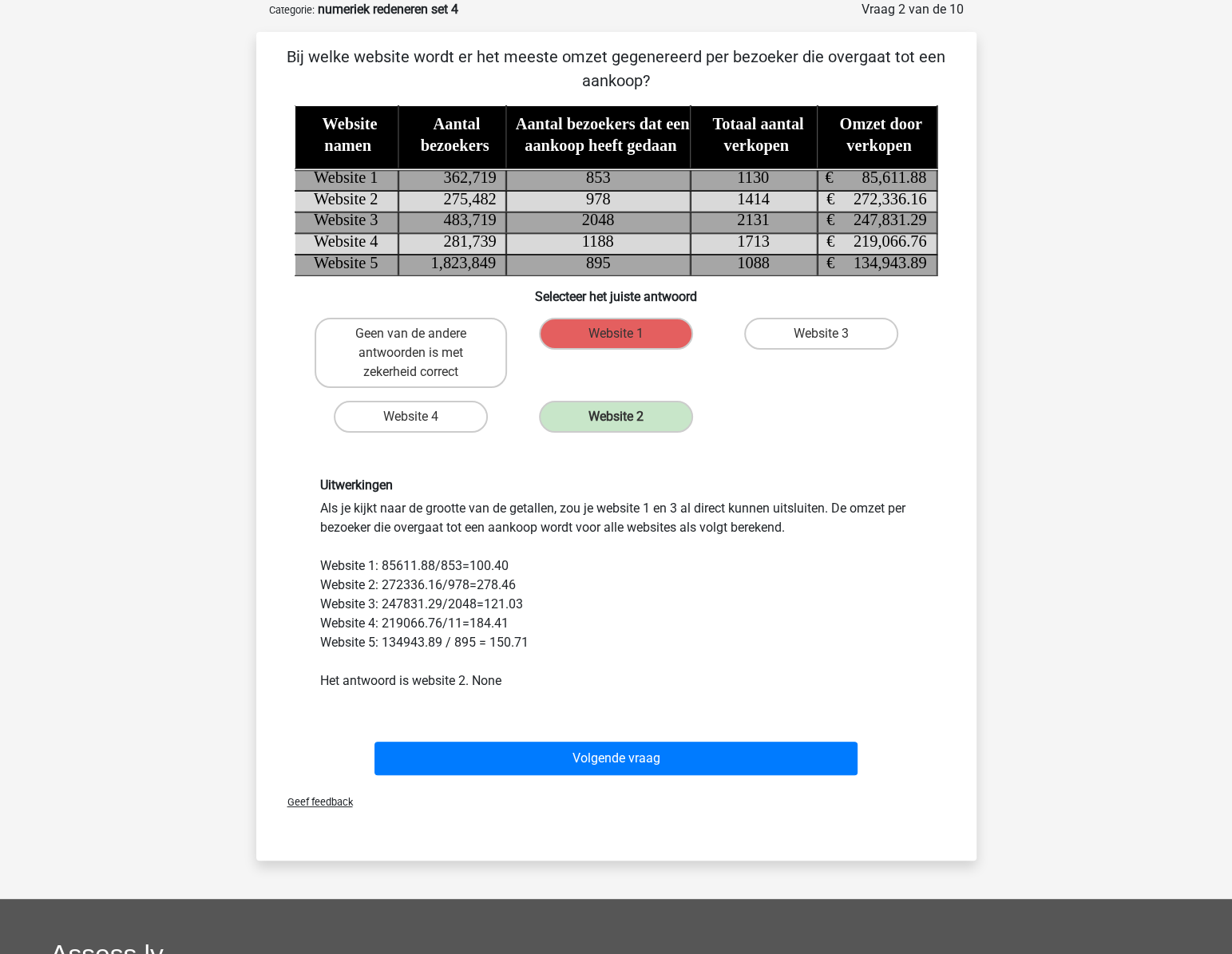
click at [823, 477] on h6 "Uitwerkingen" at bounding box center [616, 485] width 593 height 15
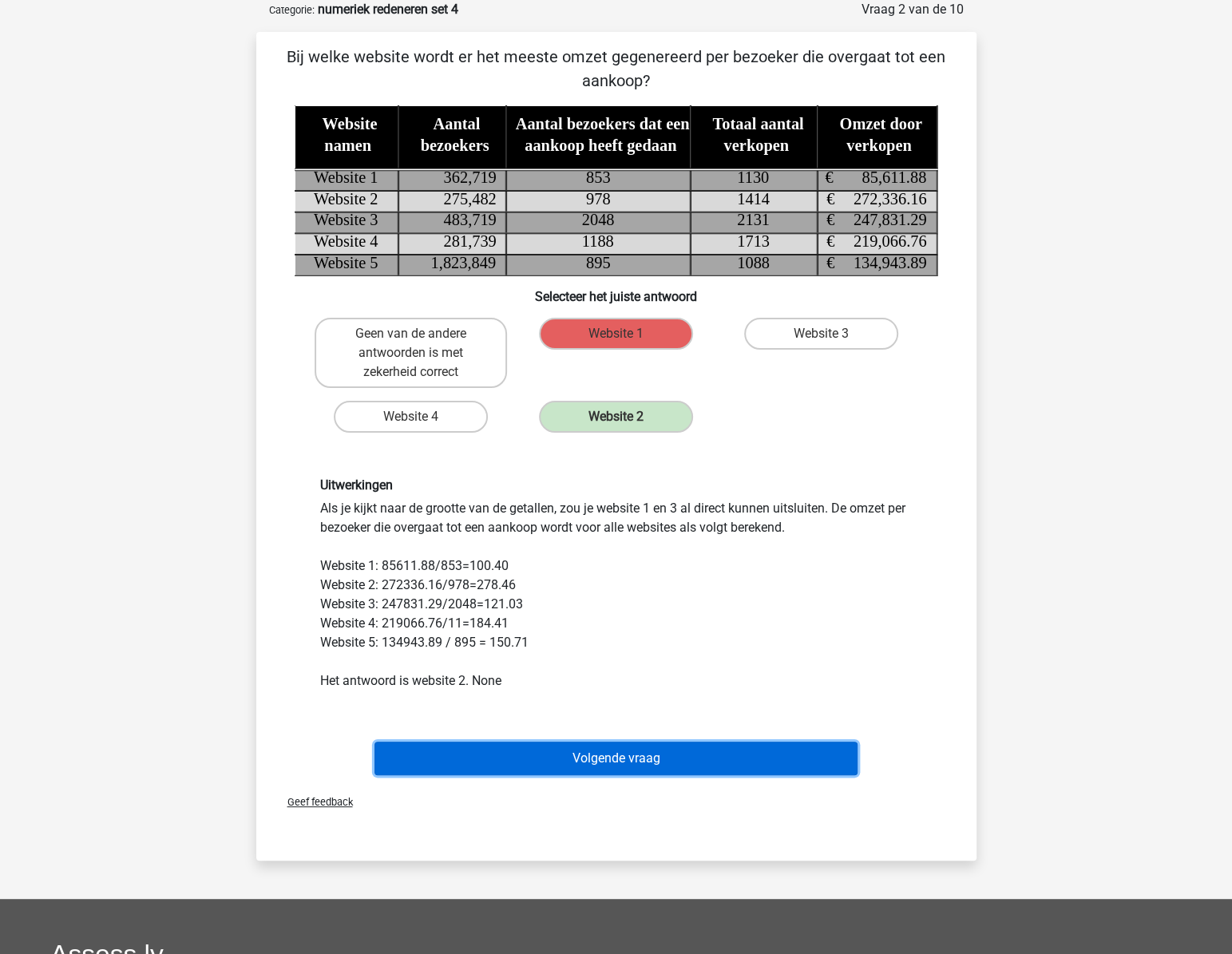
click at [551, 759] on button "Volgende vraag" at bounding box center [616, 759] width 483 height 33
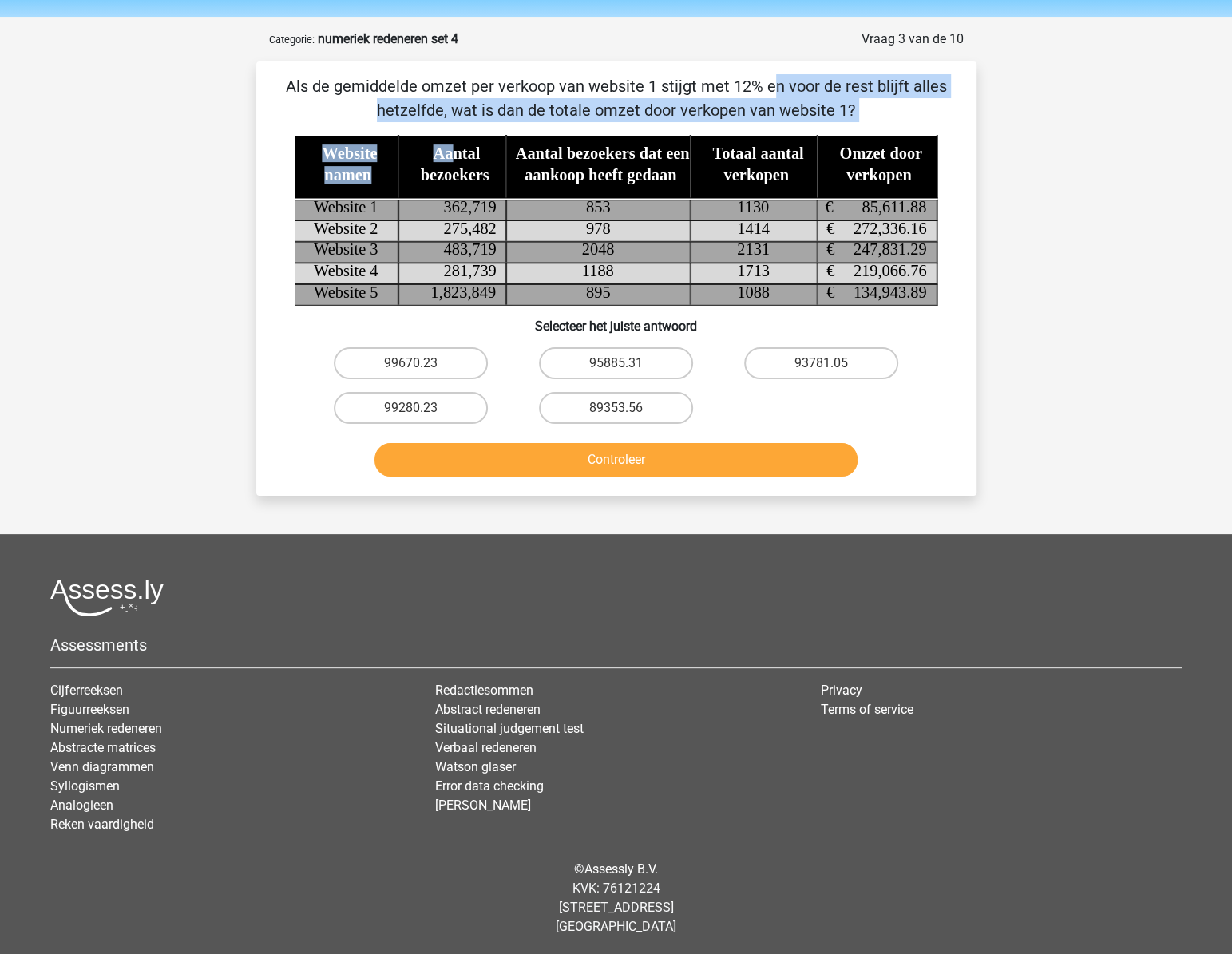
drag, startPoint x: 446, startPoint y: 97, endPoint x: 451, endPoint y: 123, distance: 26.5
click at [451, 123] on div "Als de gemiddelde omzet per verkoop van website 1 stijgt met 12% en voor de res…" at bounding box center [616, 278] width 707 height 408
click at [266, 146] on div "Als de gemiddelde omzet per verkoop van website 1 stijgt met 12% en voor de res…" at bounding box center [616, 278] width 707 height 408
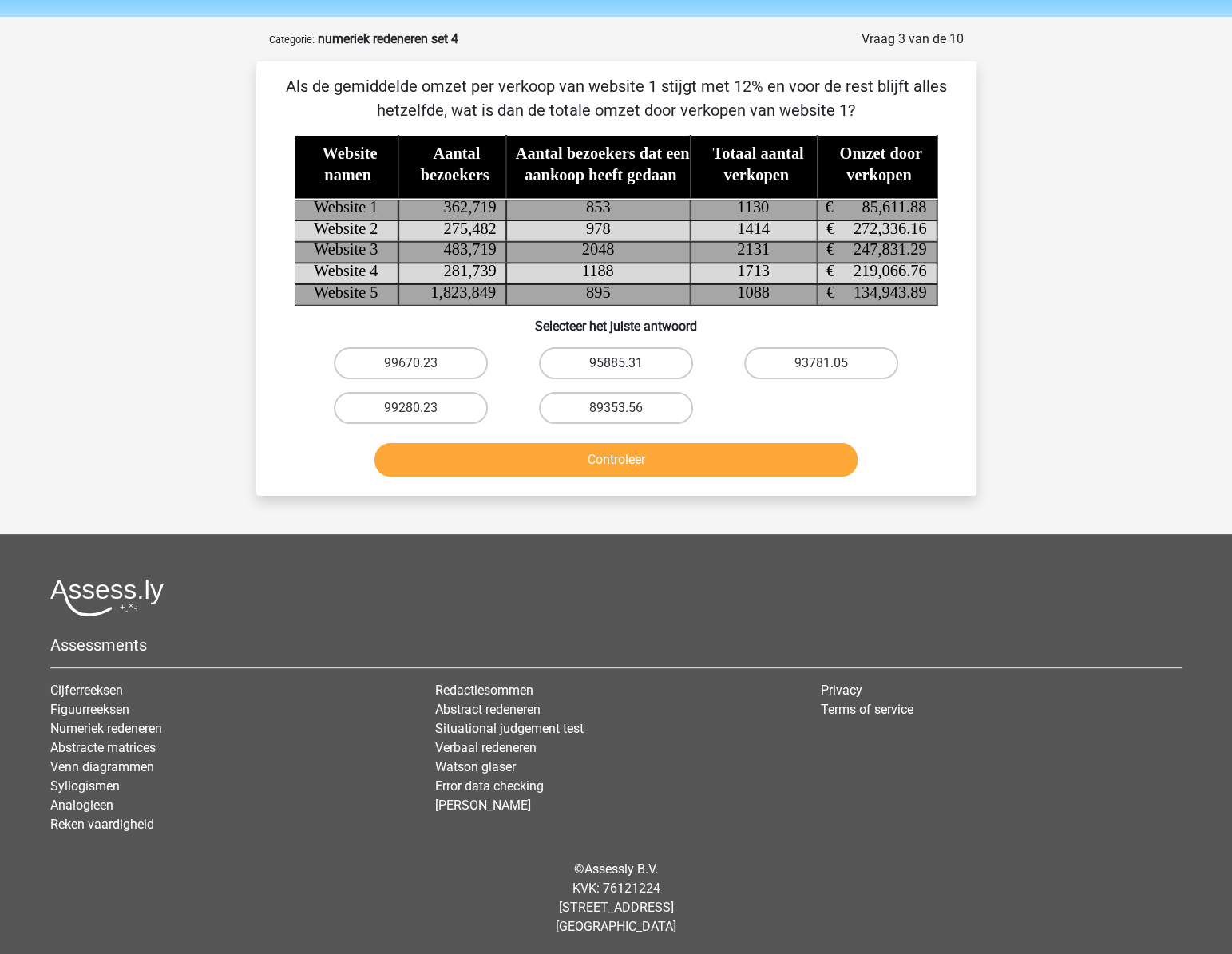
click at [644, 358] on label "95885.31" at bounding box center [616, 363] width 154 height 32
click at [626, 363] on input "95885.31" at bounding box center [621, 368] width 10 height 10
radio input "true"
click at [642, 484] on div "Als de gemiddelde omzet per verkoop van website 1 stijgt met 12% en voor de res…" at bounding box center [616, 278] width 720 height 433
click at [645, 463] on button "Controleer" at bounding box center [616, 460] width 483 height 33
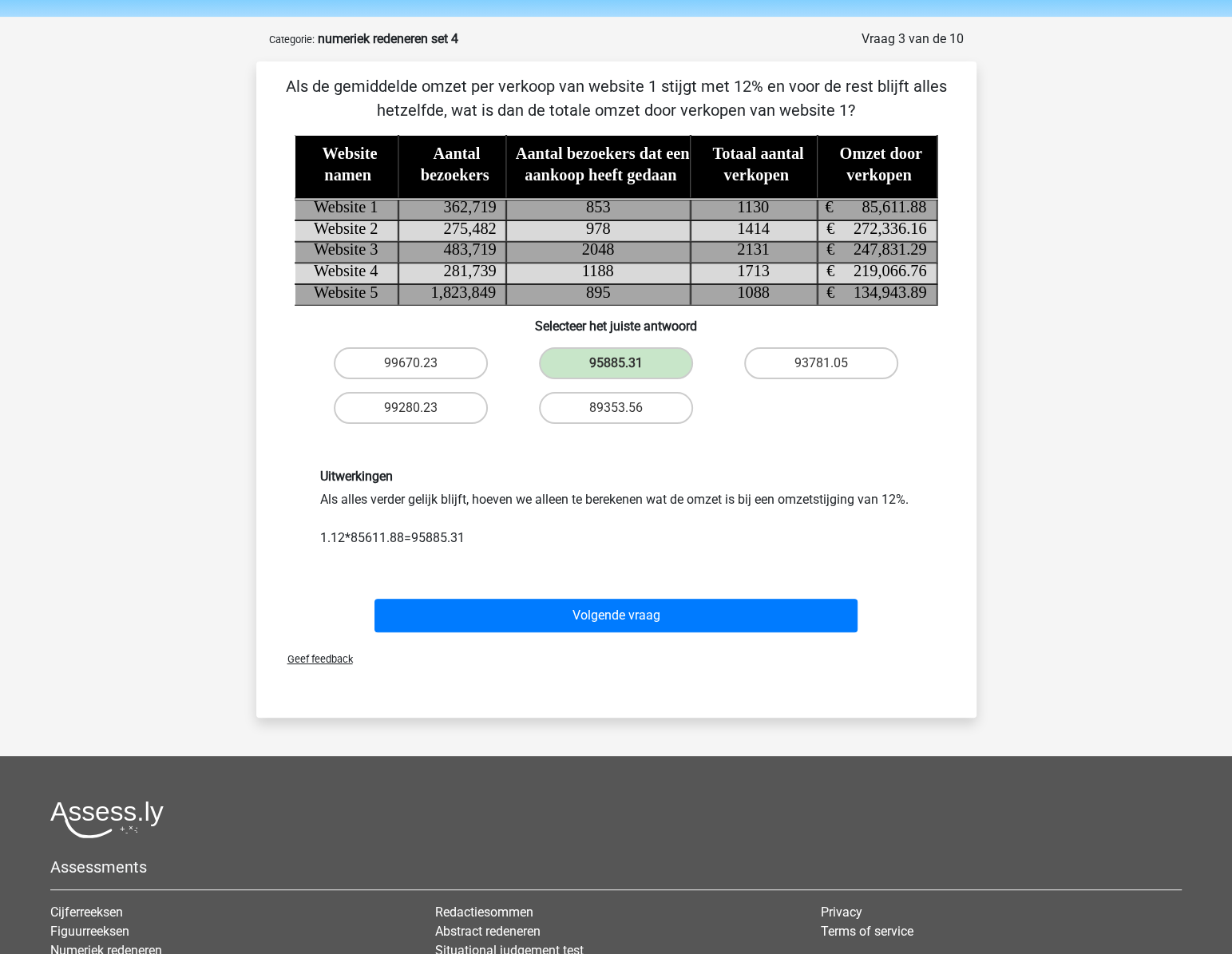
click at [645, 463] on div "Uitwerkingen Als alles verder gelijk blijft, hoeven we alleen te berekenen wat …" at bounding box center [617, 508] width 669 height 156
drag, startPoint x: 317, startPoint y: 558, endPoint x: 359, endPoint y: 559, distance: 42.0
click at [359, 548] on div "Uitwerkingen Als alles verder gelijk blijft, hoeven we alleen te berekenen wat …" at bounding box center [616, 508] width 617 height 79
drag, startPoint x: 359, startPoint y: 559, endPoint x: 401, endPoint y: 567, distance: 42.8
click at [401, 567] on div "Uitwerkingen Als alles verder gelijk blijft, hoeven we alleen te berekenen wat …" at bounding box center [617, 508] width 669 height 156
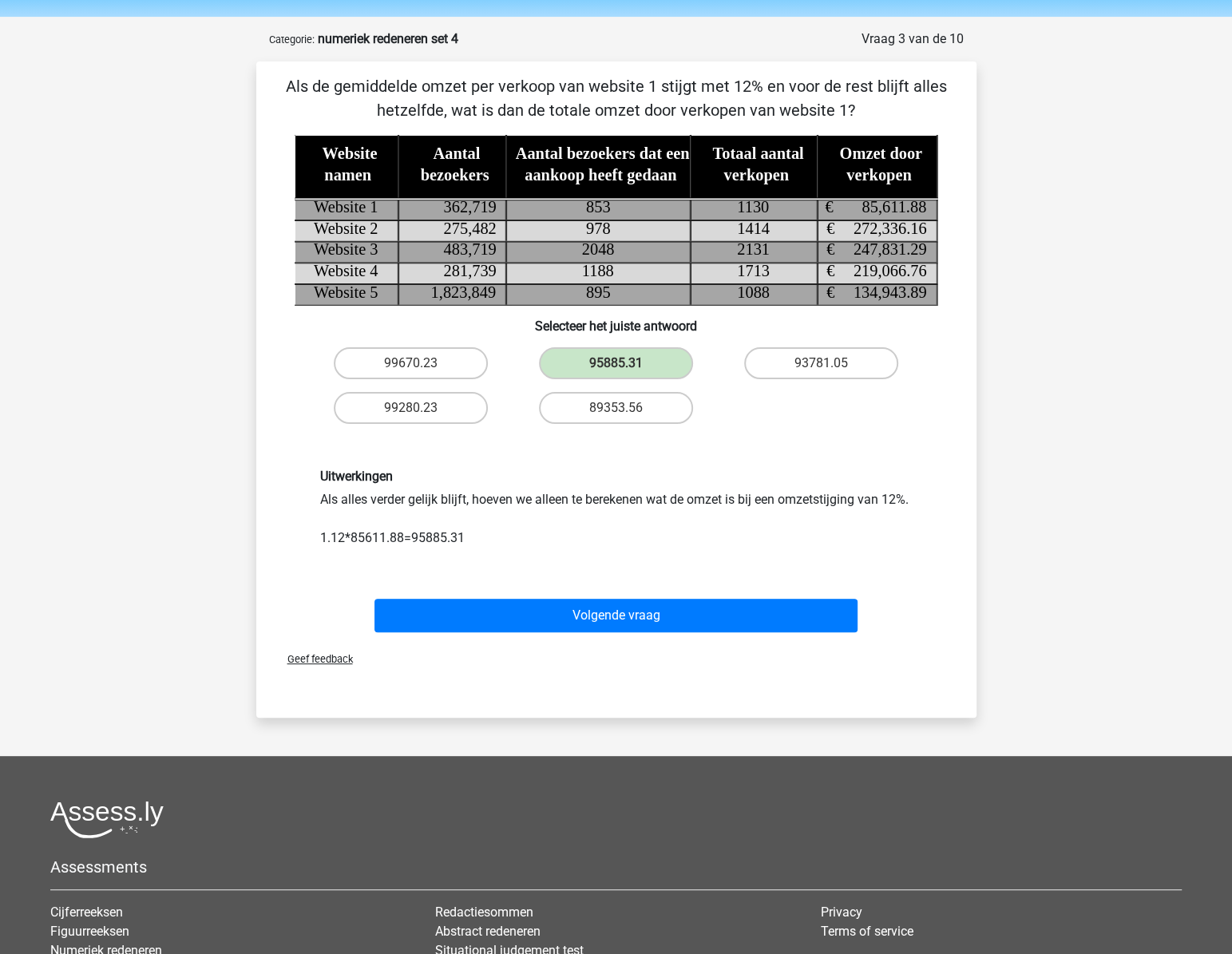
click at [416, 548] on div "Uitwerkingen Als alles verder gelijk blijft, hoeven we alleen te berekenen wat …" at bounding box center [616, 508] width 617 height 79
click at [504, 548] on div "Uitwerkingen Als alles verder gelijk blijft, hoeven we alleen te berekenen wat …" at bounding box center [616, 508] width 617 height 79
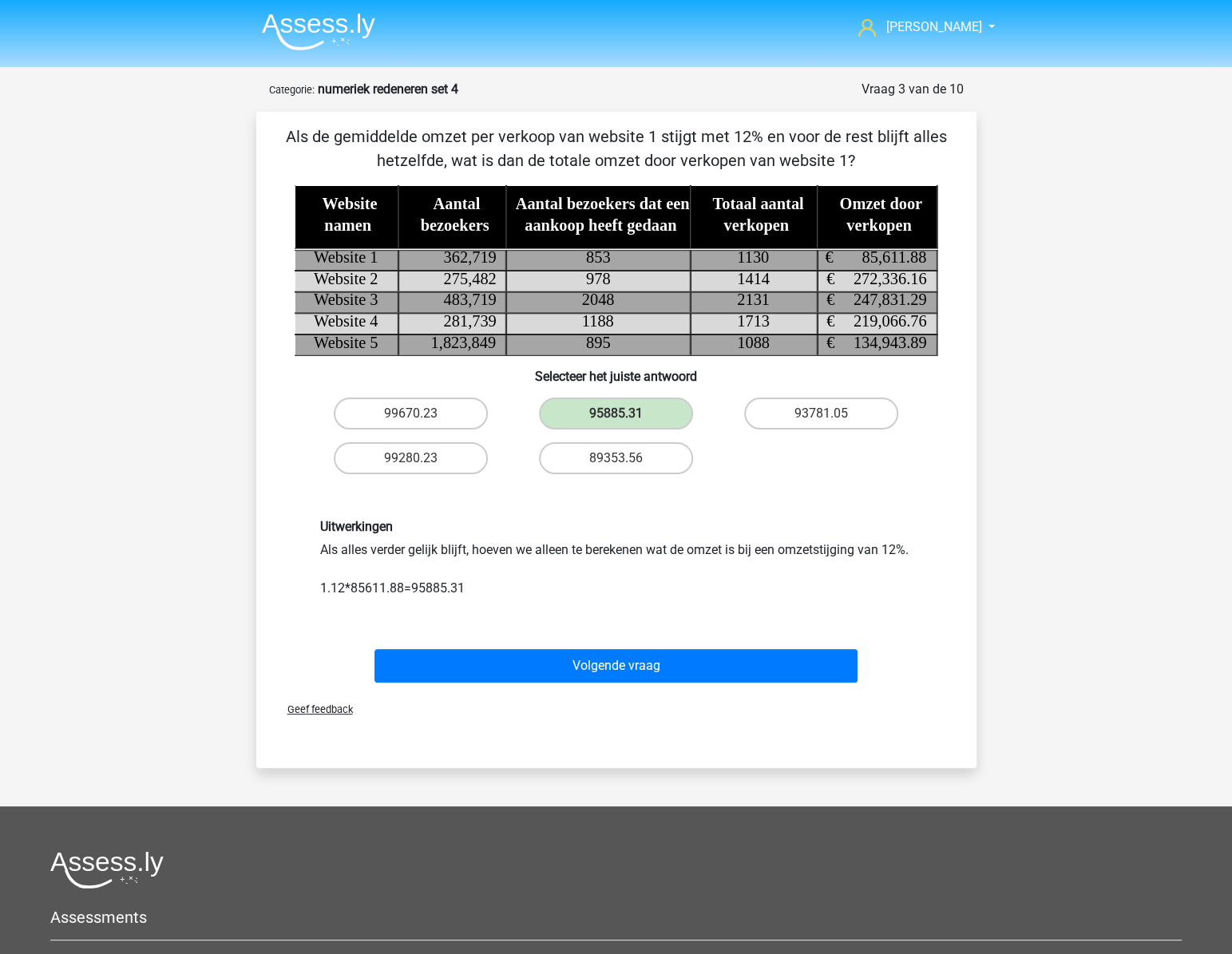
click at [527, 560] on div "Uitwerkingen Als alles verder gelijk blijft, hoeven we alleen te berekenen wat …" at bounding box center [616, 559] width 617 height 79
click at [799, 598] on div "Uitwerkingen Als alles verder gelijk blijft, hoeven we alleen te berekenen wat …" at bounding box center [616, 559] width 617 height 79
click at [605, 319] on tspan "1188" at bounding box center [597, 321] width 32 height 18
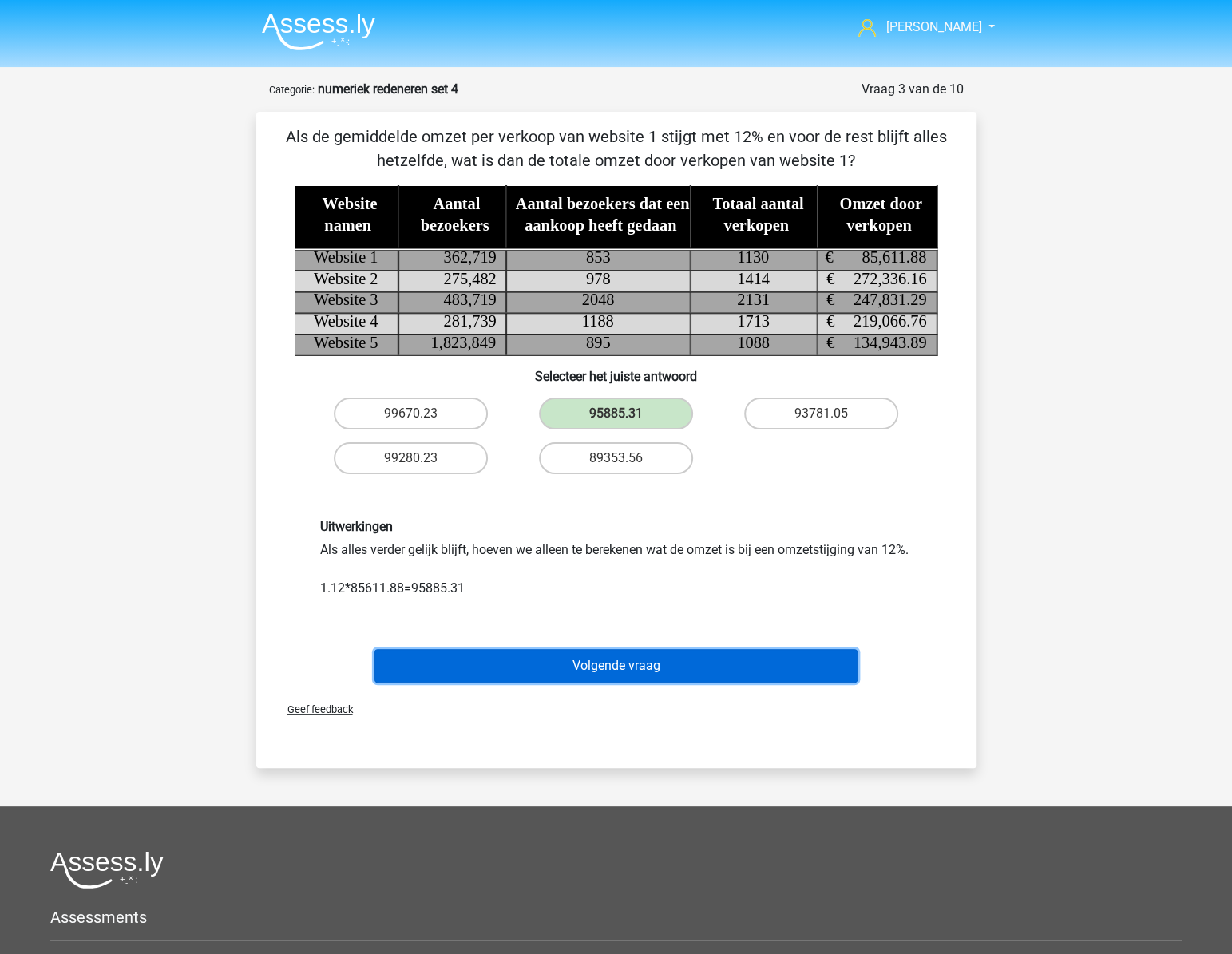
click at [616, 671] on button "Volgende vraag" at bounding box center [616, 665] width 483 height 33
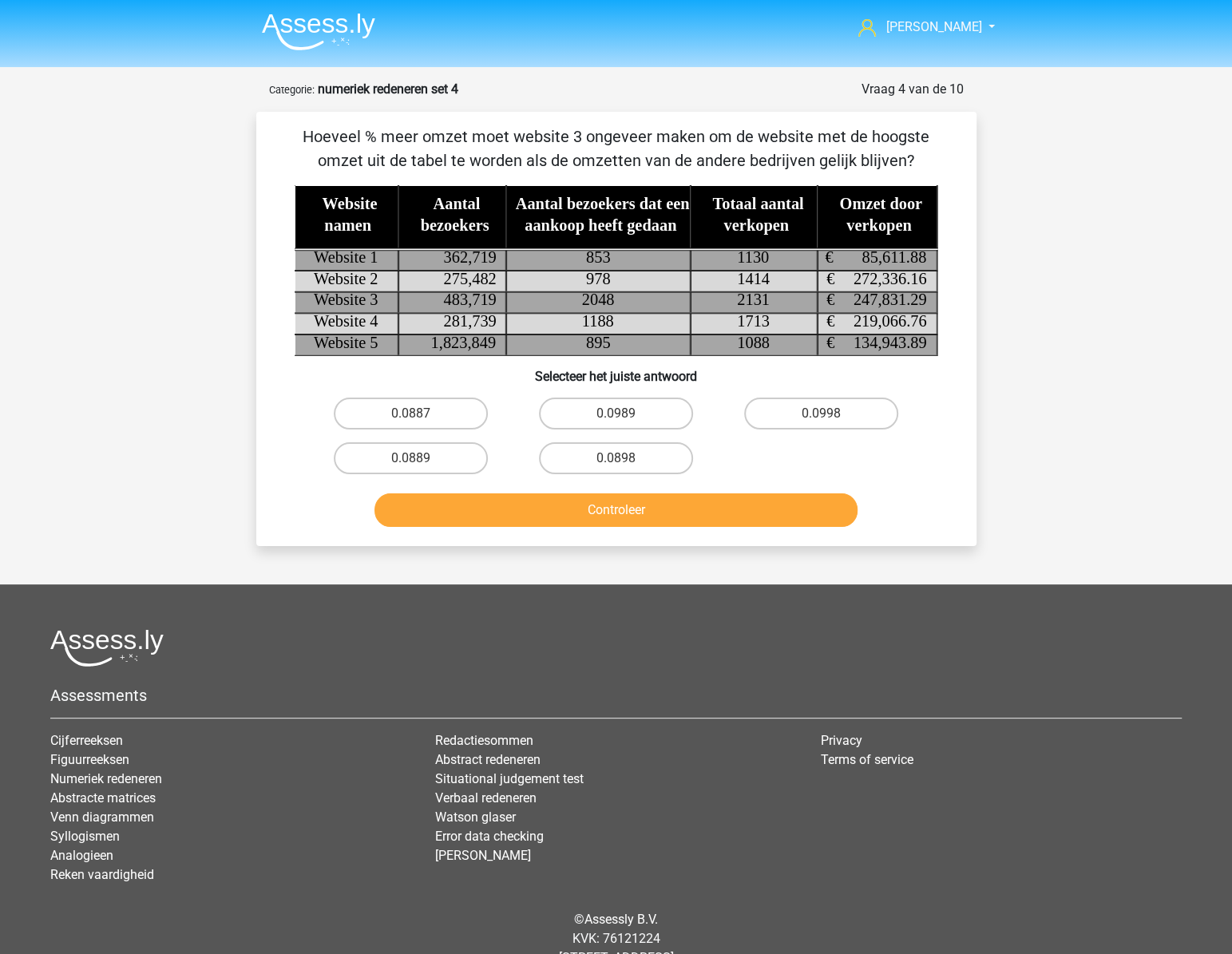
click at [516, 175] on div "Hoeveel % meer omzet moet website 3 ongeveer maken om de website met de hoogste…" at bounding box center [616, 328] width 707 height 408
click at [523, 159] on p "Hoeveel % meer omzet moet website 3 ongeveer maken om de website met de hoogste…" at bounding box center [617, 148] width 669 height 48
click at [871, 306] on tspan "247,831.29" at bounding box center [891, 300] width 74 height 18
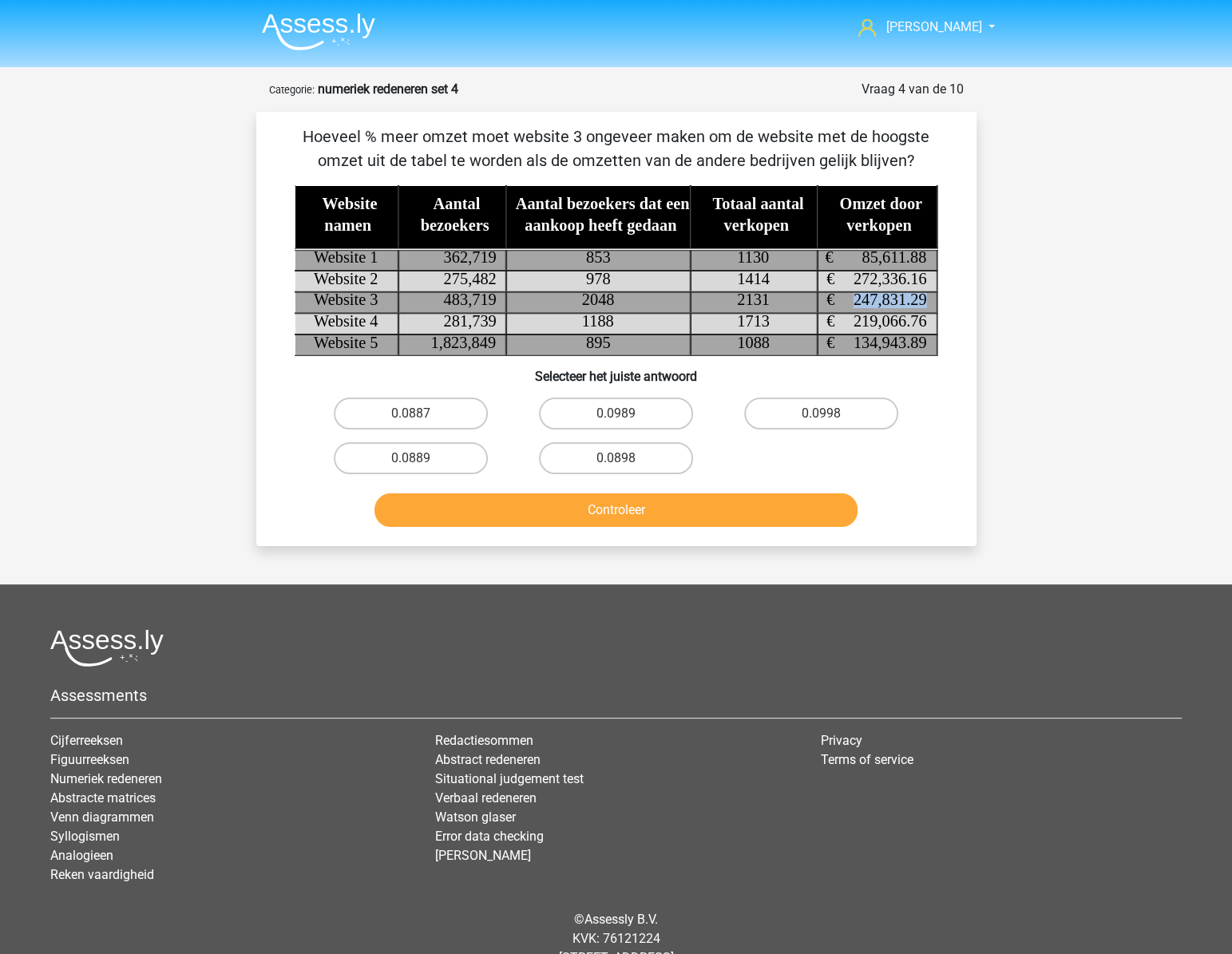
click at [871, 306] on tspan "247,831.29" at bounding box center [891, 300] width 74 height 18
drag, startPoint x: 871, startPoint y: 306, endPoint x: 901, endPoint y: 305, distance: 30.0
click at [901, 305] on tspan "247,831.29" at bounding box center [891, 300] width 74 height 18
click at [864, 278] on tspan "272,336.16" at bounding box center [891, 278] width 74 height 18
click at [966, 307] on div "Hoeveel % meer omzet moet website 3 ongeveer maken om de website met de hoogste…" at bounding box center [616, 328] width 707 height 408
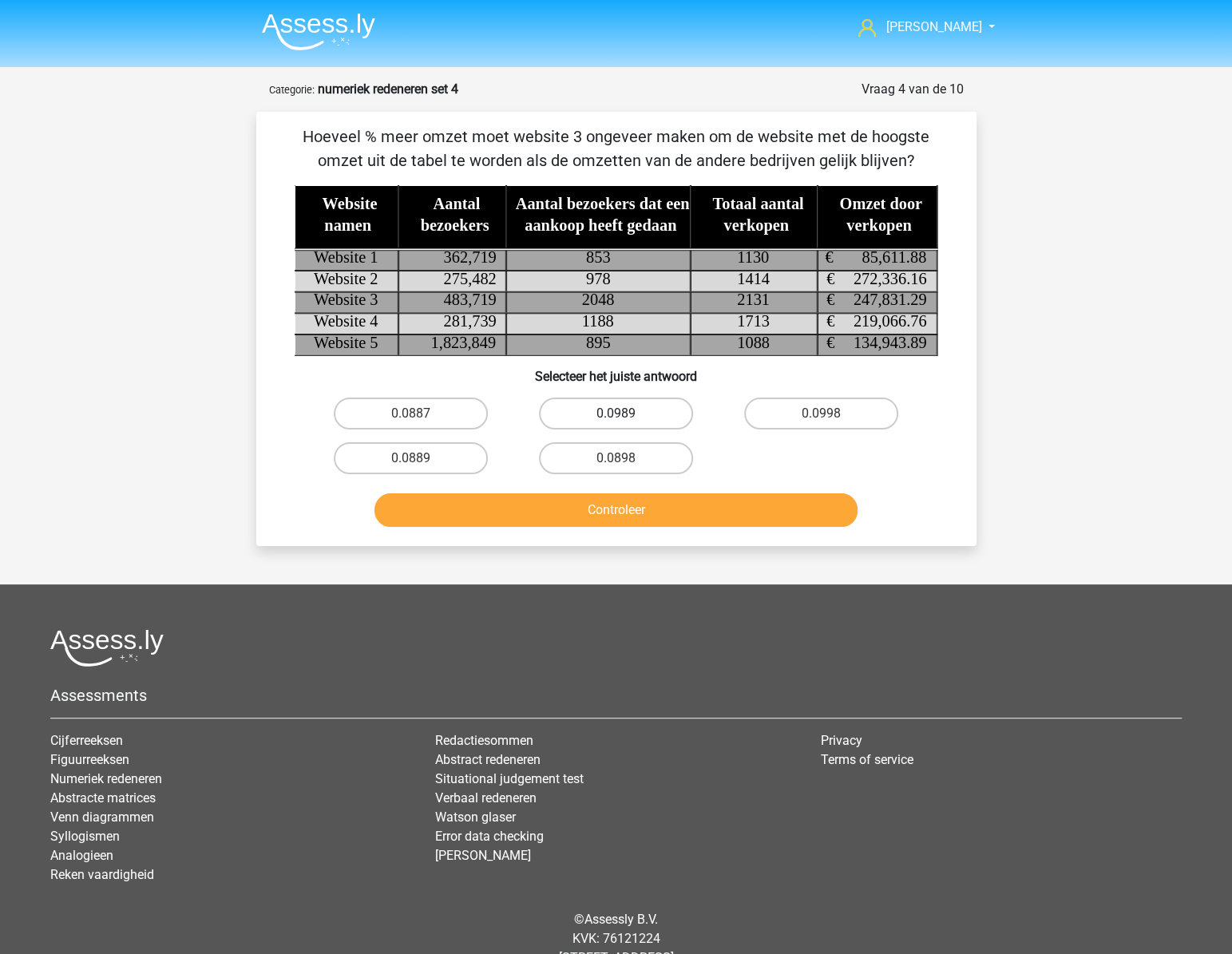
click at [634, 411] on label "0.0989" at bounding box center [616, 413] width 154 height 32
click at [626, 414] on input "0.0989" at bounding box center [621, 418] width 10 height 10
radio input "true"
click at [708, 512] on button "Controleer" at bounding box center [616, 510] width 483 height 33
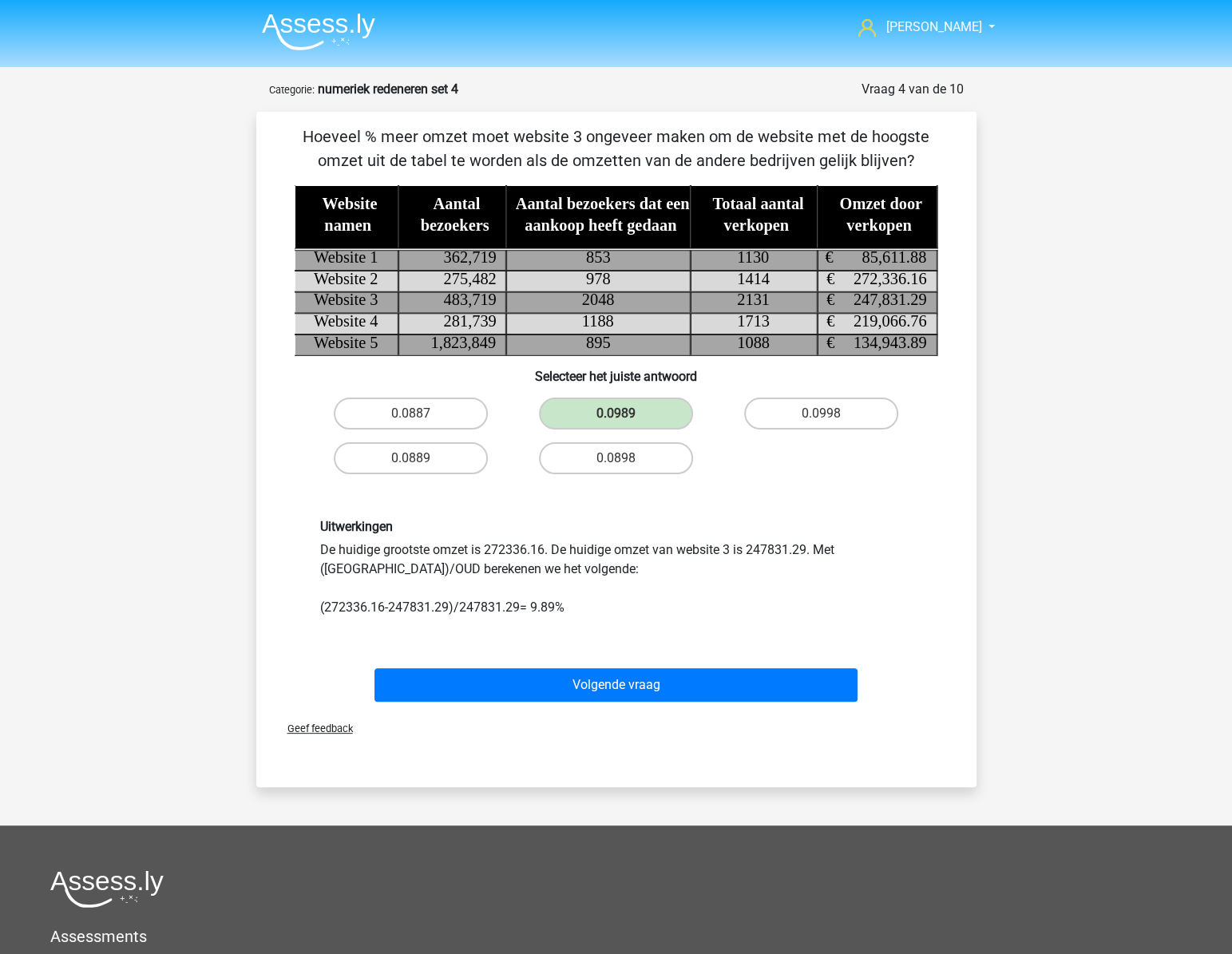
click at [555, 607] on div "Uitwerkingen De huidige grootste omzet is 272336.16. De huidige omzet van websi…" at bounding box center [616, 568] width 617 height 99
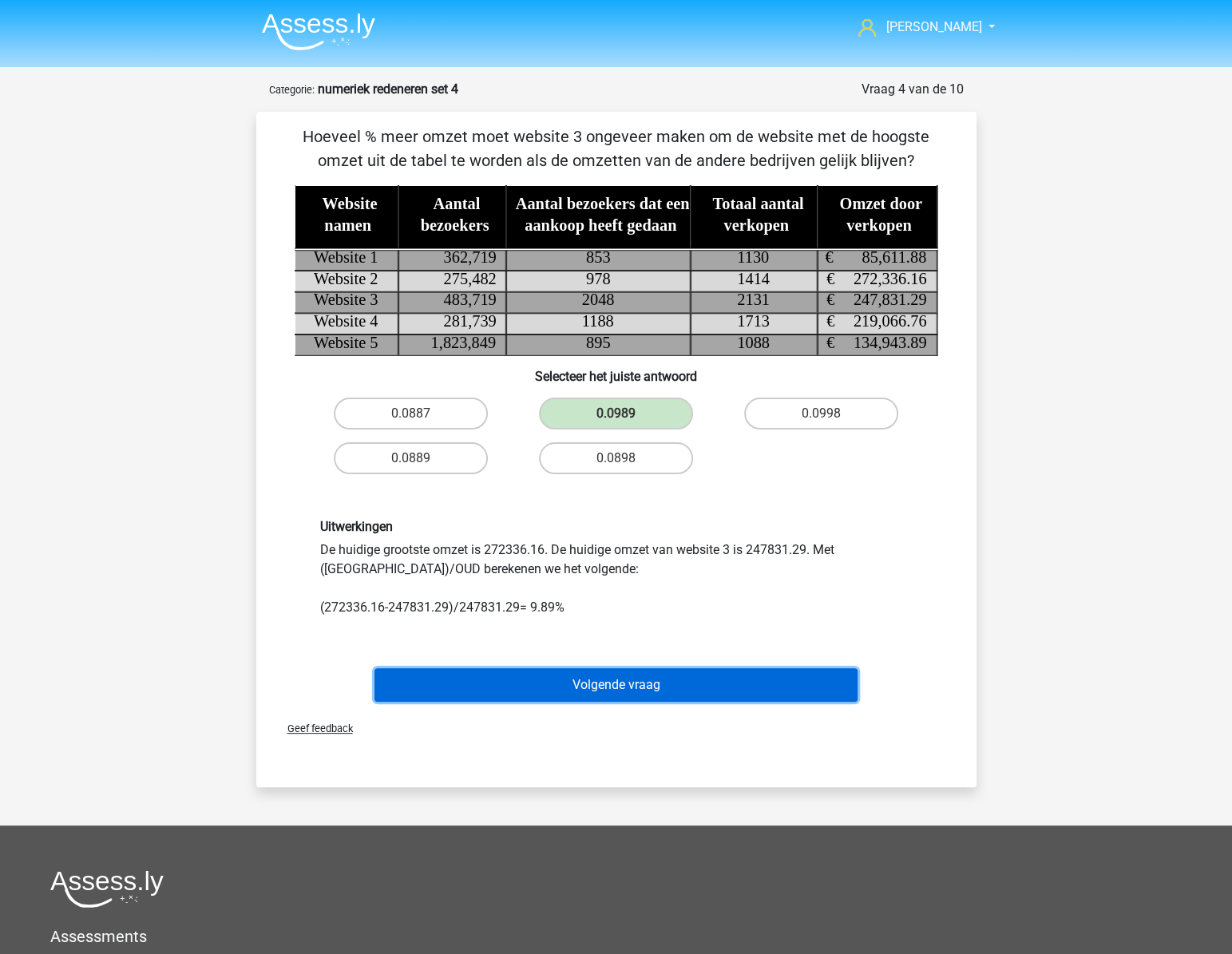
click at [581, 677] on button "Volgende vraag" at bounding box center [616, 685] width 483 height 33
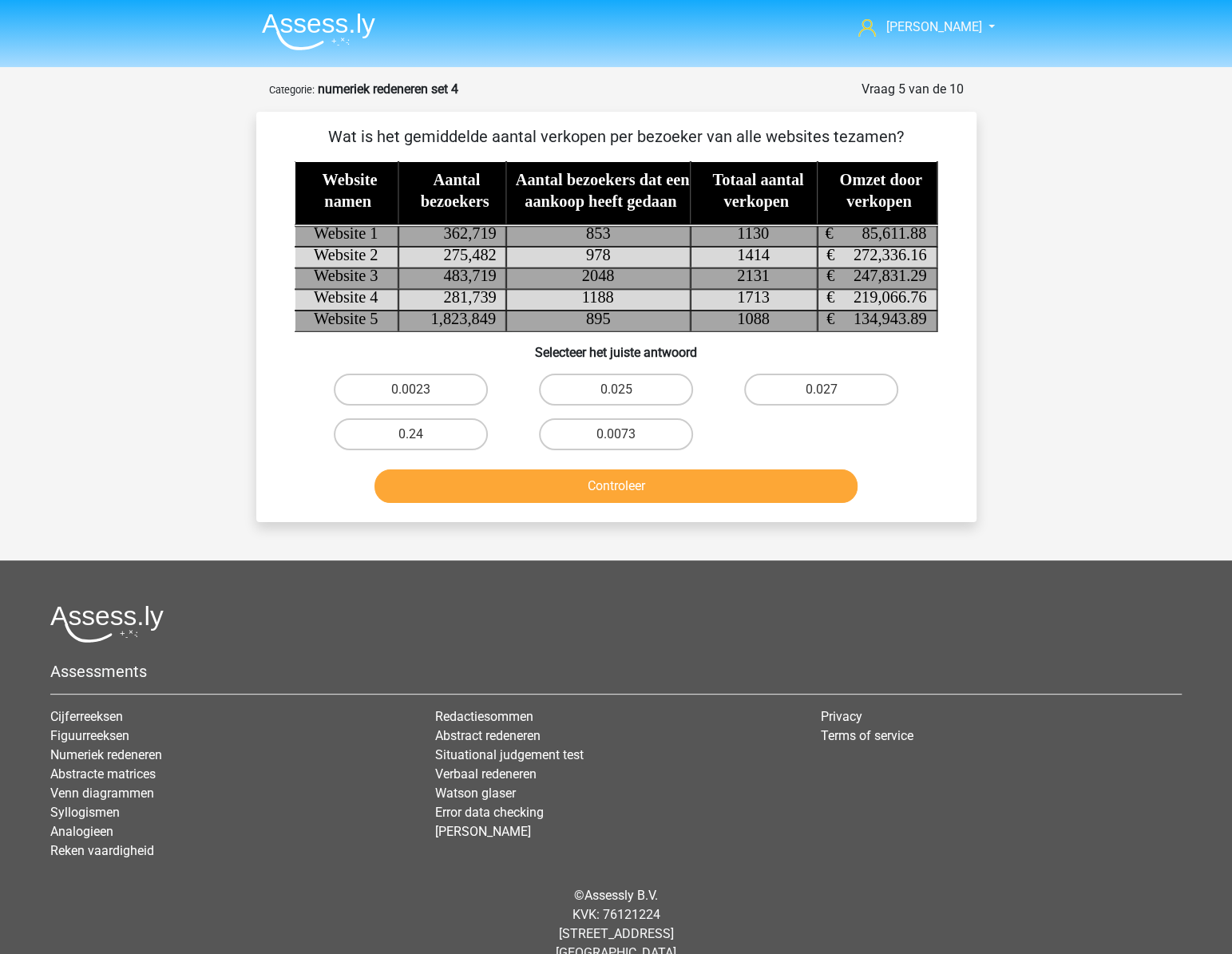
click at [948, 477] on div "Controleer" at bounding box center [617, 482] width 669 height 53
click at [469, 253] on tspan "275,482" at bounding box center [469, 254] width 53 height 18
click at [415, 391] on input "0.0023" at bounding box center [415, 395] width 10 height 10
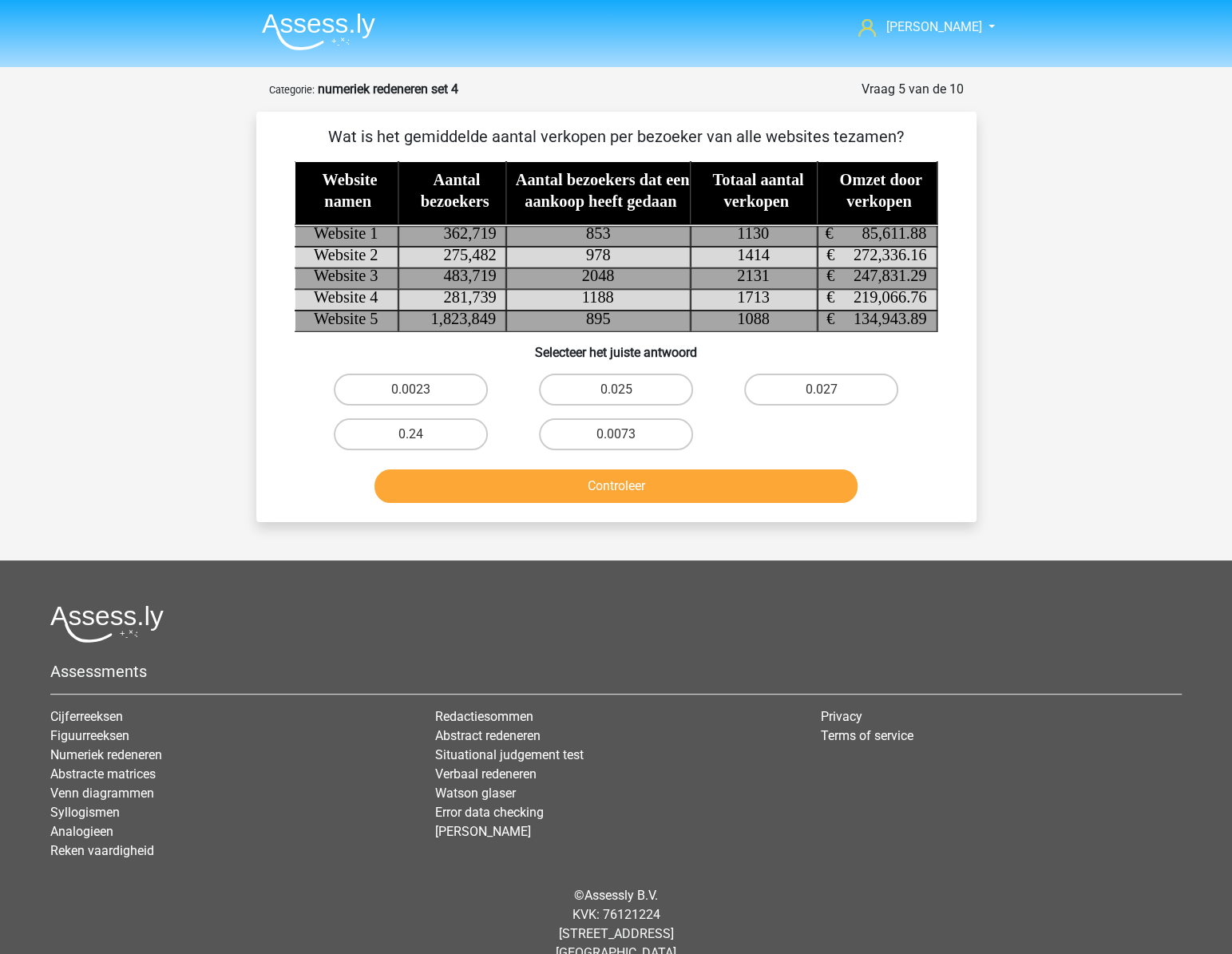
radio input "true"
click at [682, 498] on button "Controleer" at bounding box center [616, 486] width 483 height 33
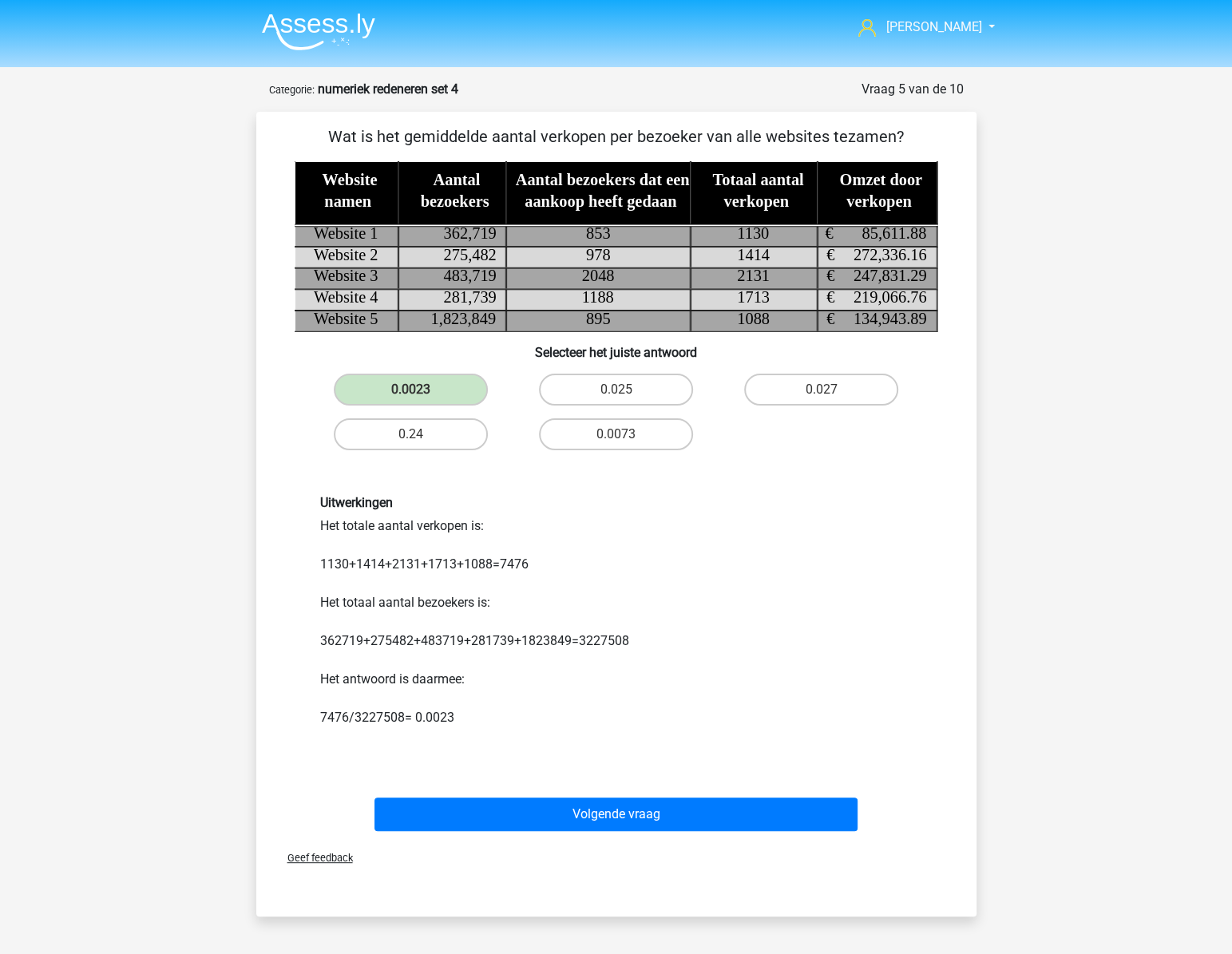
click at [879, 495] on h6 "Uitwerkingen" at bounding box center [616, 502] width 593 height 15
click at [845, 511] on div "Uitwerkingen Het totale aantal verkopen is: 1130+1414+2131+1713+1088=7476 Het t…" at bounding box center [616, 620] width 617 height 252
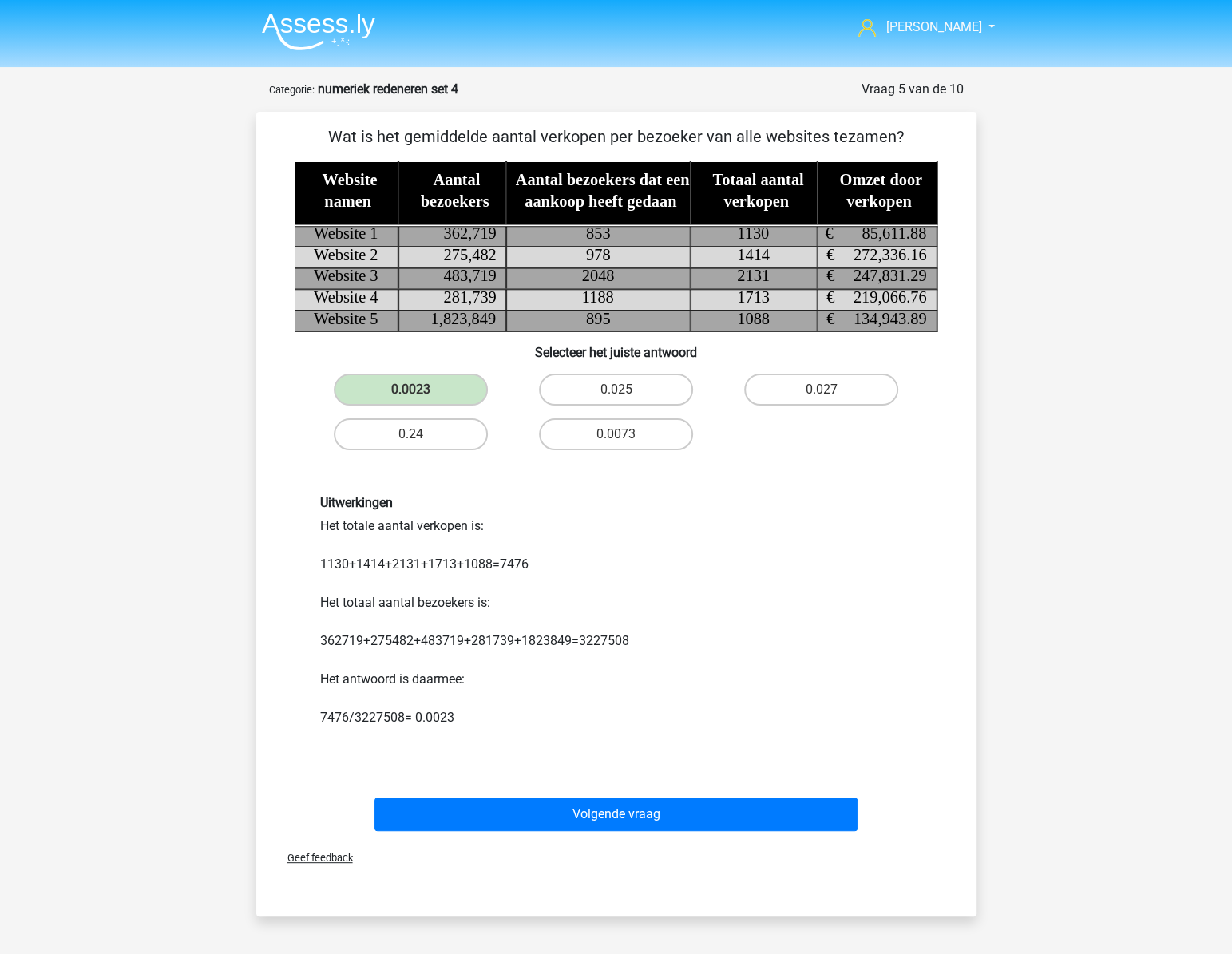
click at [845, 511] on div "Uitwerkingen Het totale aantal verkopen is: 1130+1414+2131+1713+1088=7476 Het t…" at bounding box center [616, 620] width 617 height 252
click at [842, 511] on div "Uitwerkingen Het totale aantal verkopen is: 1130+1414+2131+1713+1088=7476 Het t…" at bounding box center [616, 620] width 617 height 252
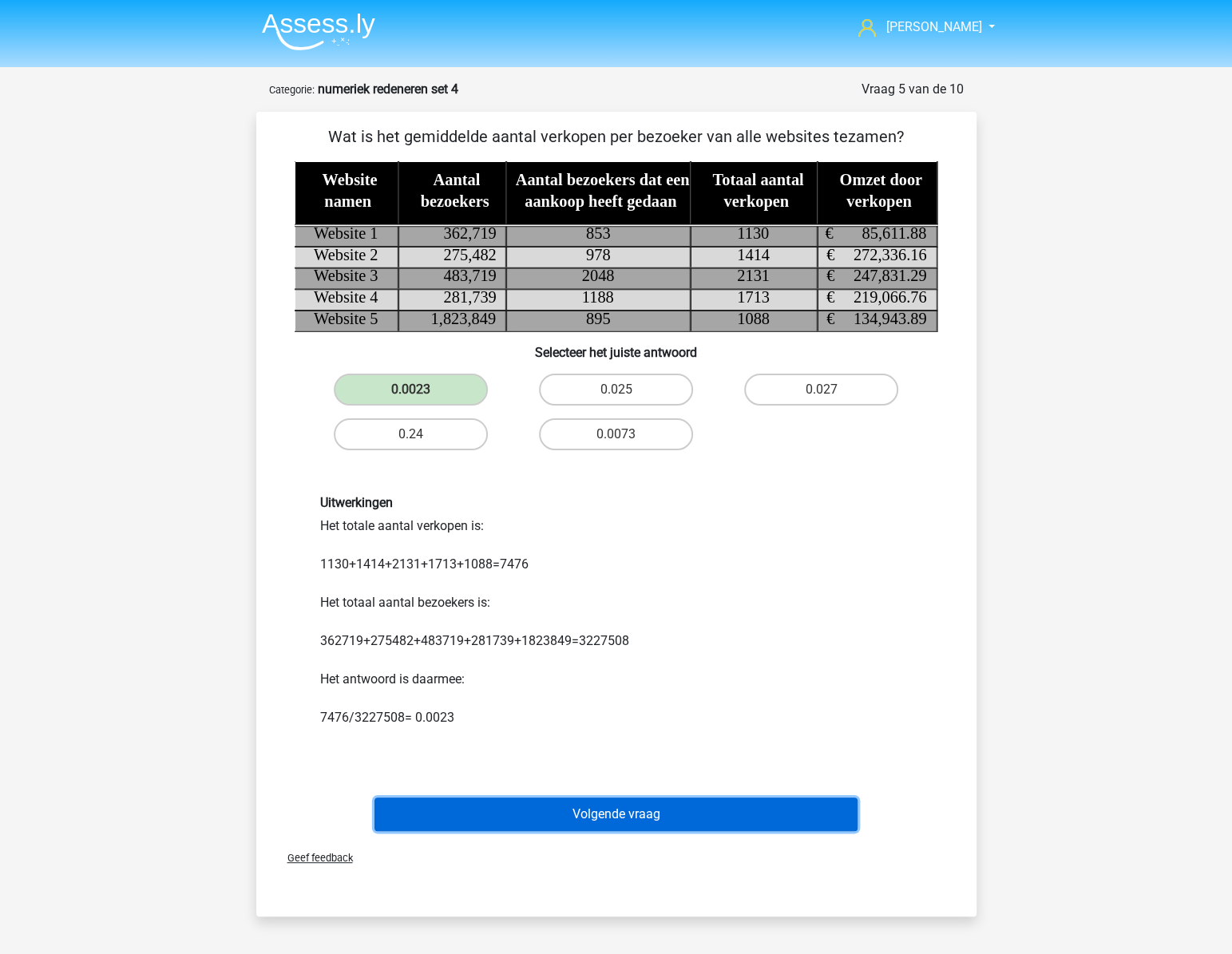
click at [694, 815] on button "Volgende vraag" at bounding box center [616, 814] width 483 height 33
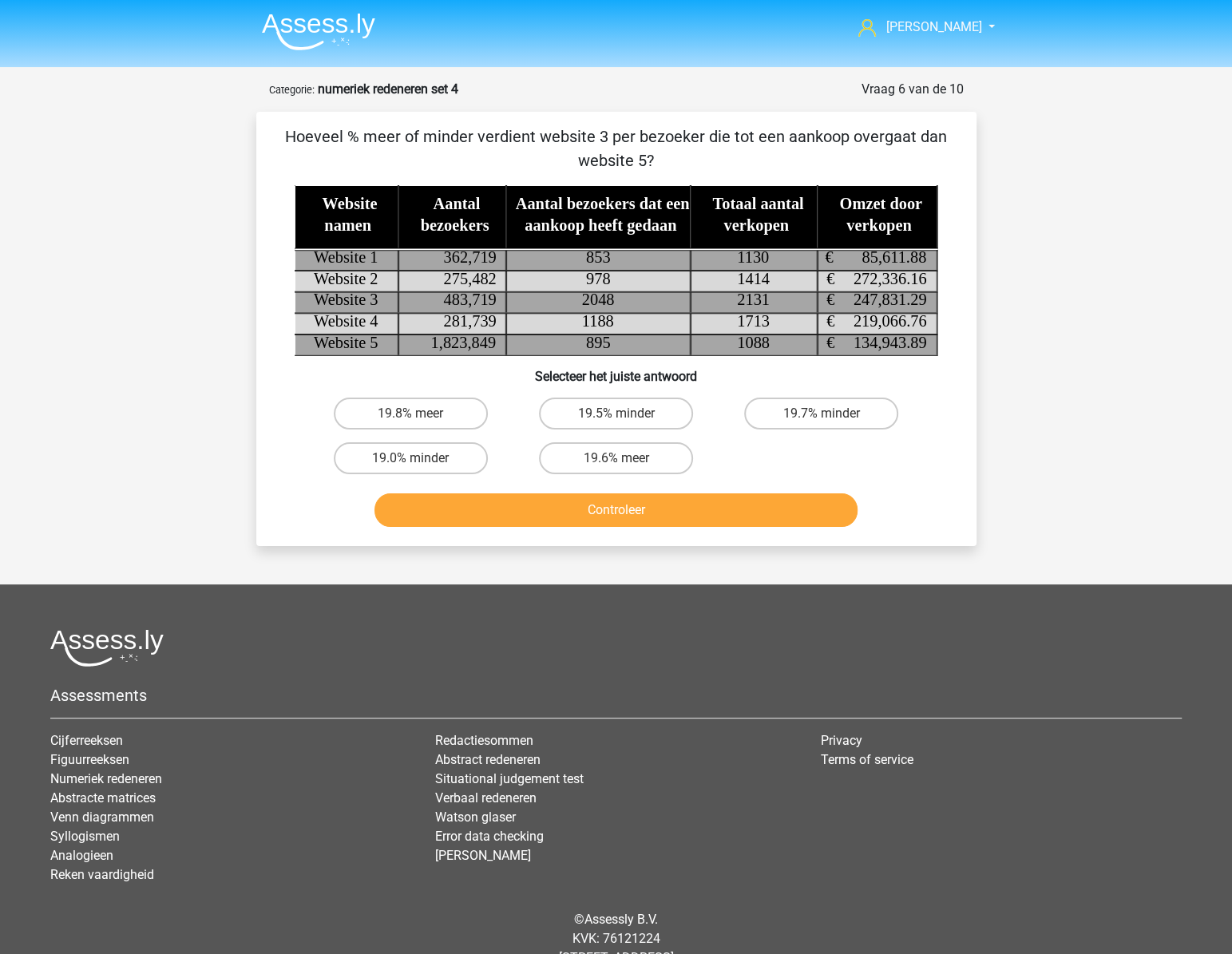
click at [1058, 406] on div "[PERSON_NAME] [EMAIL_ADDRESS][DOMAIN_NAME] Nederlands English" at bounding box center [616, 502] width 1232 height 1006
click at [831, 408] on label "19.7% minder" at bounding box center [821, 413] width 154 height 32
click at [831, 414] on input "19.7% minder" at bounding box center [826, 418] width 10 height 10
radio input "true"
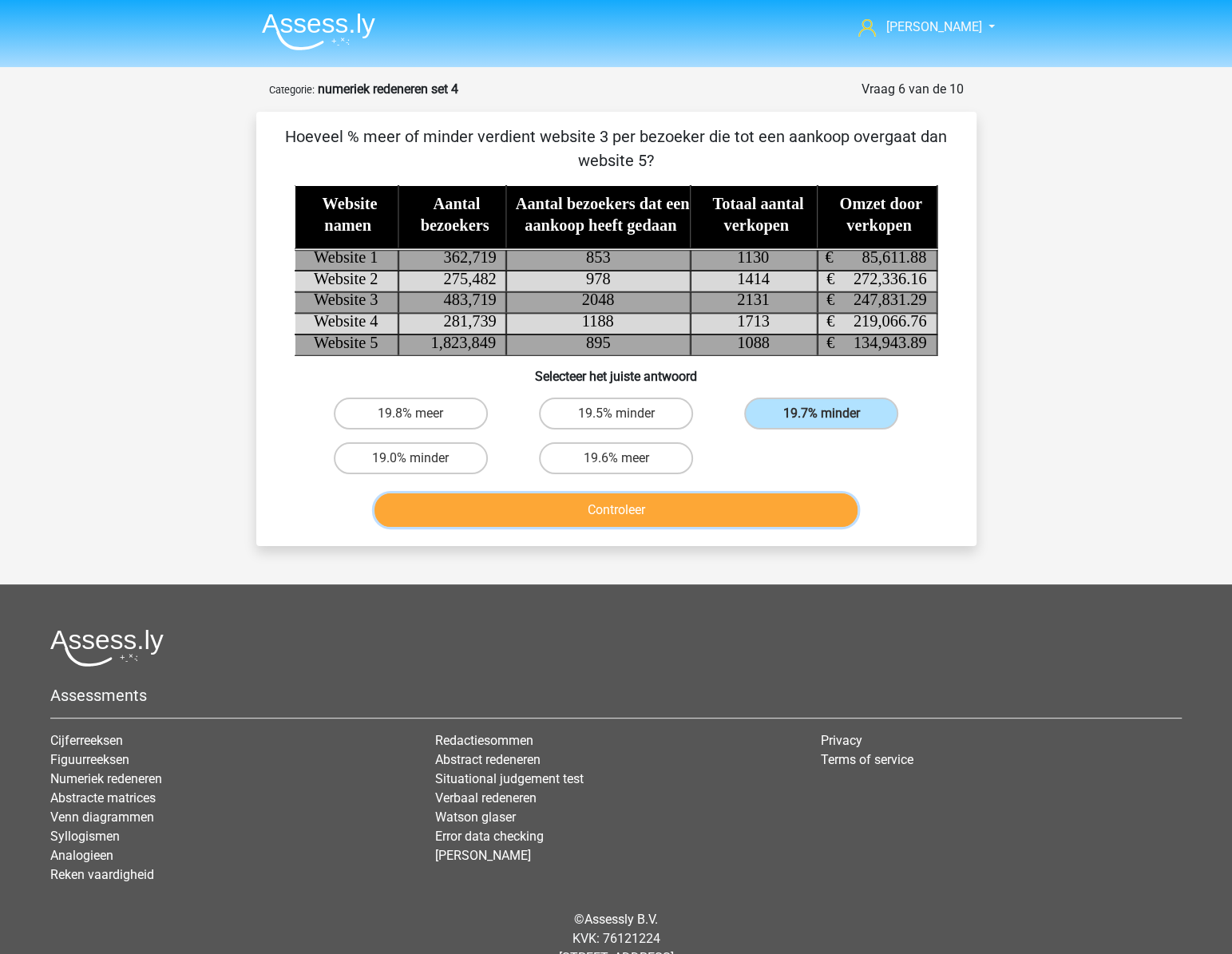
click at [792, 499] on button "Controleer" at bounding box center [616, 510] width 483 height 33
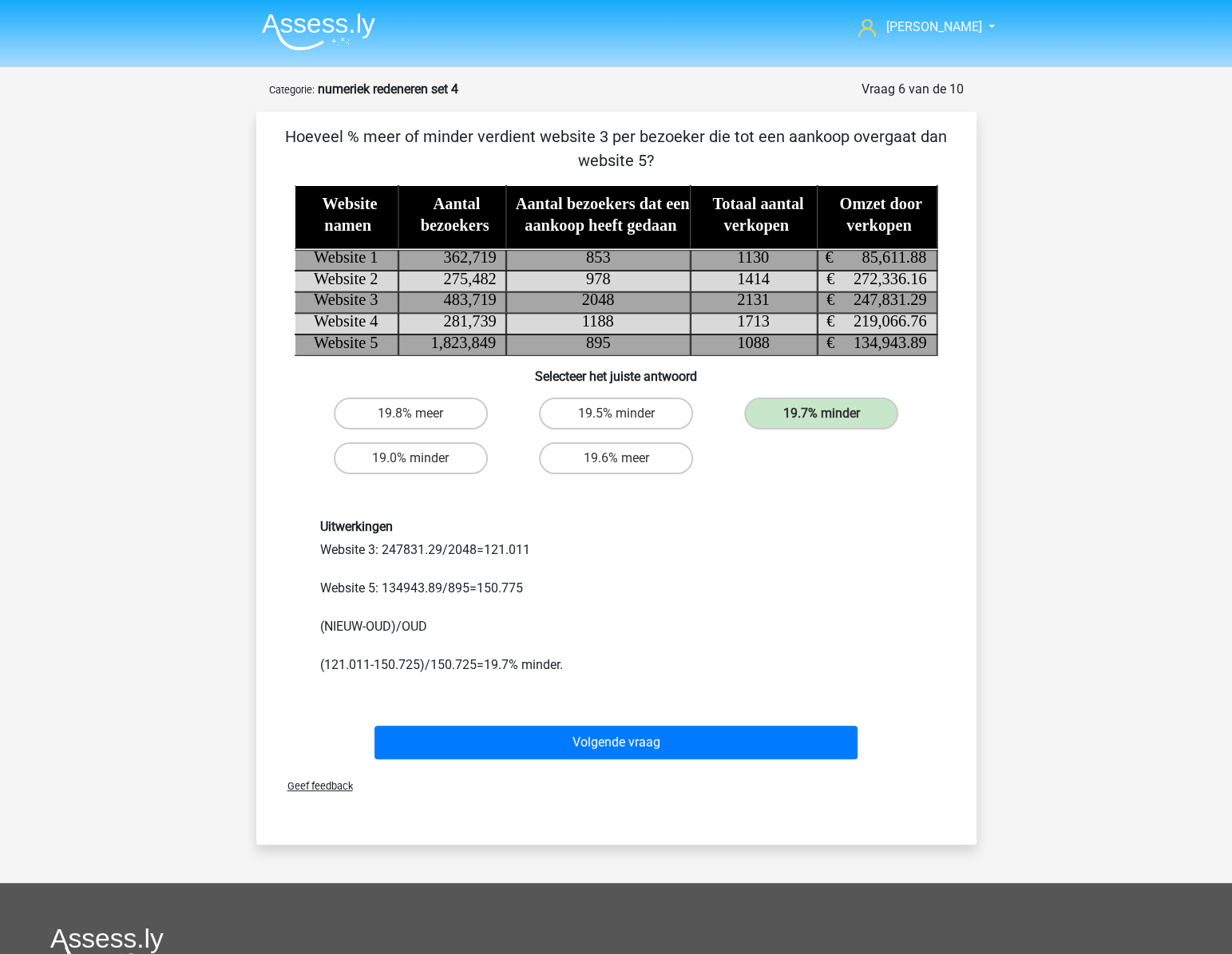
click at [792, 499] on div "Uitwerkingen Website 3: 247831.29/2048=121.011 Website 5: 134943.89/895=150.775…" at bounding box center [617, 596] width 669 height 232
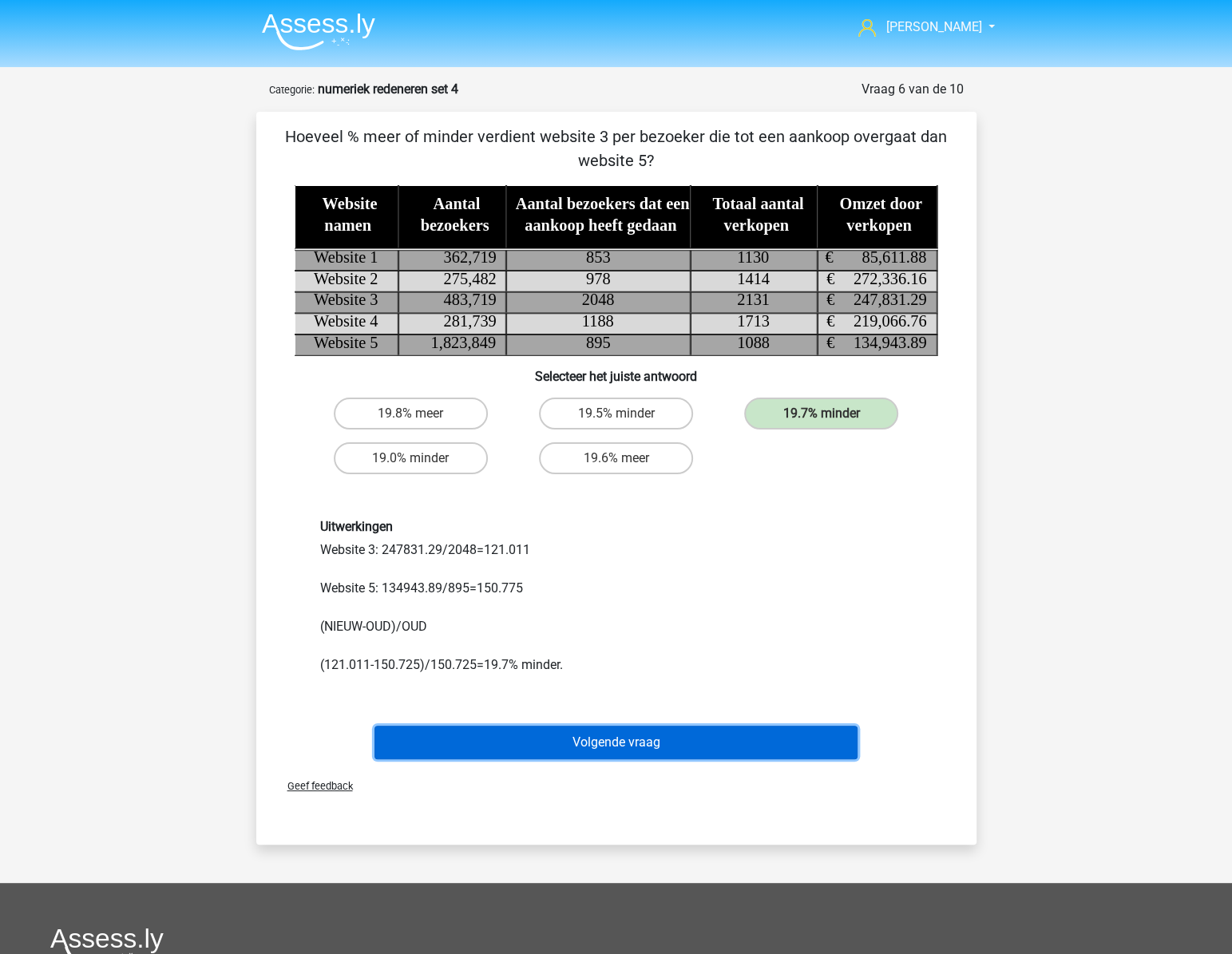
click at [614, 738] on button "Volgende vraag" at bounding box center [616, 742] width 483 height 33
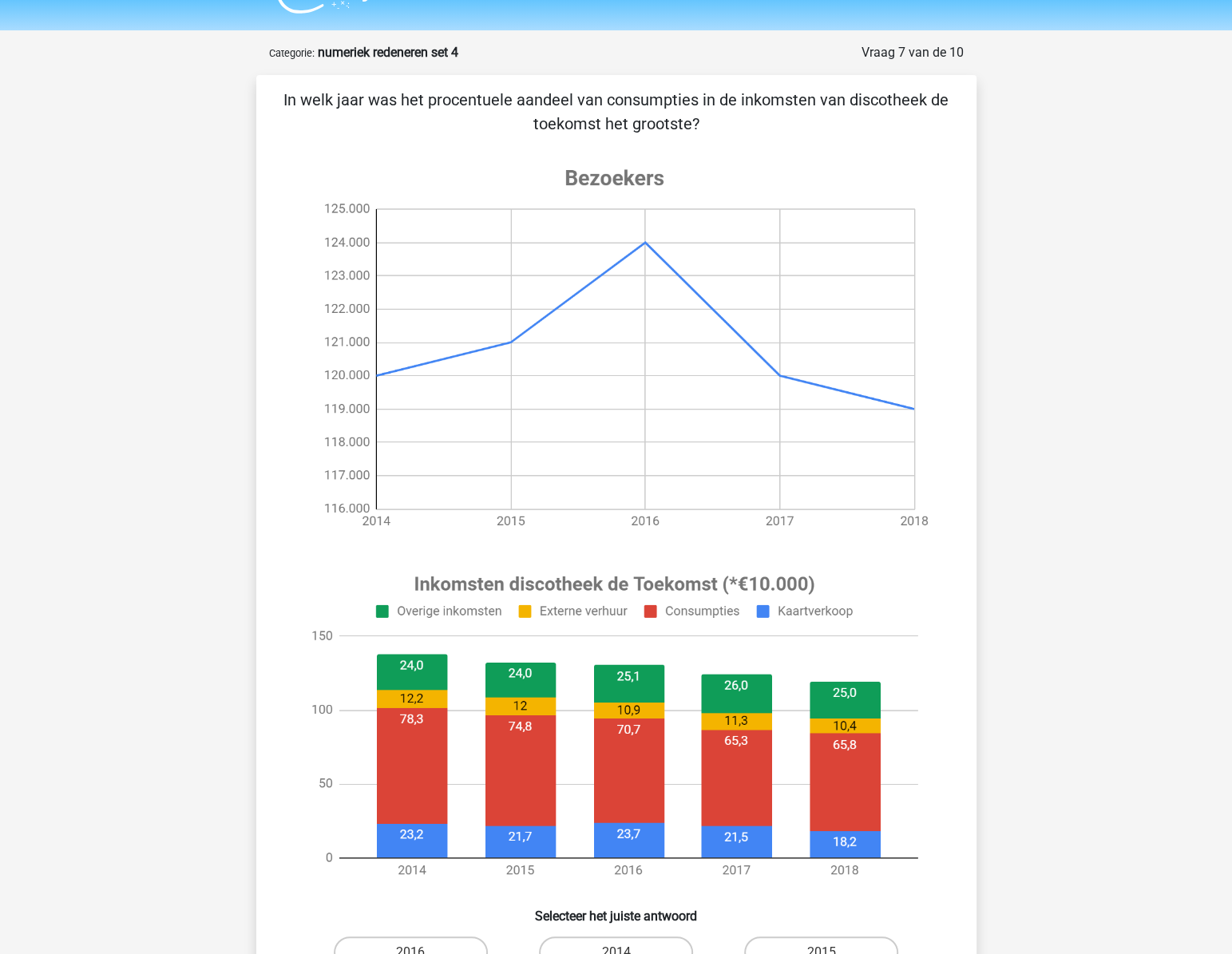
scroll to position [80, 0]
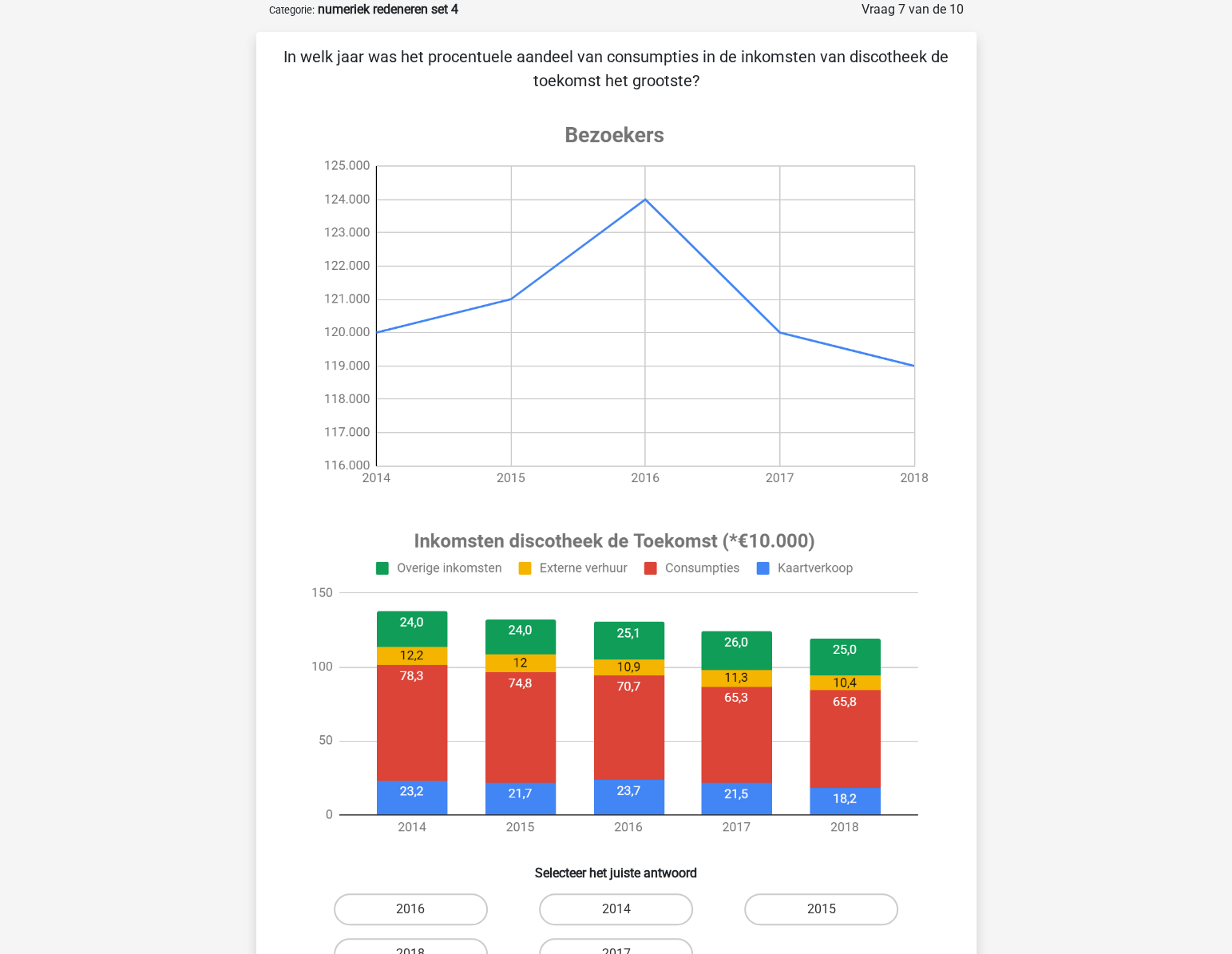
click at [980, 604] on div "Vraag 7 van de 10 Categorie: numeriek redeneren set 4 In welk jaar was het proc…" at bounding box center [616, 521] width 746 height 1042
click at [1021, 558] on div "[PERSON_NAME] [EMAIL_ADDRESS][DOMAIN_NAME] Nederlands English" at bounding box center [616, 711] width 1232 height 1582
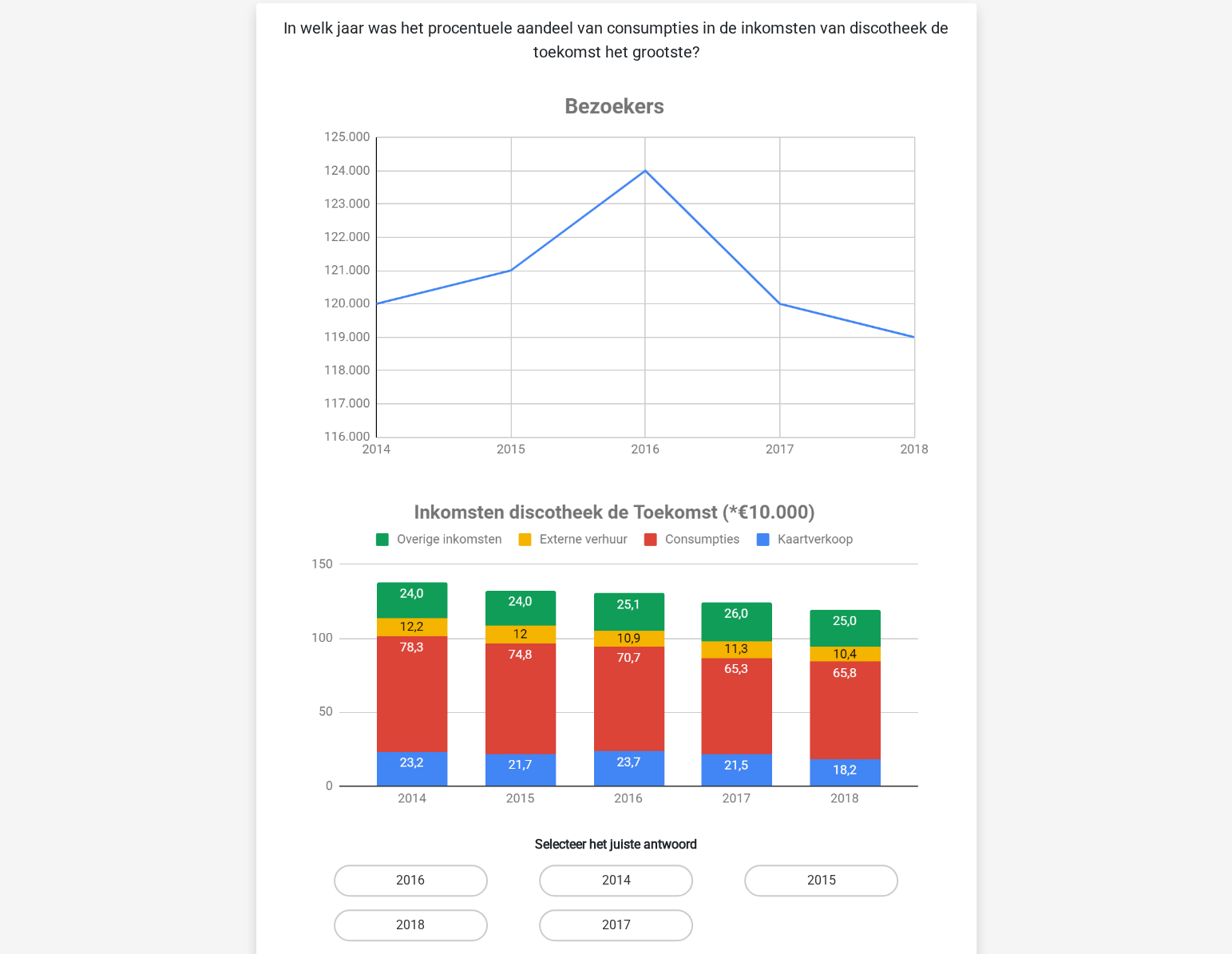
scroll to position [113, 0]
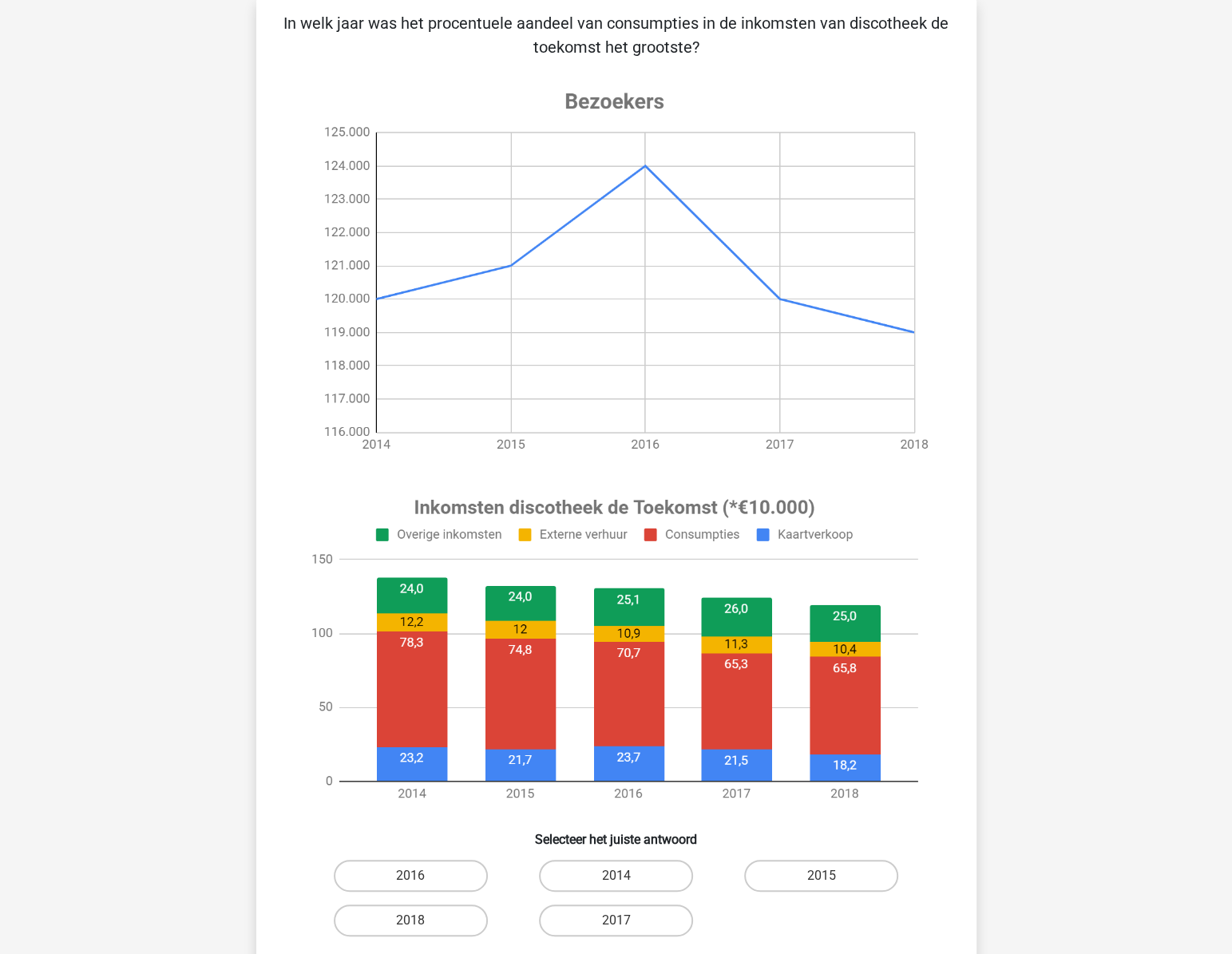
click at [1178, 489] on div "[PERSON_NAME] [EMAIL_ADDRESS][DOMAIN_NAME] Nederlands English" at bounding box center [616, 677] width 1232 height 1582
click at [650, 866] on label "2014" at bounding box center [616, 876] width 154 height 32
click at [626, 876] on input "2014" at bounding box center [621, 880] width 10 height 10
radio input "true"
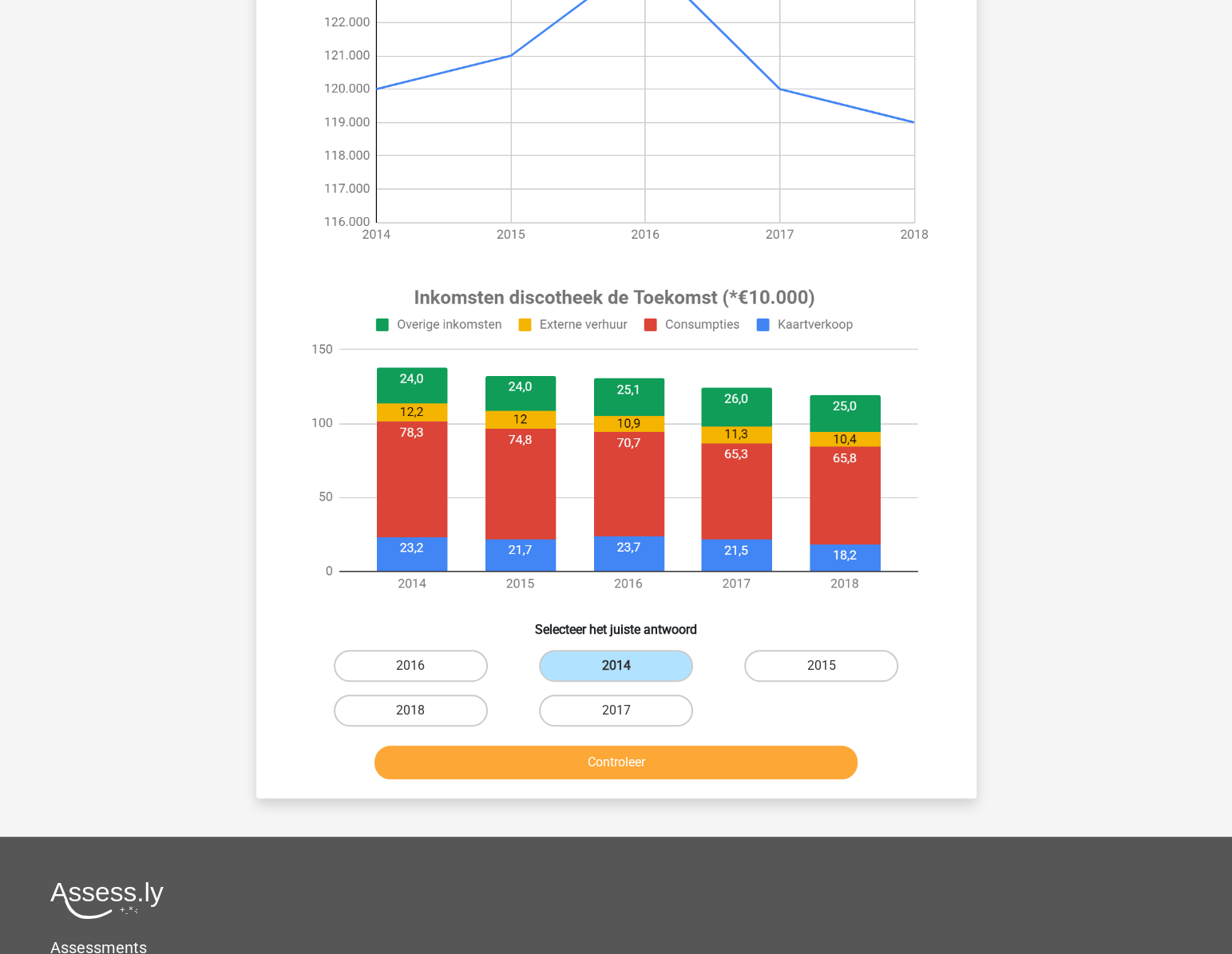
scroll to position [331, 0]
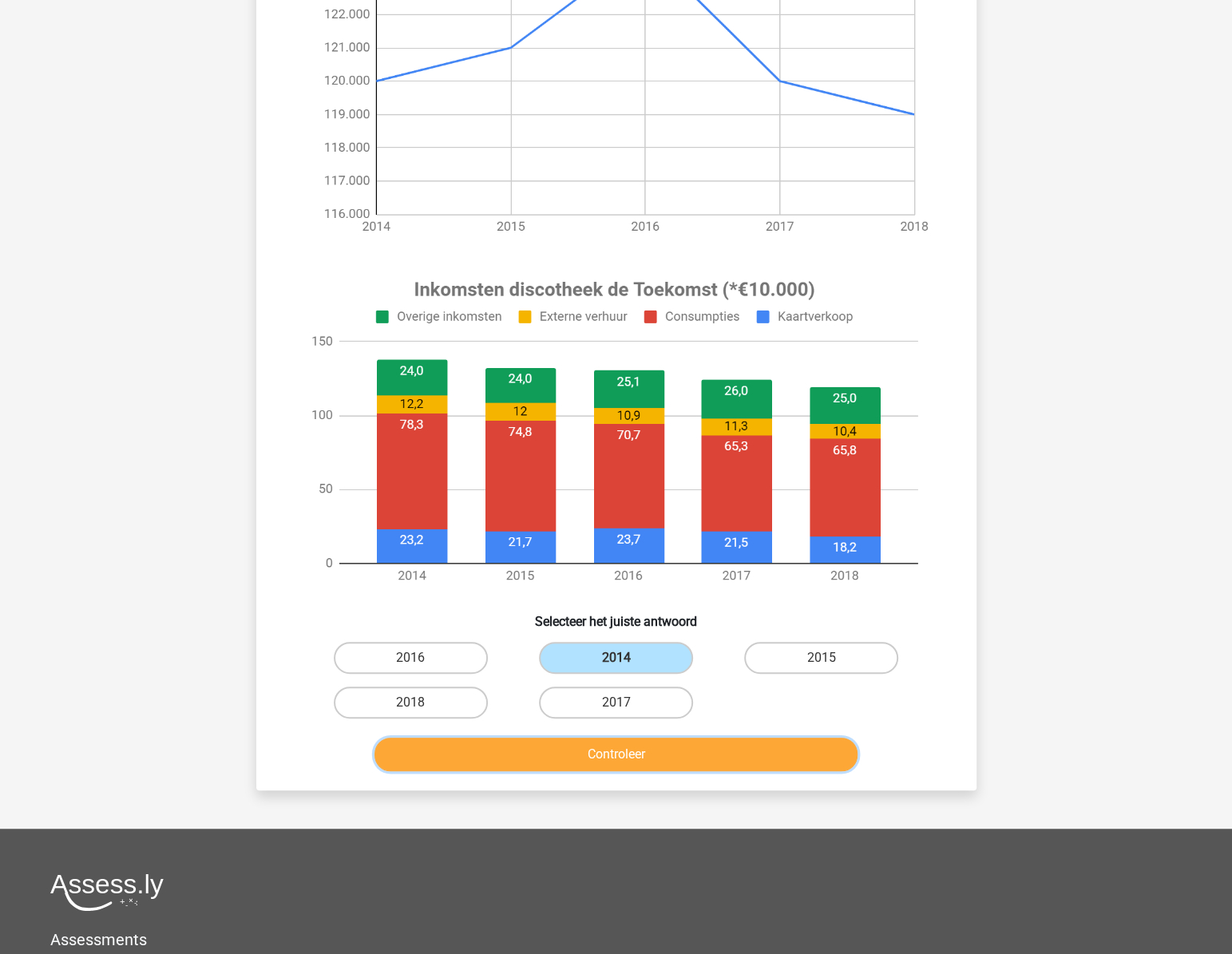
click at [701, 751] on button "Controleer" at bounding box center [616, 754] width 483 height 33
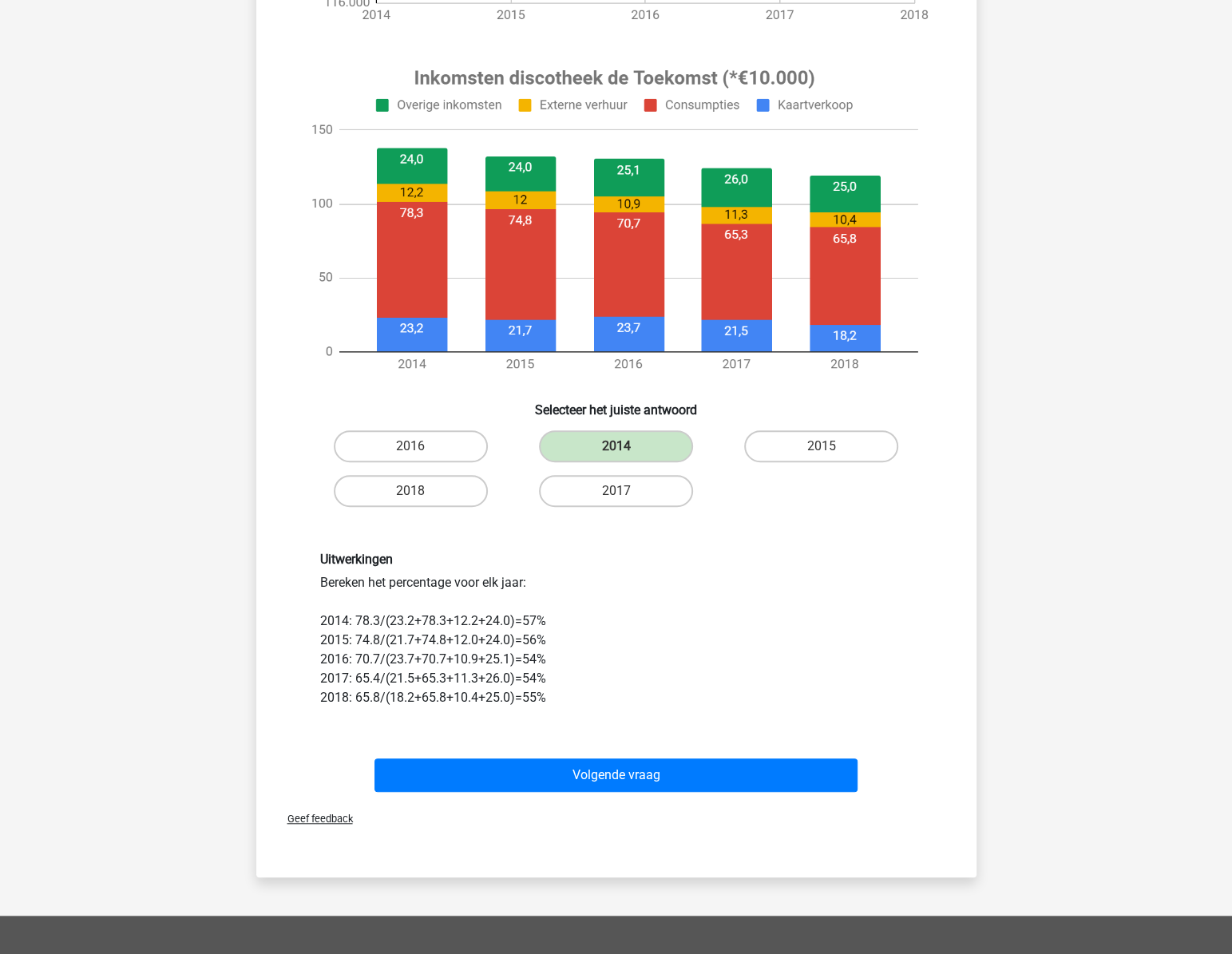
scroll to position [549, 0]
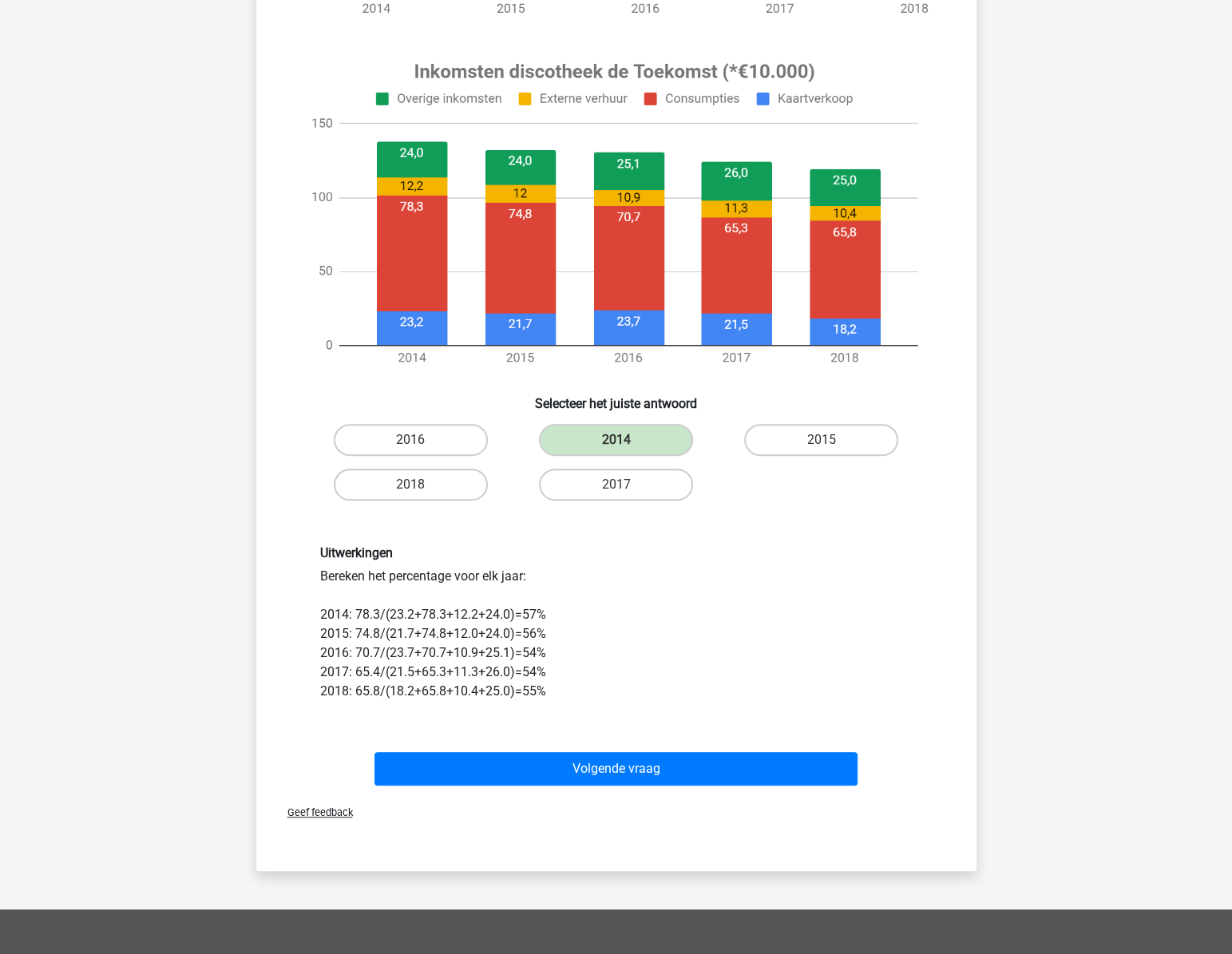
click at [685, 630] on div "Uitwerkingen Bereken het percentage voor elk jaar: 2014: 78.3/(23.2+78.3+12.2+2…" at bounding box center [616, 623] width 617 height 156
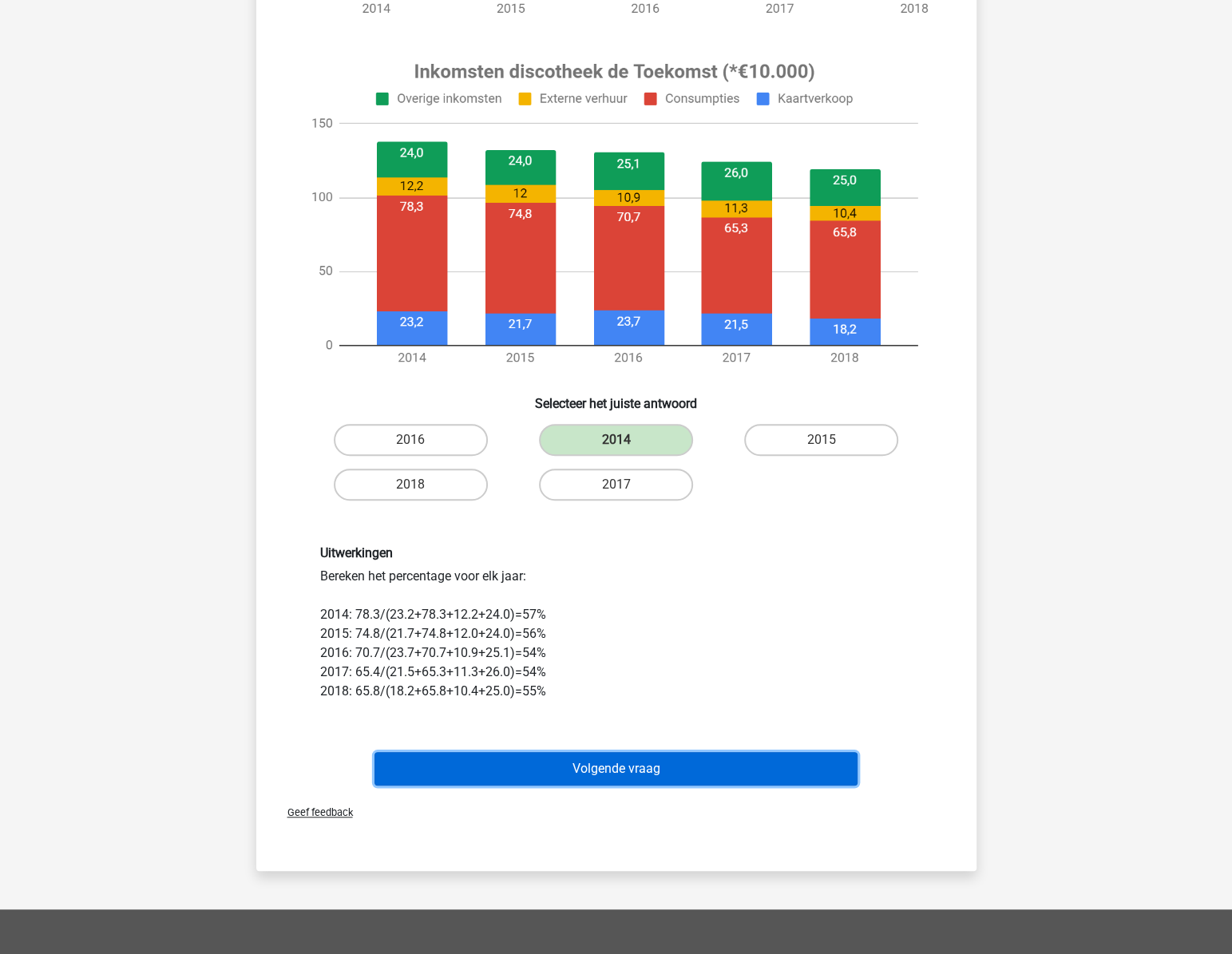
click at [706, 760] on button "Volgende vraag" at bounding box center [616, 769] width 483 height 33
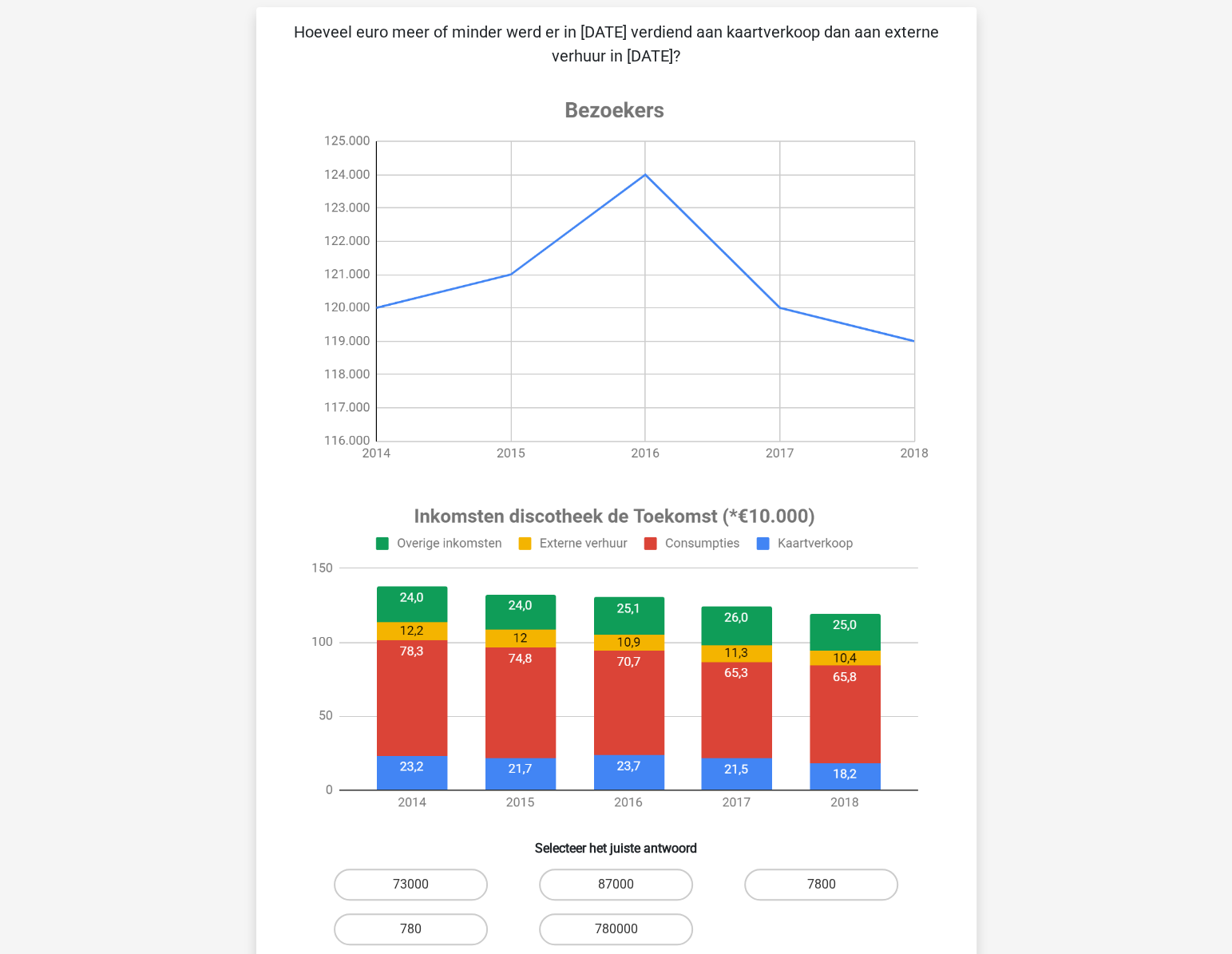
scroll to position [109, 0]
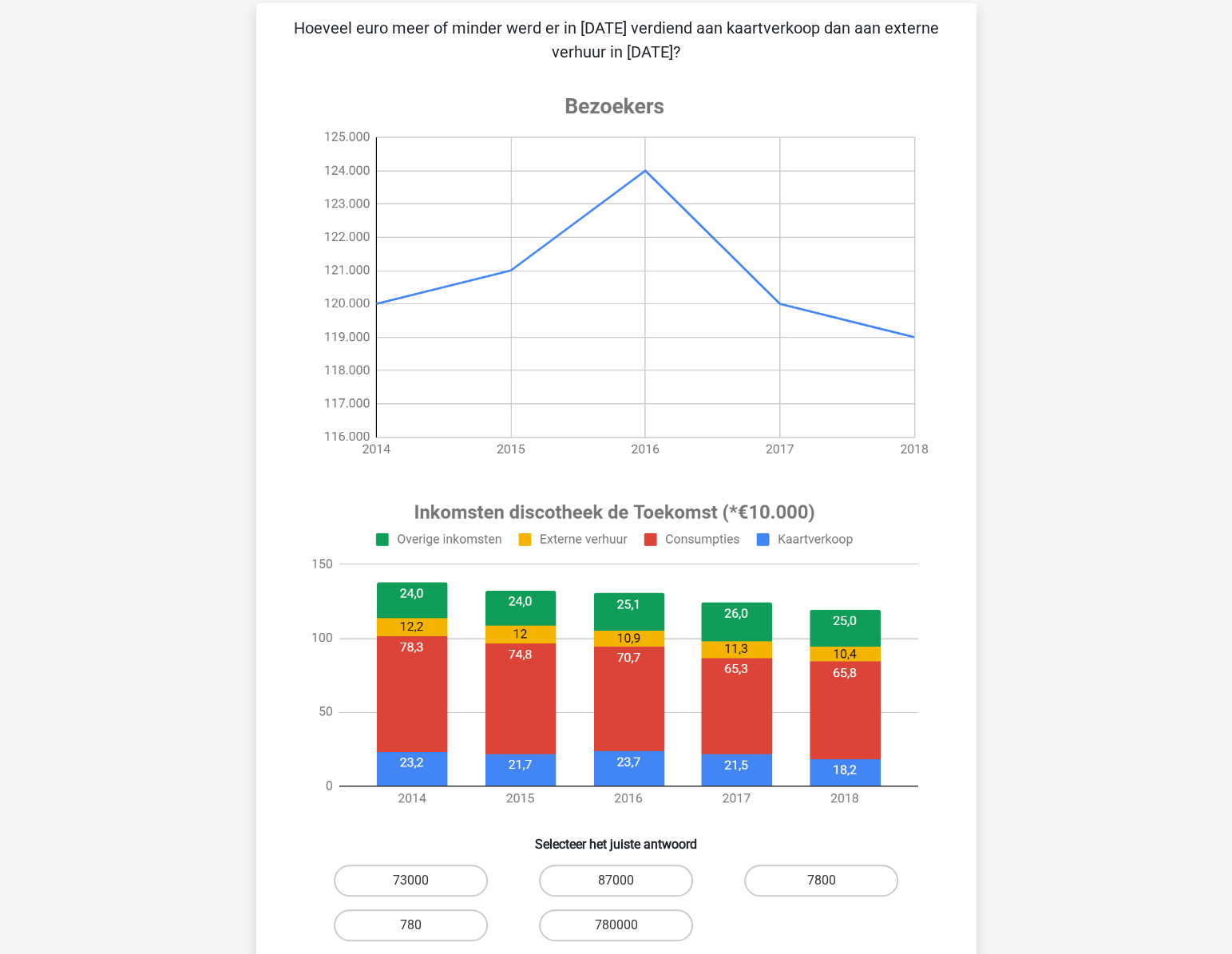
click at [1155, 382] on div "[PERSON_NAME] [EMAIL_ADDRESS][DOMAIN_NAME] Nederlands English" at bounding box center [616, 682] width 1232 height 1582
drag, startPoint x: 640, startPoint y: 886, endPoint x: 631, endPoint y: 879, distance: 11.4
click at [639, 885] on label "87000" at bounding box center [616, 880] width 154 height 32
click at [626, 885] on input "87000" at bounding box center [621, 885] width 10 height 10
radio input "true"
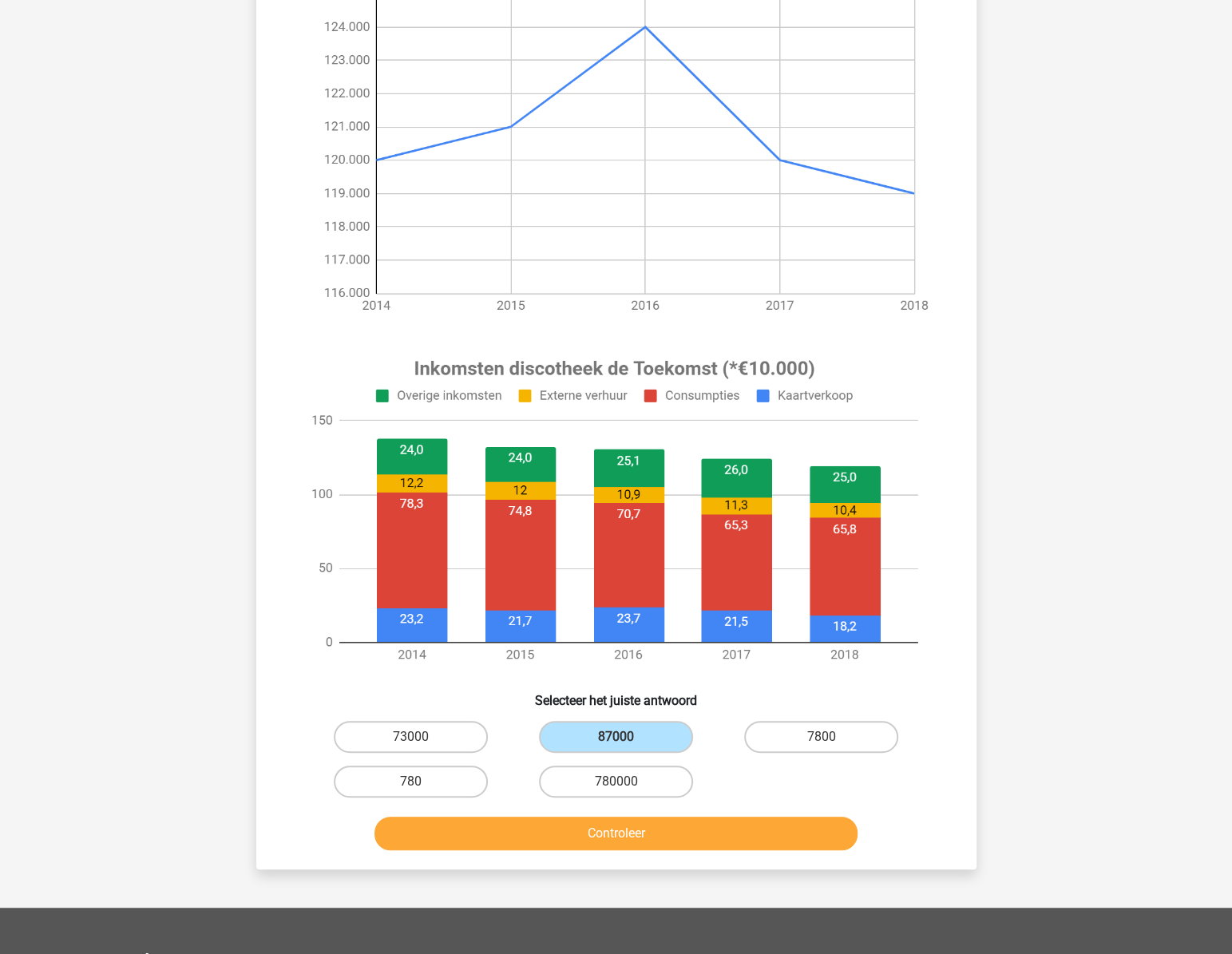
scroll to position [253, 0]
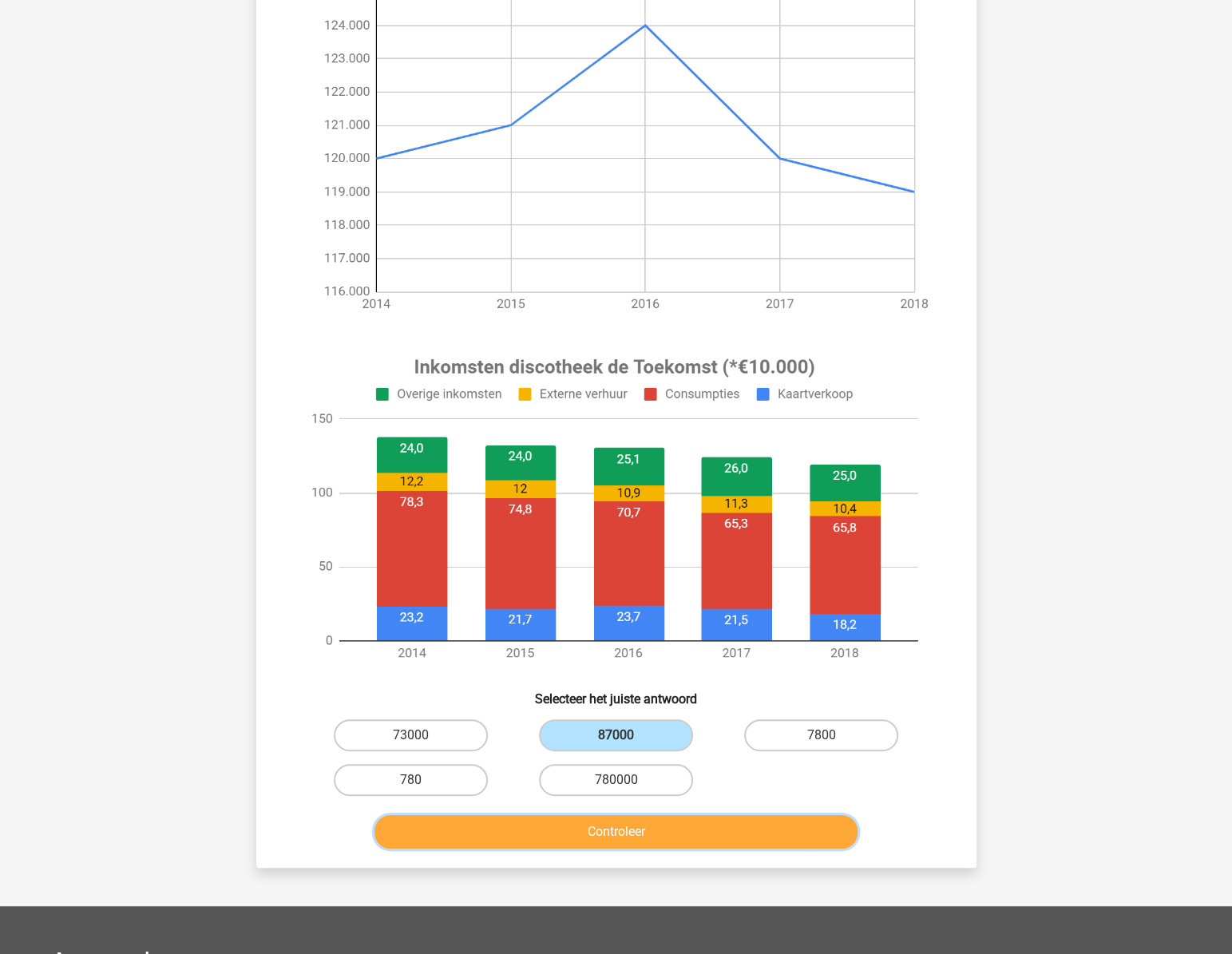
click at [743, 837] on button "Controleer" at bounding box center [616, 831] width 483 height 33
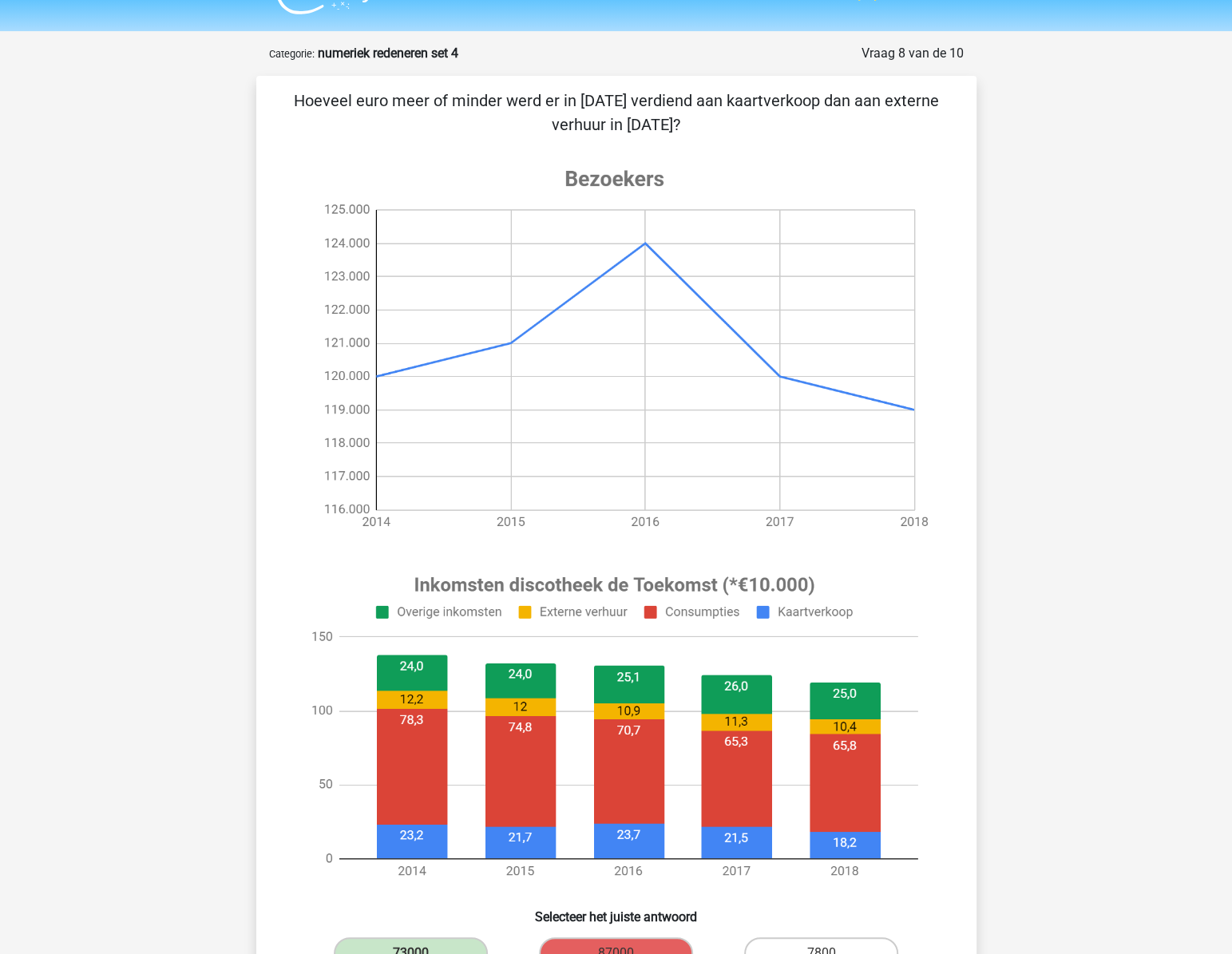
scroll to position [109, 0]
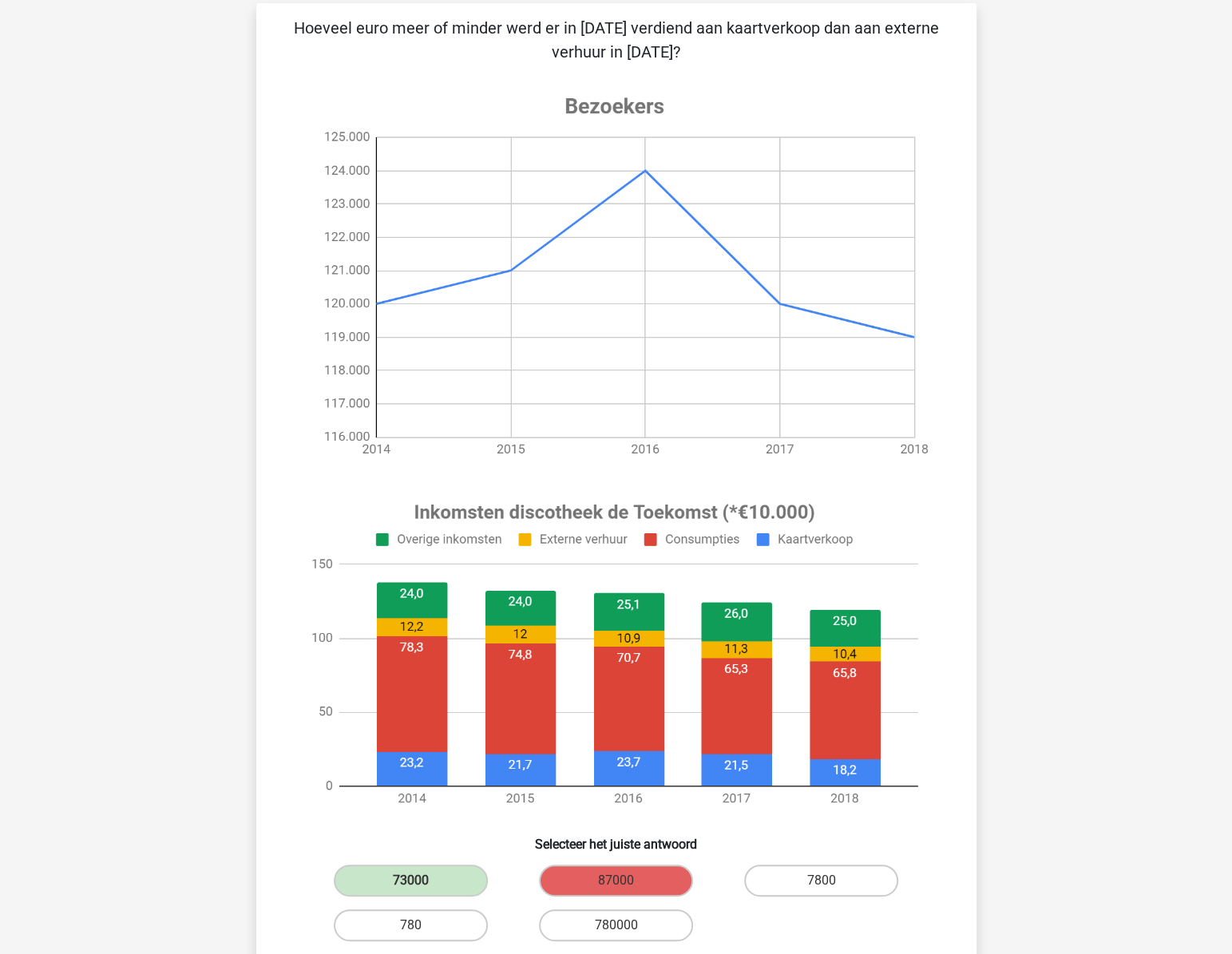
click at [786, 575] on image at bounding box center [615, 654] width 640 height 334
click at [581, 430] on image at bounding box center [615, 276] width 640 height 399
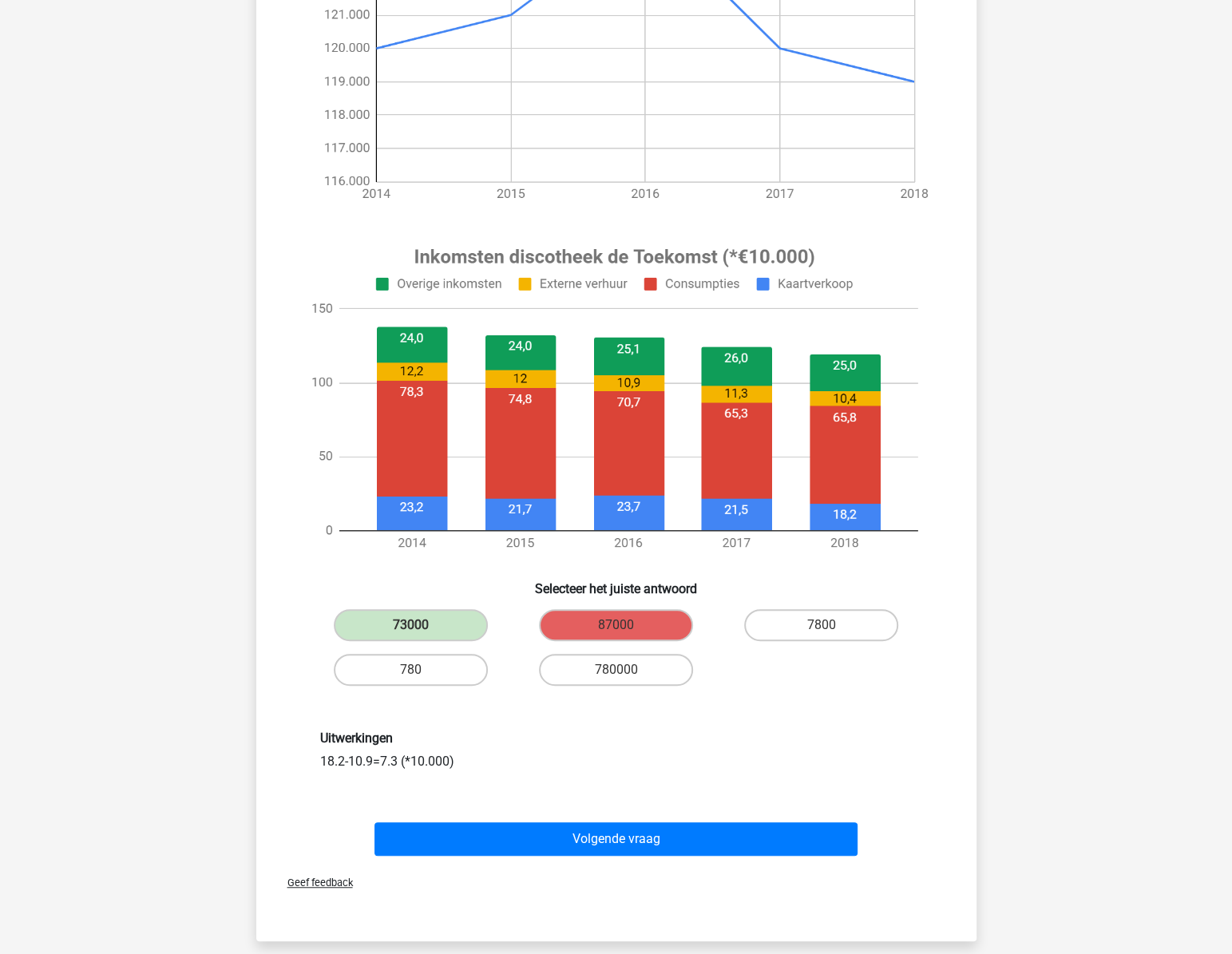
scroll to position [399, 0]
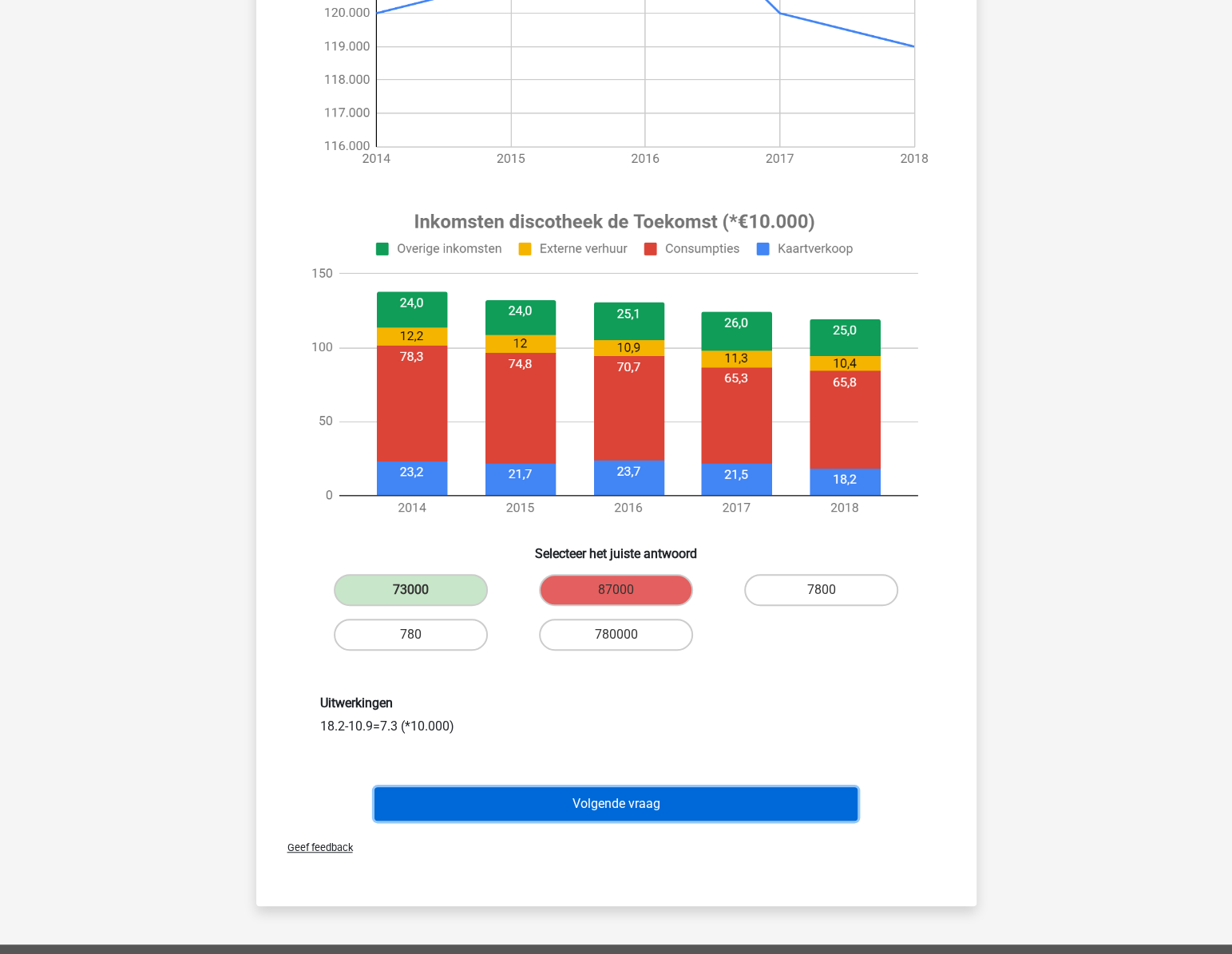
click at [589, 797] on button "Volgende vraag" at bounding box center [616, 804] width 483 height 33
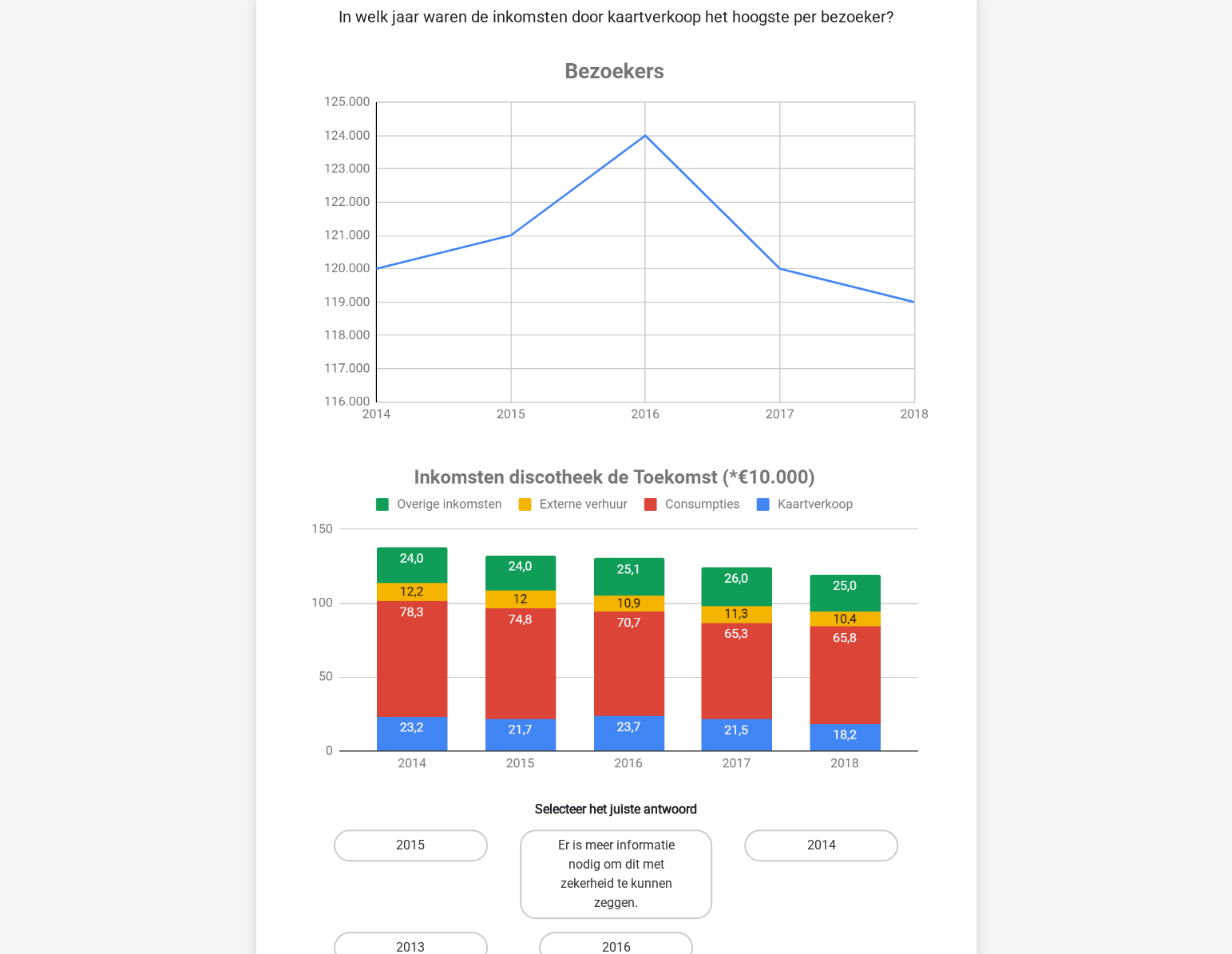
scroll to position [124, 0]
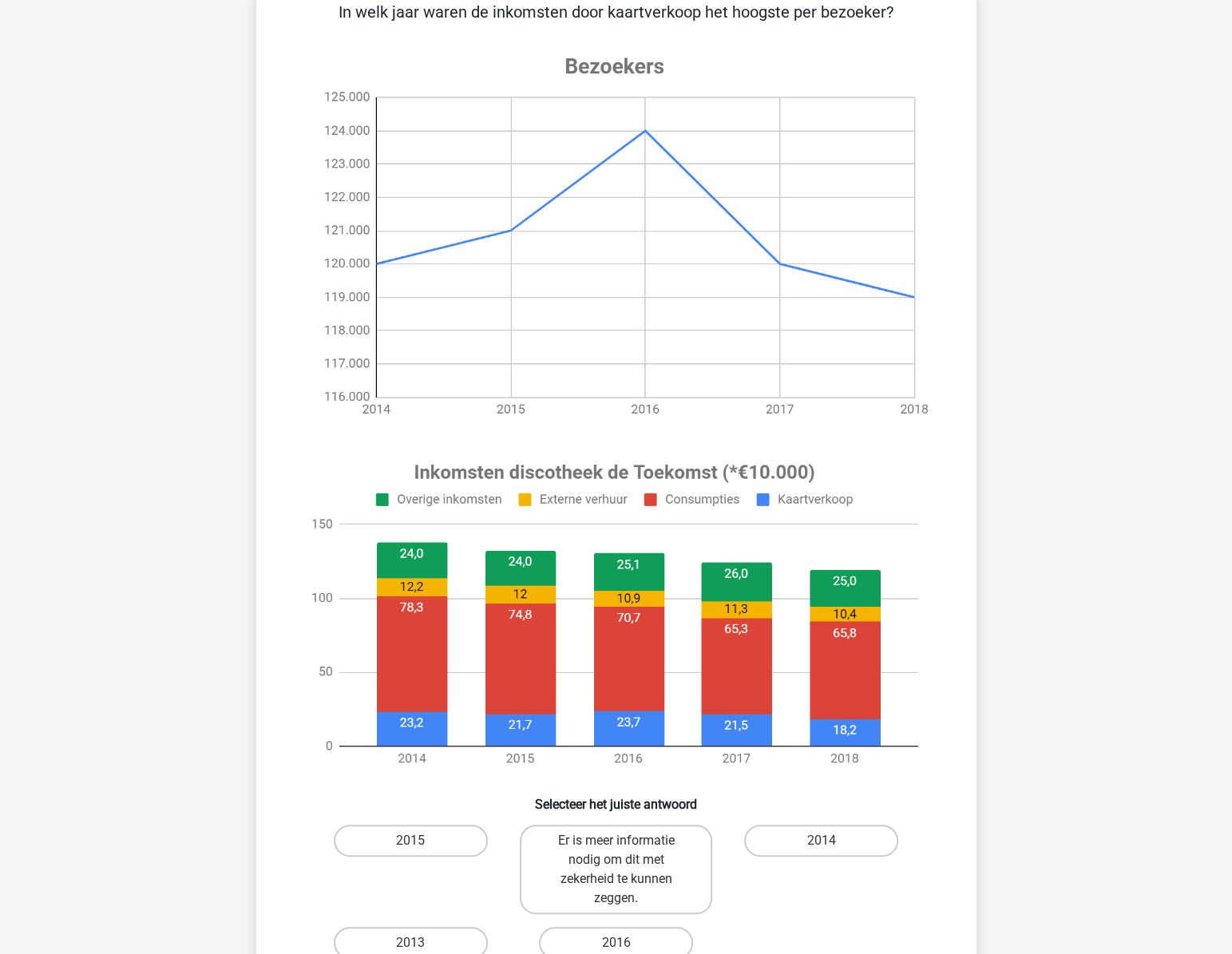
click at [1115, 413] on div "[PERSON_NAME] [EMAIL_ADDRESS][DOMAIN_NAME] Nederlands English" at bounding box center [616, 683] width 1232 height 1615
click at [624, 935] on label "2016" at bounding box center [616, 942] width 154 height 32
click at [624, 943] on input "2016" at bounding box center [621, 948] width 10 height 10
radio input "true"
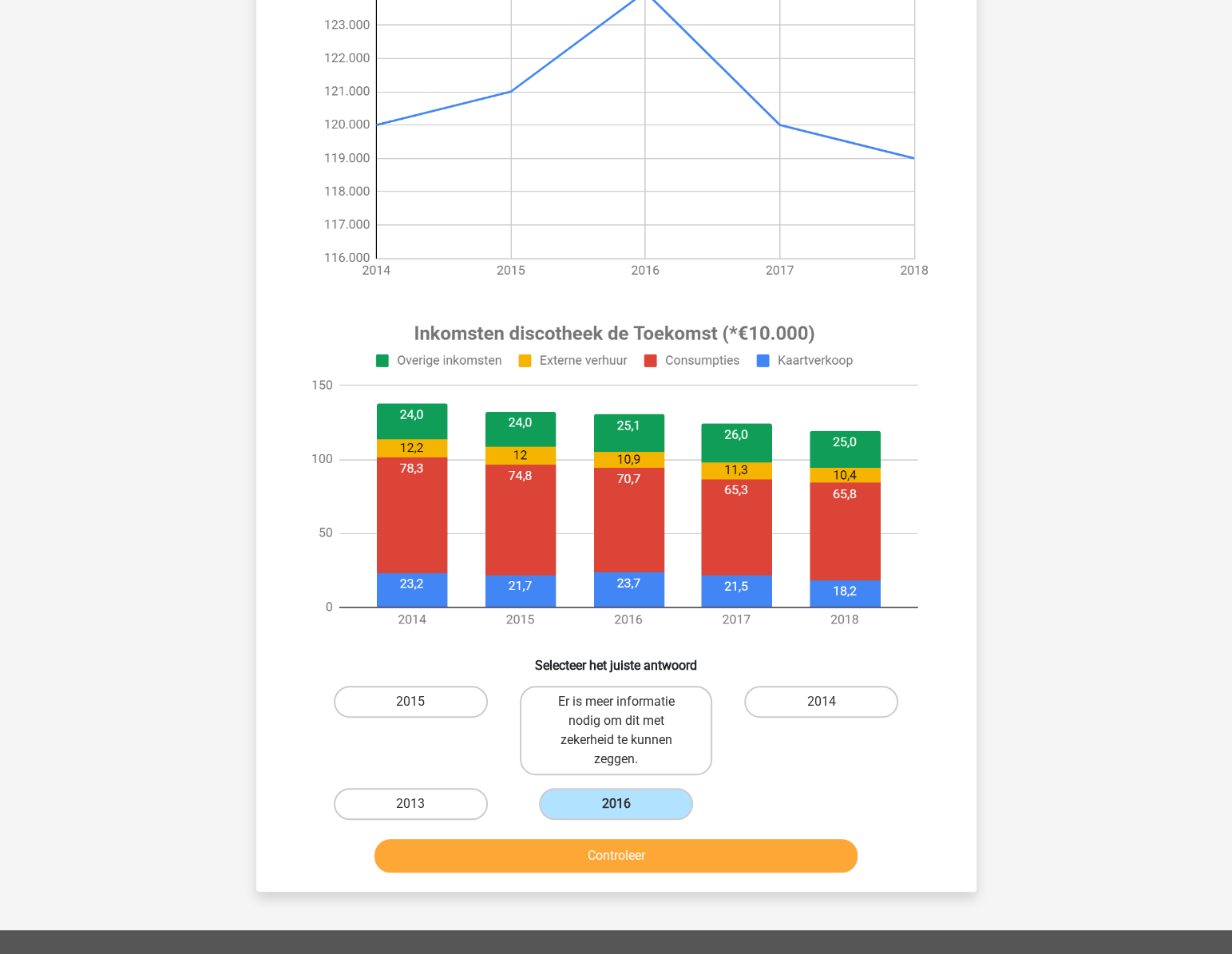
scroll to position [270, 0]
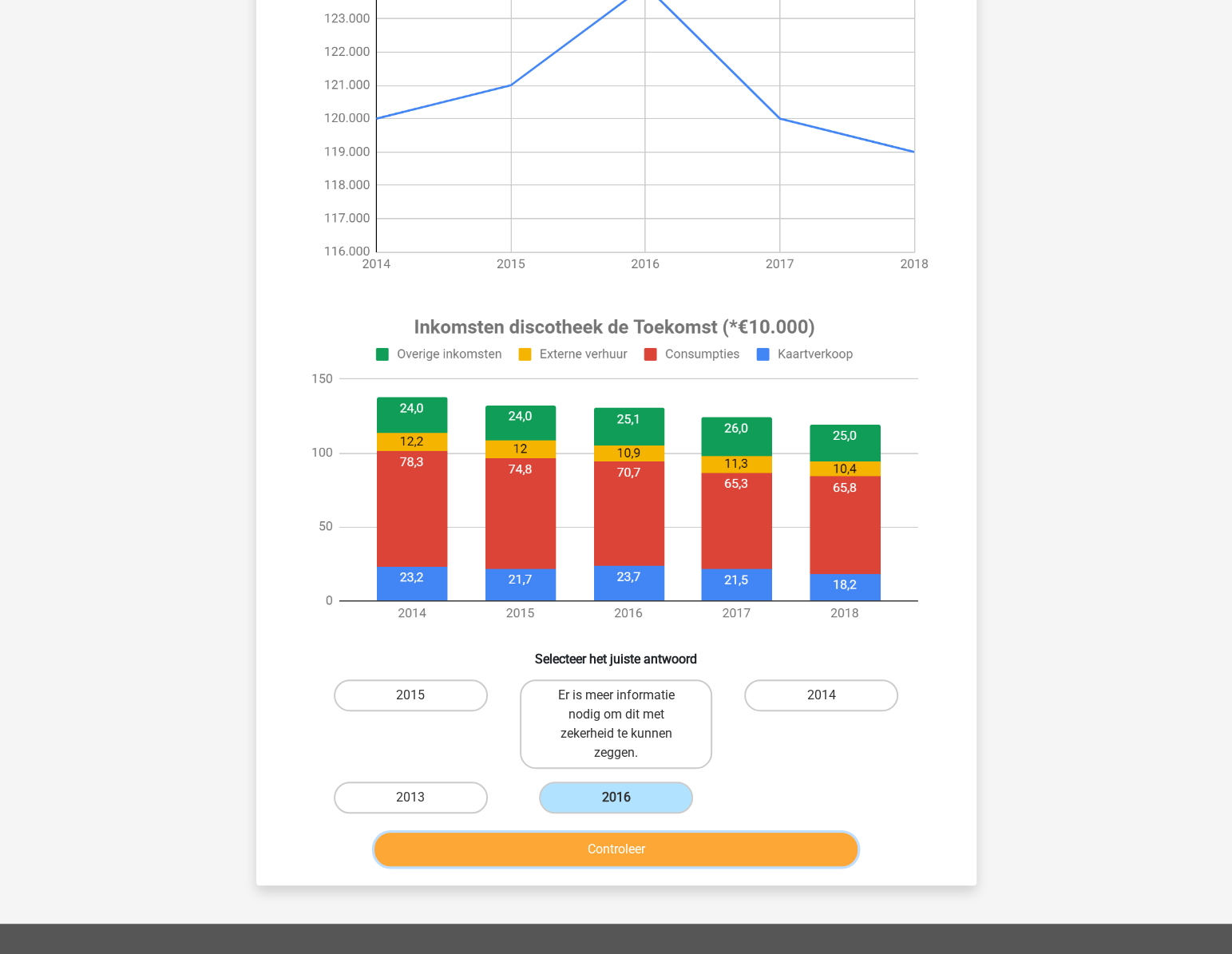
click at [727, 849] on button "Controleer" at bounding box center [616, 849] width 483 height 33
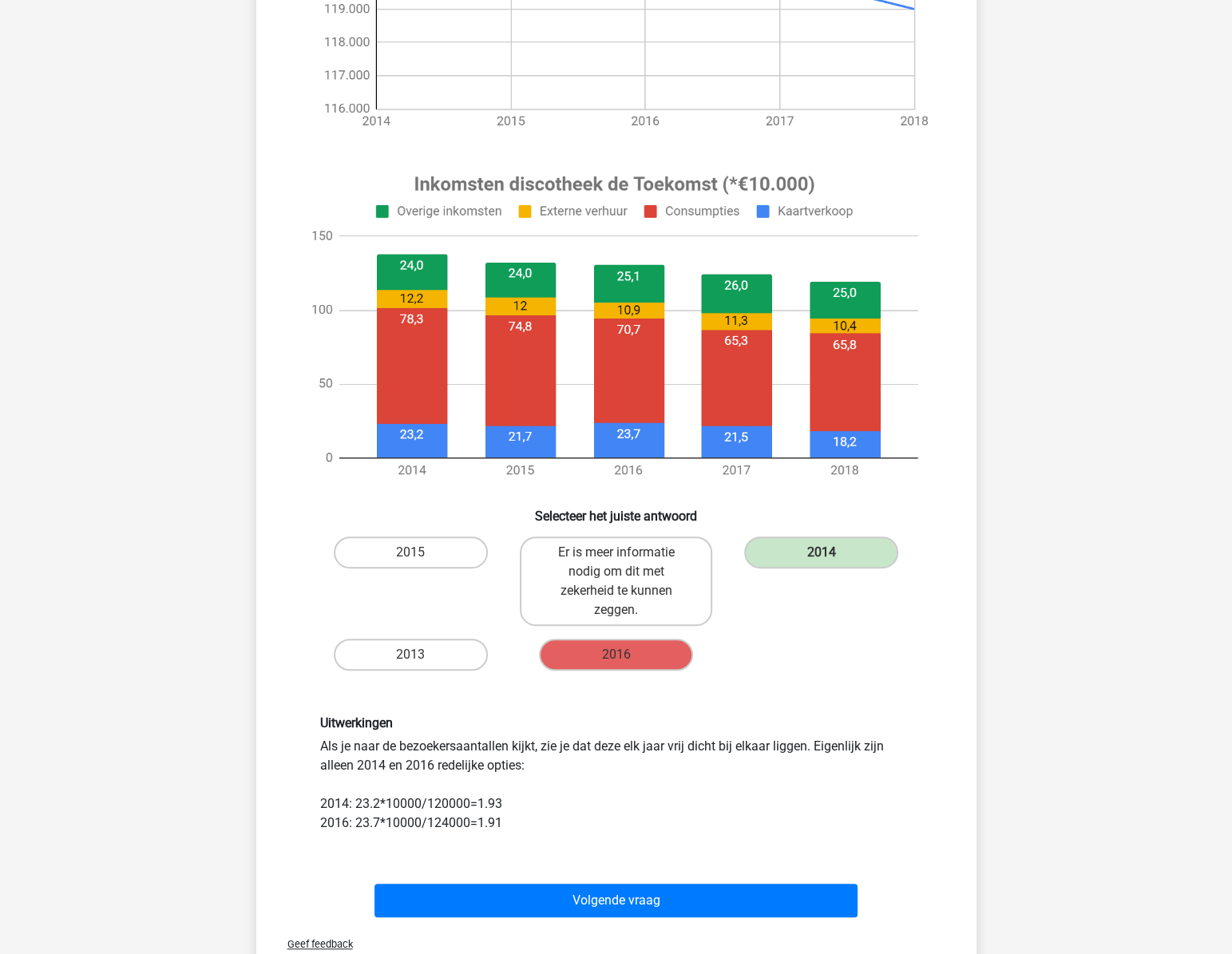
scroll to position [415, 0]
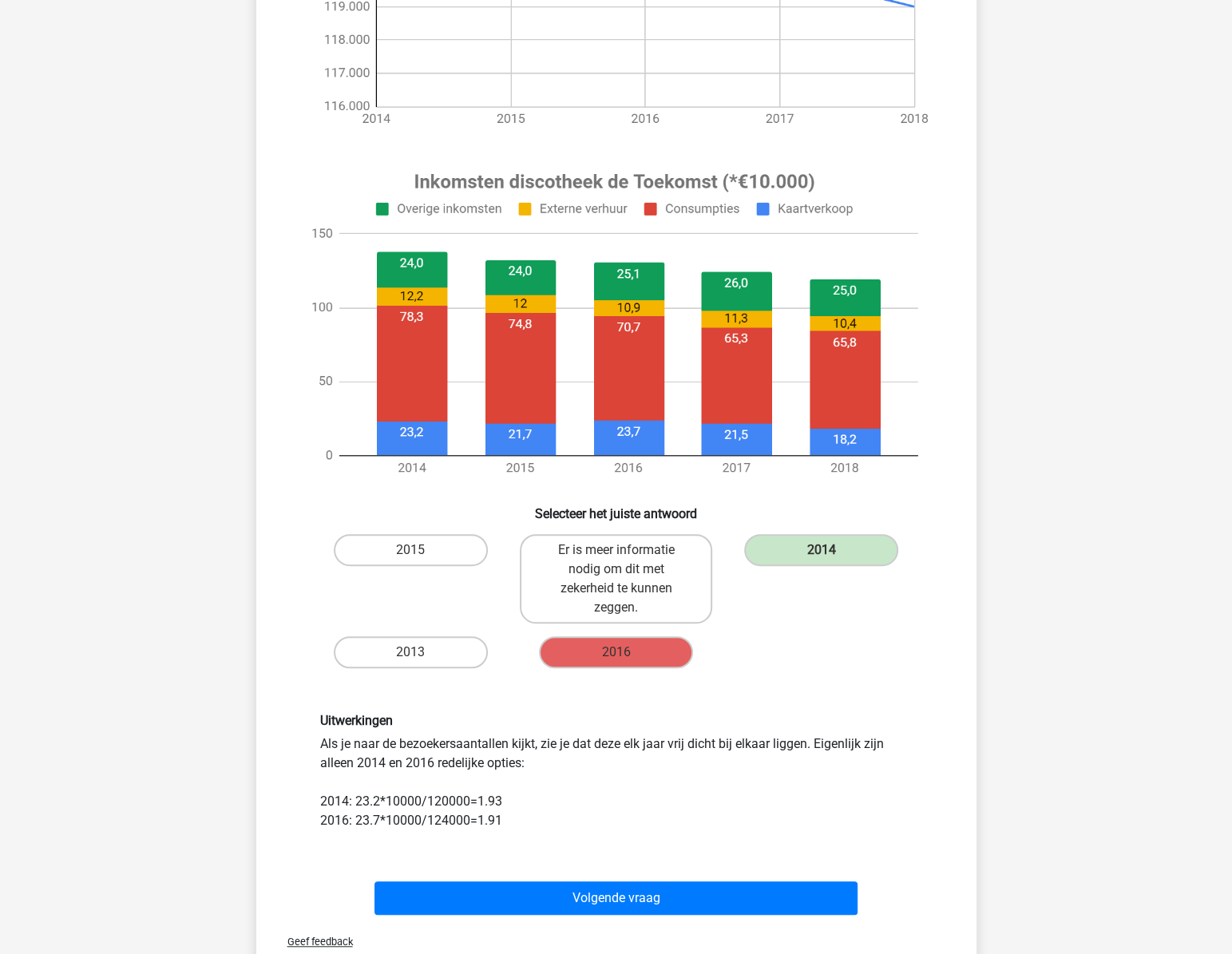
click at [705, 795] on div "Uitwerkingen Als je naar de bezoekersaantallen kijkt, zie je dat deze elk jaar …" at bounding box center [616, 771] width 617 height 117
drag, startPoint x: 326, startPoint y: 742, endPoint x: 588, endPoint y: 725, distance: 262.6
click at [588, 725] on div "Uitwerkingen Als je naar de bezoekersaantallen kijkt, zie je dat deze elk jaar …" at bounding box center [616, 771] width 617 height 117
click at [598, 737] on div "Uitwerkingen Als je naar de bezoekersaantallen kijkt, zie je dat deze elk jaar …" at bounding box center [616, 771] width 617 height 117
click at [605, 774] on div "Uitwerkingen Als je naar de bezoekersaantallen kijkt, zie je dat deze elk jaar …" at bounding box center [616, 771] width 617 height 117
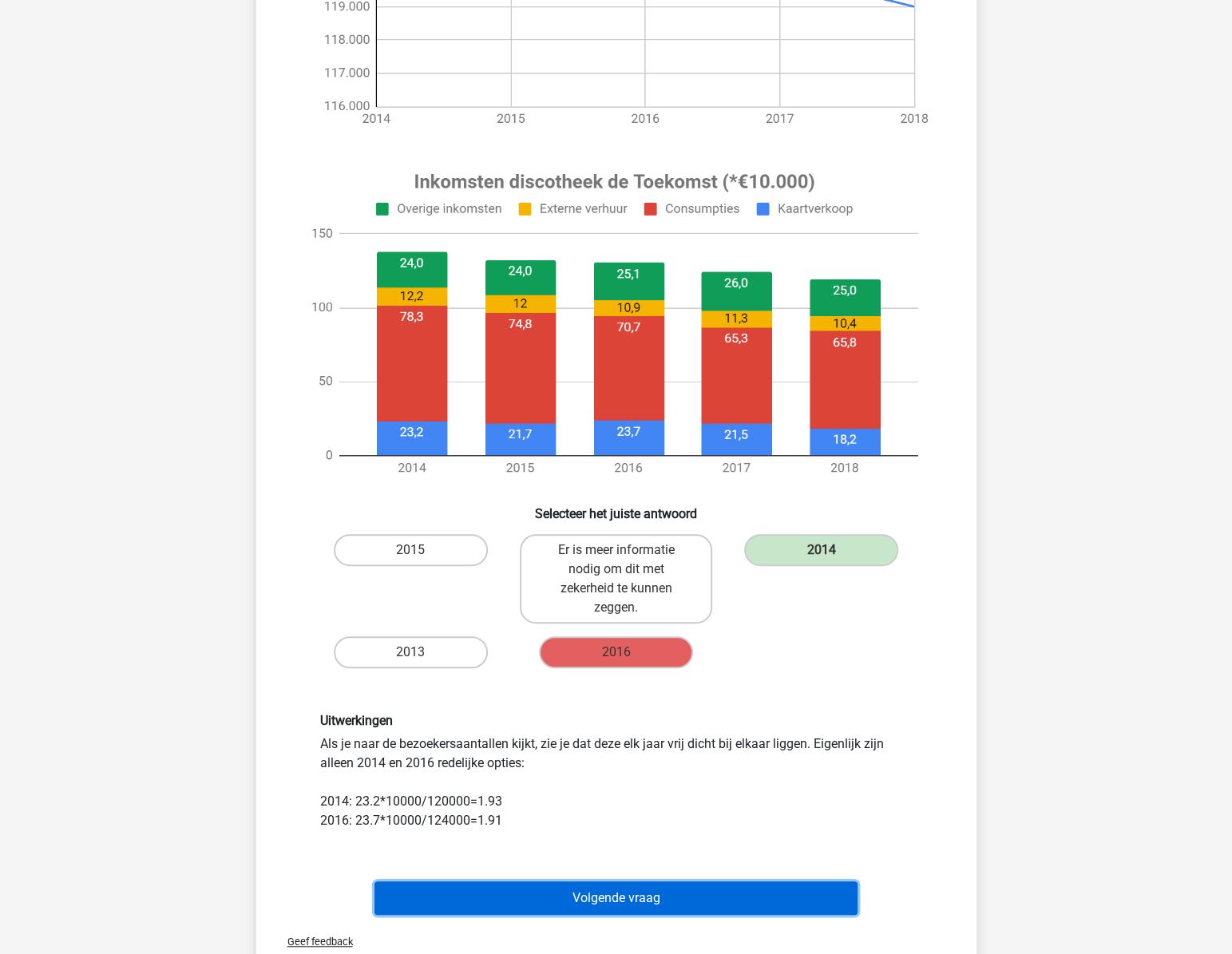
click at [594, 889] on button "Volgende vraag" at bounding box center [616, 898] width 483 height 33
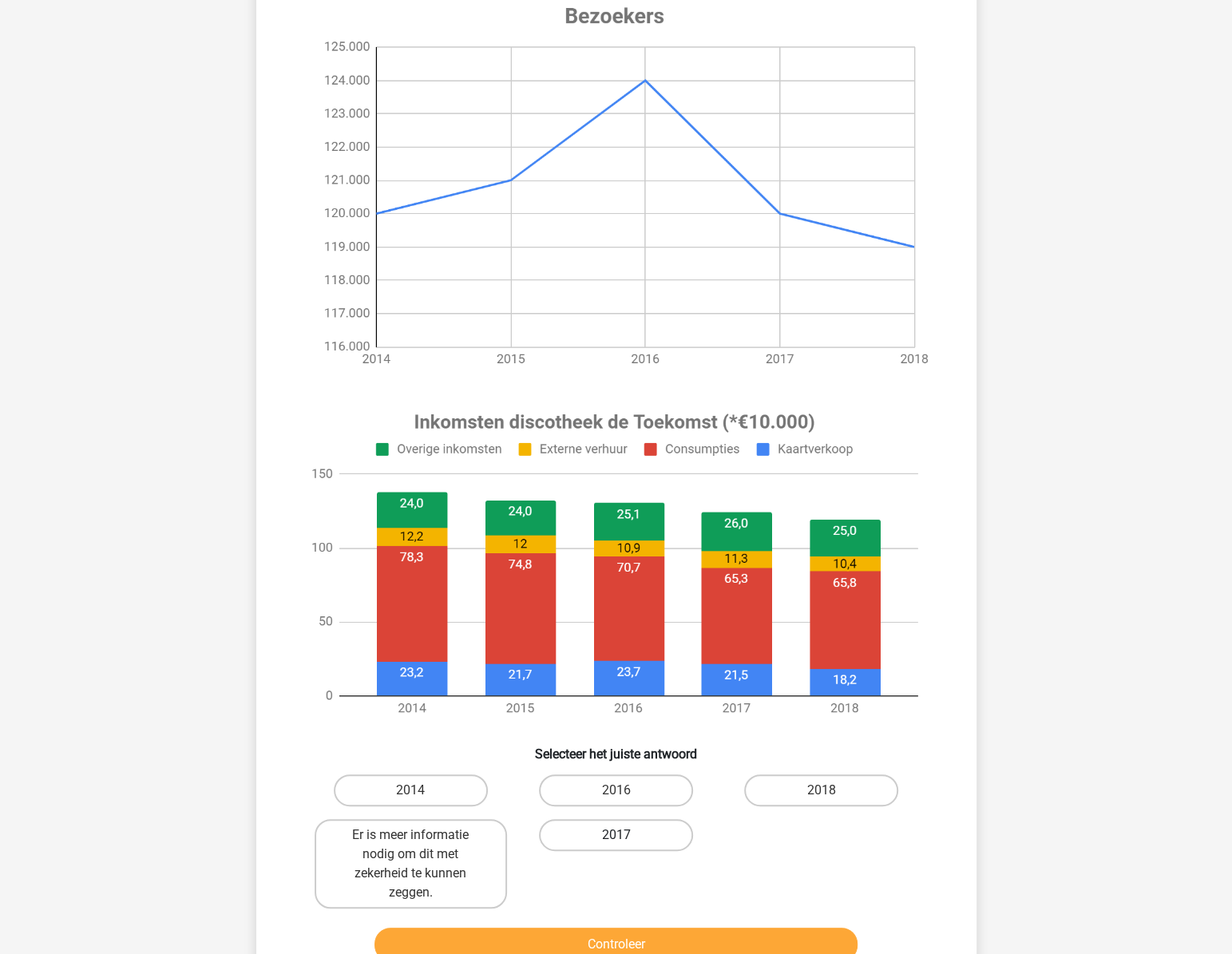
scroll to position [264, 0]
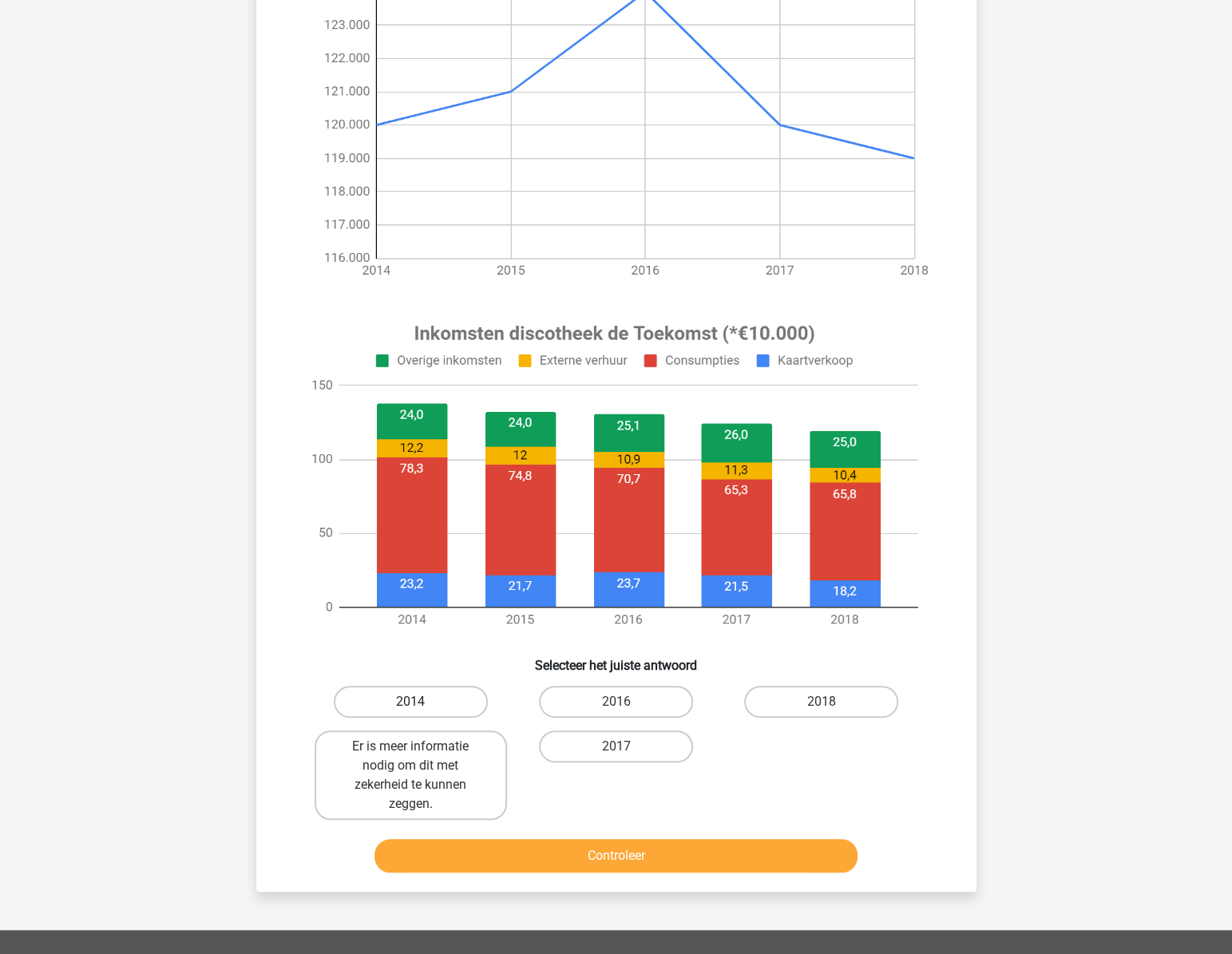
click at [439, 702] on label "2014" at bounding box center [410, 701] width 154 height 32
click at [421, 702] on input "2014" at bounding box center [415, 706] width 10 height 10
radio input "true"
click at [607, 839] on button "Controleer" at bounding box center [616, 855] width 483 height 33
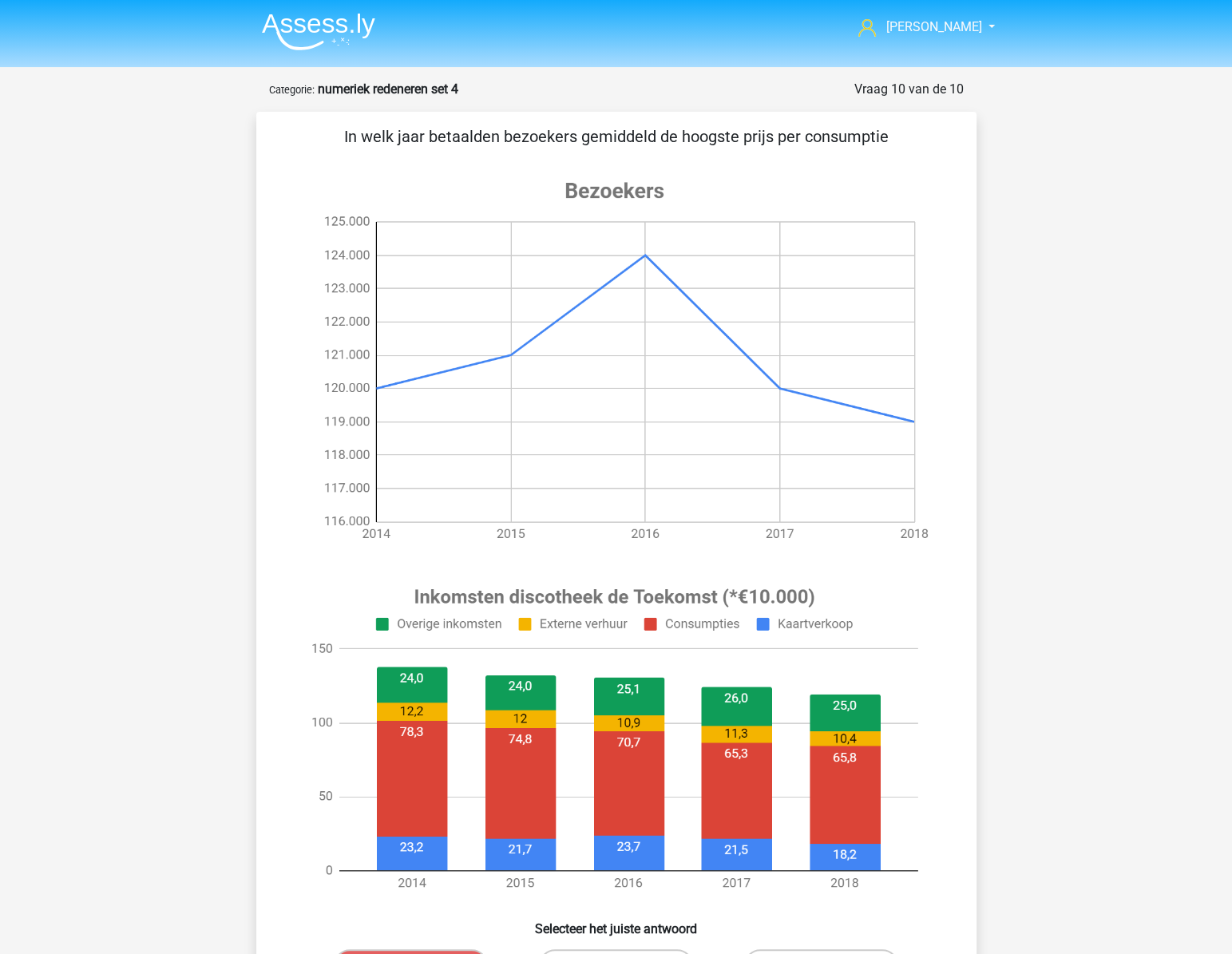
scroll to position [145, 0]
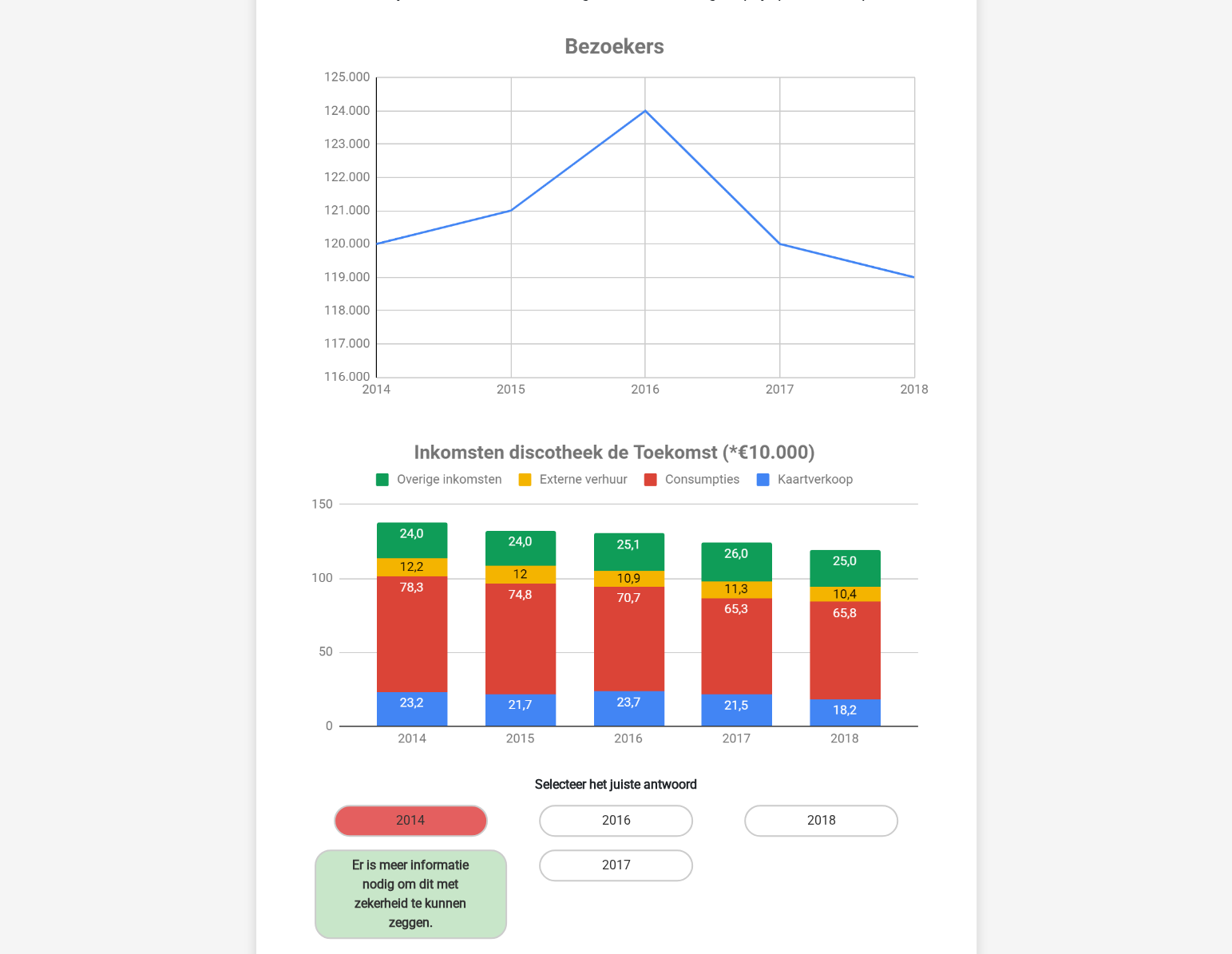
click at [700, 501] on image at bounding box center [615, 595] width 640 height 334
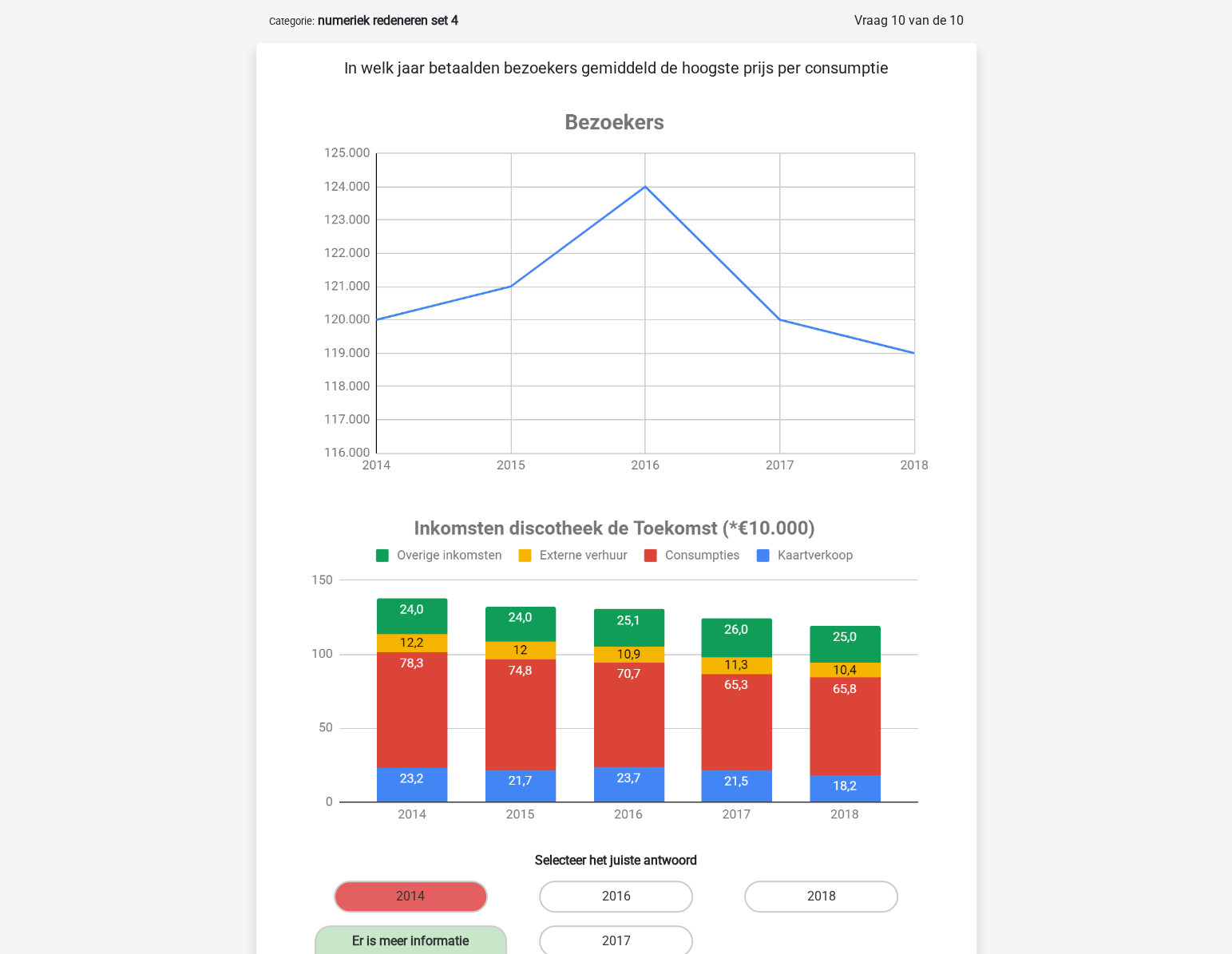
scroll to position [72, 0]
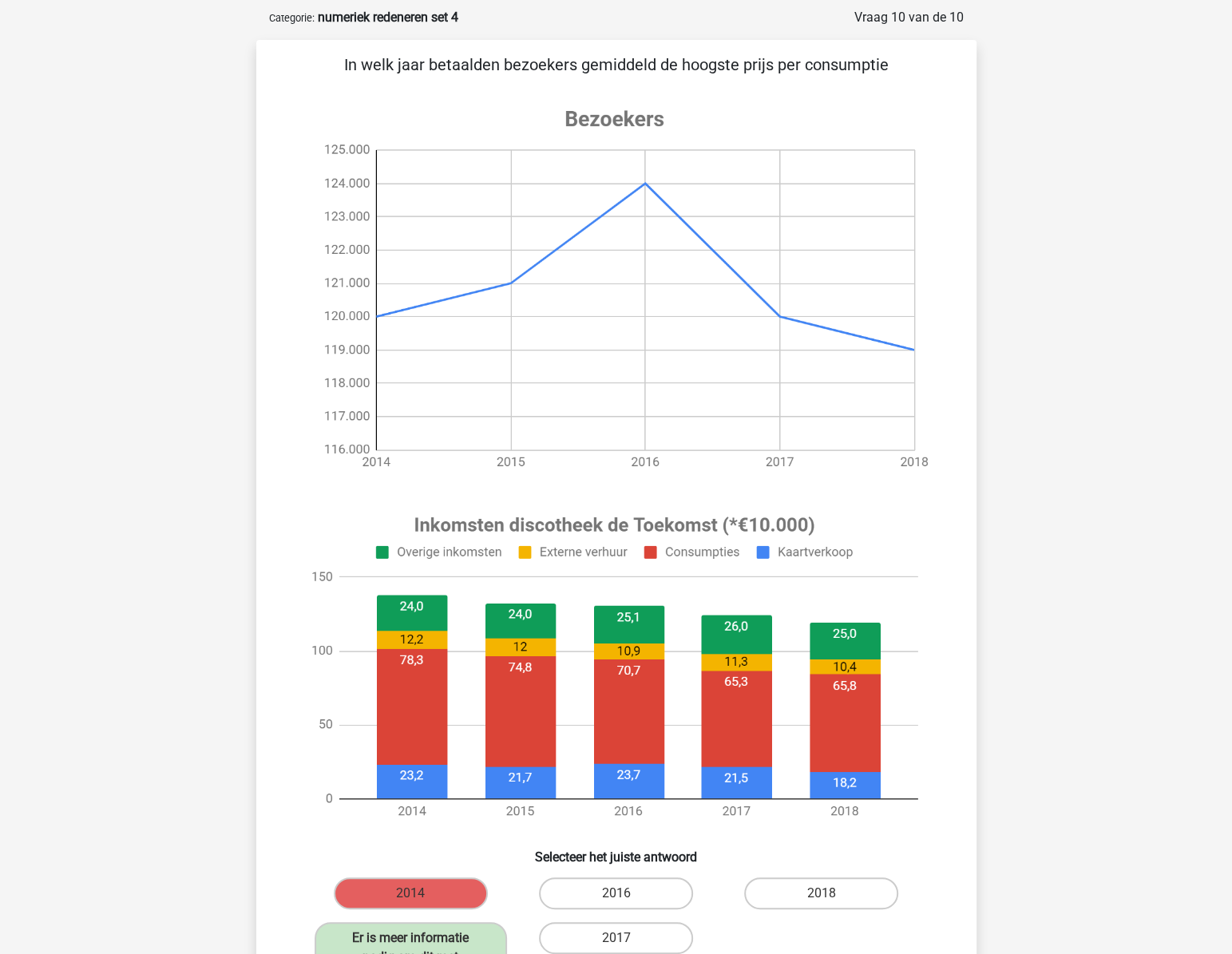
click at [419, 663] on image at bounding box center [615, 667] width 640 height 334
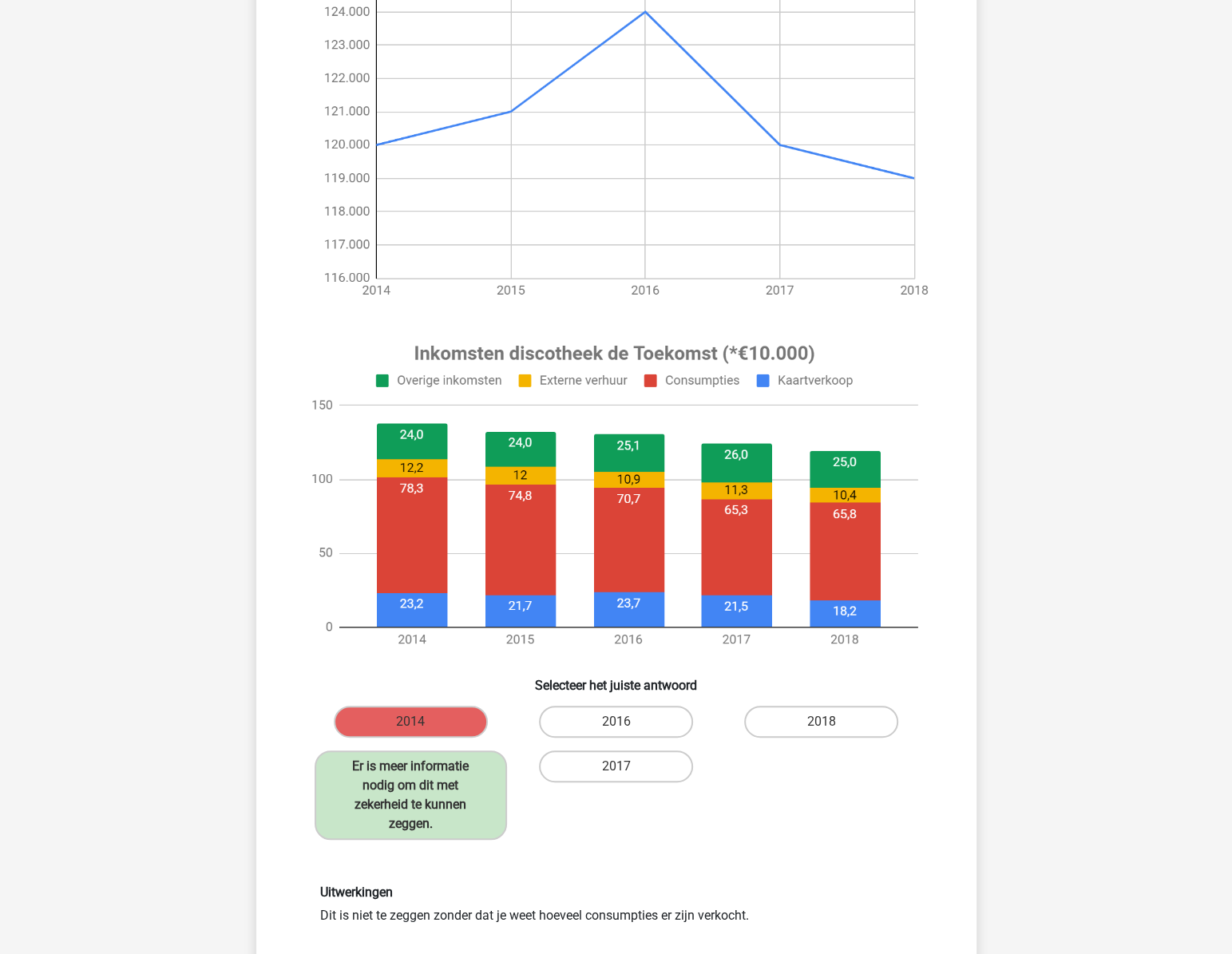
scroll to position [218, 0]
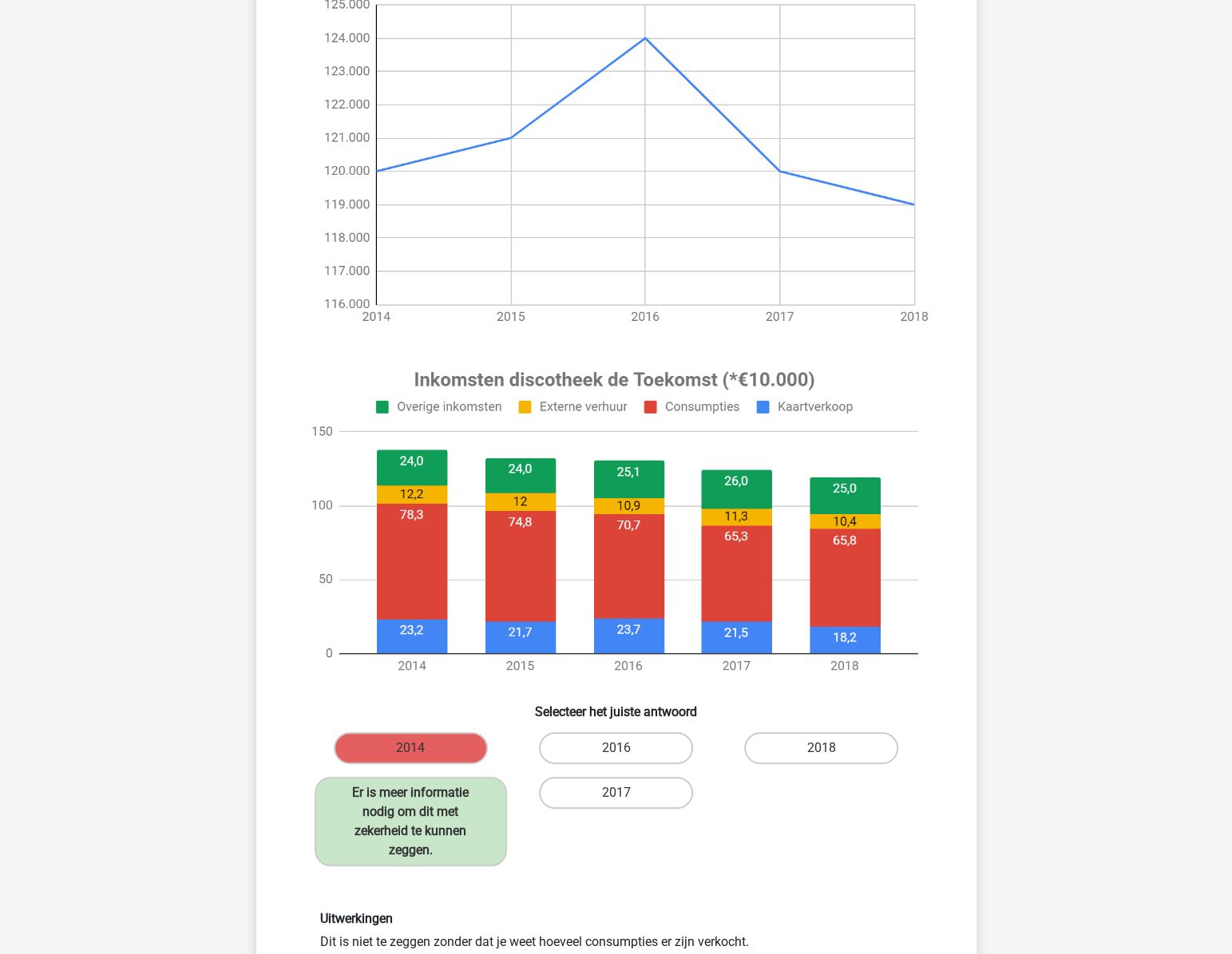
click at [408, 556] on image at bounding box center [615, 522] width 640 height 334
click at [243, 540] on div "Vraag 10 van de 10 Categorie: numeriek redeneren set 4 In welk jaar betaalden b…" at bounding box center [616, 492] width 746 height 1259
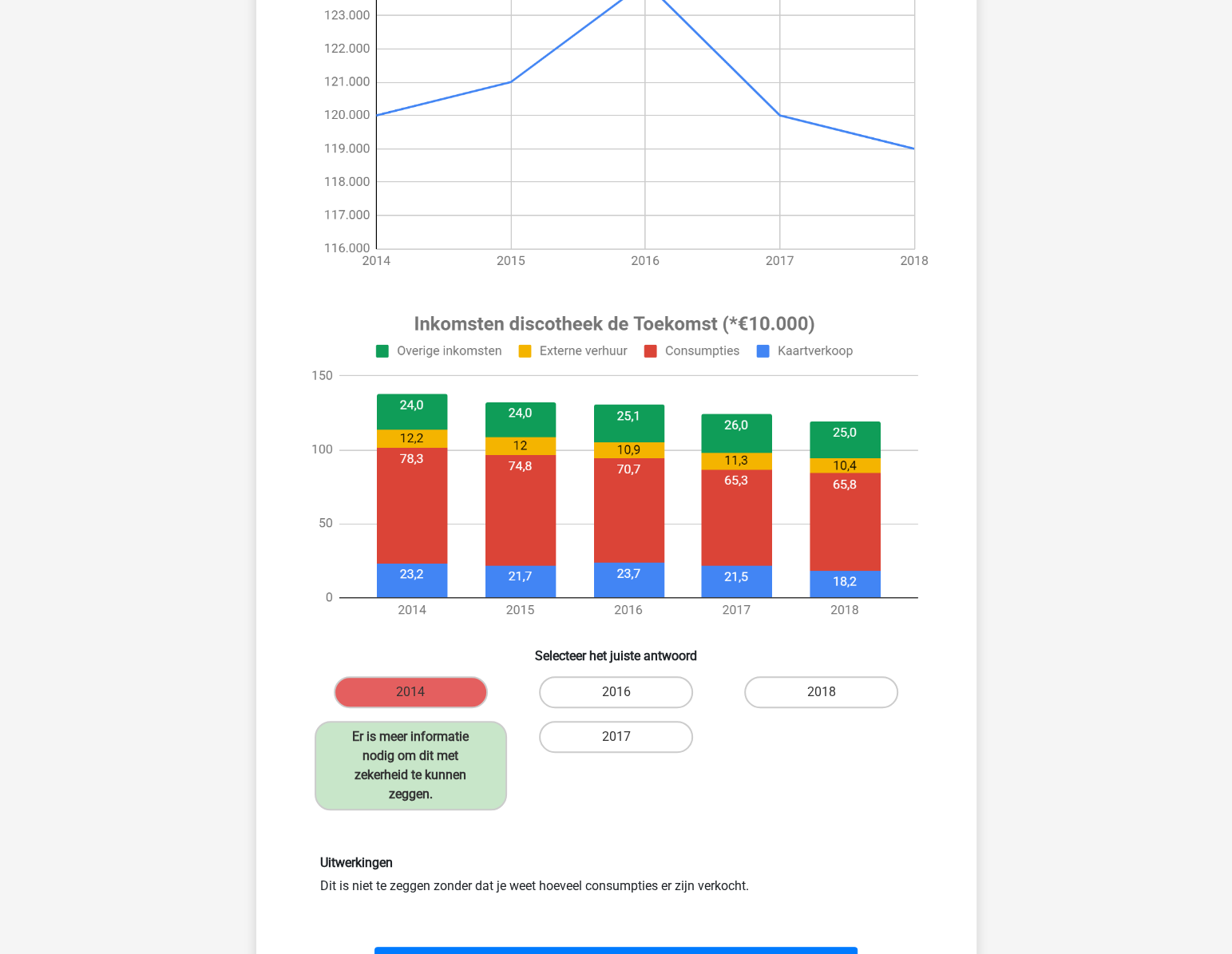
scroll to position [289, 0]
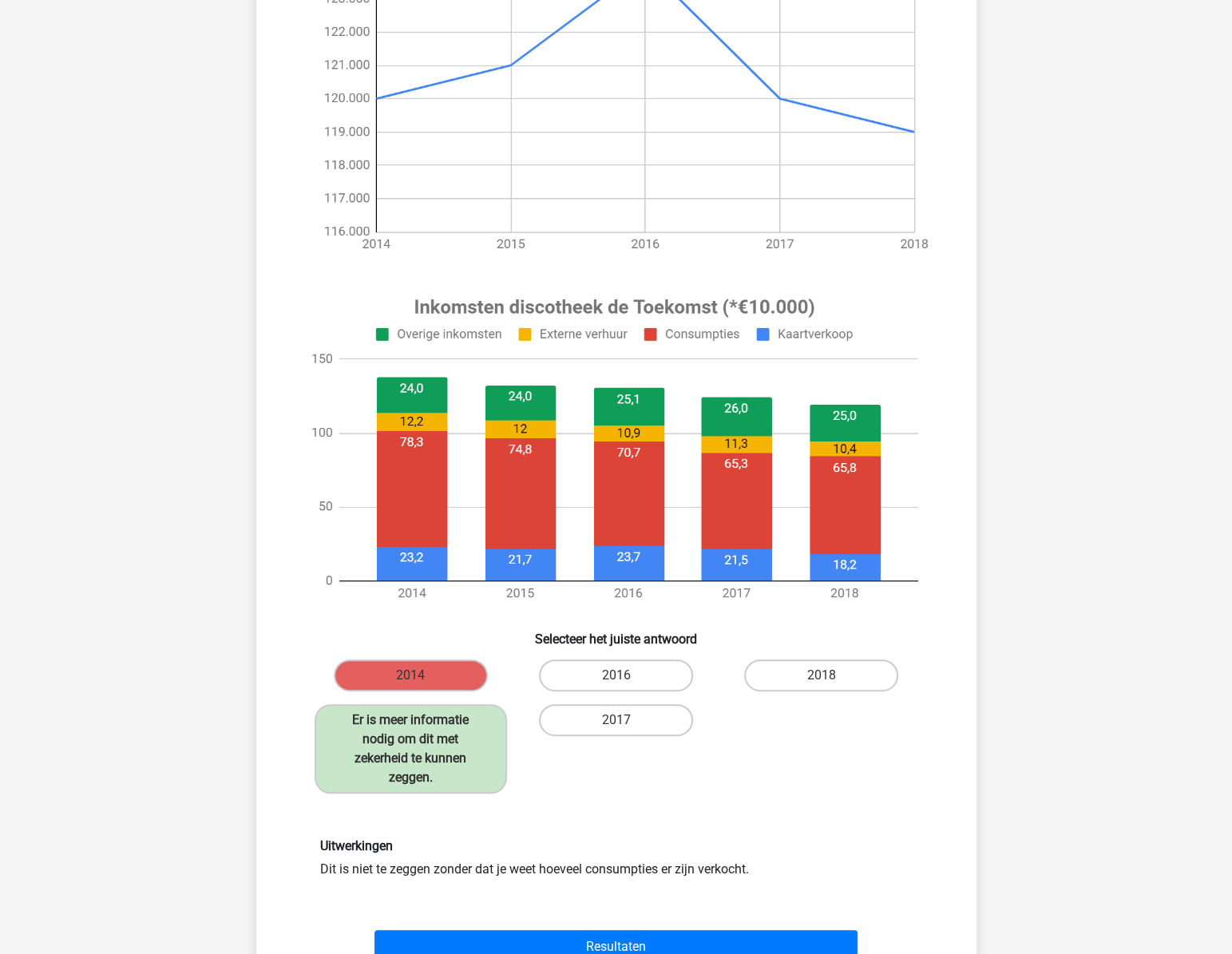
click at [244, 538] on div "Vraag 10 van de 10 Categorie: numeriek redeneren set 4 In welk jaar betaalden b…" at bounding box center [616, 419] width 746 height 1259
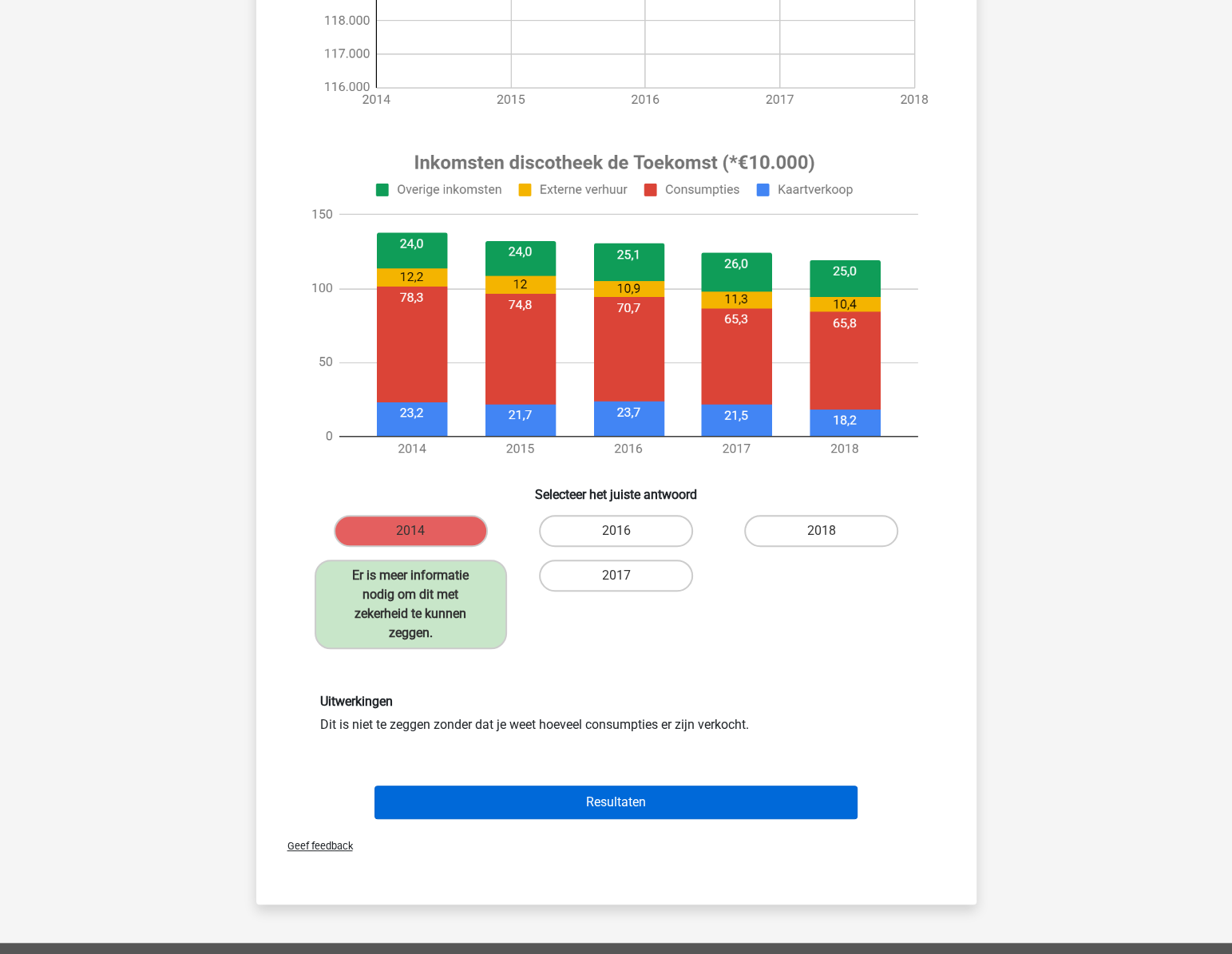
scroll to position [435, 0]
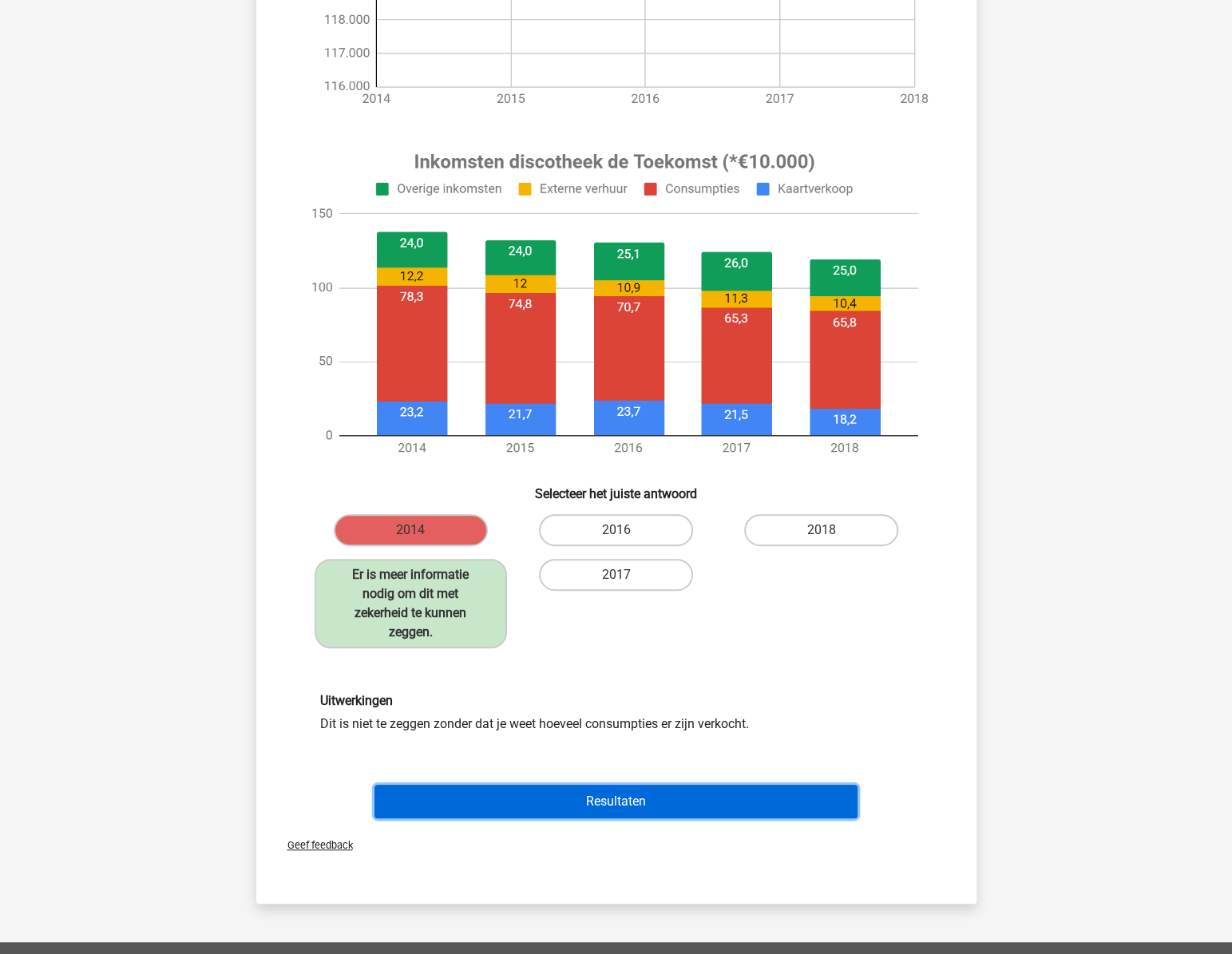
click at [625, 802] on button "Resultaten" at bounding box center [616, 801] width 483 height 33
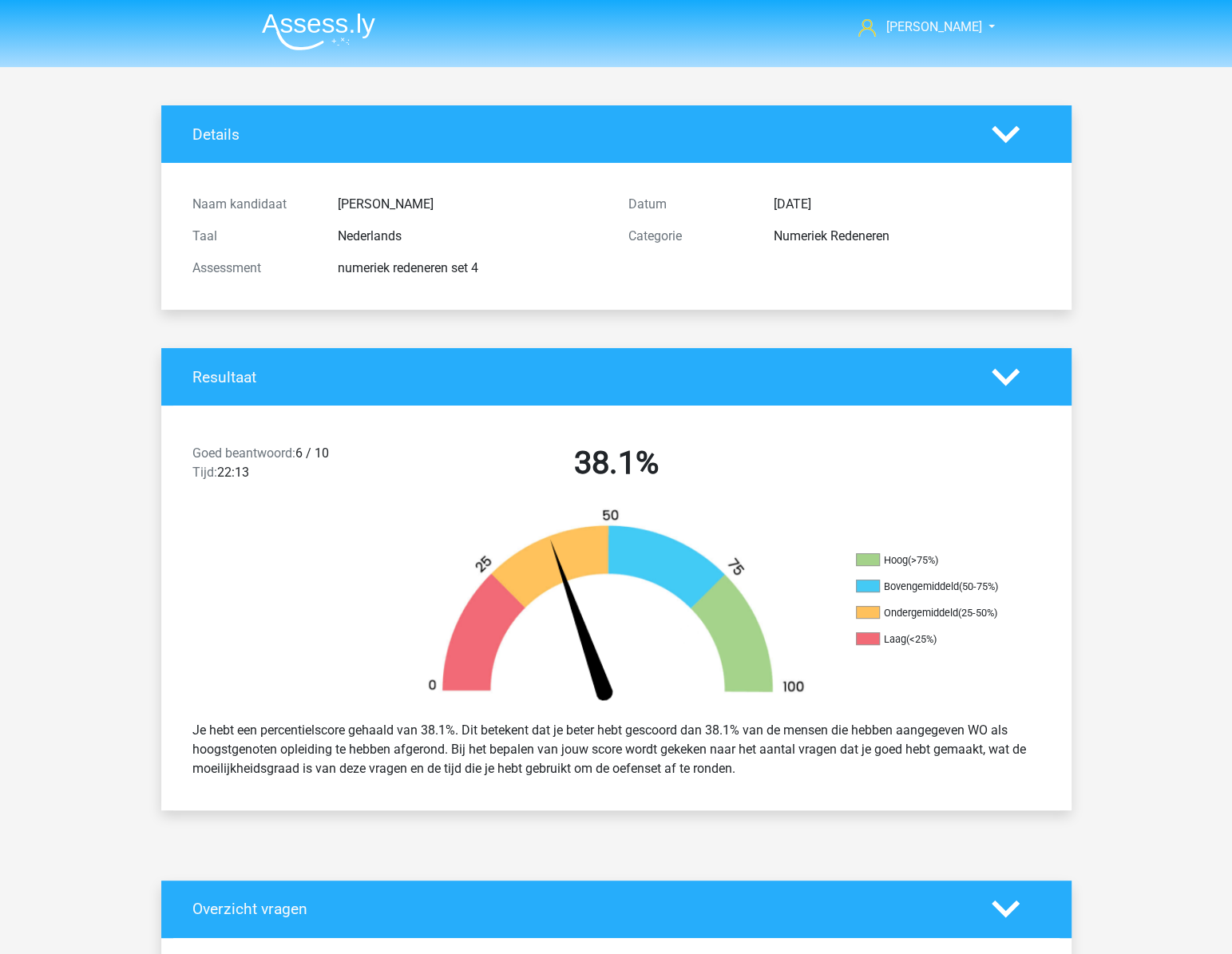
click at [310, 29] on img at bounding box center [318, 31] width 113 height 38
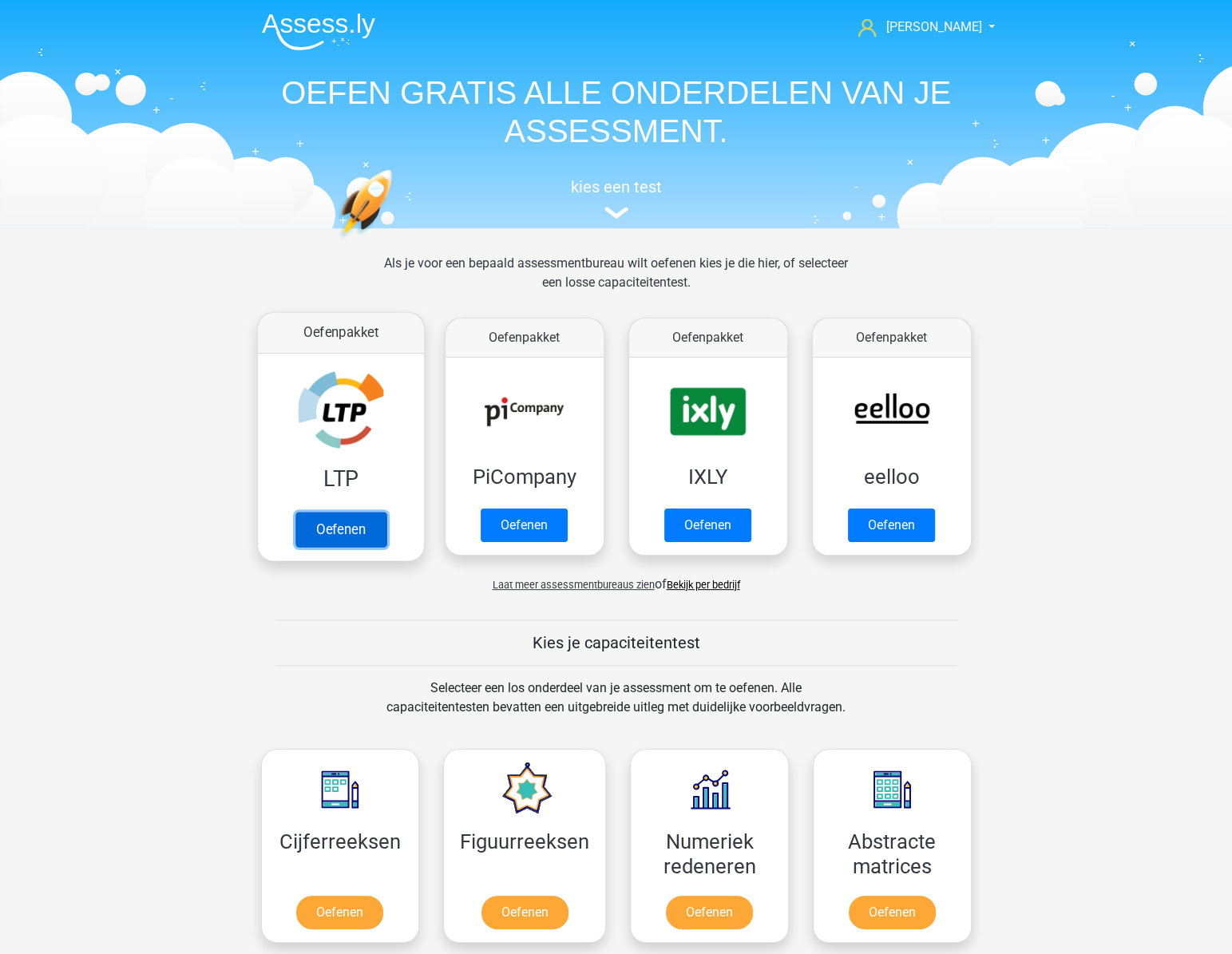
click at [354, 515] on link "Oefenen" at bounding box center [340, 529] width 91 height 35
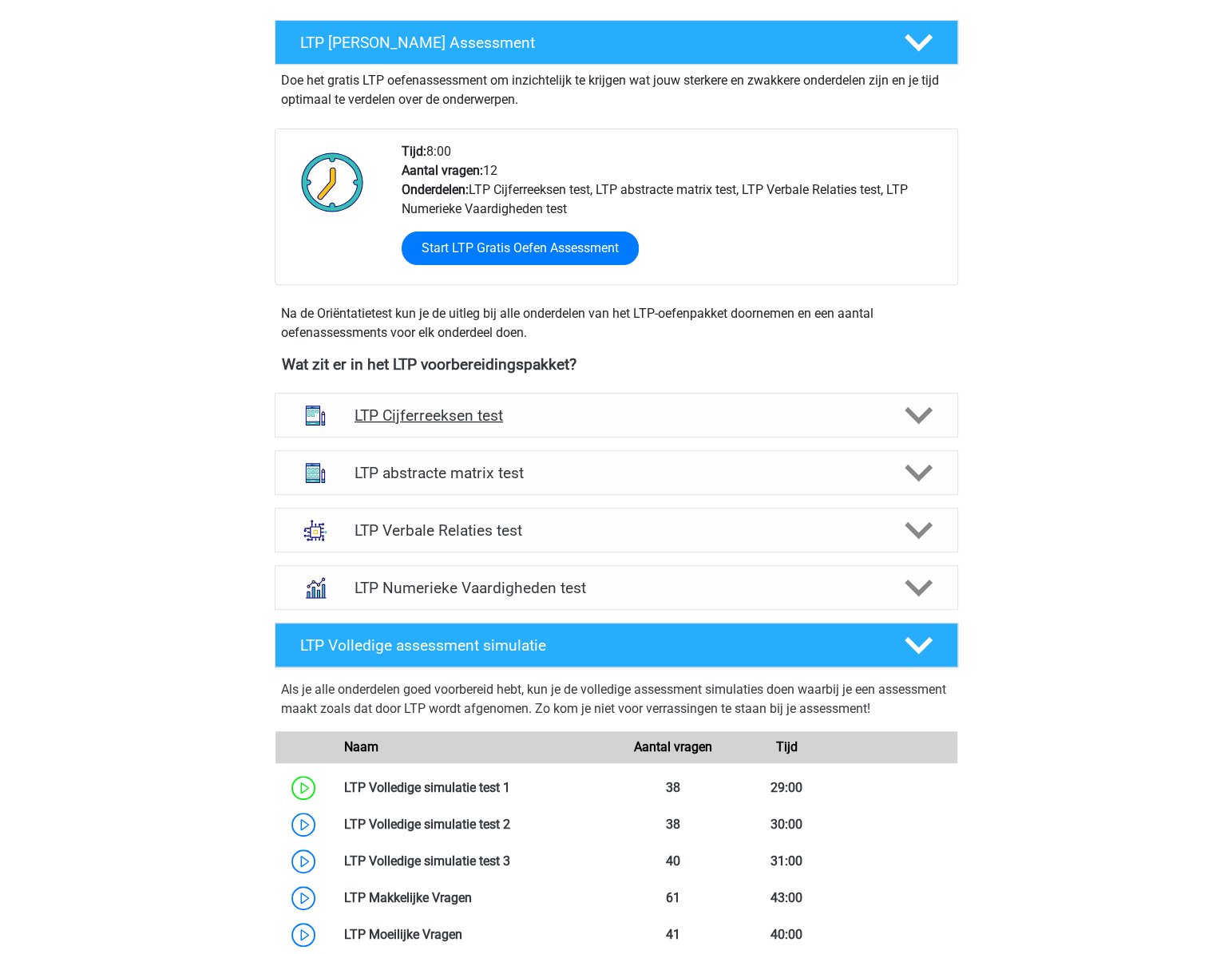
scroll to position [289, 0]
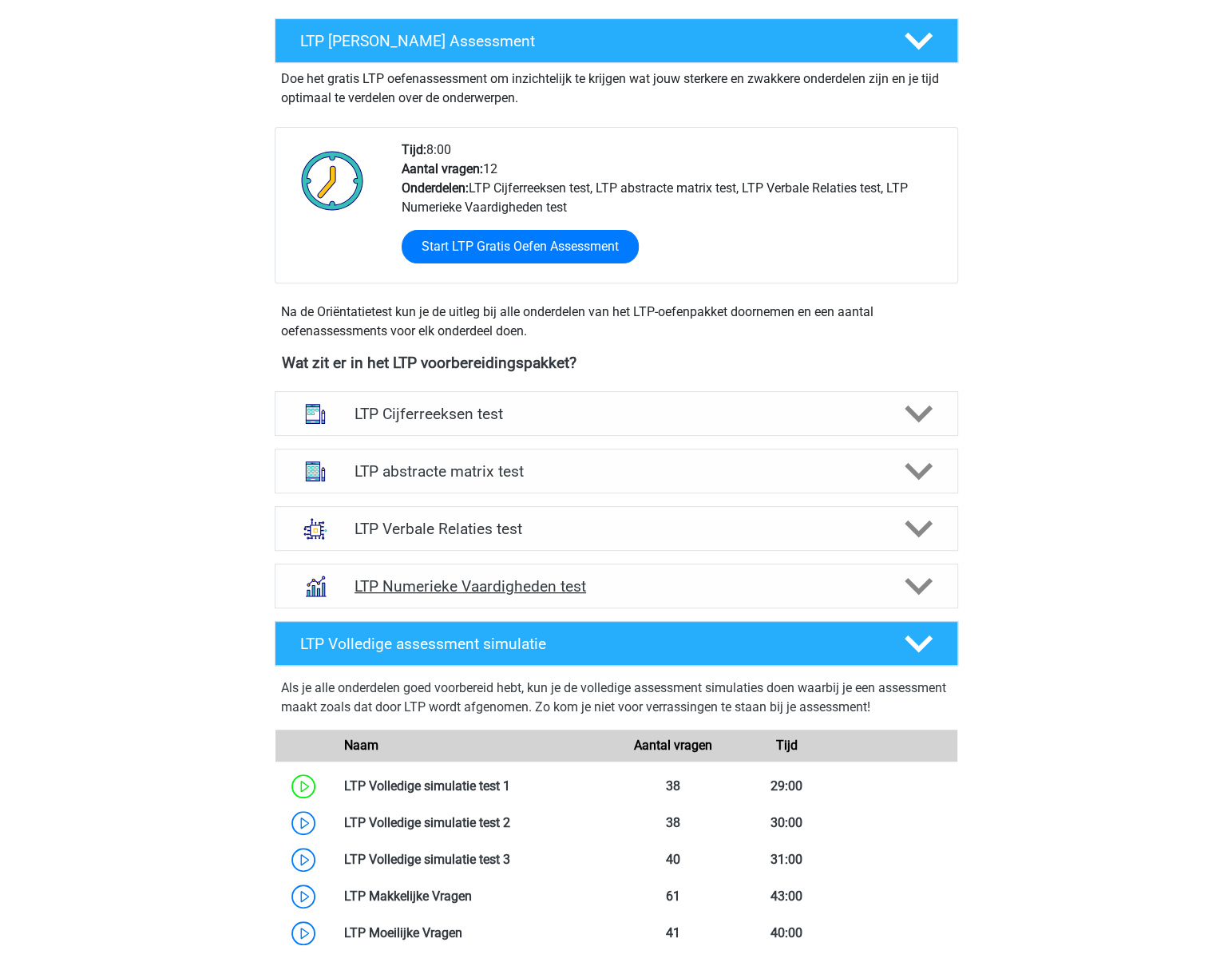
click at [683, 572] on div "LTP Numerieke Vaardigheden test" at bounding box center [616, 585] width 683 height 44
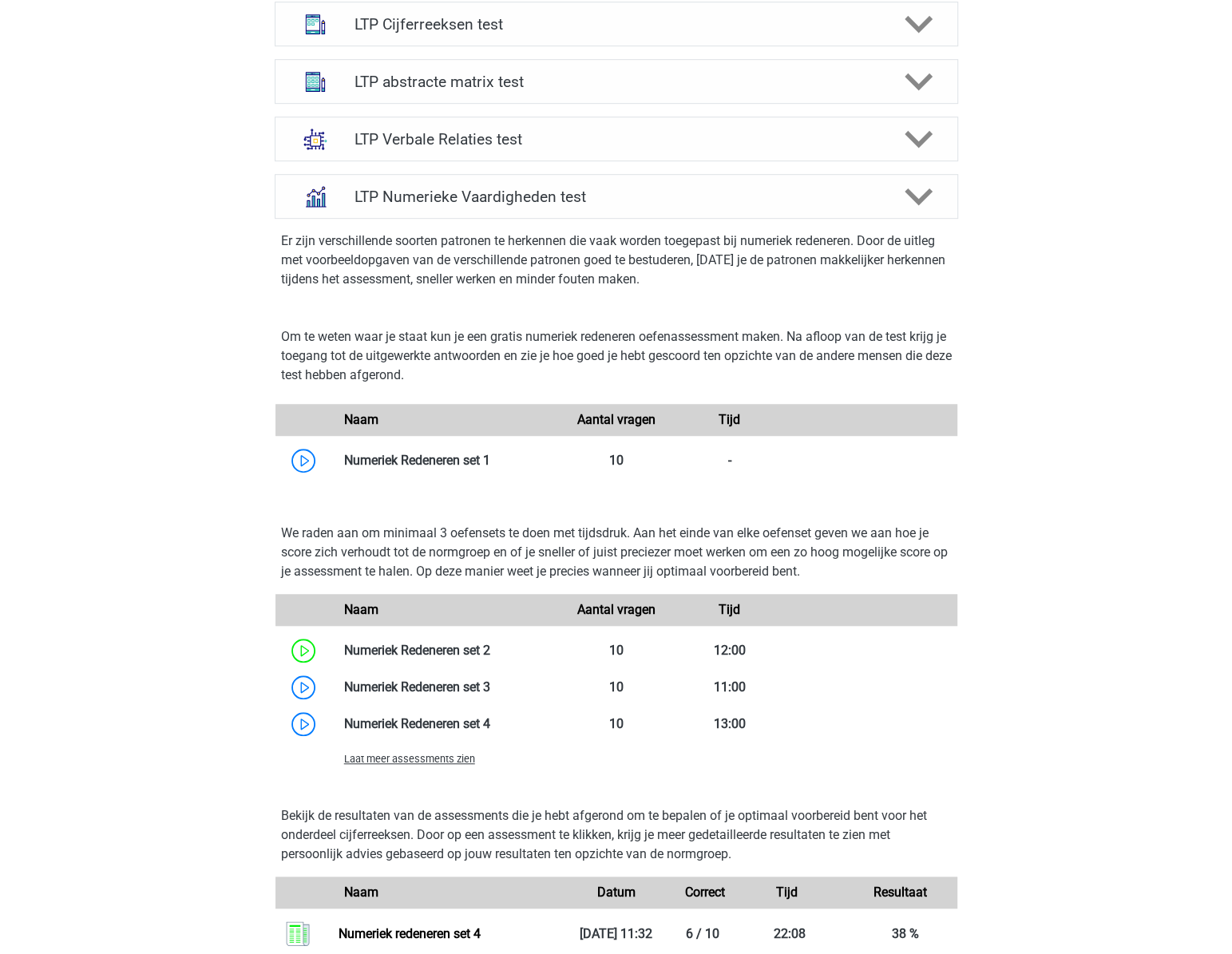
scroll to position [870, 0]
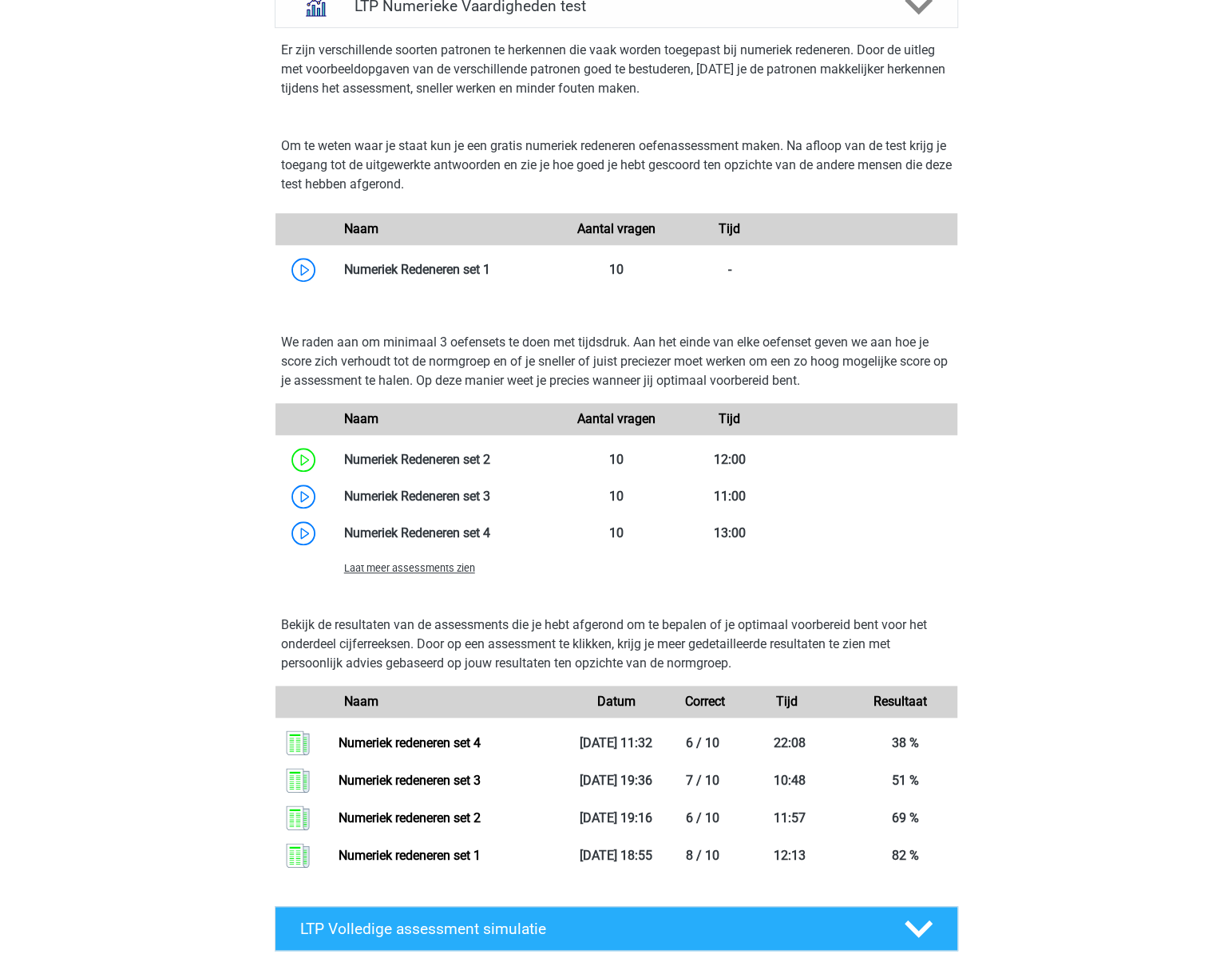
click at [435, 570] on span "Laat meer assessments zien" at bounding box center [409, 568] width 131 height 12
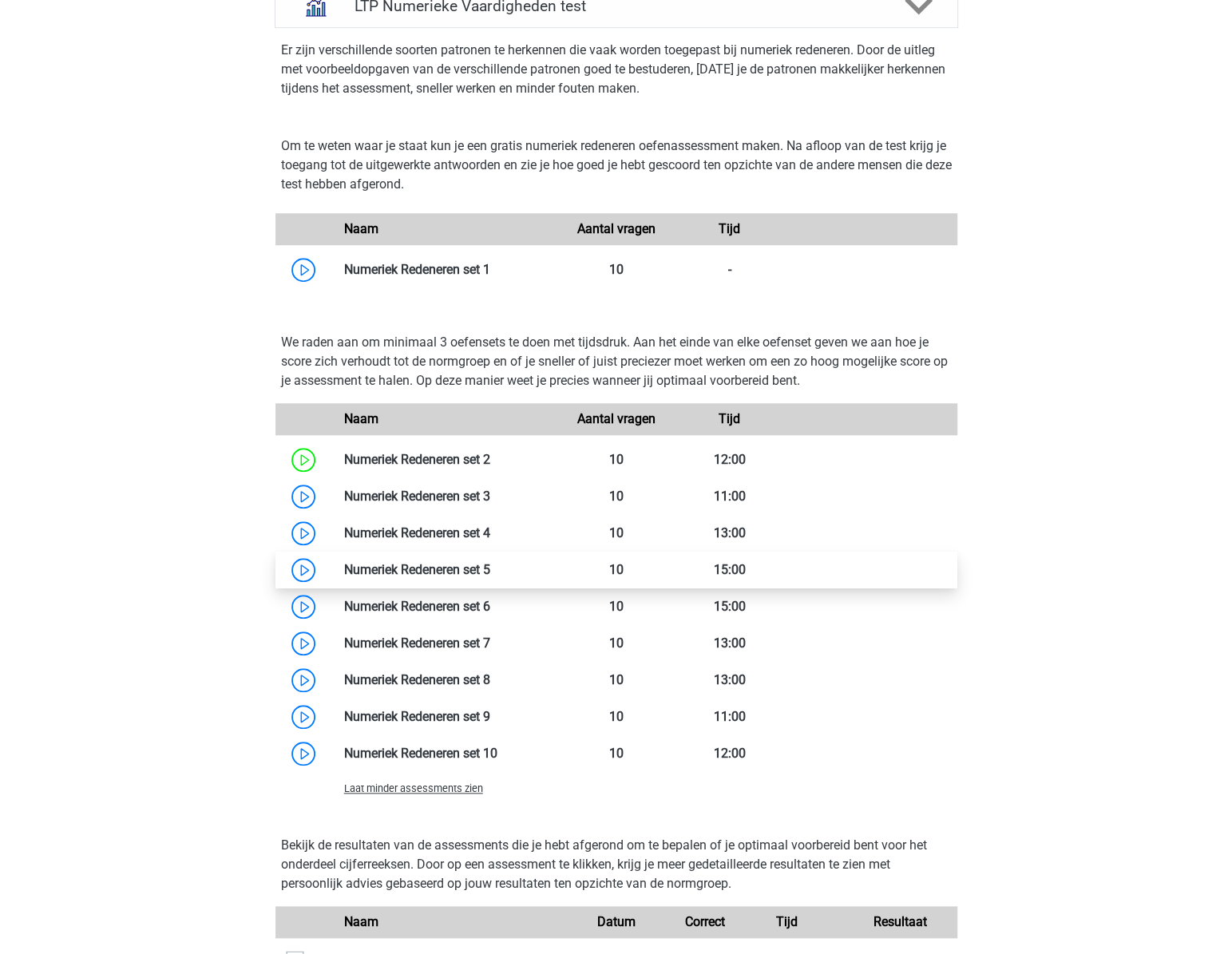
click at [491, 569] on link at bounding box center [491, 570] width 0 height 15
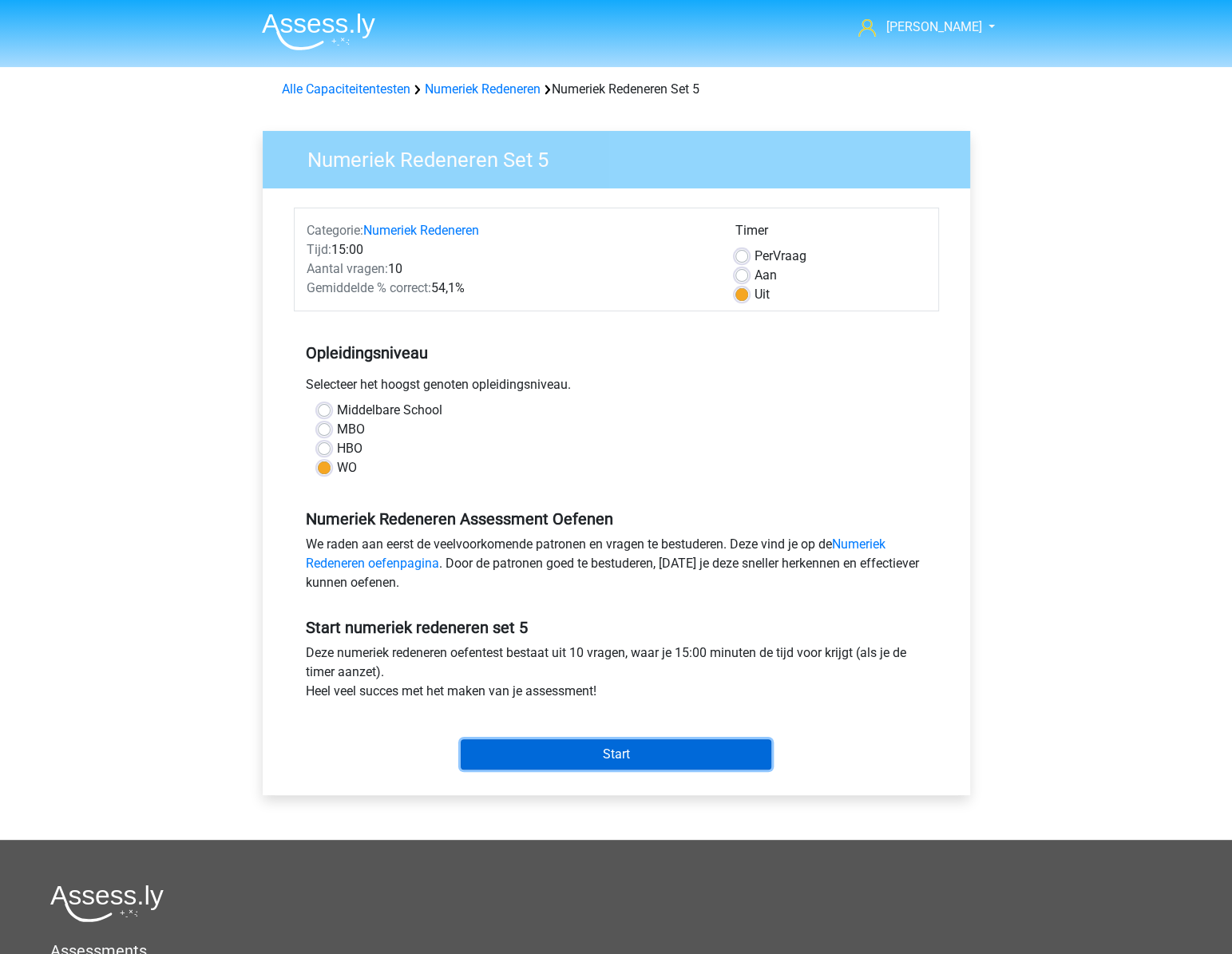
click at [600, 757] on input "Start" at bounding box center [616, 754] width 311 height 30
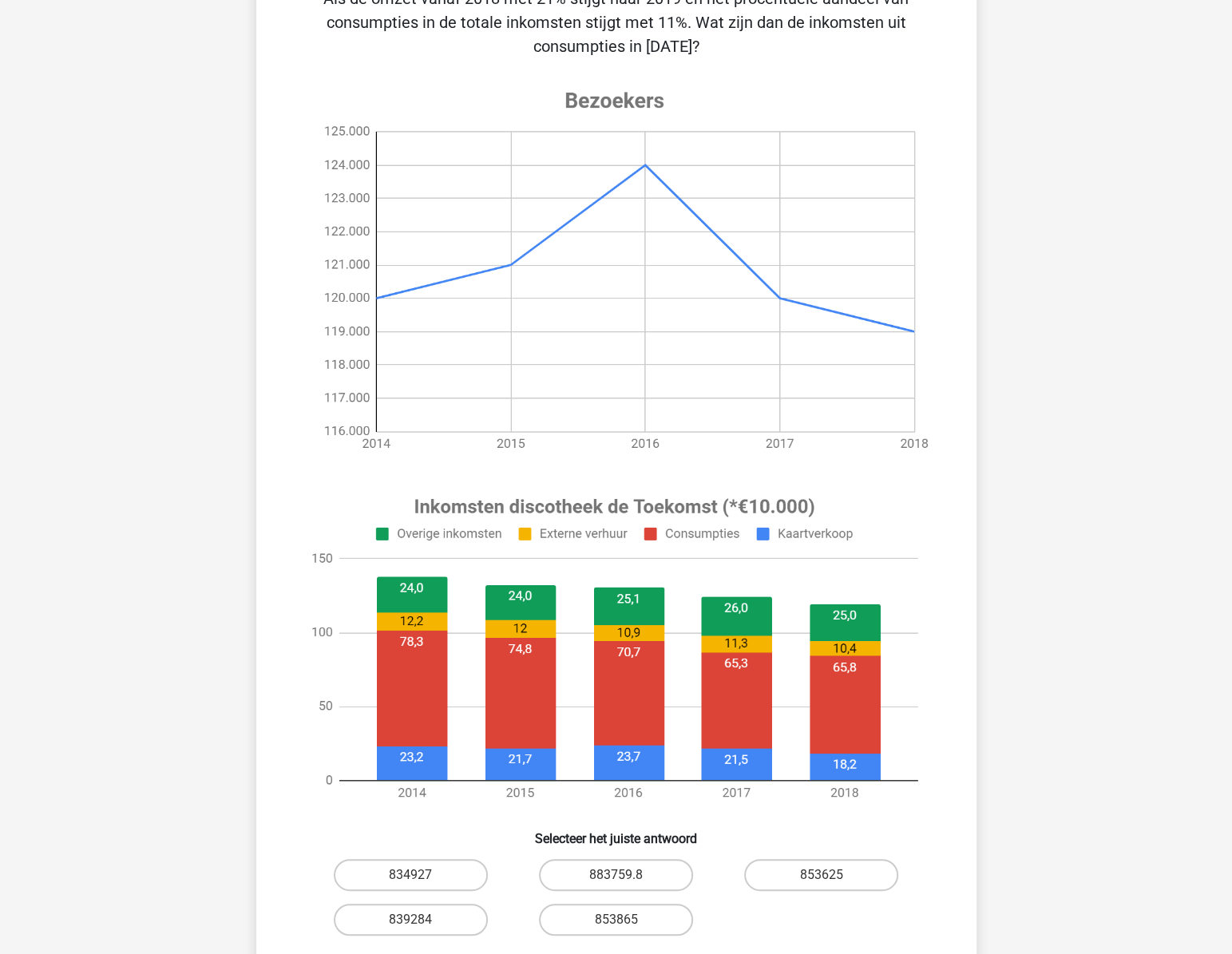
scroll to position [362, 0]
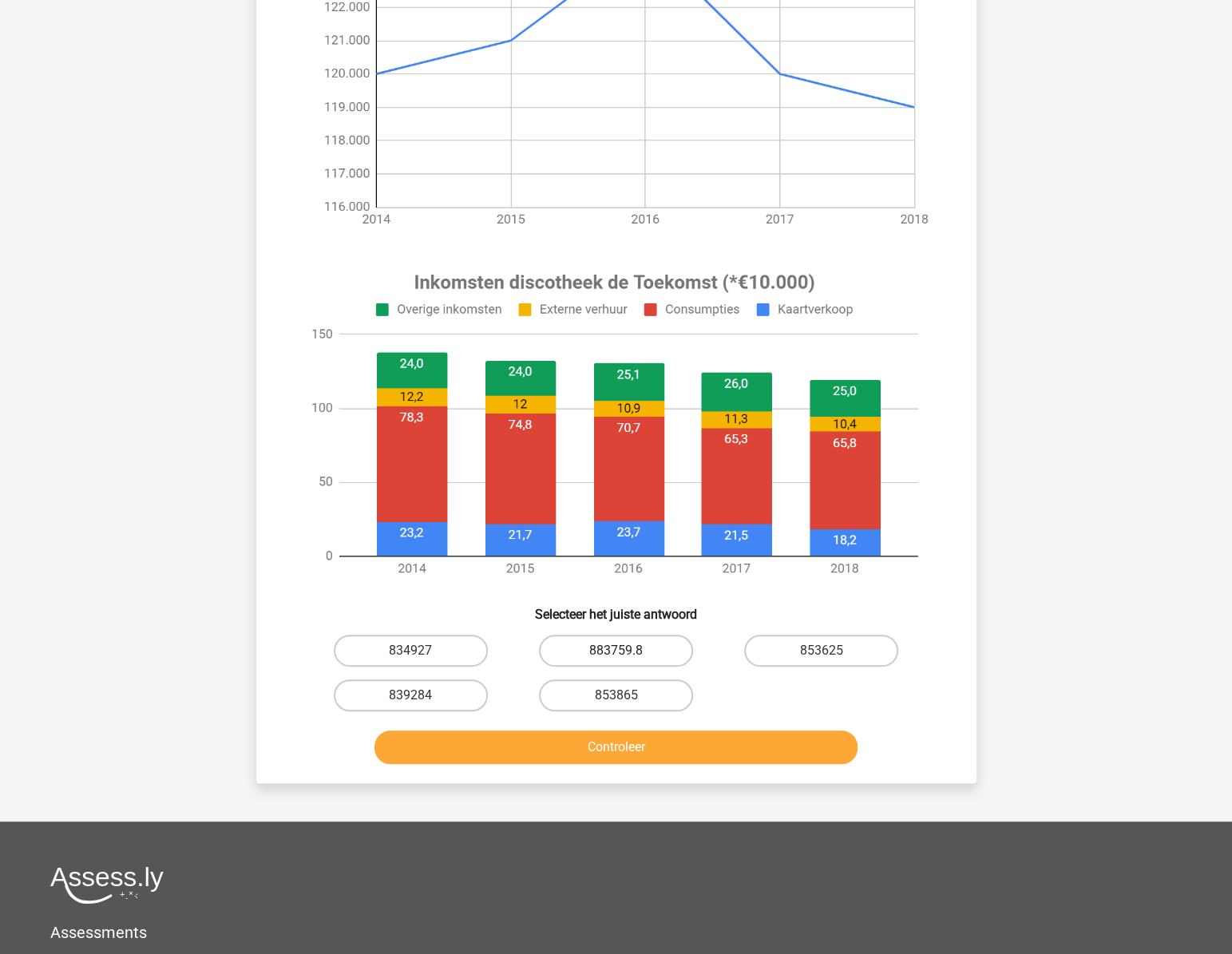
click at [636, 640] on label "883759.8" at bounding box center [616, 651] width 154 height 32
click at [626, 651] on input "883759.8" at bounding box center [621, 655] width 10 height 10
radio input "true"
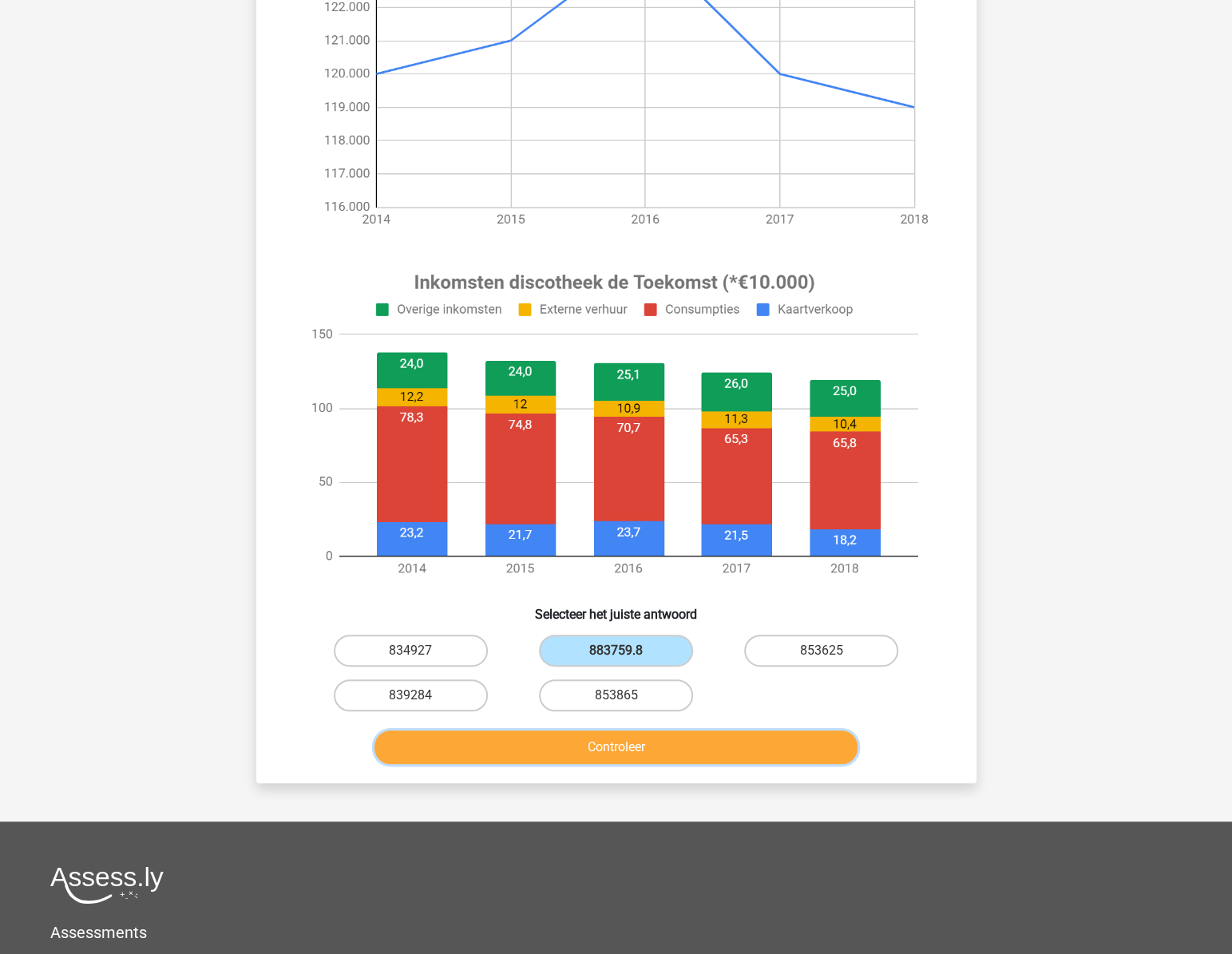
click at [646, 746] on button "Controleer" at bounding box center [616, 747] width 483 height 33
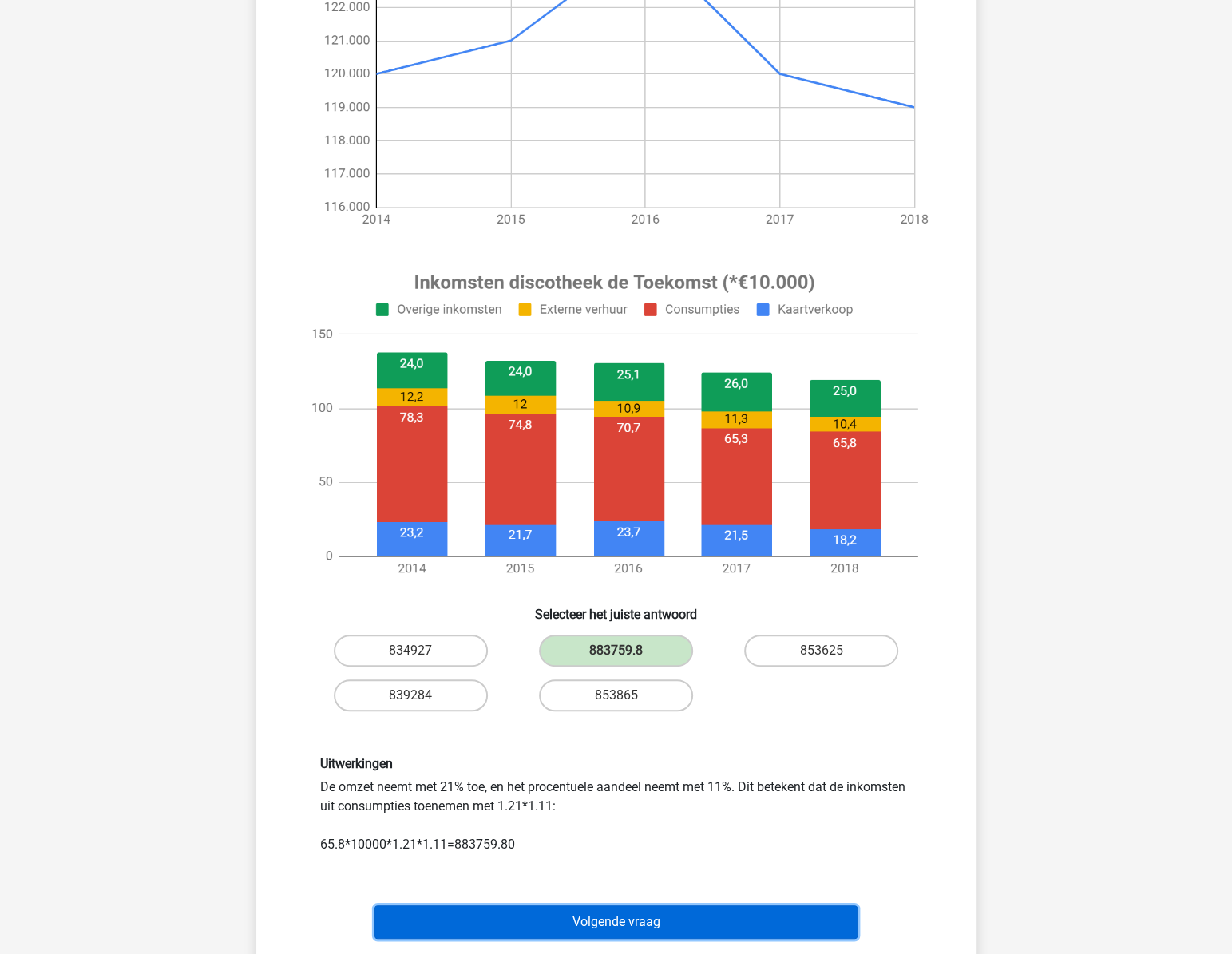
click at [603, 921] on button "Volgende vraag" at bounding box center [616, 922] width 483 height 33
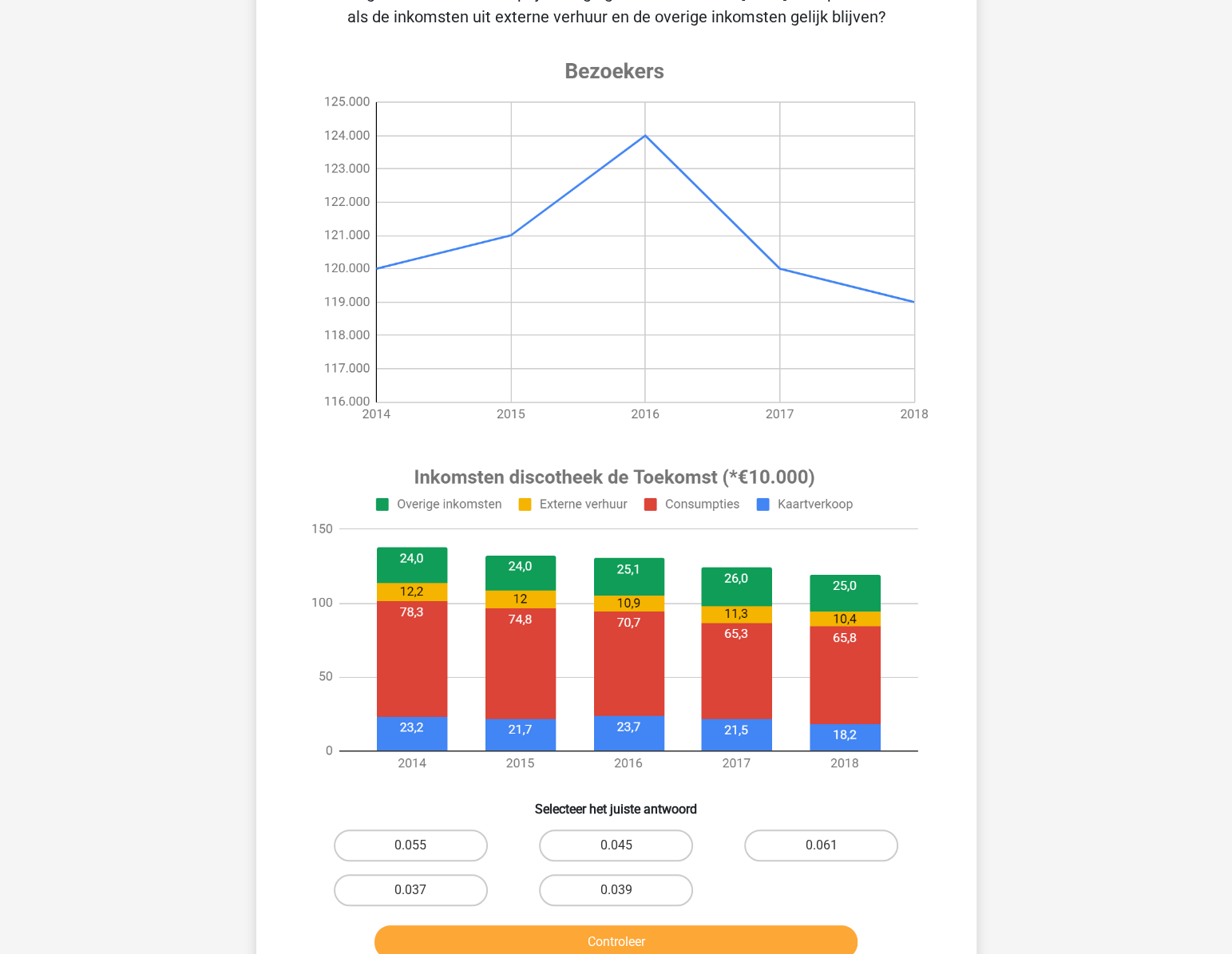
scroll to position [297, 0]
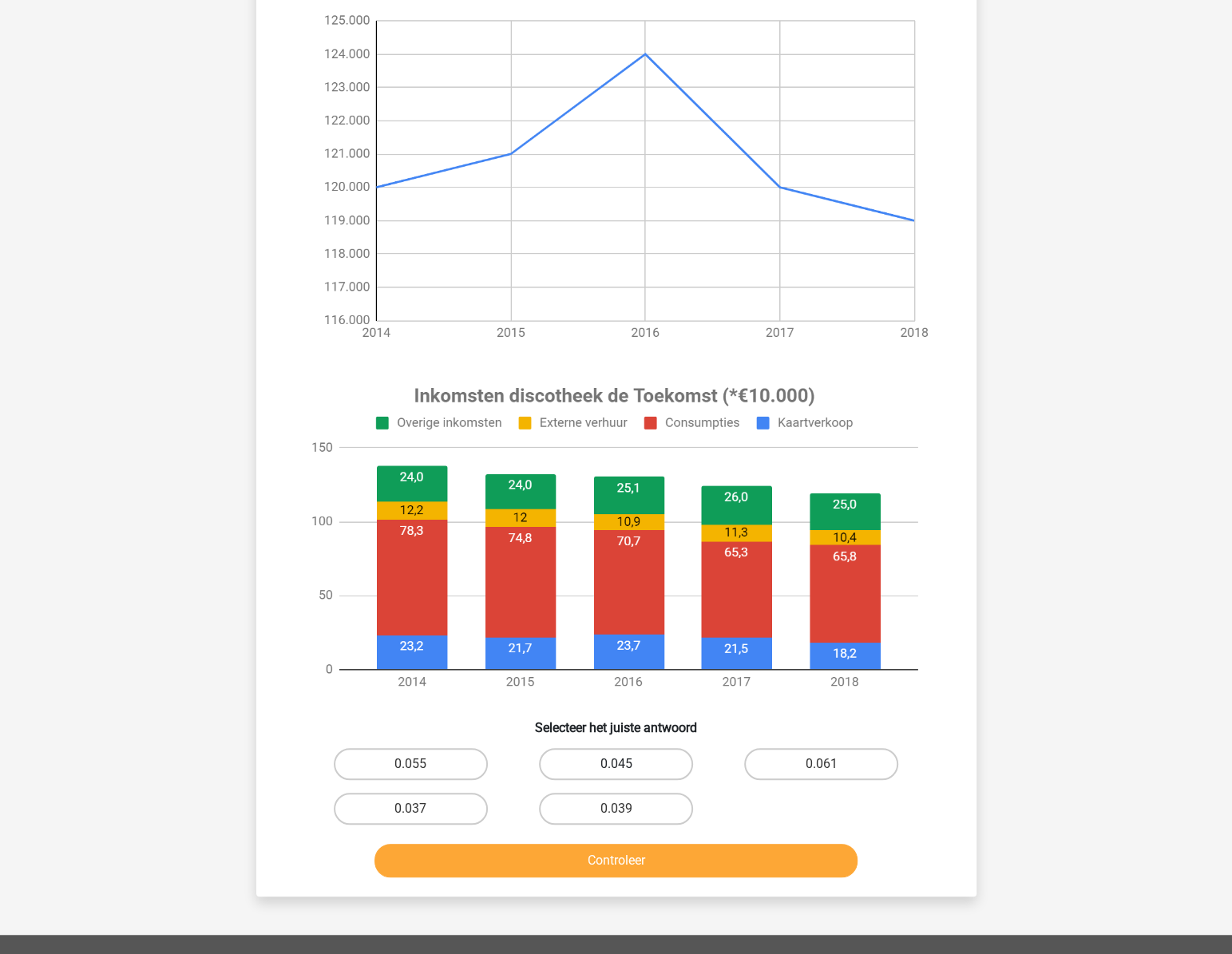
click at [625, 760] on label "0.045" at bounding box center [616, 763] width 154 height 32
click at [625, 764] on input "0.045" at bounding box center [621, 769] width 10 height 10
radio input "true"
click at [634, 855] on button "Controleer" at bounding box center [616, 860] width 483 height 33
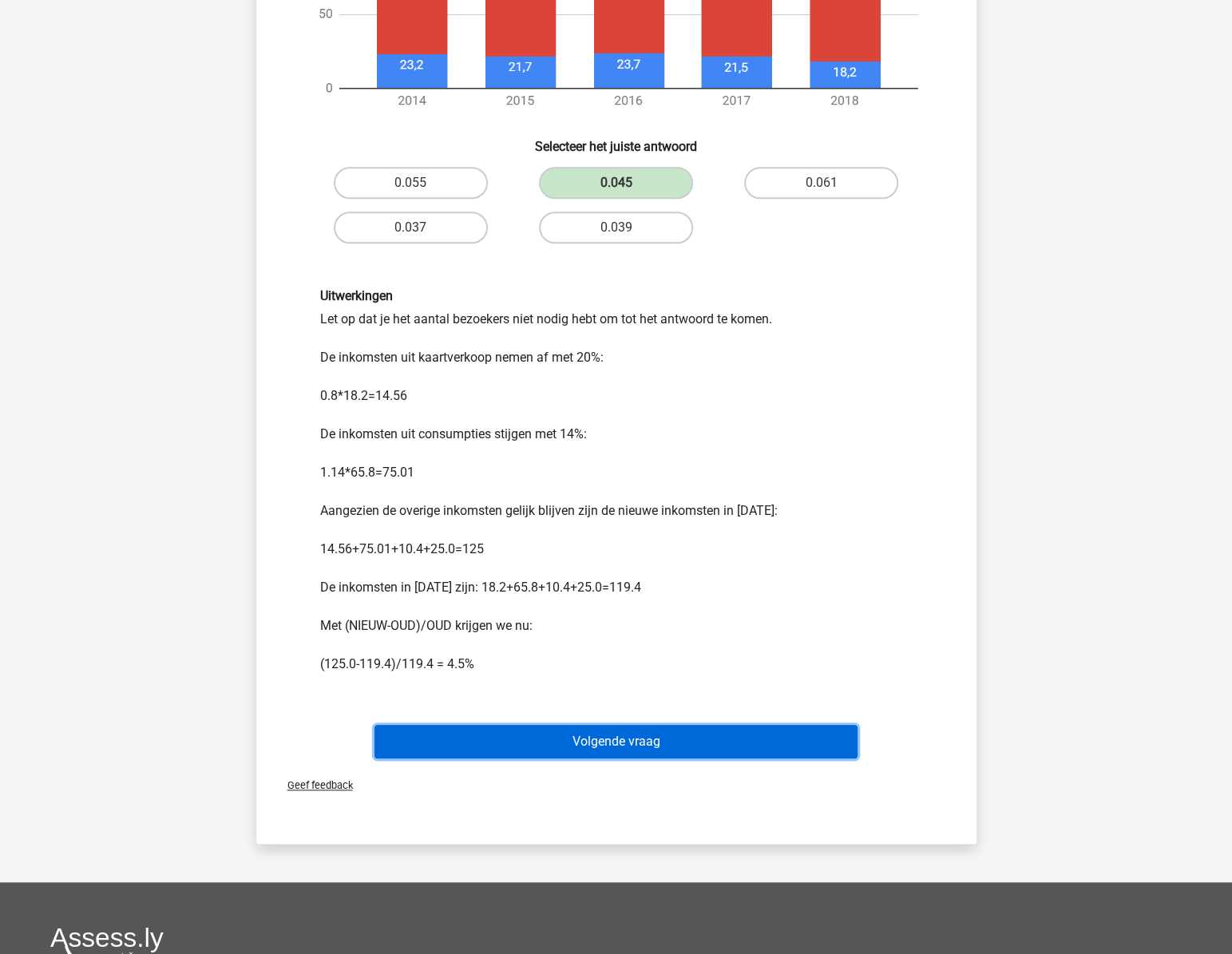
click at [629, 739] on button "Volgende vraag" at bounding box center [616, 741] width 483 height 33
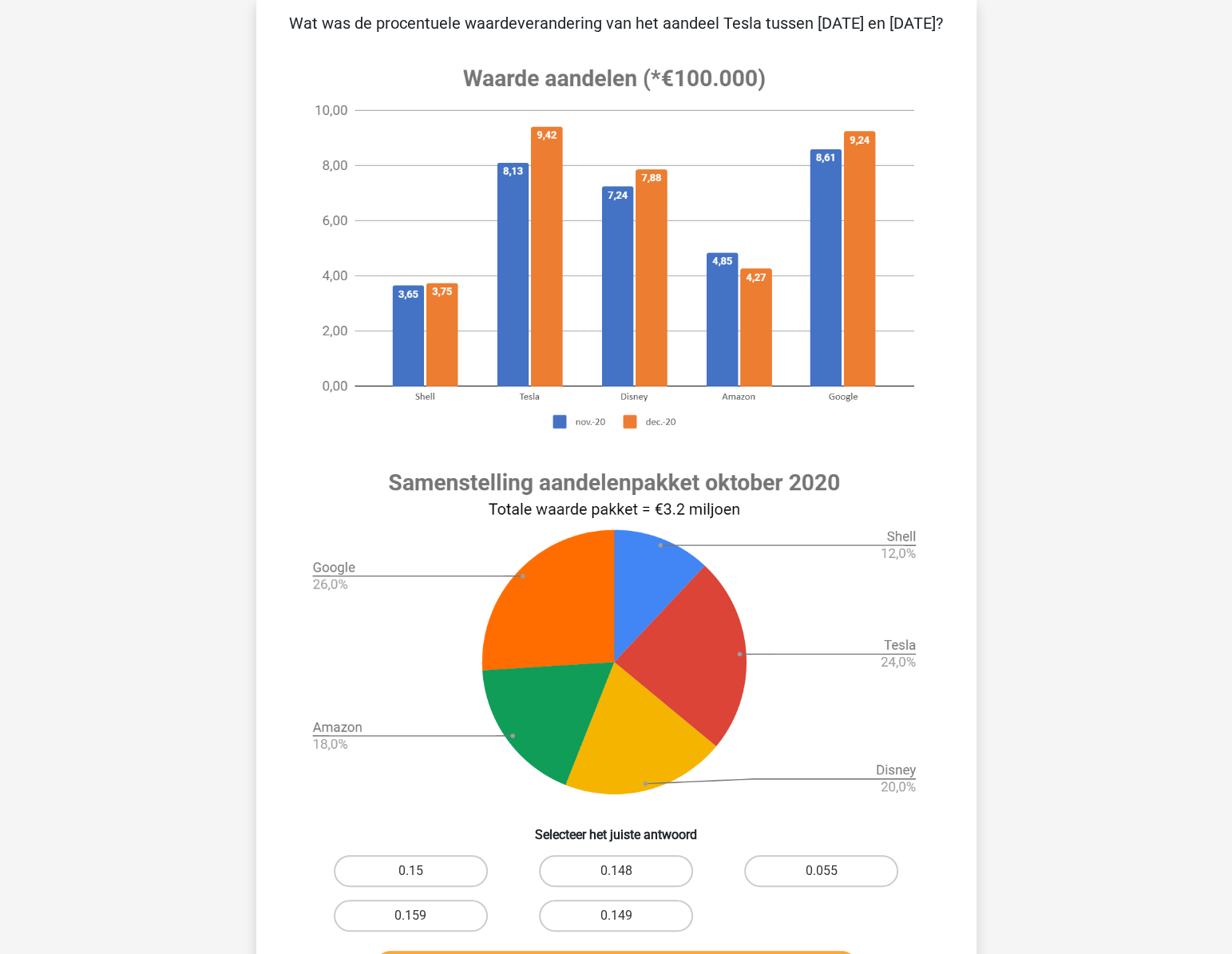
scroll to position [120, 0]
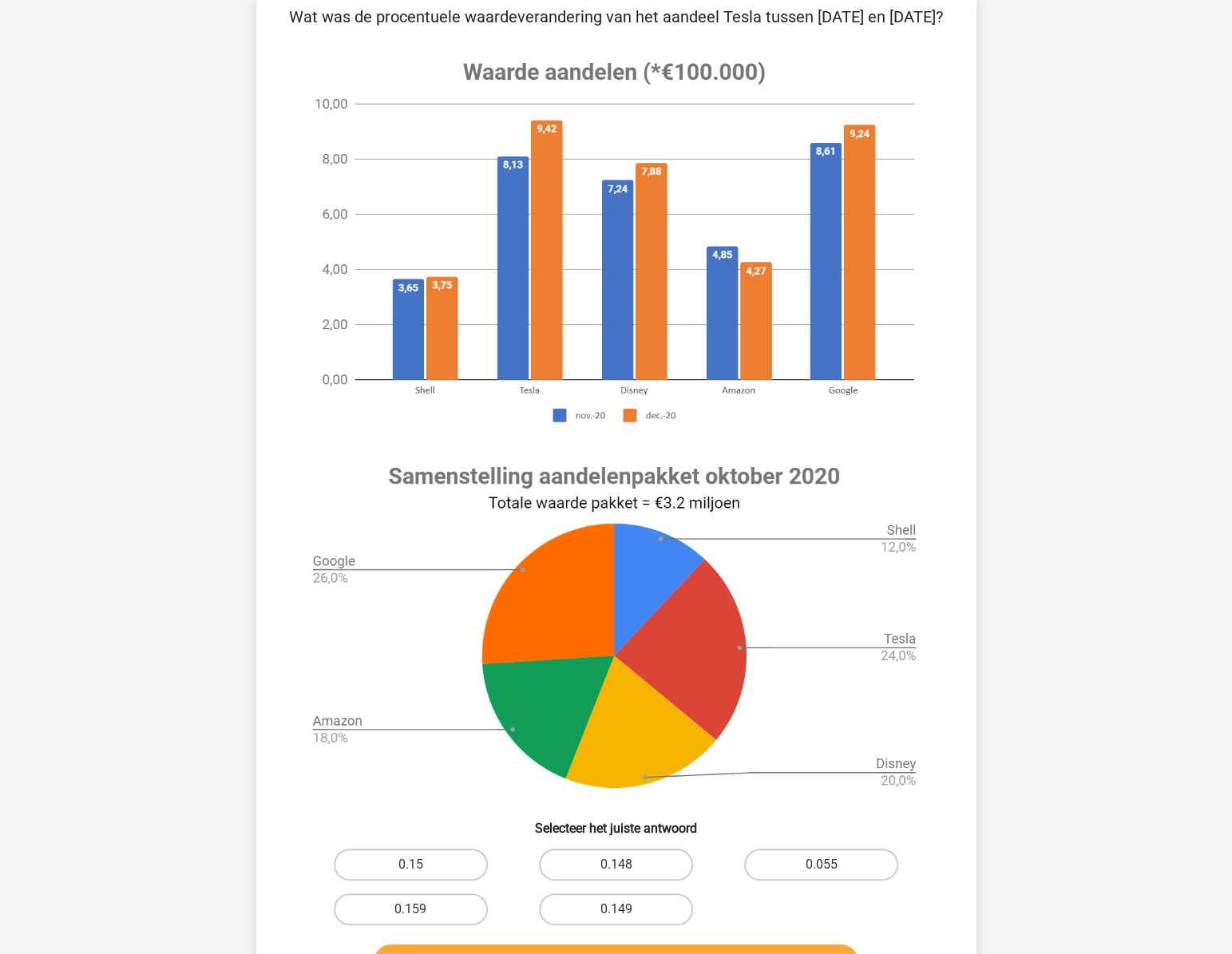
click at [1108, 289] on div "[PERSON_NAME] [EMAIL_ADDRESS][DOMAIN_NAME] Nederlands English" at bounding box center [616, 668] width 1232 height 1576
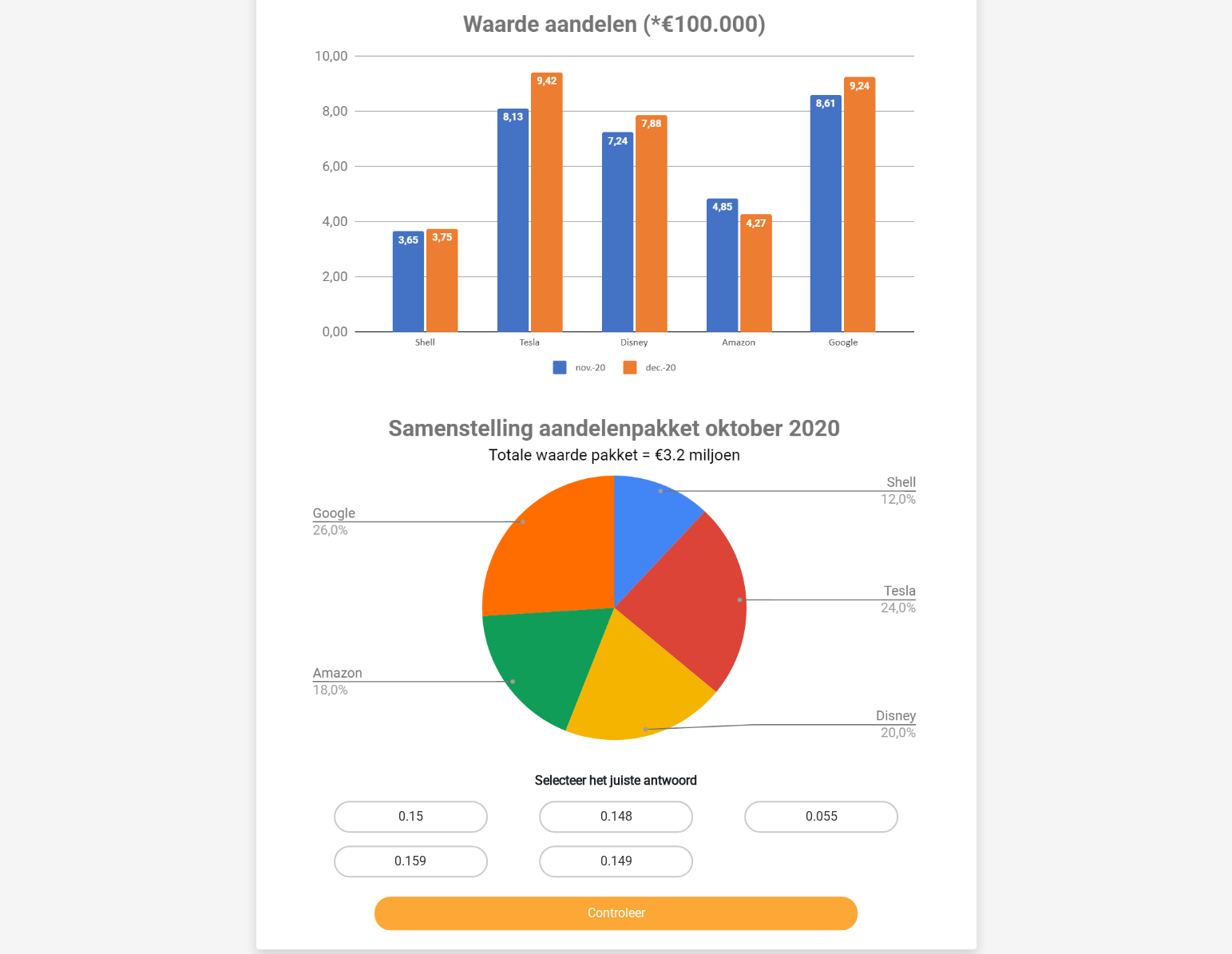
scroll to position [193, 0]
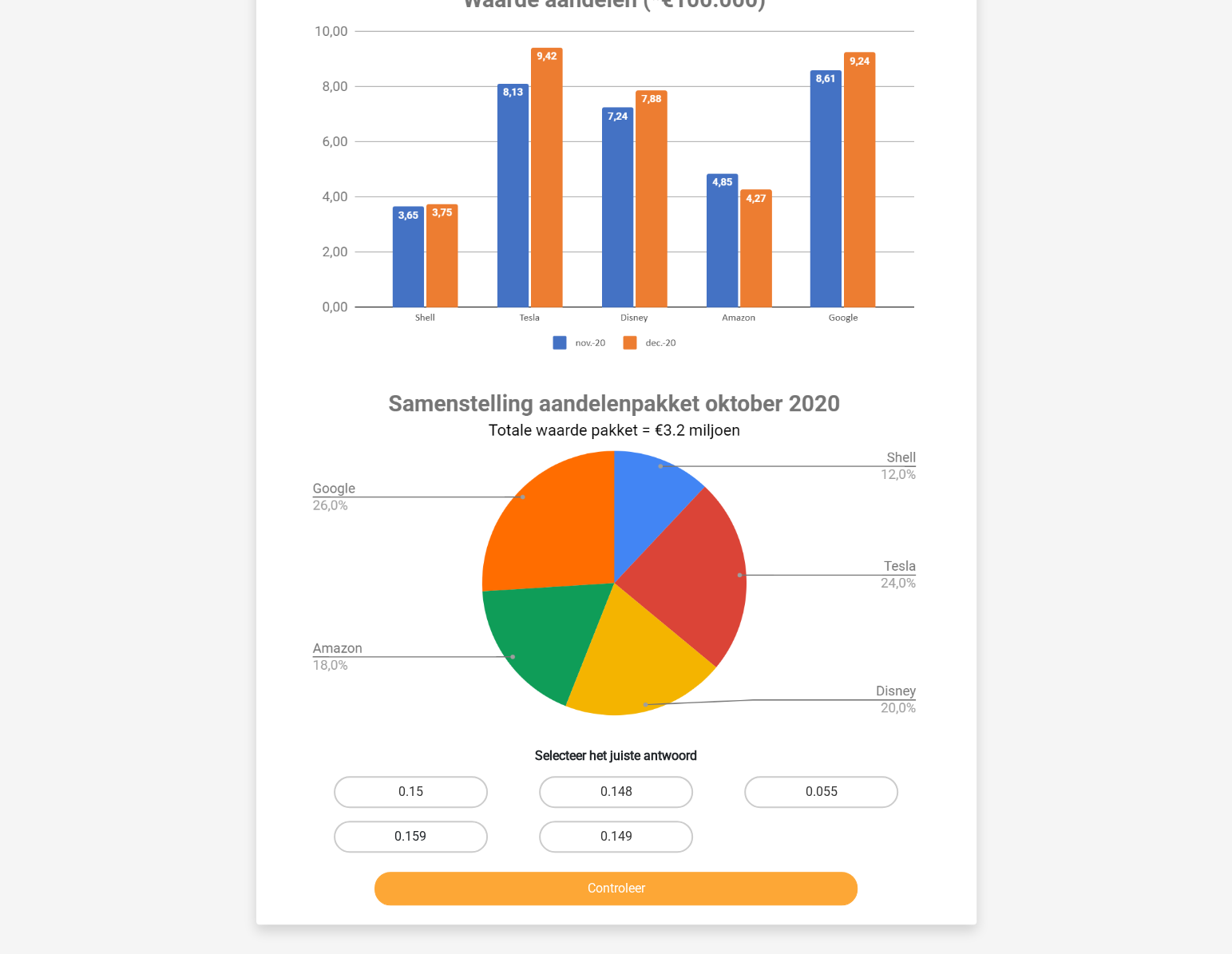
click at [448, 851] on label "0.159" at bounding box center [410, 836] width 154 height 32
click at [421, 847] on input "0.159" at bounding box center [415, 842] width 10 height 10
radio input "true"
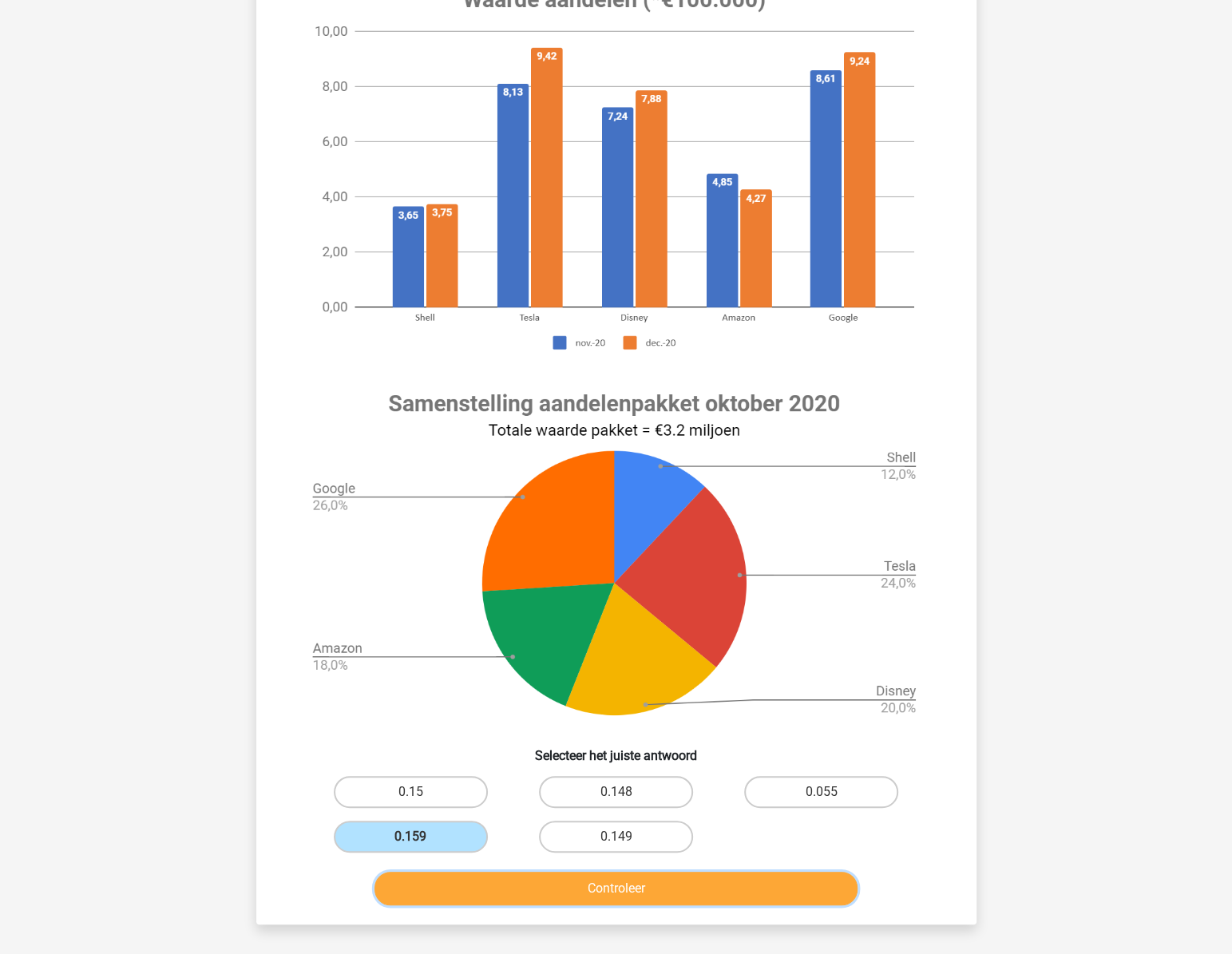
click at [562, 905] on button "Controleer" at bounding box center [616, 889] width 483 height 33
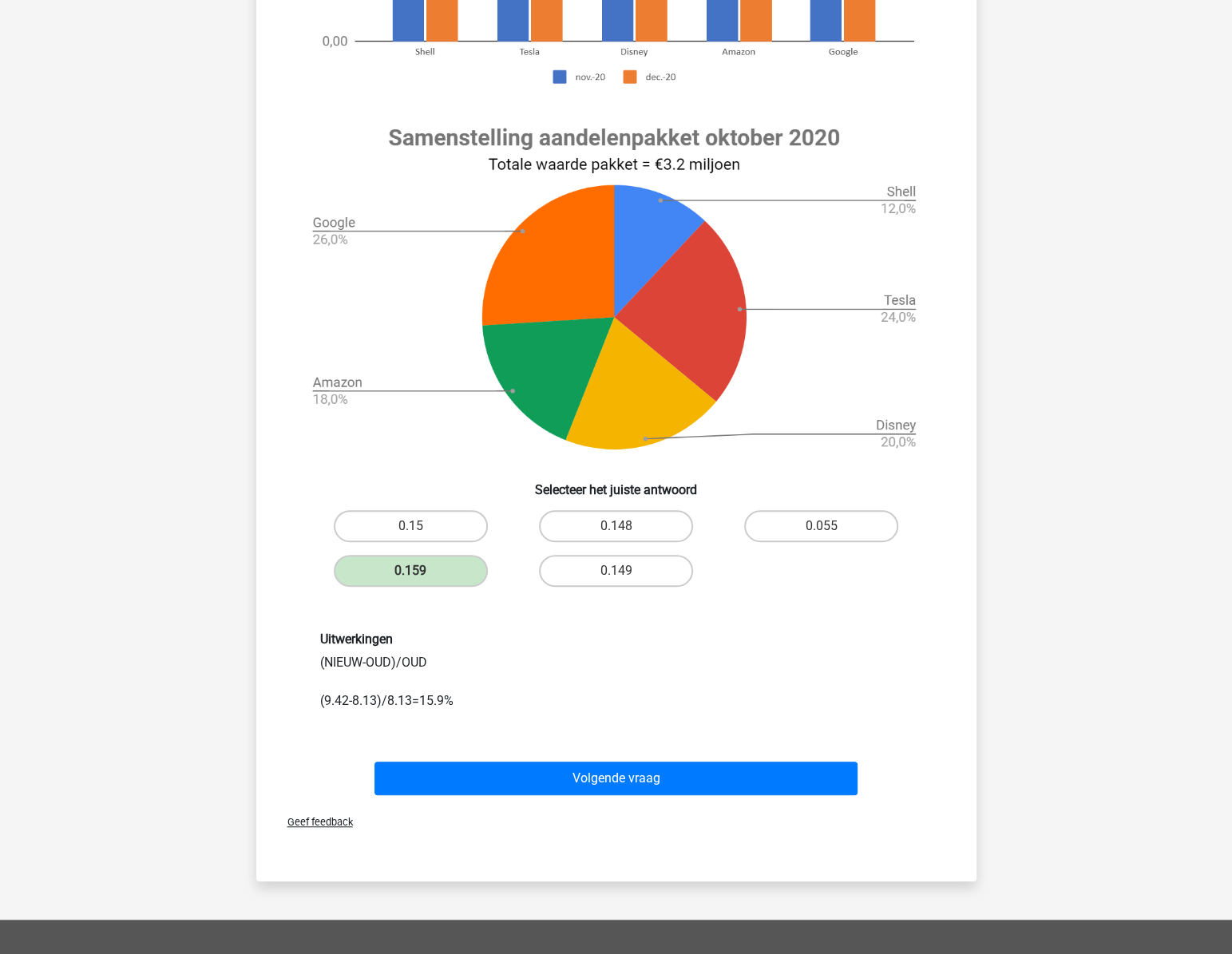
scroll to position [483, 0]
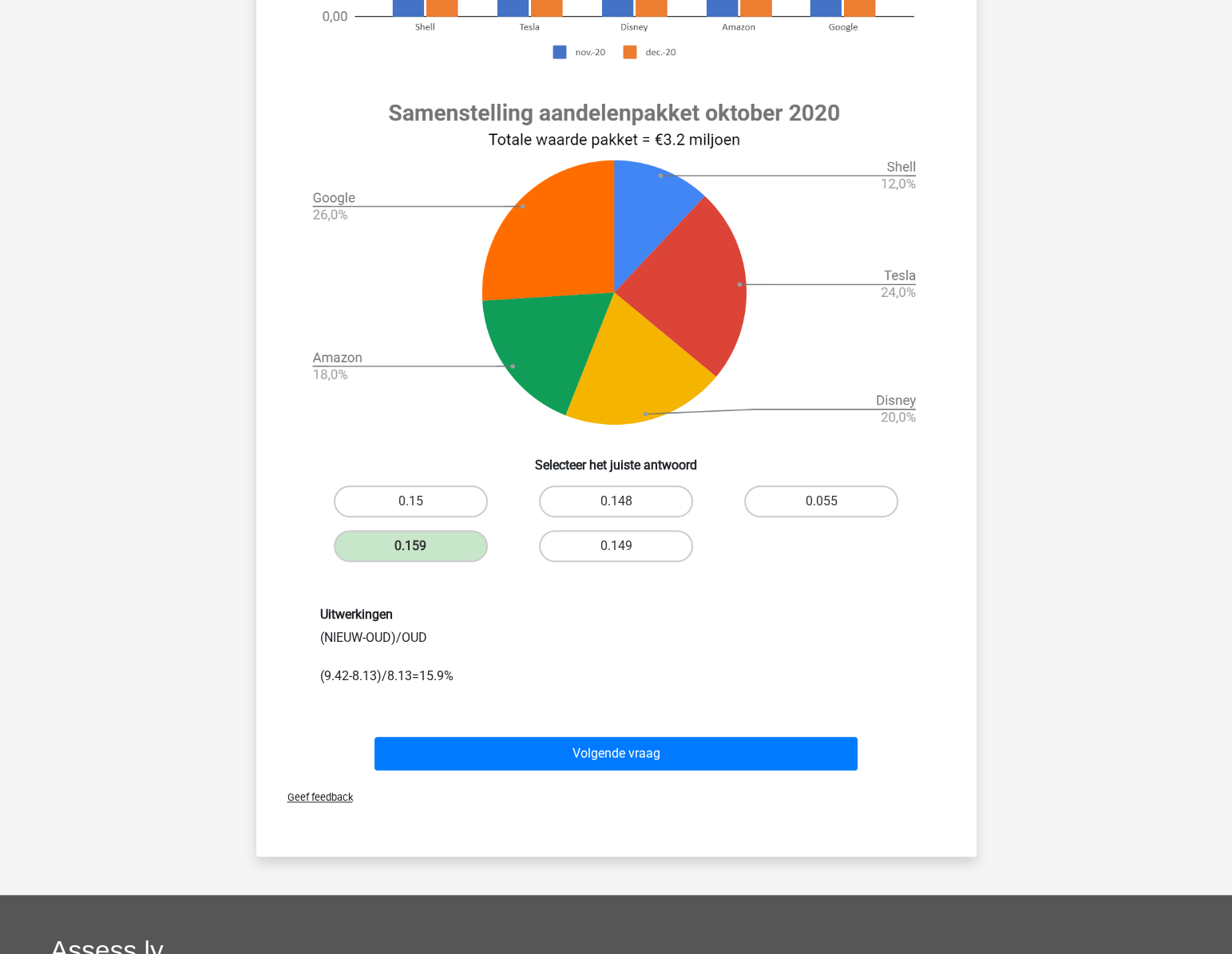
click at [652, 678] on div "Uitwerkingen (NIEUW-OUD)/OUD (9.42-8.13)/8.13=15.9%" at bounding box center [616, 646] width 617 height 79
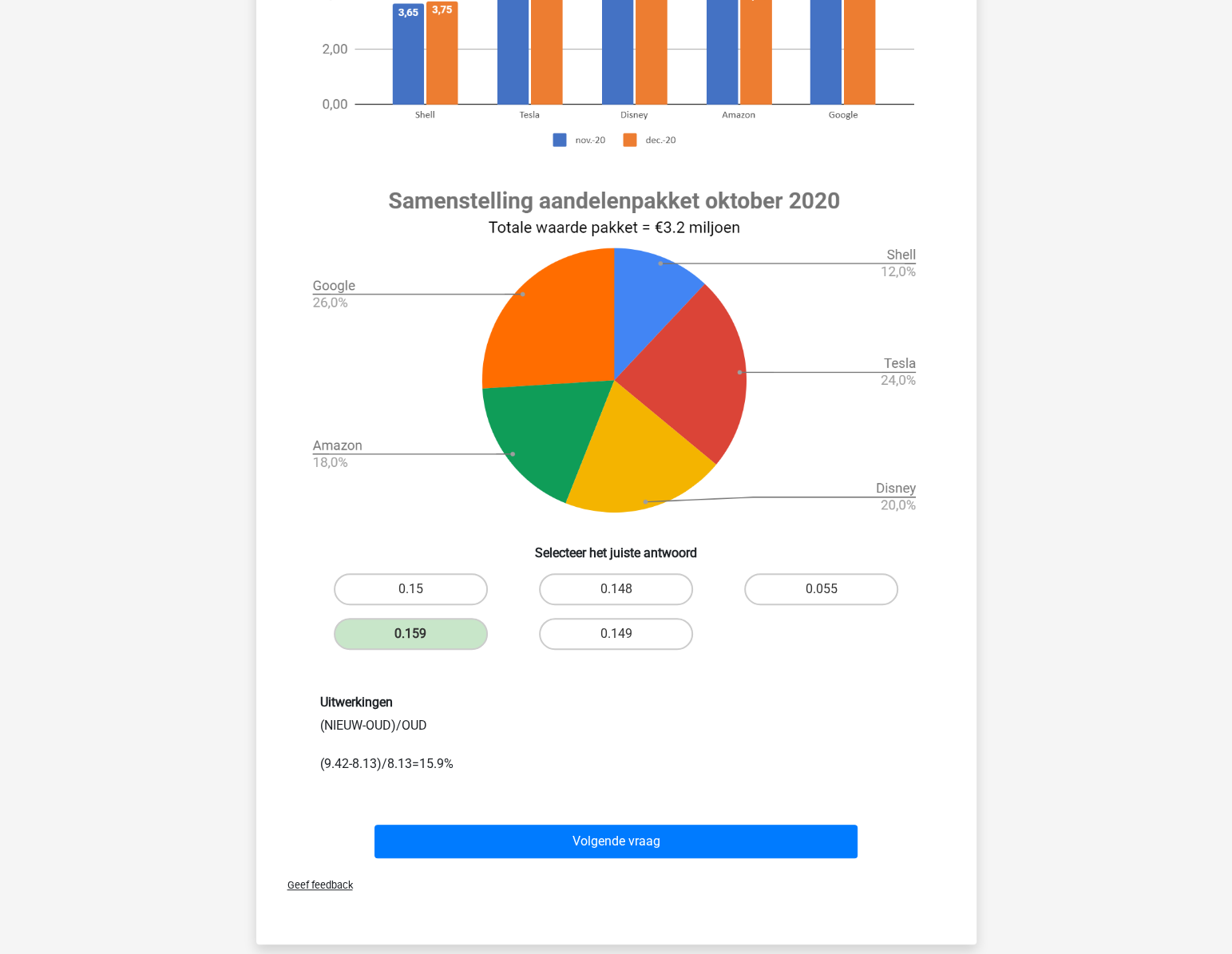
scroll to position [410, 0]
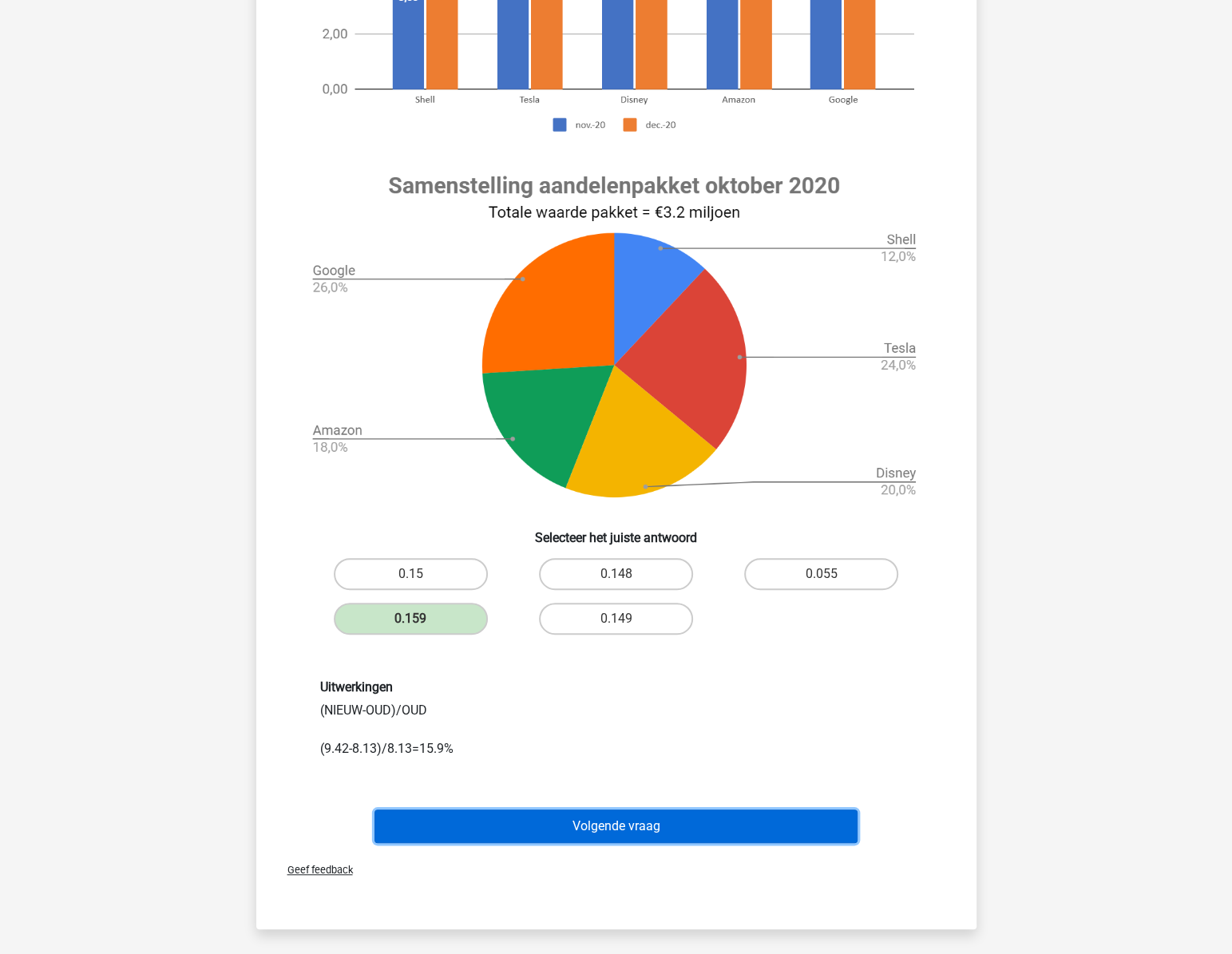
click at [640, 843] on button "Volgende vraag" at bounding box center [616, 826] width 483 height 33
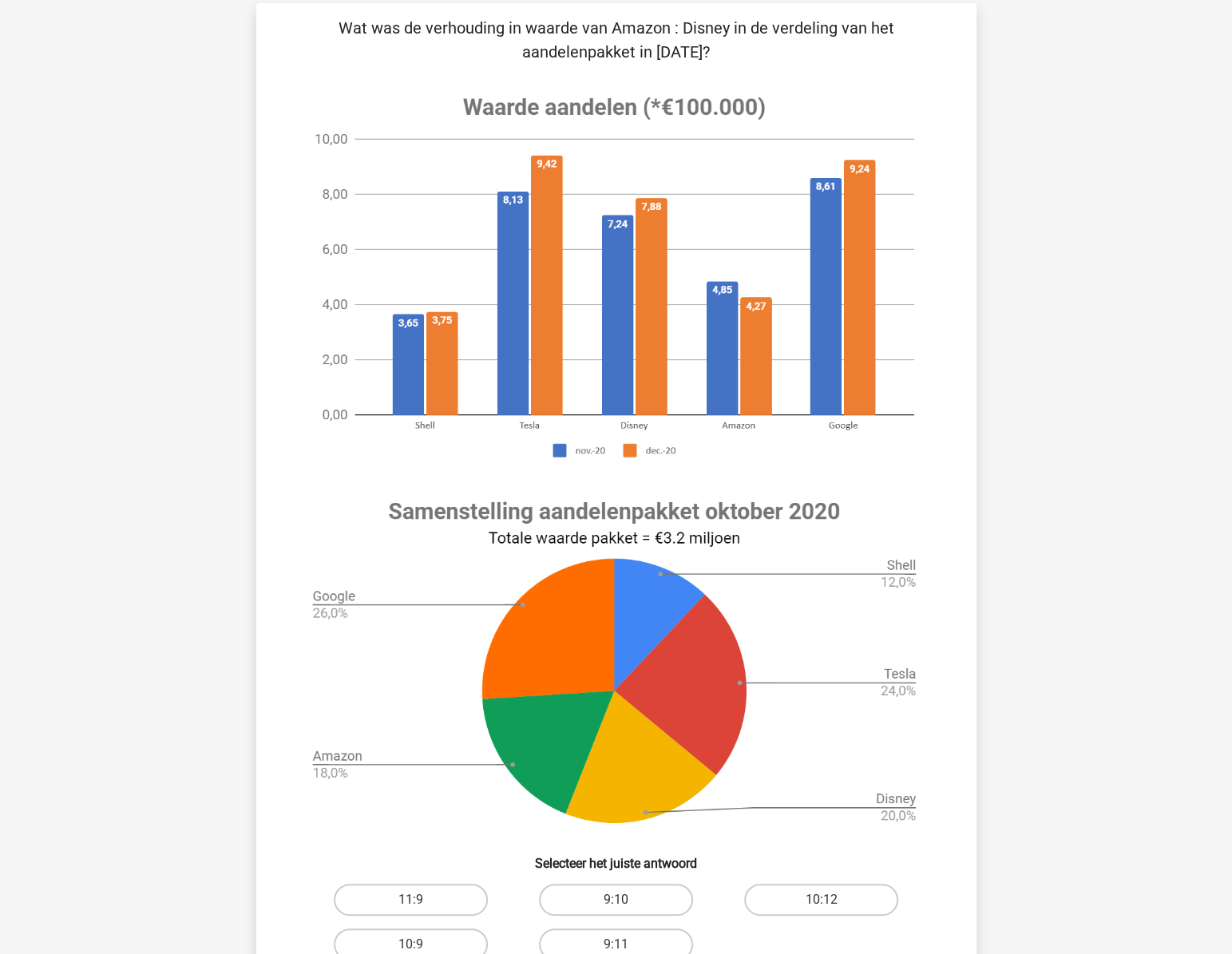
scroll to position [123, 0]
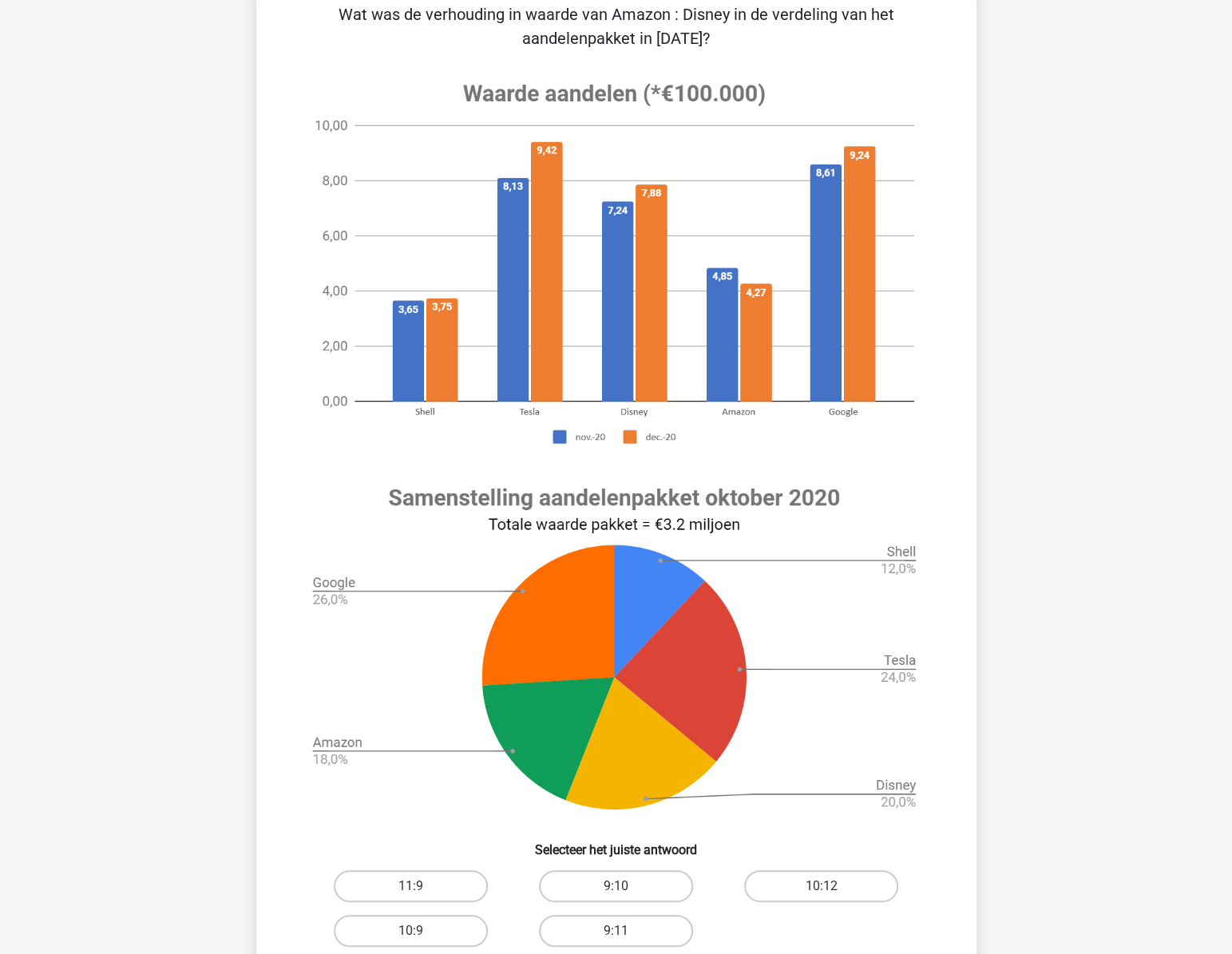
click at [1139, 402] on div "[PERSON_NAME] [EMAIL_ADDRESS][DOMAIN_NAME] Nederlands English" at bounding box center [616, 677] width 1232 height 1600
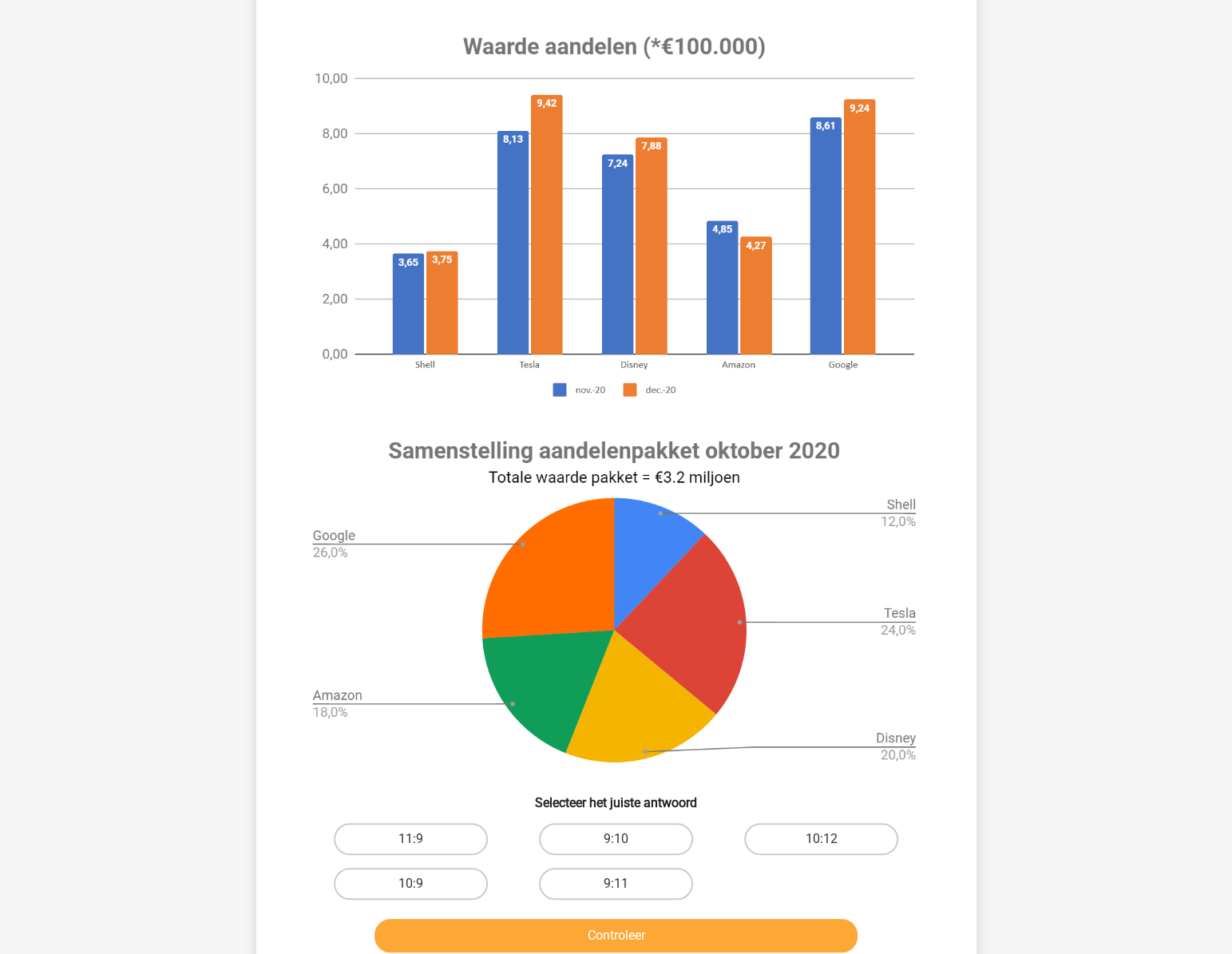
scroll to position [194, 0]
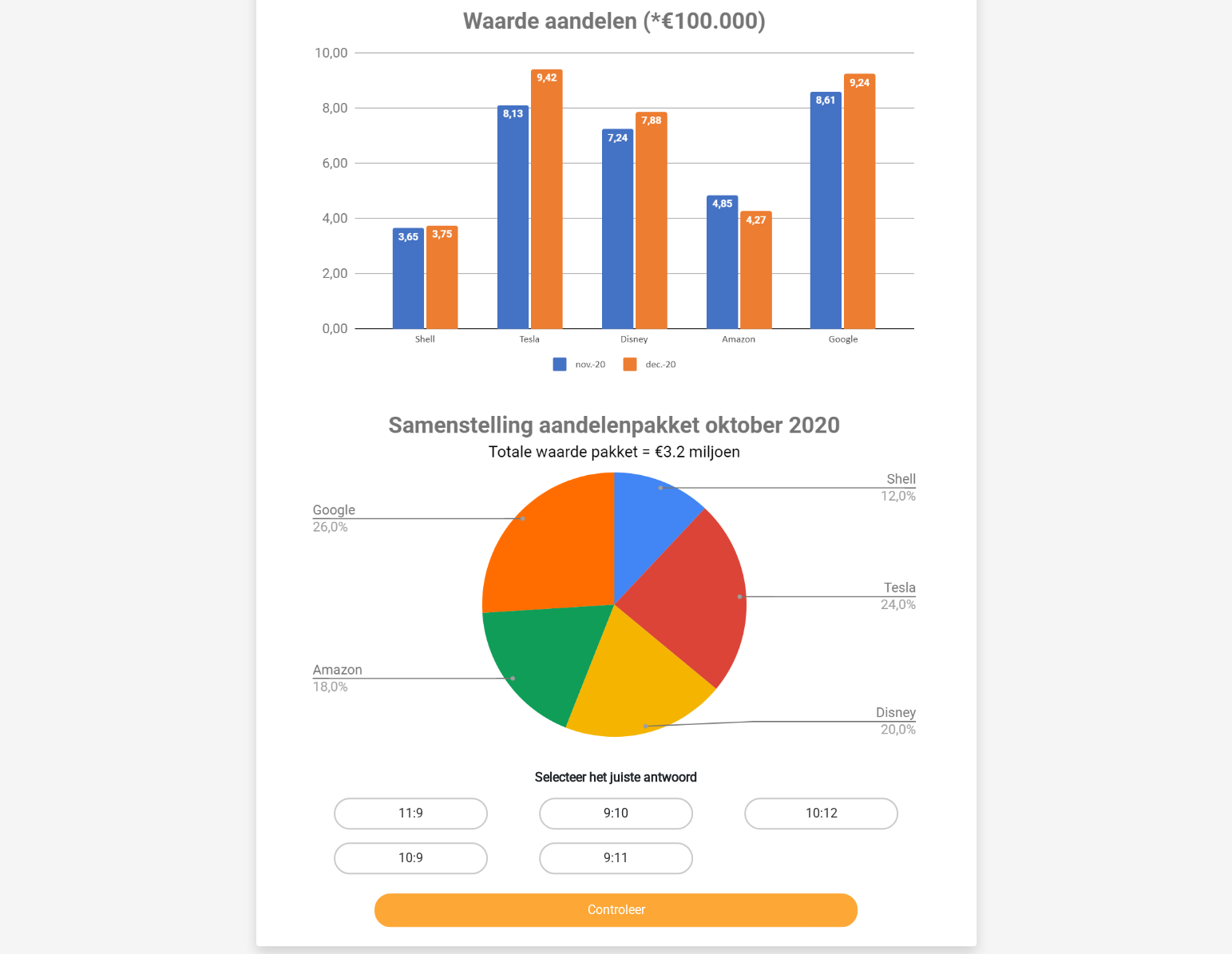
click at [625, 806] on label "9:10" at bounding box center [616, 813] width 154 height 32
click at [625, 814] on input "9:10" at bounding box center [621, 819] width 10 height 10
radio input "true"
click at [702, 911] on button "Controleer" at bounding box center [616, 910] width 483 height 33
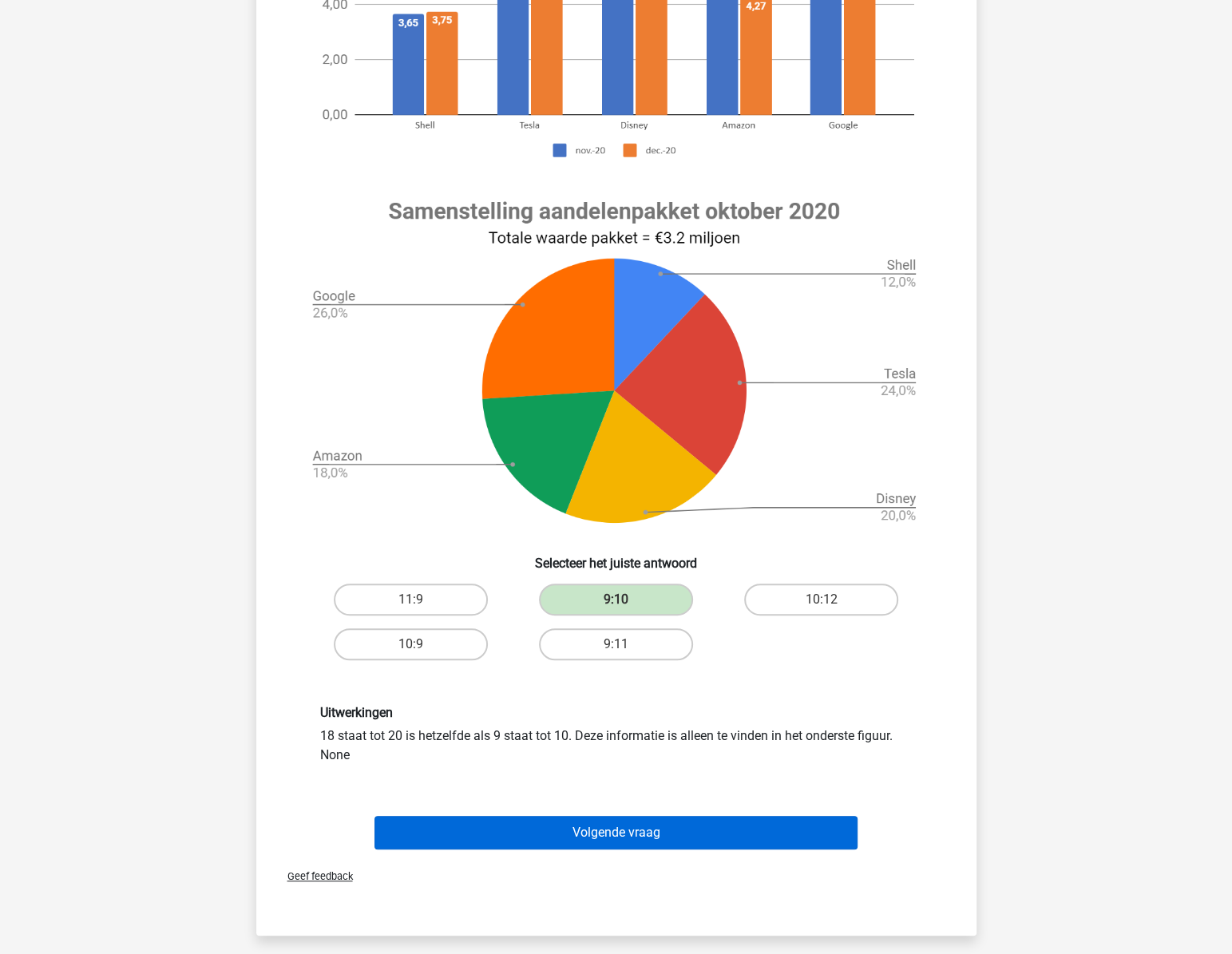
scroll to position [413, 0]
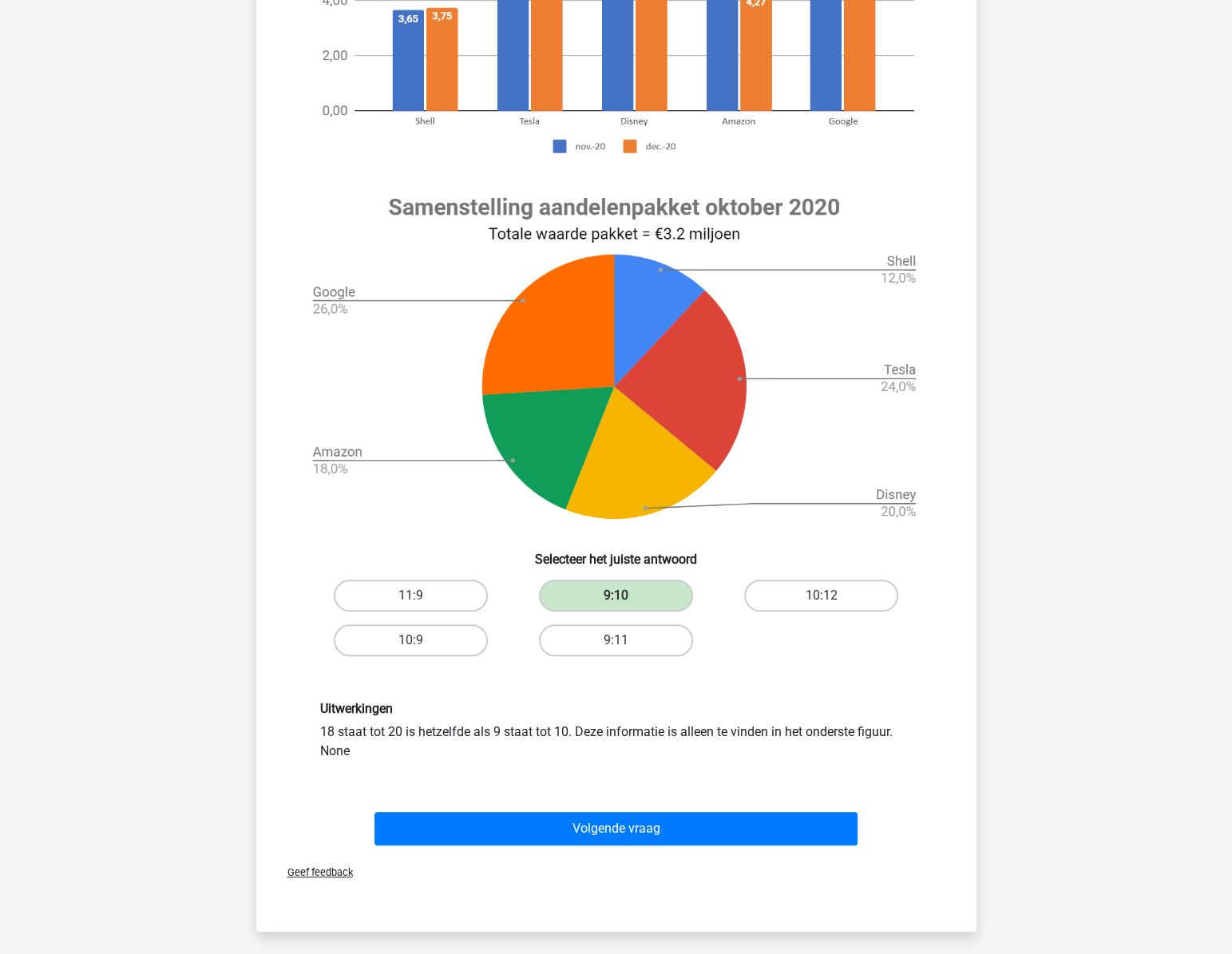
click at [740, 736] on div "Uitwerkingen 18 staat tot 20 is hetzelfde als 9 staat tot 10. Deze informatie i…" at bounding box center [616, 730] width 617 height 60
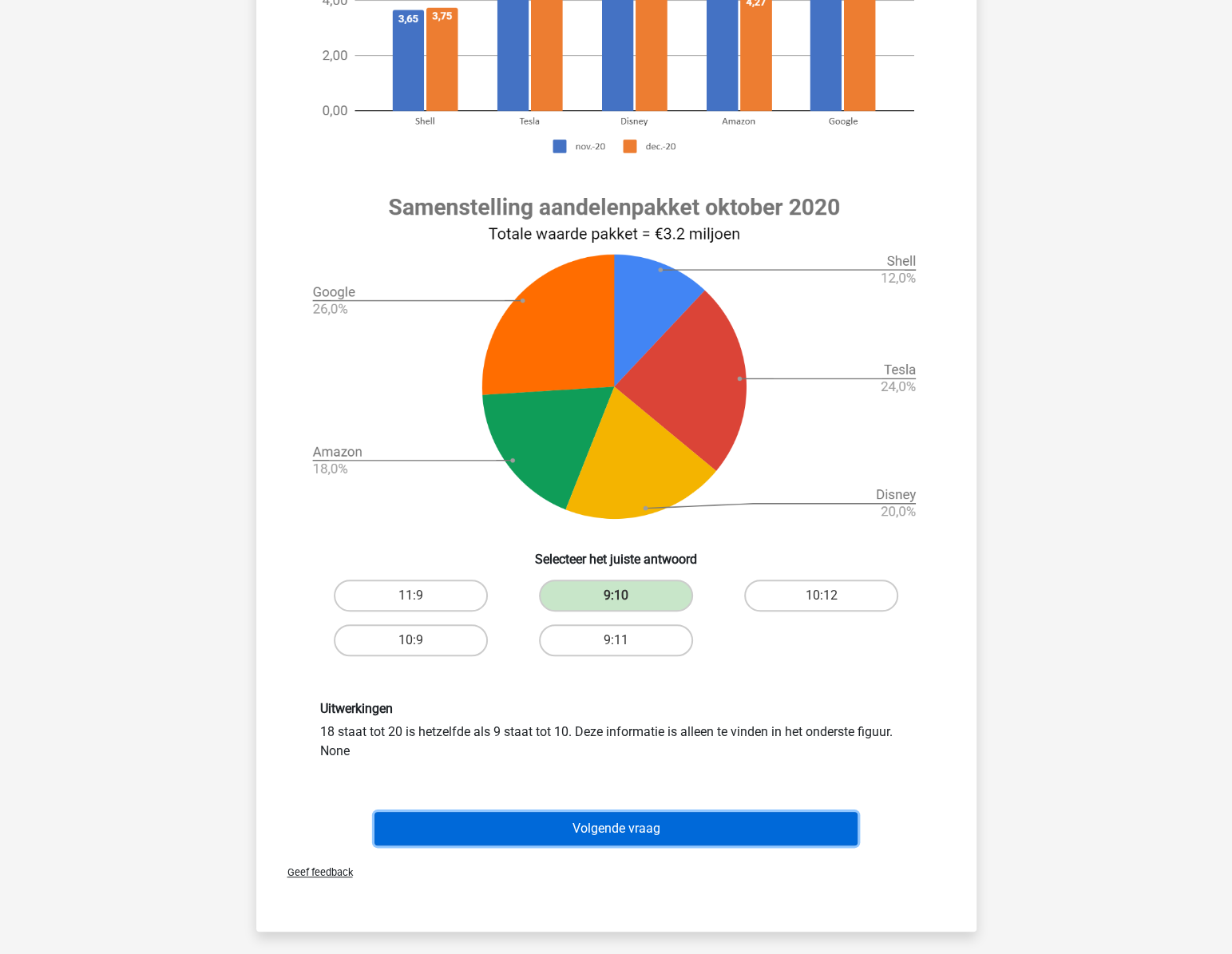
click at [690, 824] on button "Volgende vraag" at bounding box center [616, 829] width 483 height 33
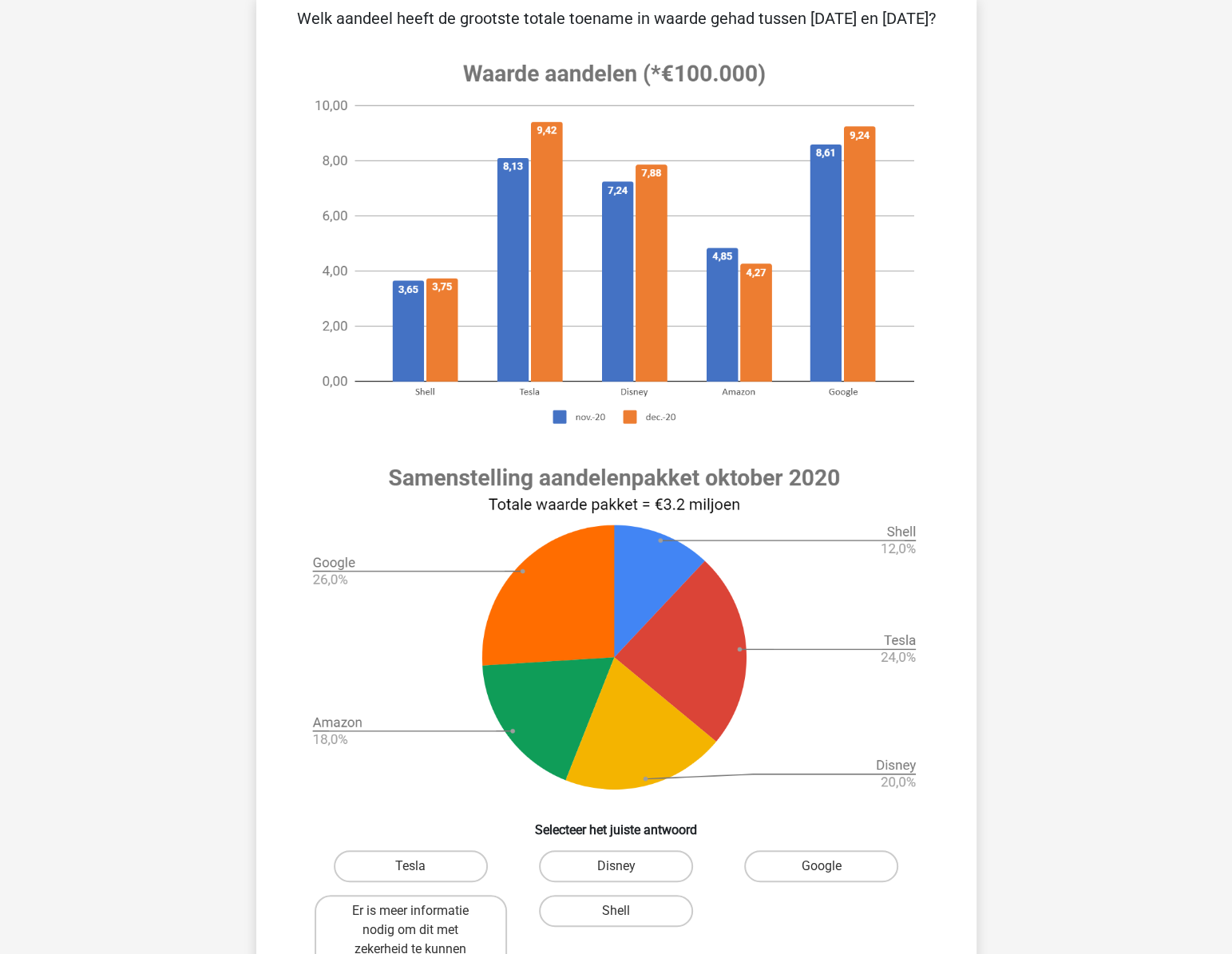
scroll to position [123, 0]
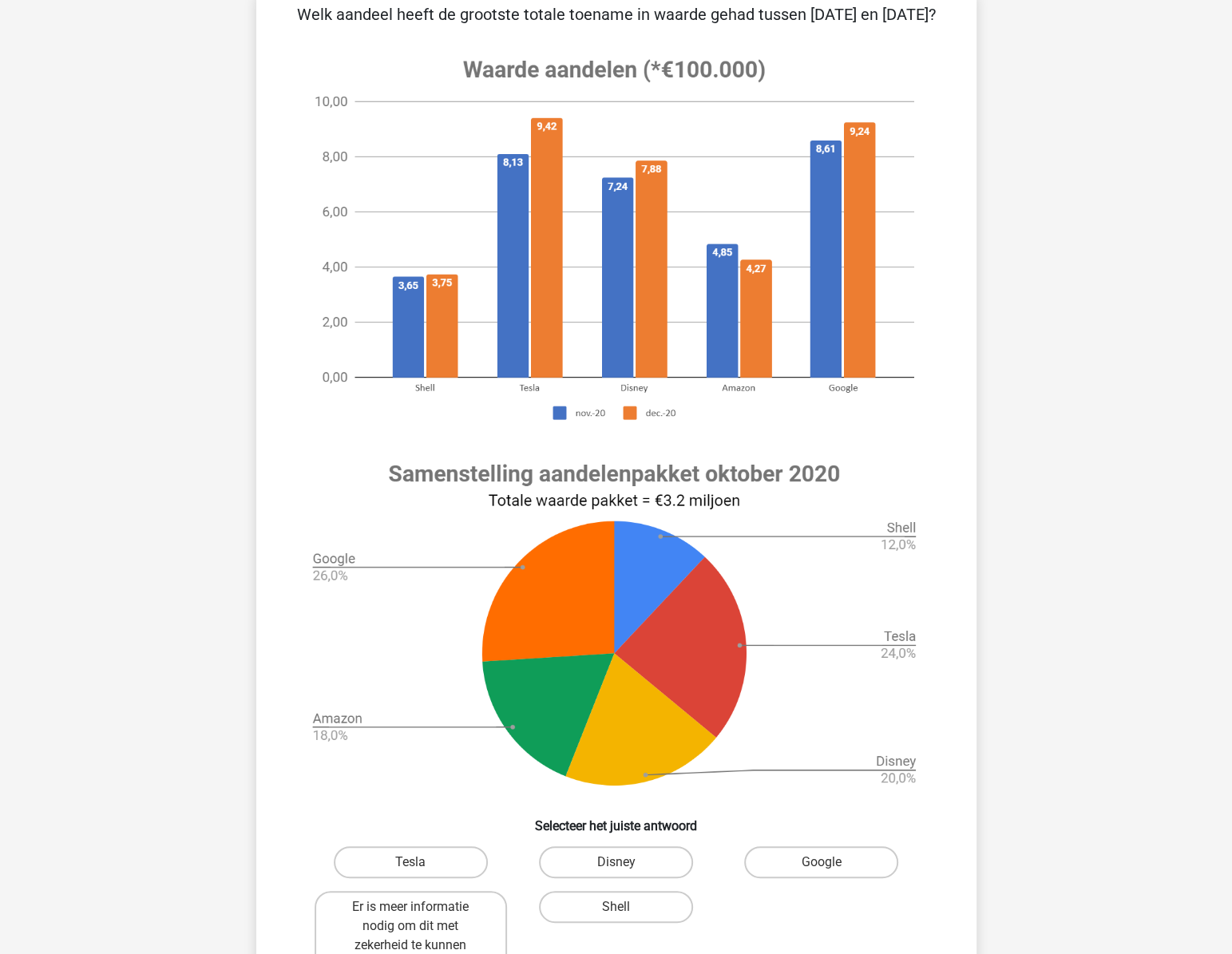
click at [1174, 515] on div "[PERSON_NAME] [EMAIL_ADDRESS][DOMAIN_NAME] Nederlands English" at bounding box center [616, 694] width 1232 height 1634
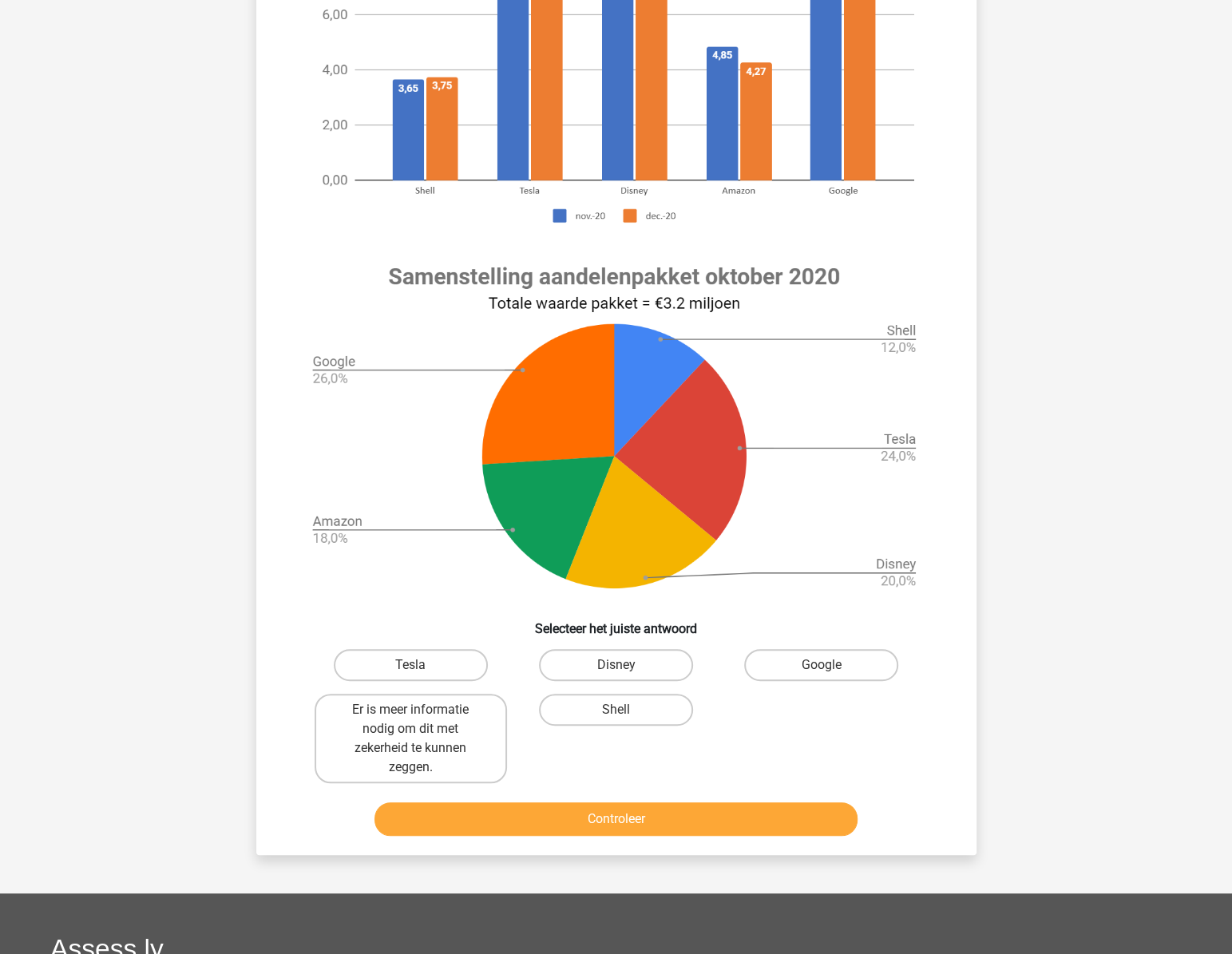
scroll to position [340, 0]
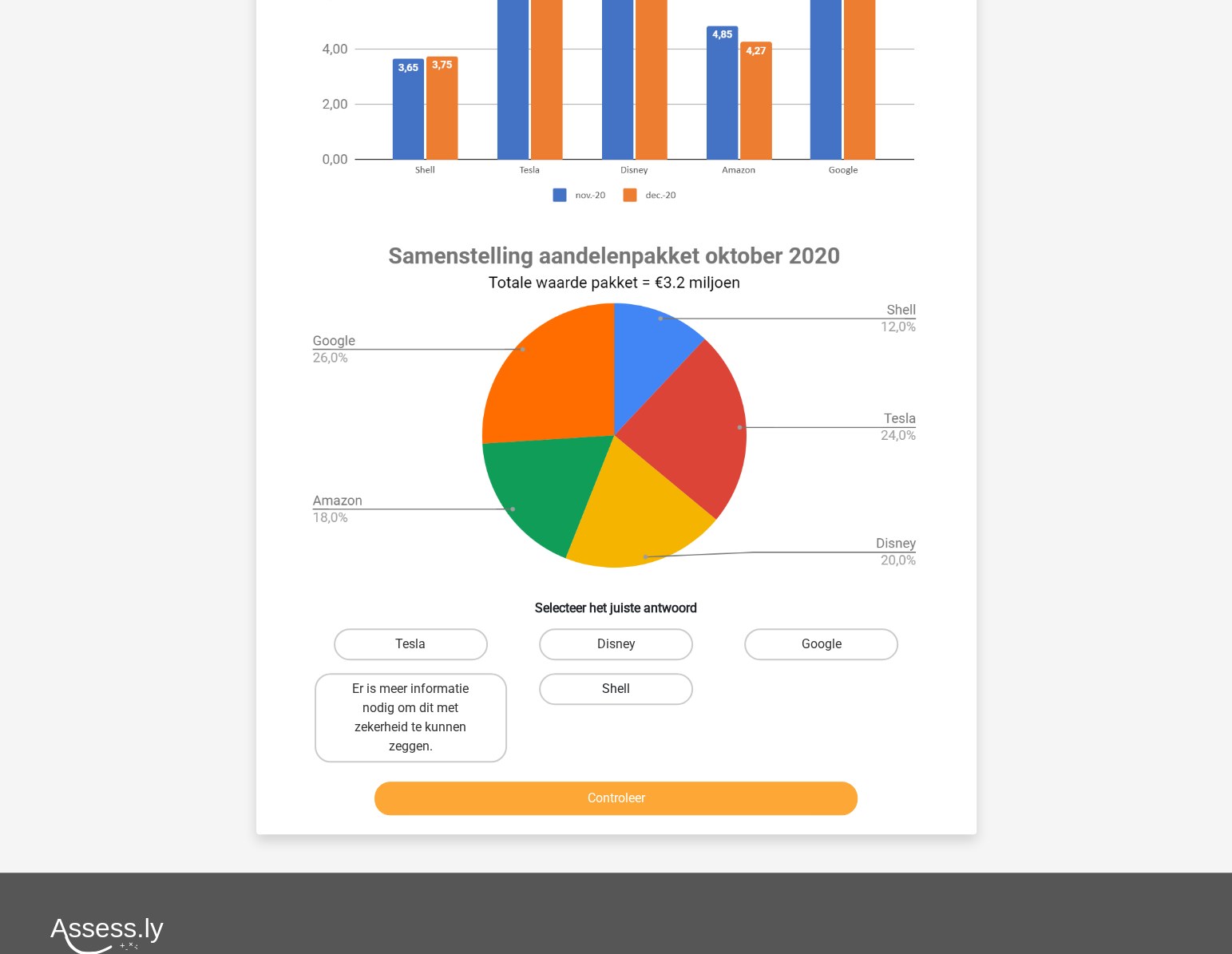
click at [657, 705] on label "Shell" at bounding box center [616, 689] width 154 height 32
click at [626, 700] on input "Shell" at bounding box center [621, 693] width 10 height 10
radio input "true"
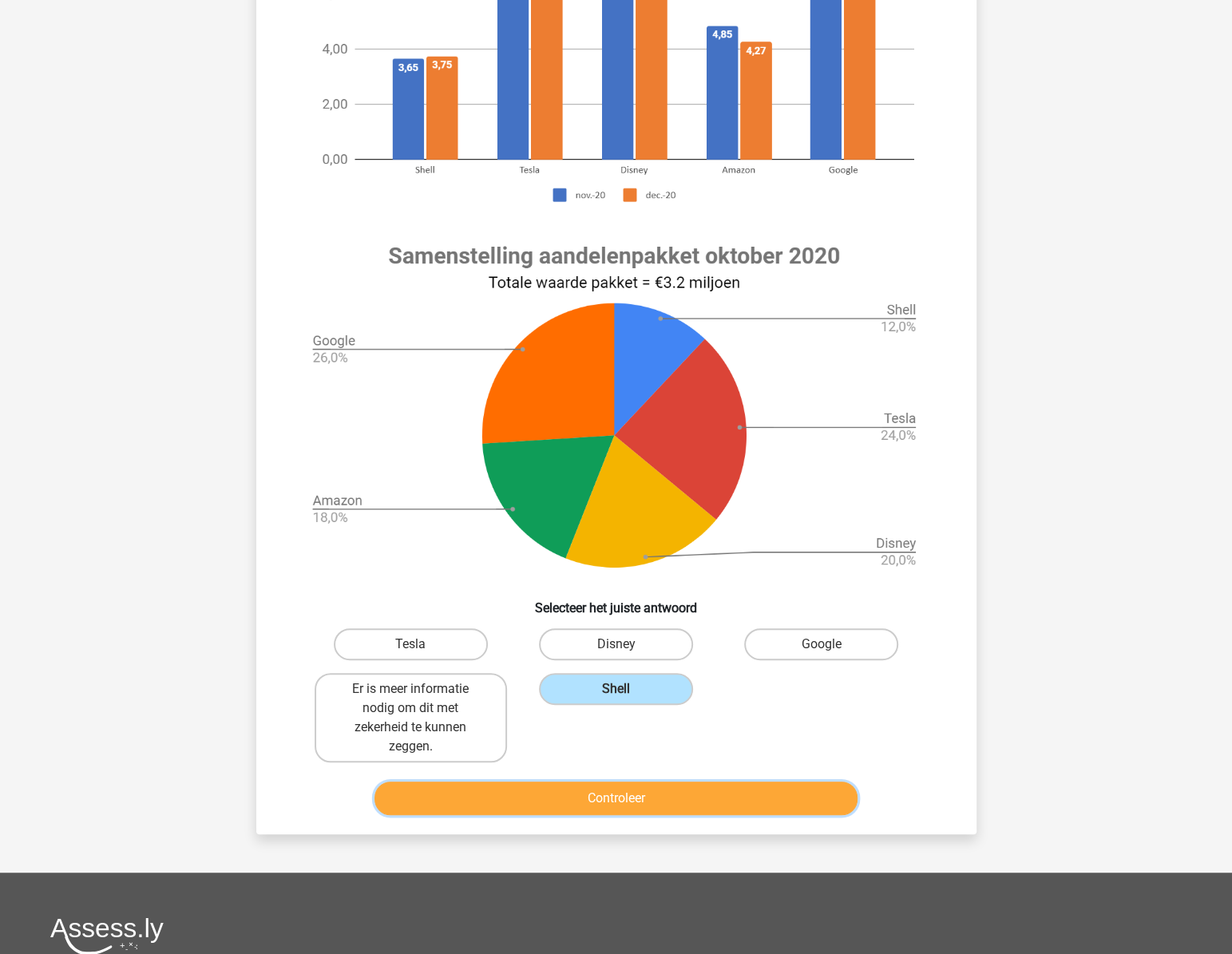
click at [653, 815] on button "Controleer" at bounding box center [616, 798] width 483 height 33
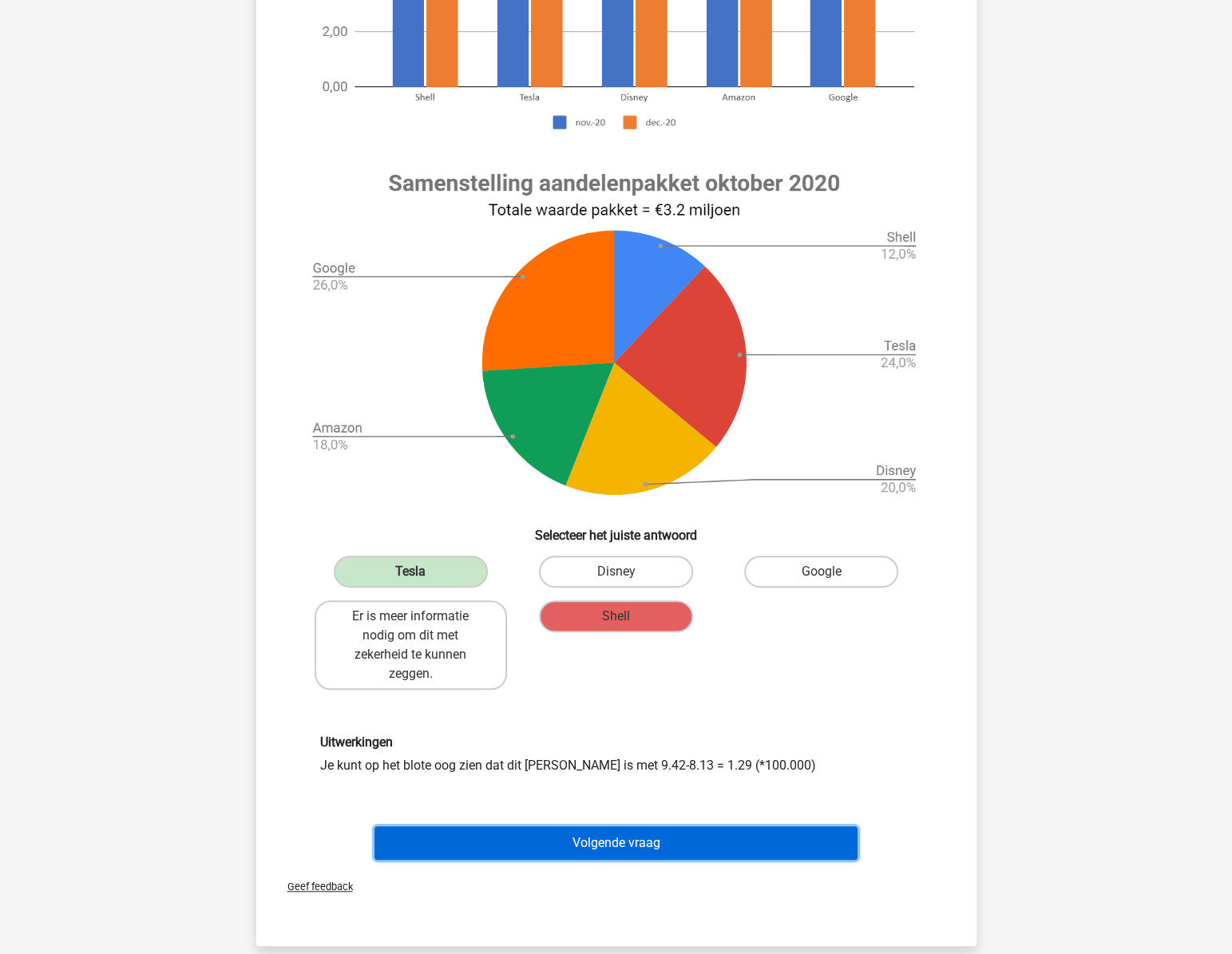
click at [640, 860] on button "Volgende vraag" at bounding box center [616, 842] width 483 height 33
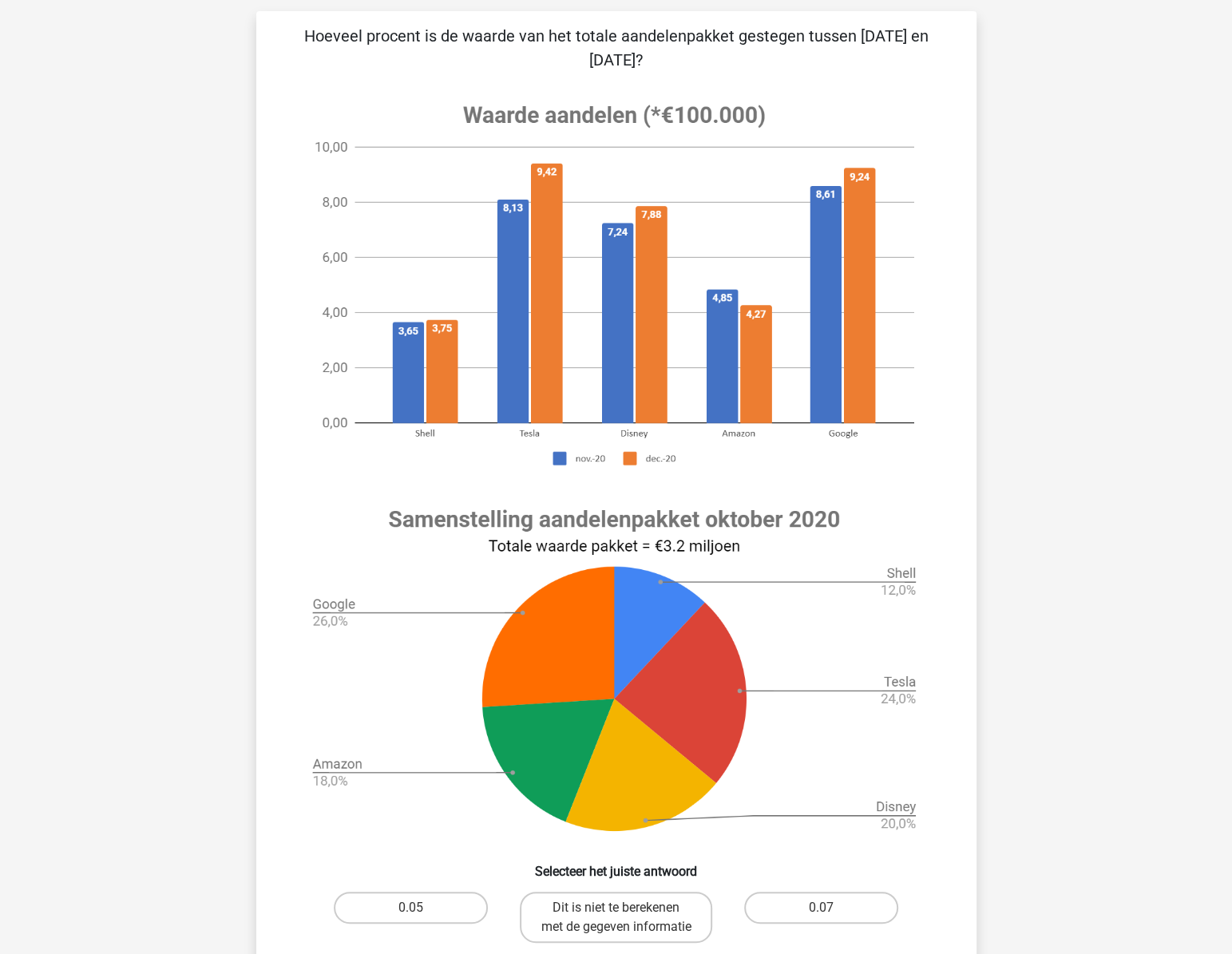
scroll to position [370, 0]
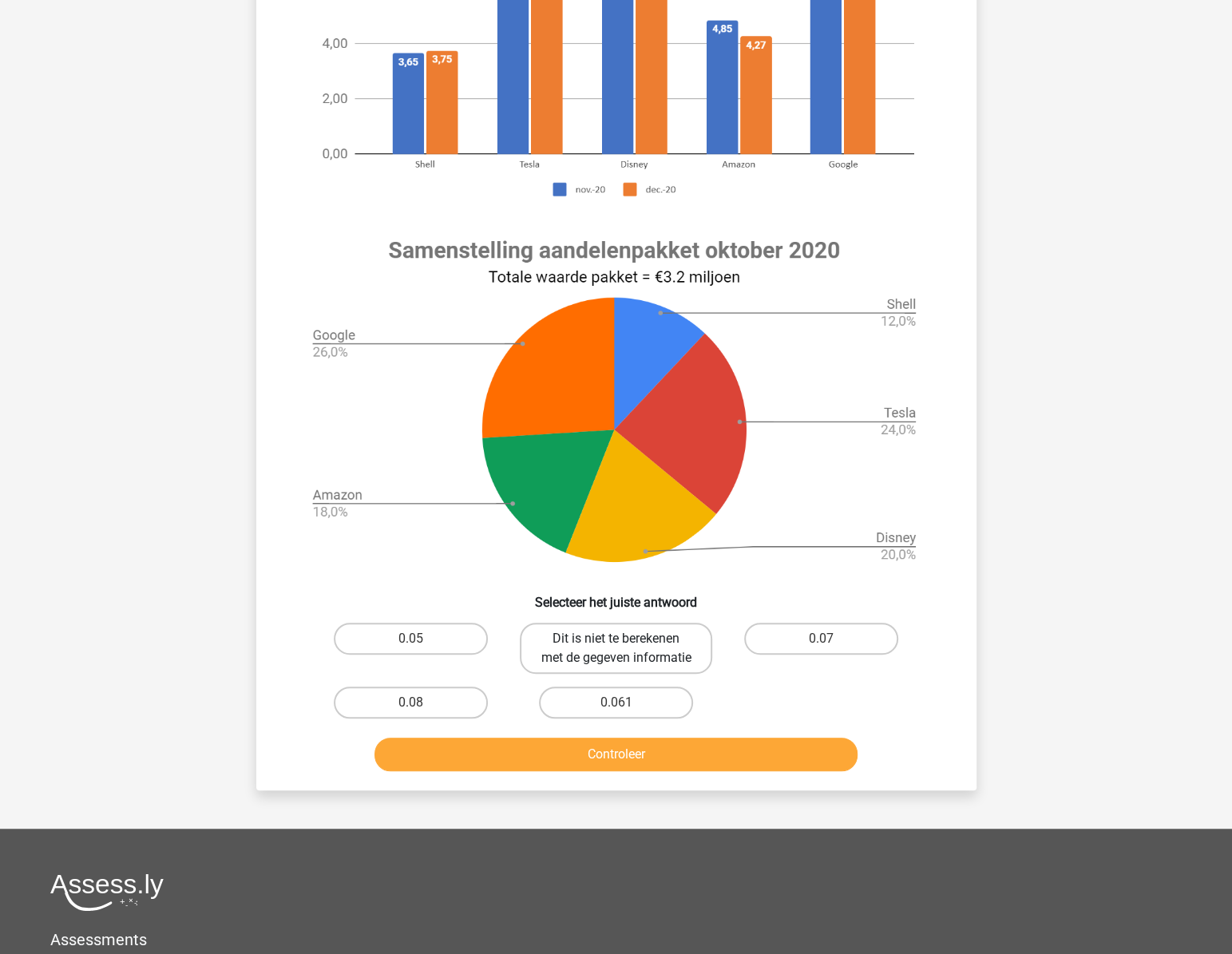
click at [639, 670] on label "Dit is niet te berekenen met de gegeven informatie" at bounding box center [616, 648] width 193 height 51
click at [626, 649] on input "Dit is niet te berekenen met de gegeven informatie" at bounding box center [621, 643] width 10 height 10
radio input "true"
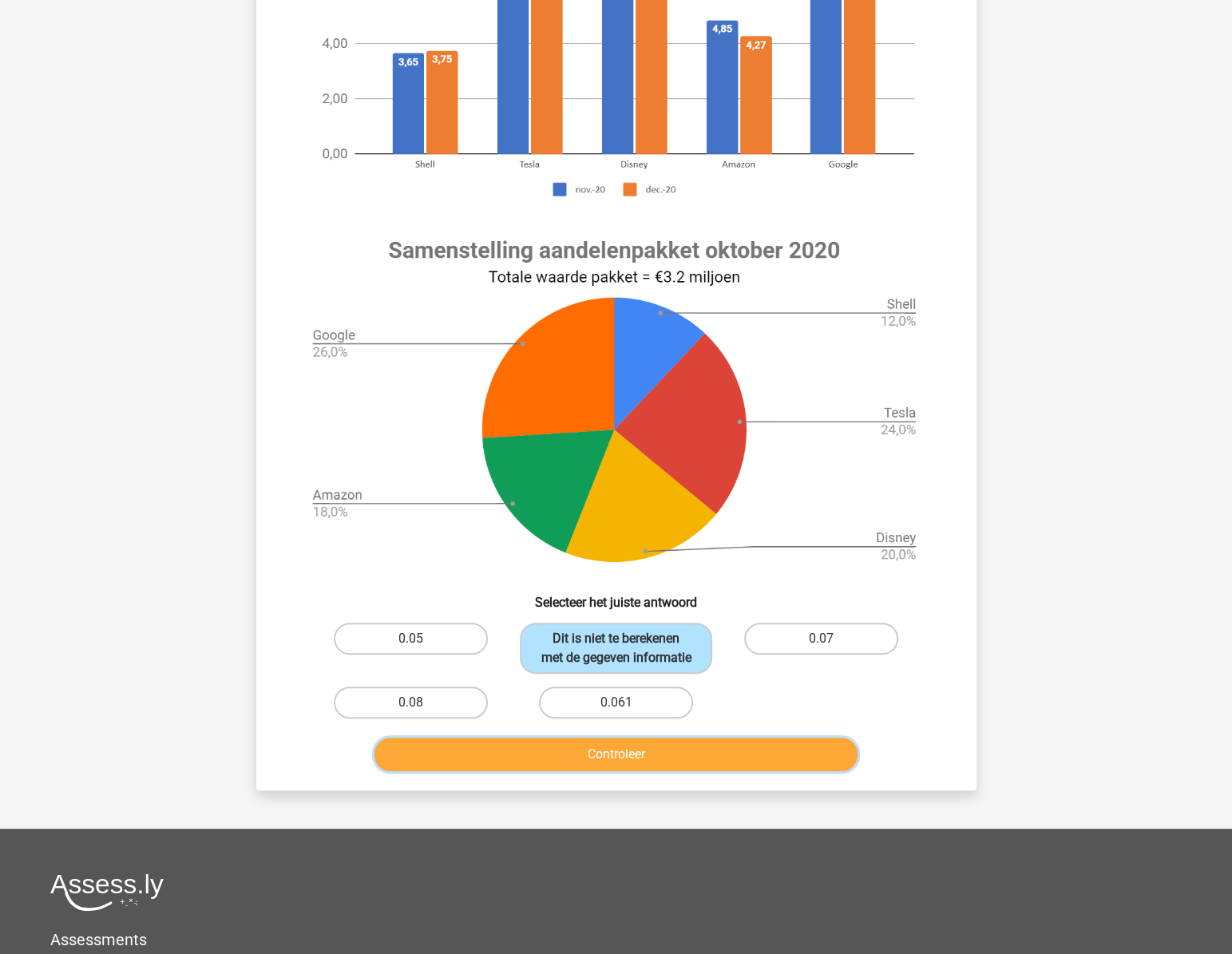
click at [631, 771] on button "Controleer" at bounding box center [616, 754] width 483 height 33
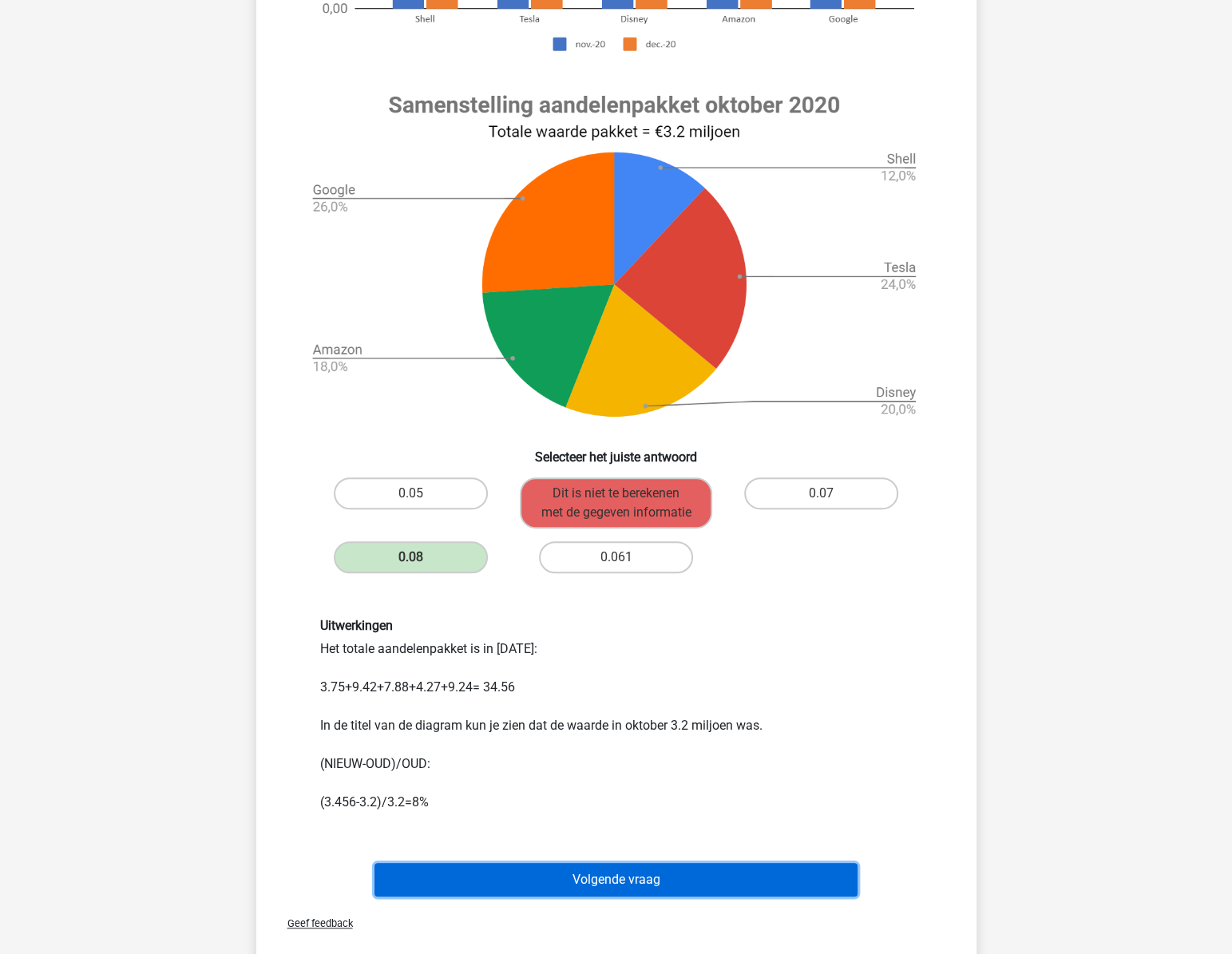
click at [649, 897] on button "Volgende vraag" at bounding box center [616, 879] width 483 height 33
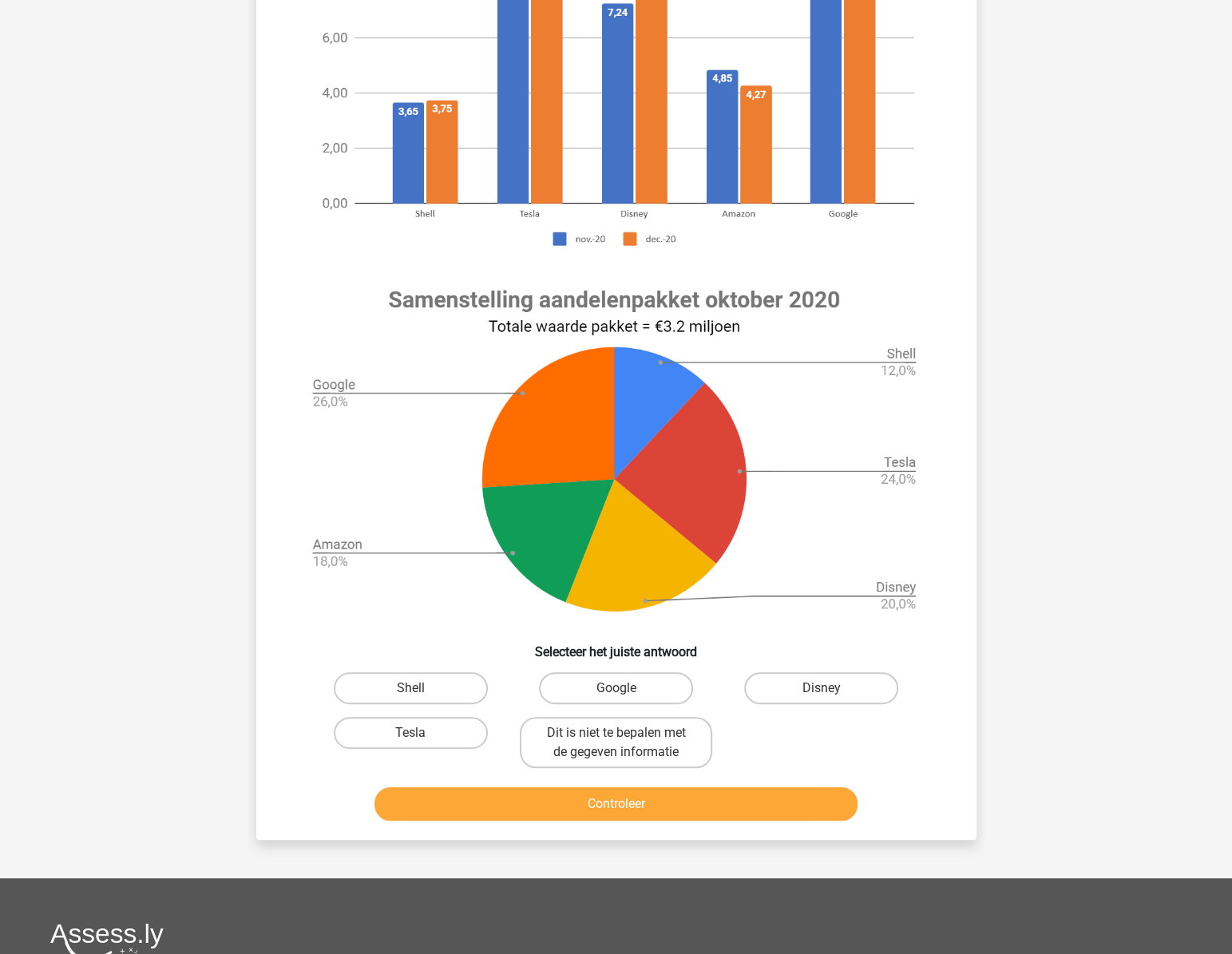
scroll to position [297, 0]
click at [617, 735] on input "Dit is niet te bepalen met de gegeven informatie" at bounding box center [621, 736] width 10 height 10
radio input "true"
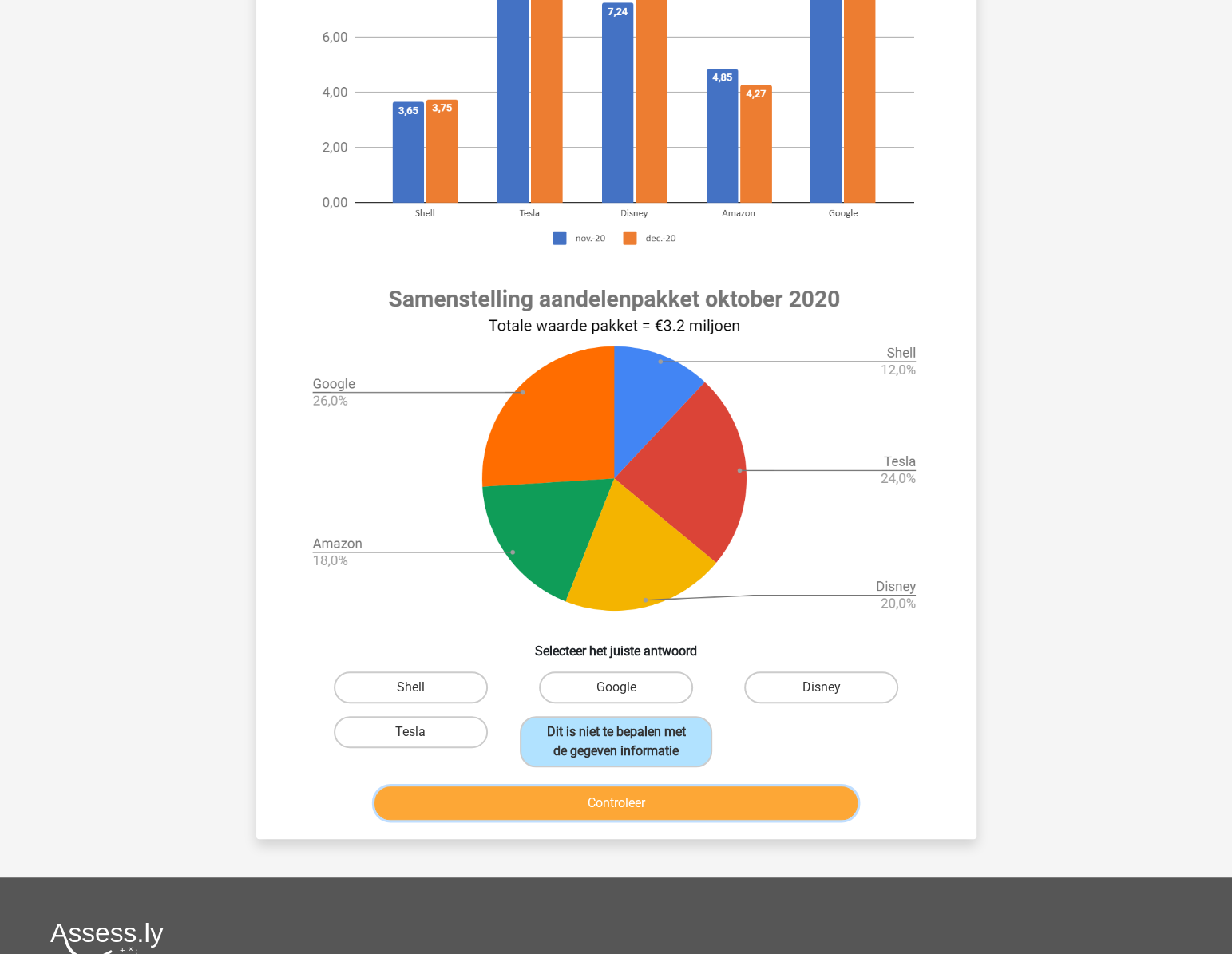
click at [623, 814] on button "Controleer" at bounding box center [616, 803] width 483 height 33
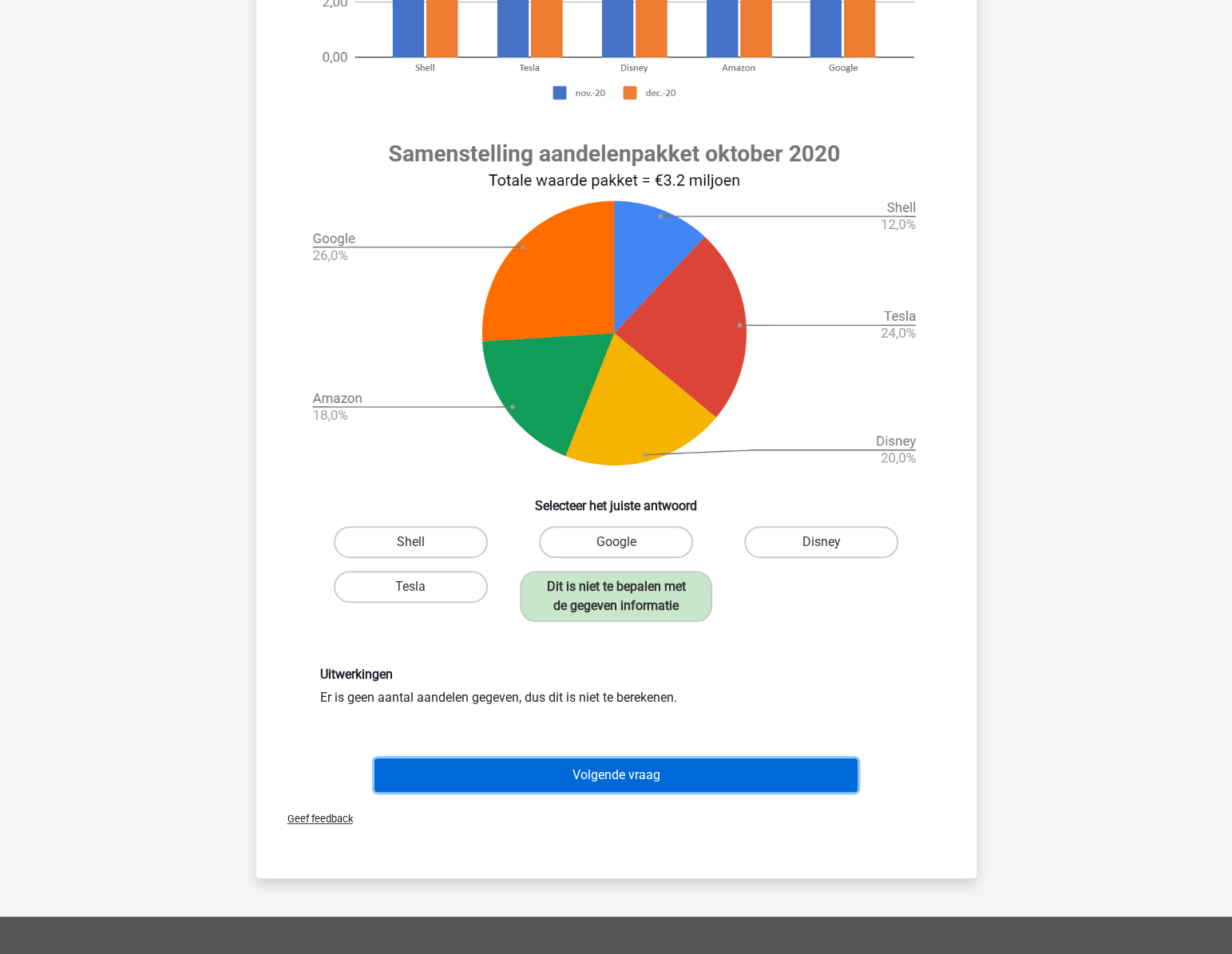
click at [633, 778] on button "Volgende vraag" at bounding box center [616, 775] width 483 height 33
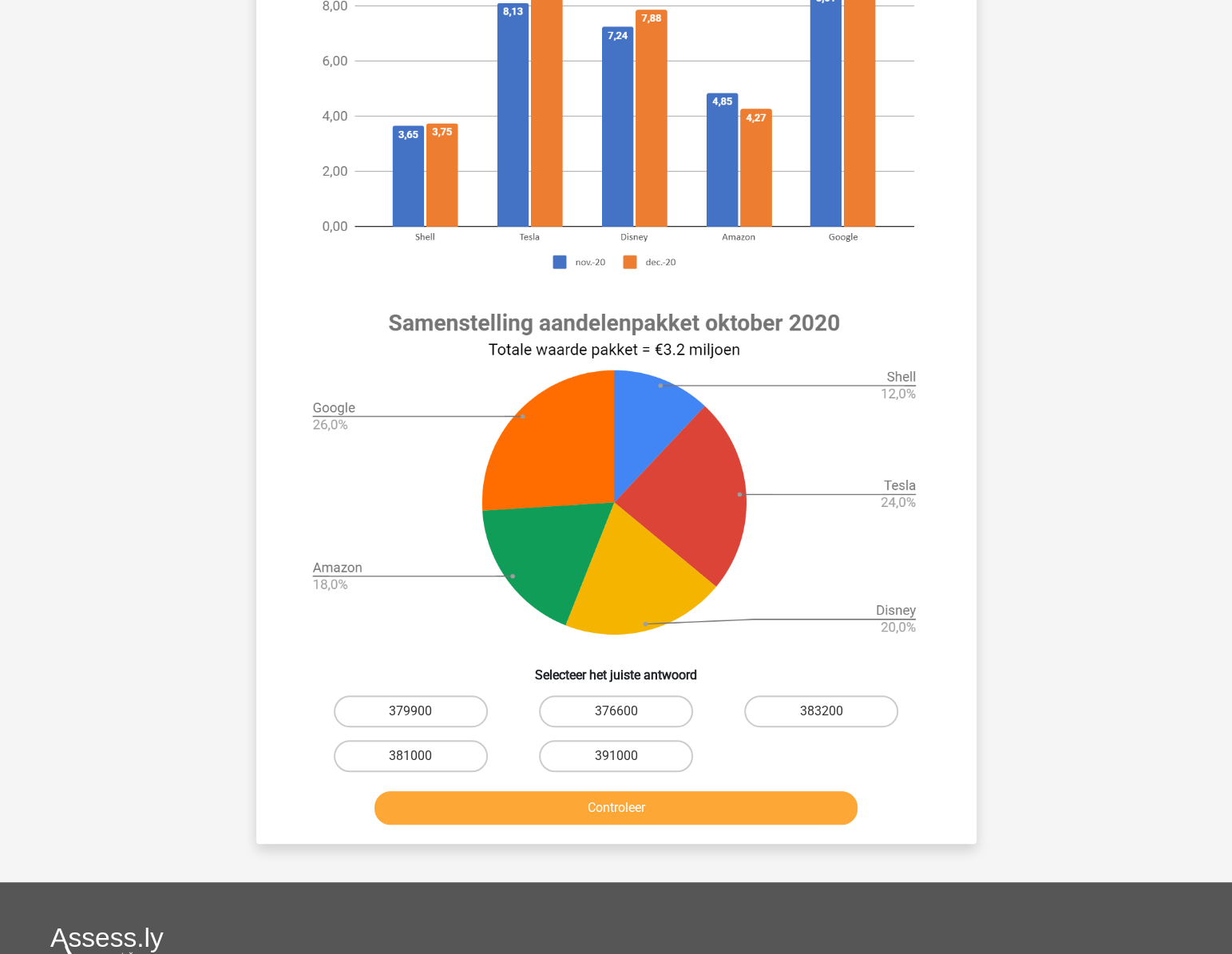
click at [623, 758] on div "391000" at bounding box center [616, 756] width 206 height 44
click at [621, 771] on label "391000" at bounding box center [616, 756] width 154 height 32
click at [621, 766] on input "391000" at bounding box center [621, 760] width 10 height 10
radio input "true"
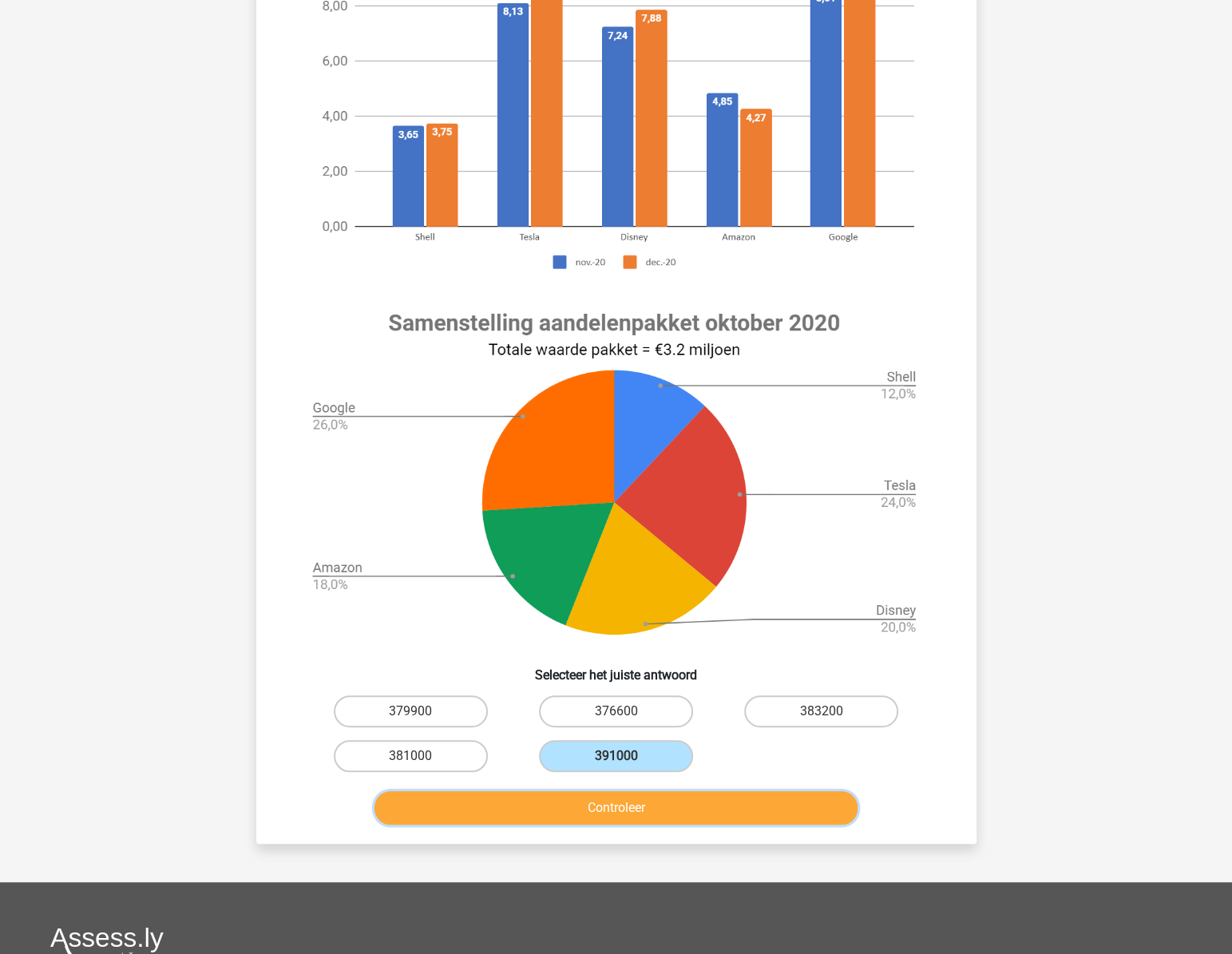
click at [639, 825] on button "Controleer" at bounding box center [616, 807] width 483 height 33
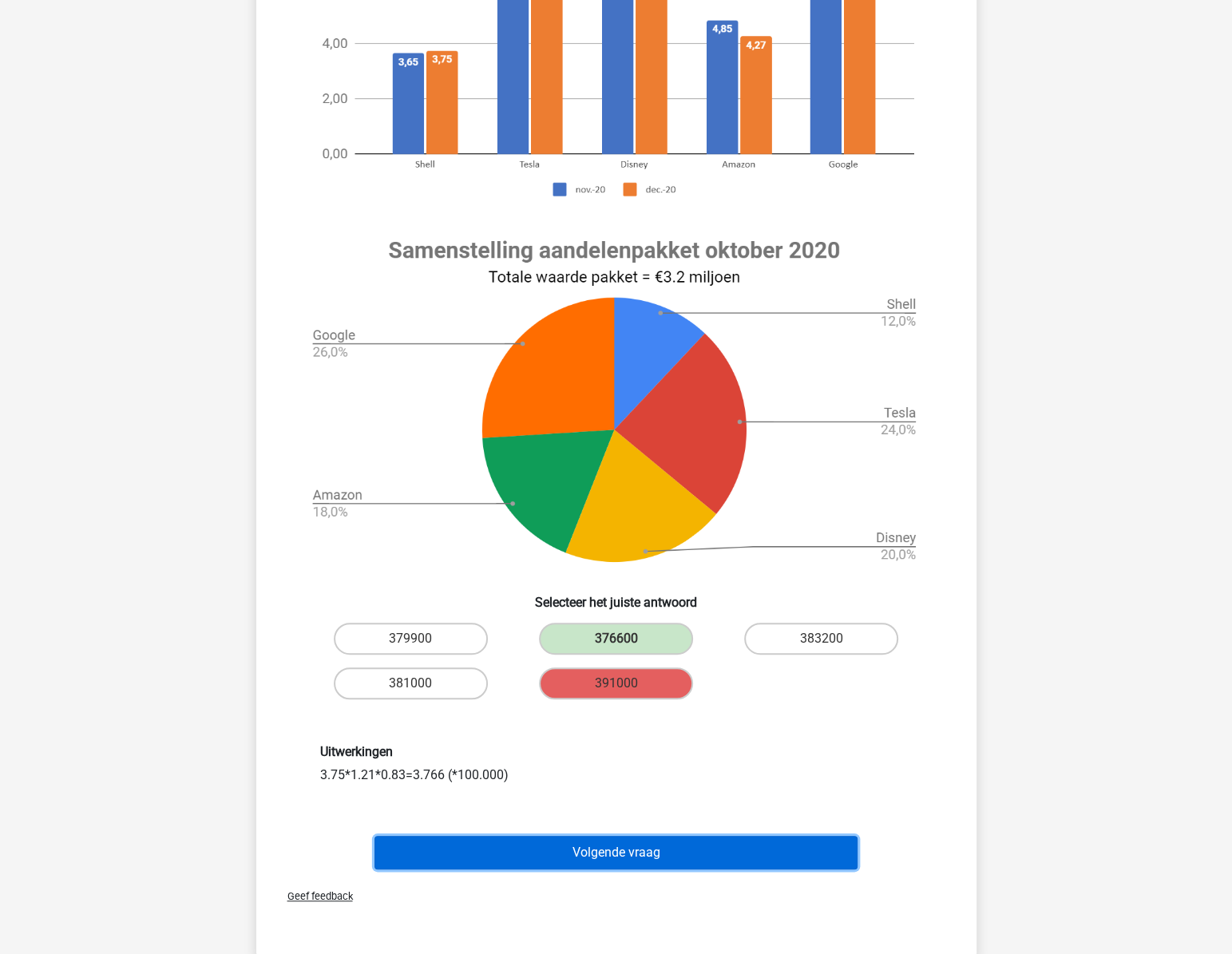
click at [623, 862] on button "Volgende vraag" at bounding box center [616, 853] width 483 height 33
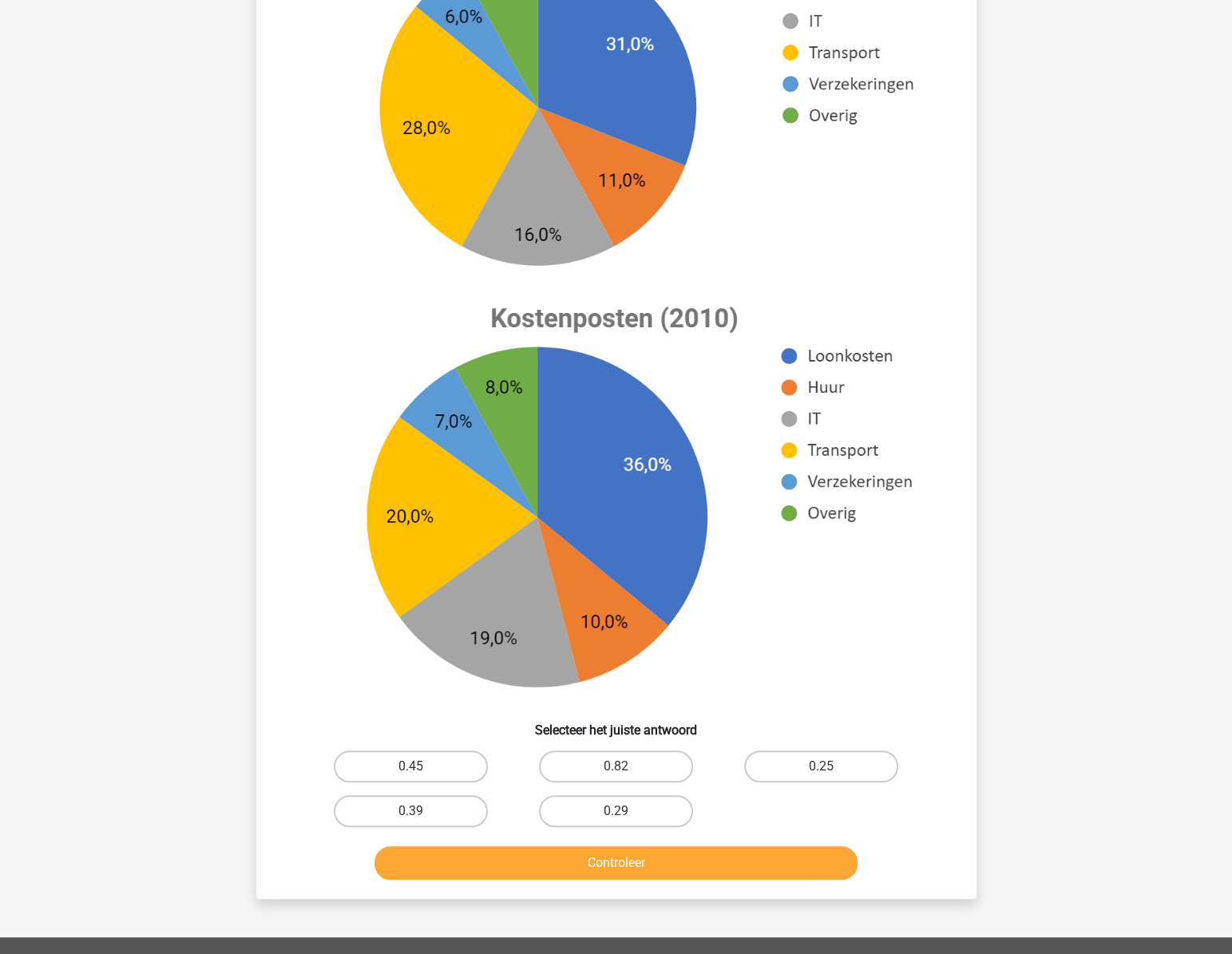
click at [622, 870] on div "De totale kosten zijn vanaf 2000 in totaal met 25% gegroeid. Hoeveel % hoger wa…" at bounding box center [616, 358] width 720 height 1082
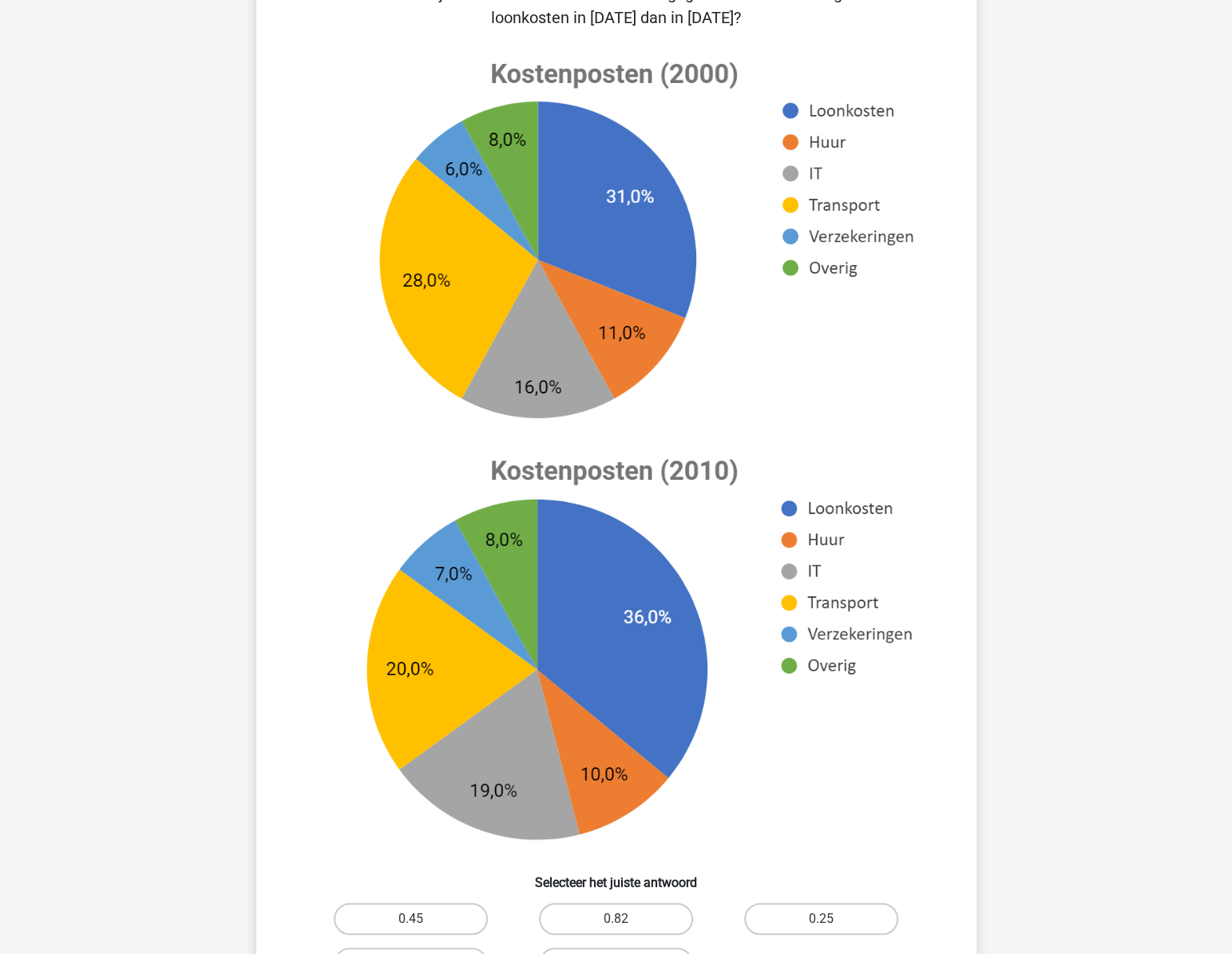
scroll to position [224, 0]
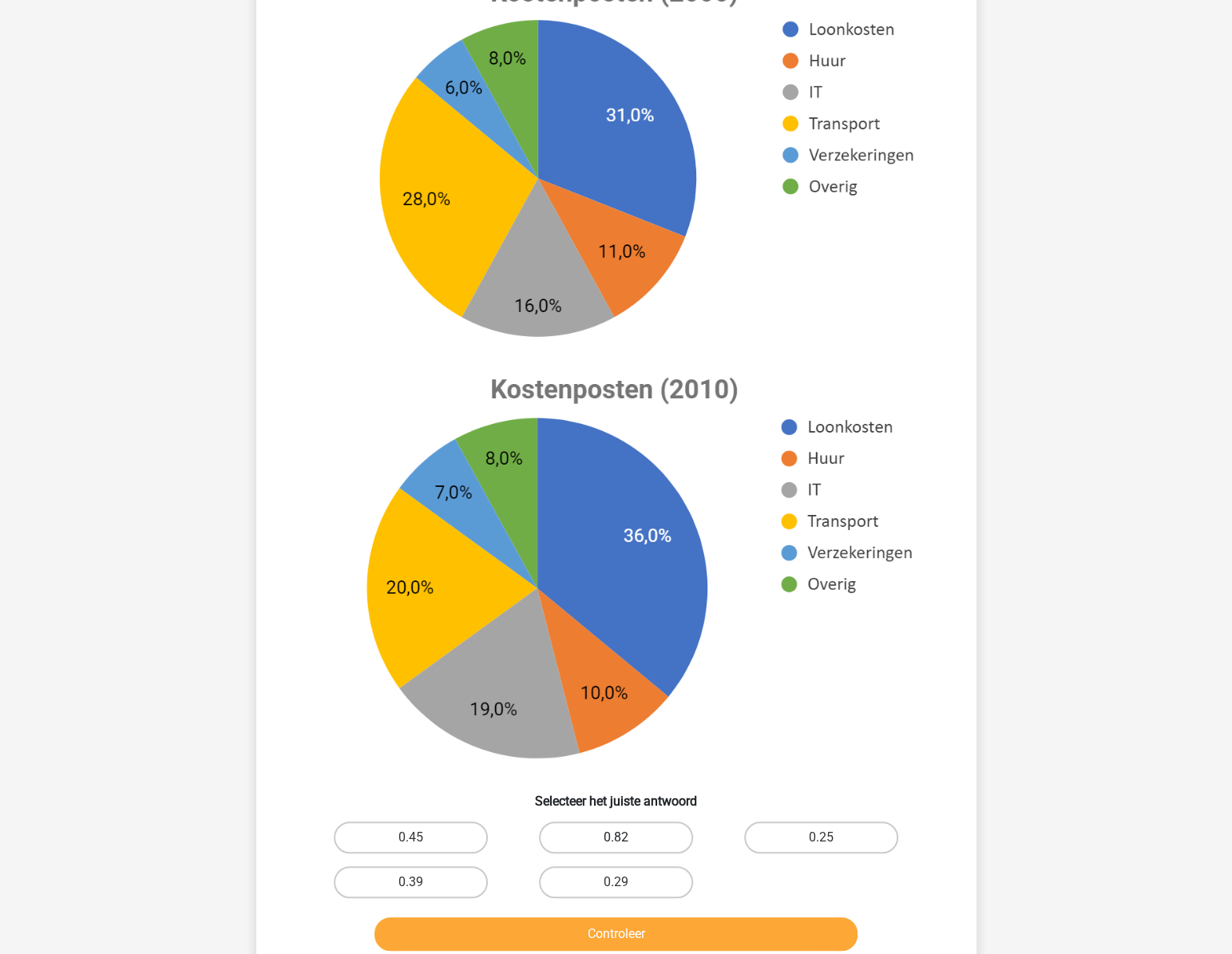
click at [623, 832] on label "0.82" at bounding box center [616, 837] width 154 height 32
click at [623, 837] on input "0.82" at bounding box center [621, 842] width 10 height 10
radio input "true"
click at [617, 912] on div "Controleer" at bounding box center [617, 930] width 669 height 53
click at [611, 835] on label "0.82" at bounding box center [616, 837] width 154 height 32
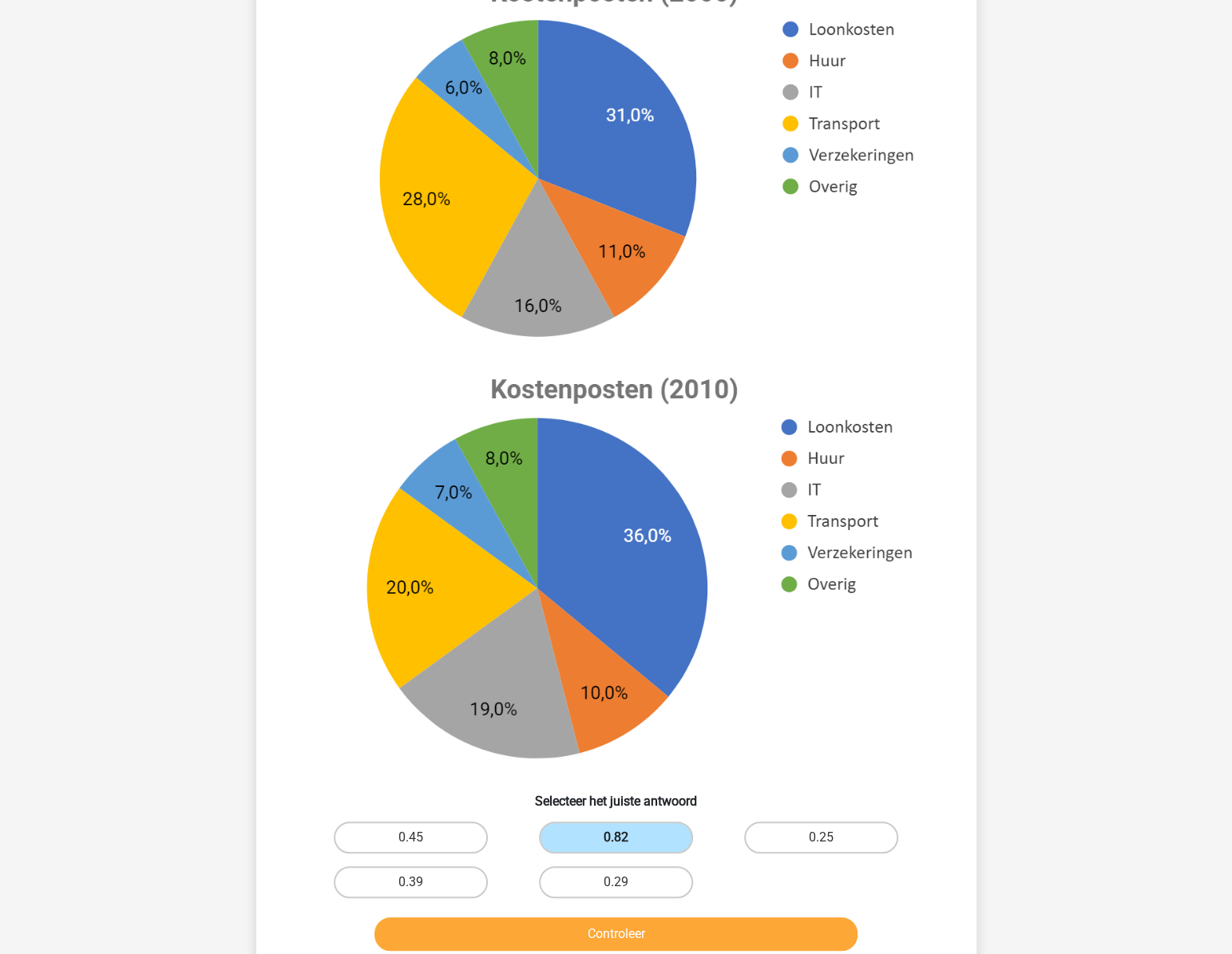
click at [616, 837] on input "0.82" at bounding box center [621, 842] width 10 height 10
click at [445, 841] on label "0.45" at bounding box center [410, 837] width 154 height 32
click at [421, 841] on input "0.45" at bounding box center [415, 842] width 10 height 10
radio input "true"
click at [302, 795] on h6 "Selecteer het juiste antwoord" at bounding box center [617, 795] width 669 height 28
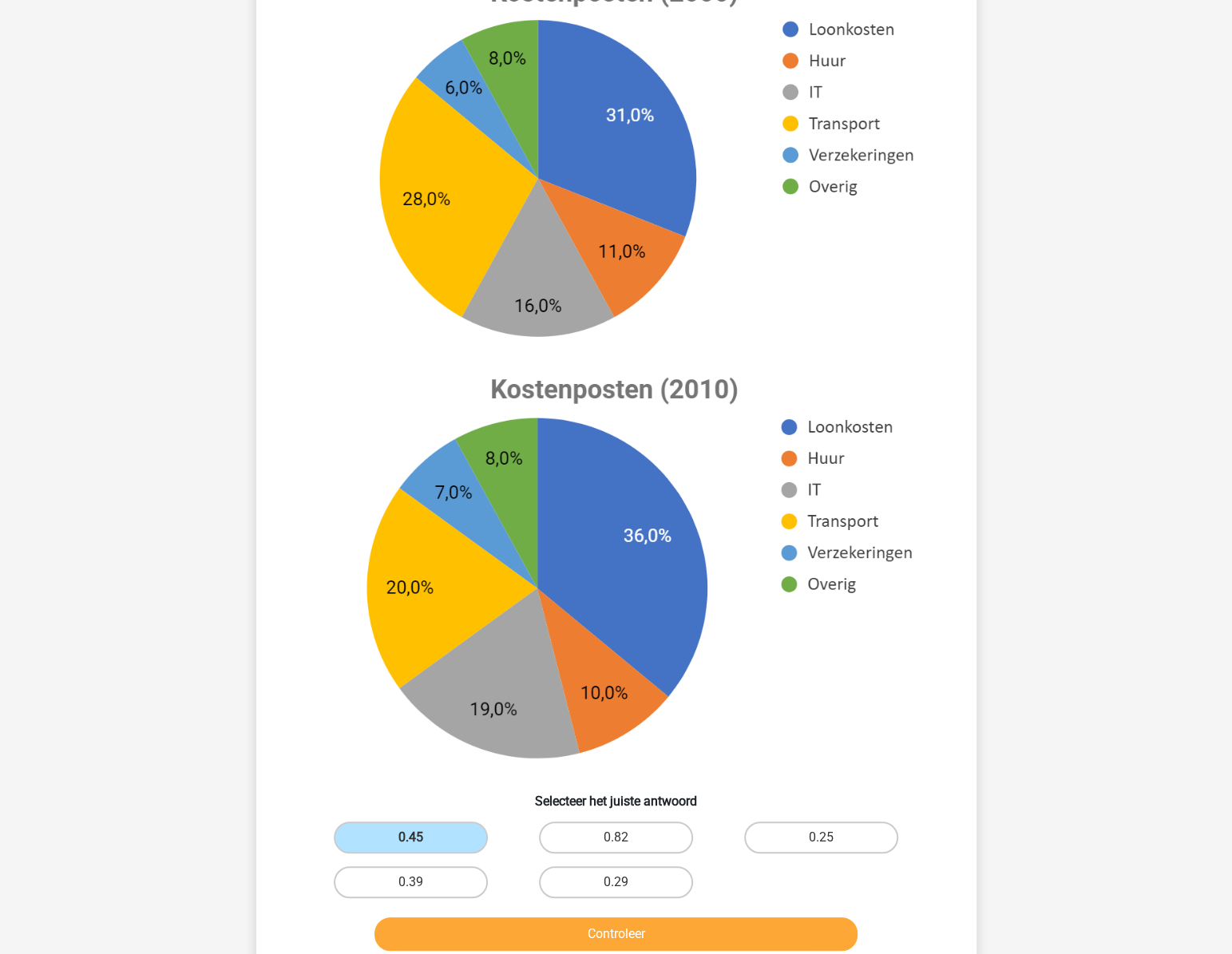
click at [334, 741] on image at bounding box center [615, 568] width 640 height 423
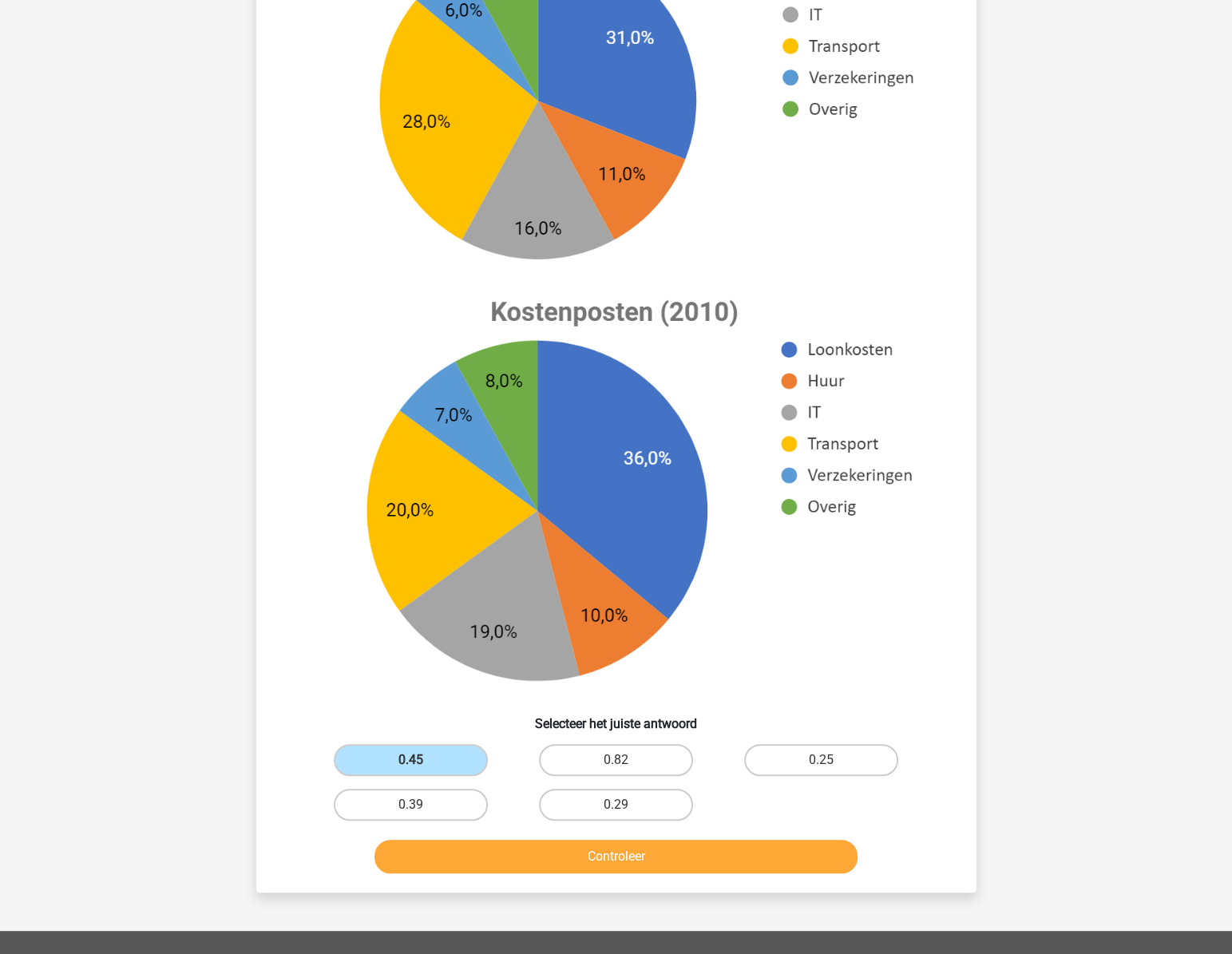
scroll to position [370, 0]
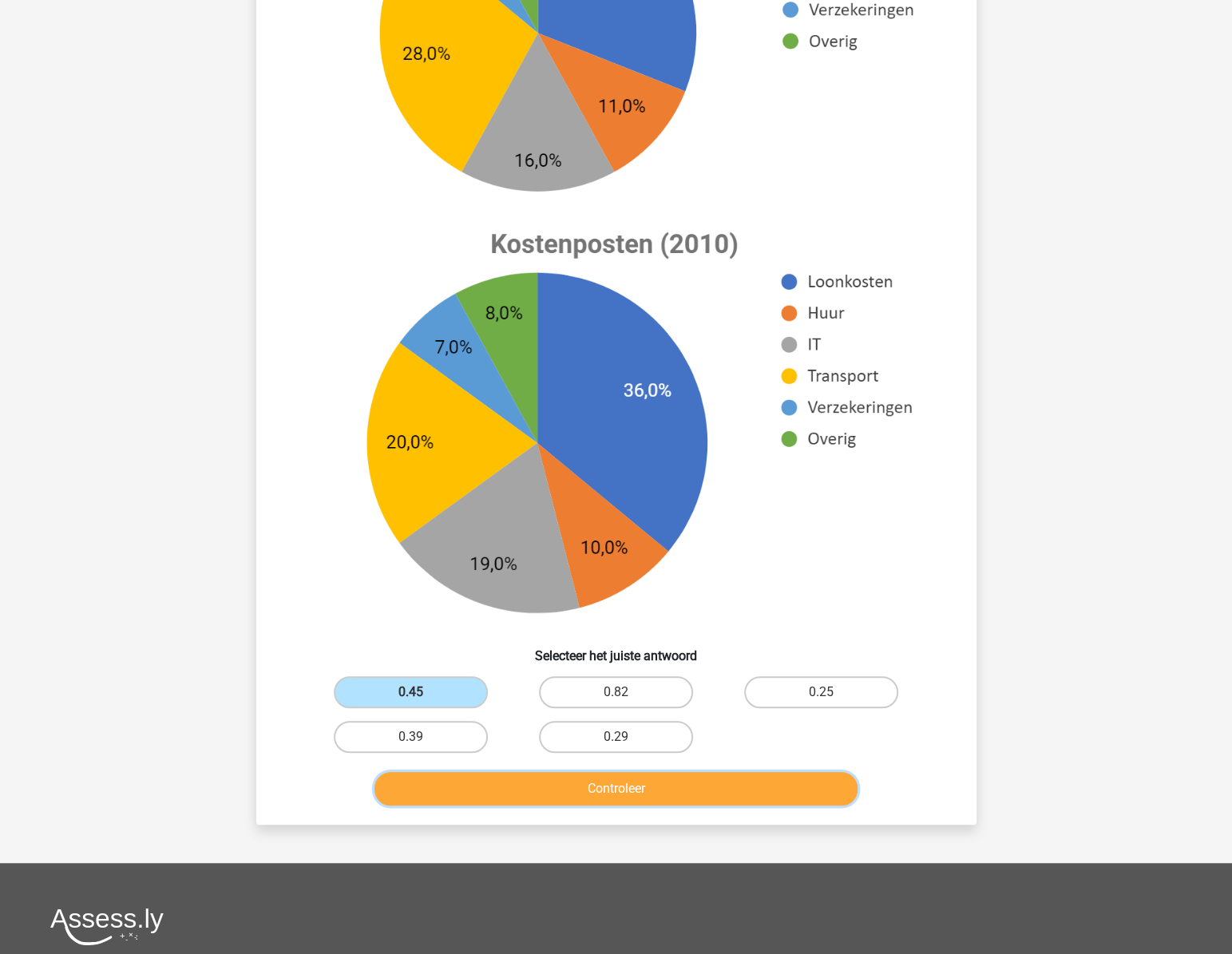
click at [605, 799] on button "Controleer" at bounding box center [616, 788] width 483 height 33
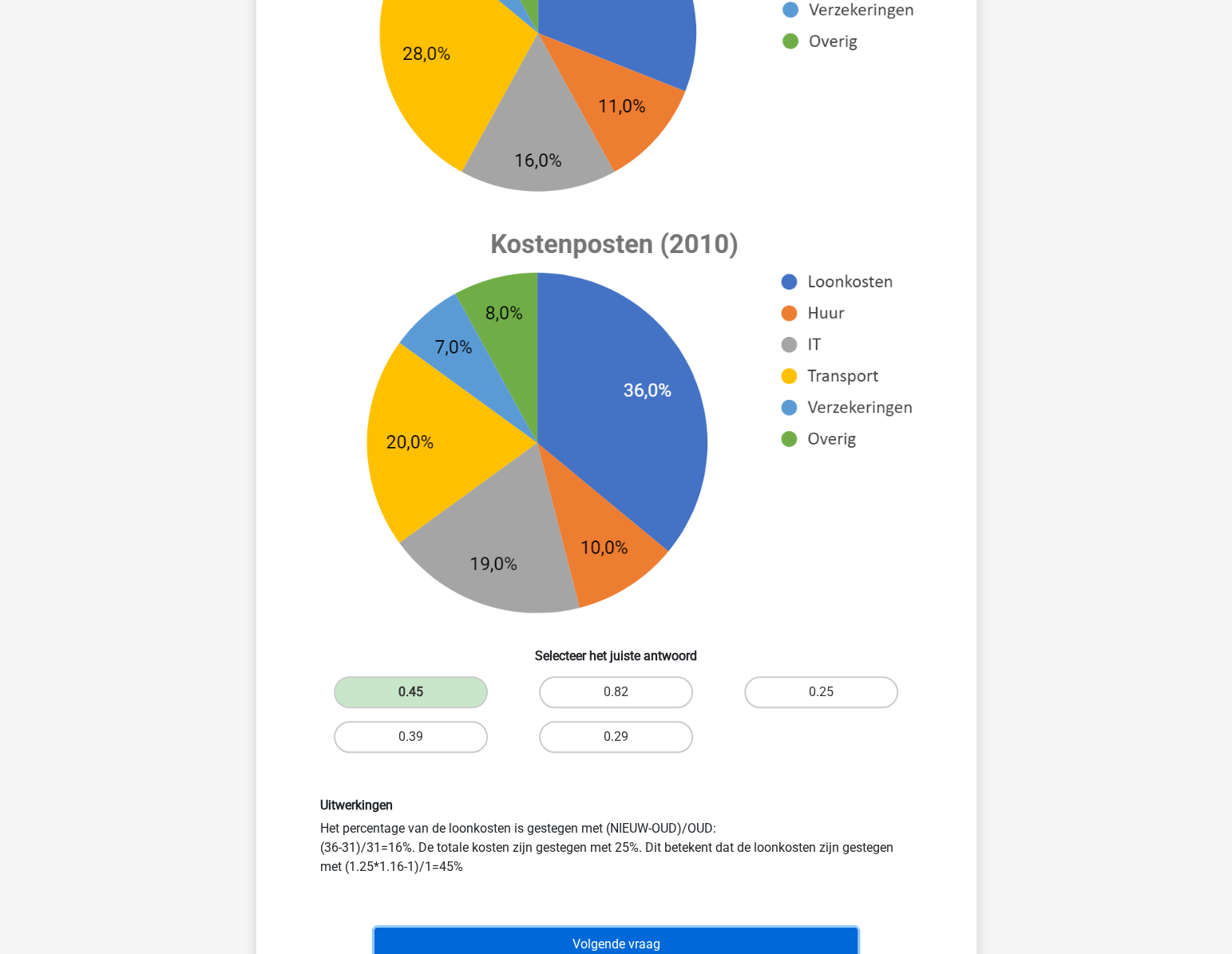
click at [546, 934] on button "Volgende vraag" at bounding box center [616, 944] width 483 height 33
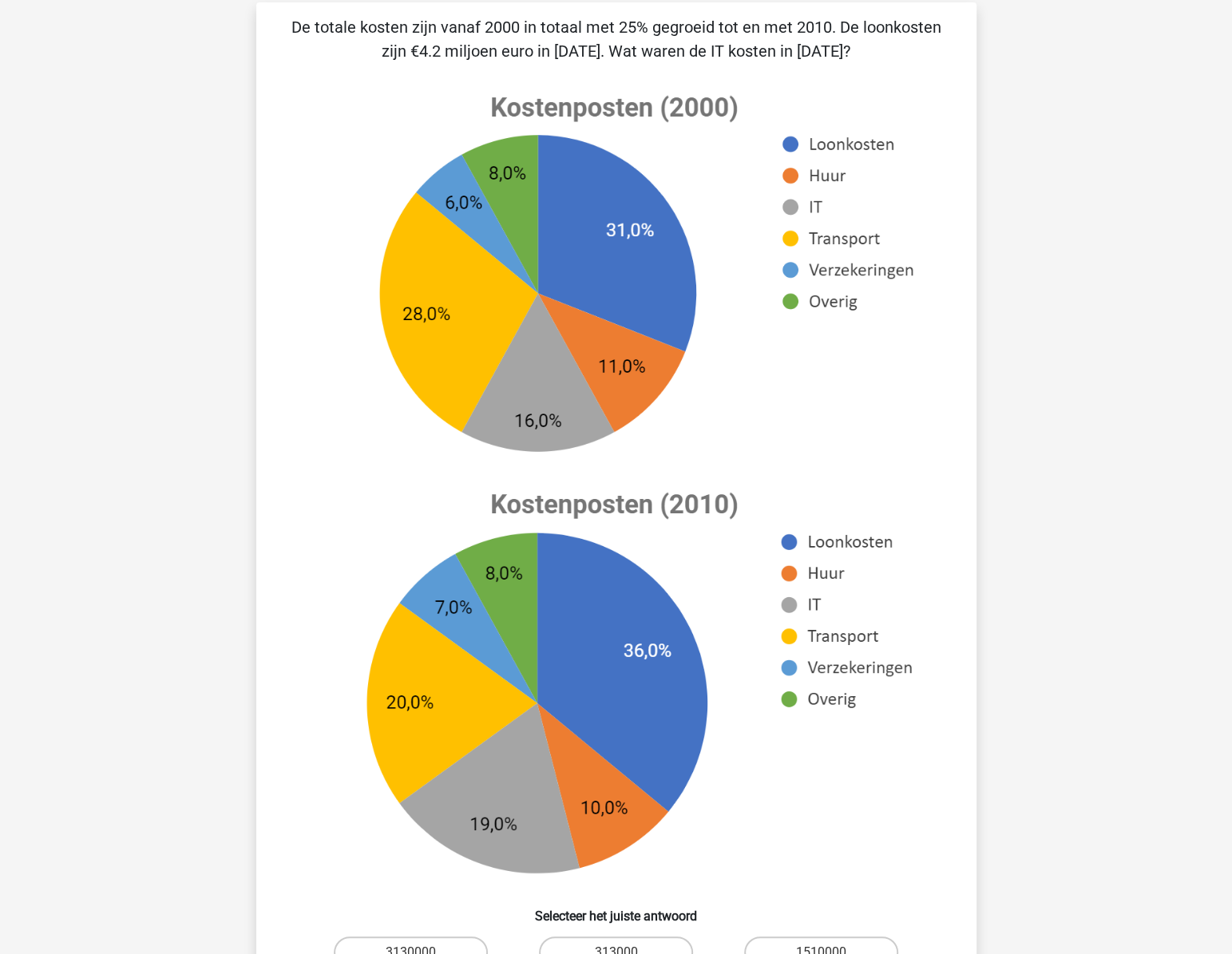
scroll to position [108, 0]
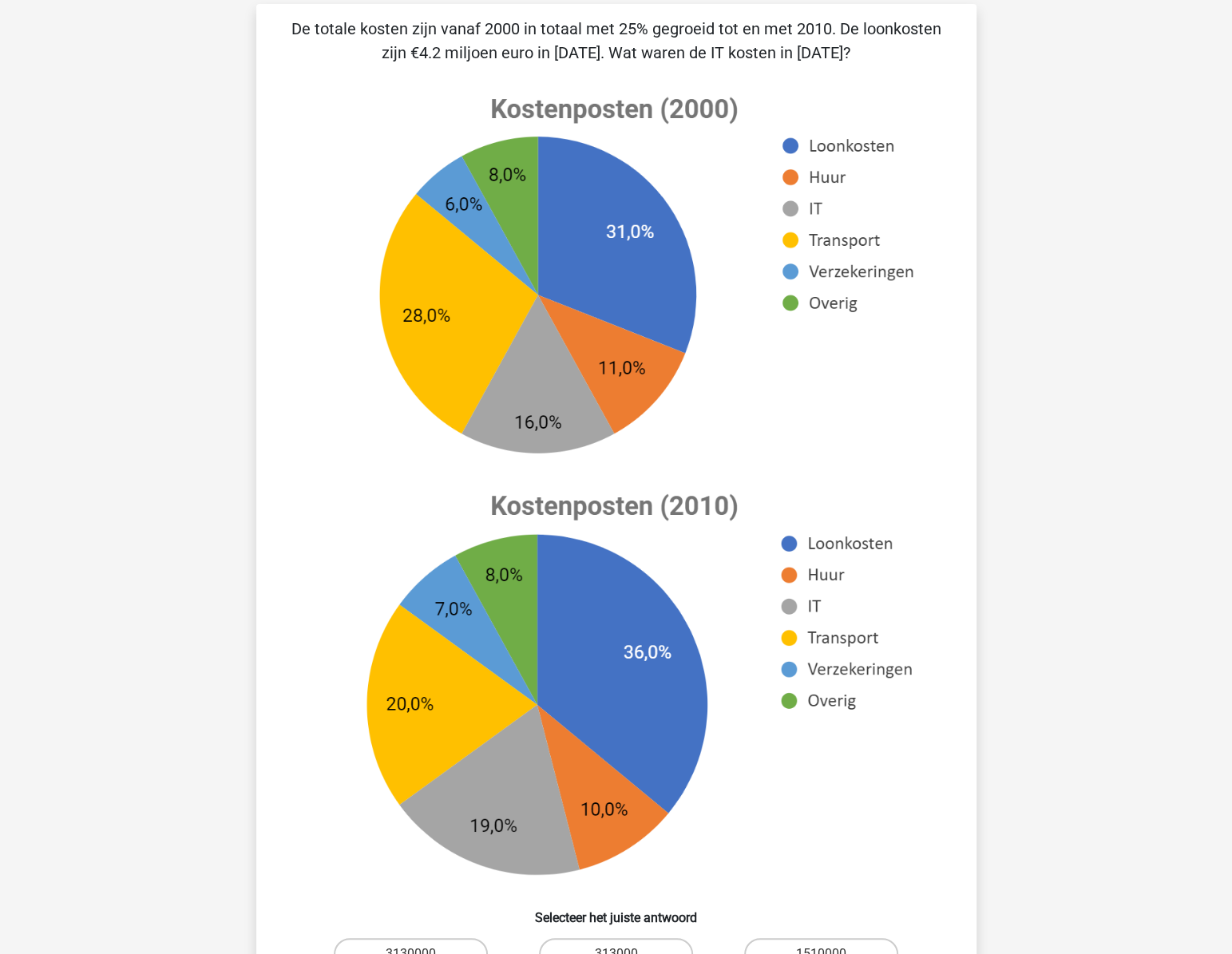
click at [1137, 477] on div "[PERSON_NAME] [EMAIL_ADDRESS][DOMAIN_NAME] Nederlands English" at bounding box center [616, 719] width 1232 height 1654
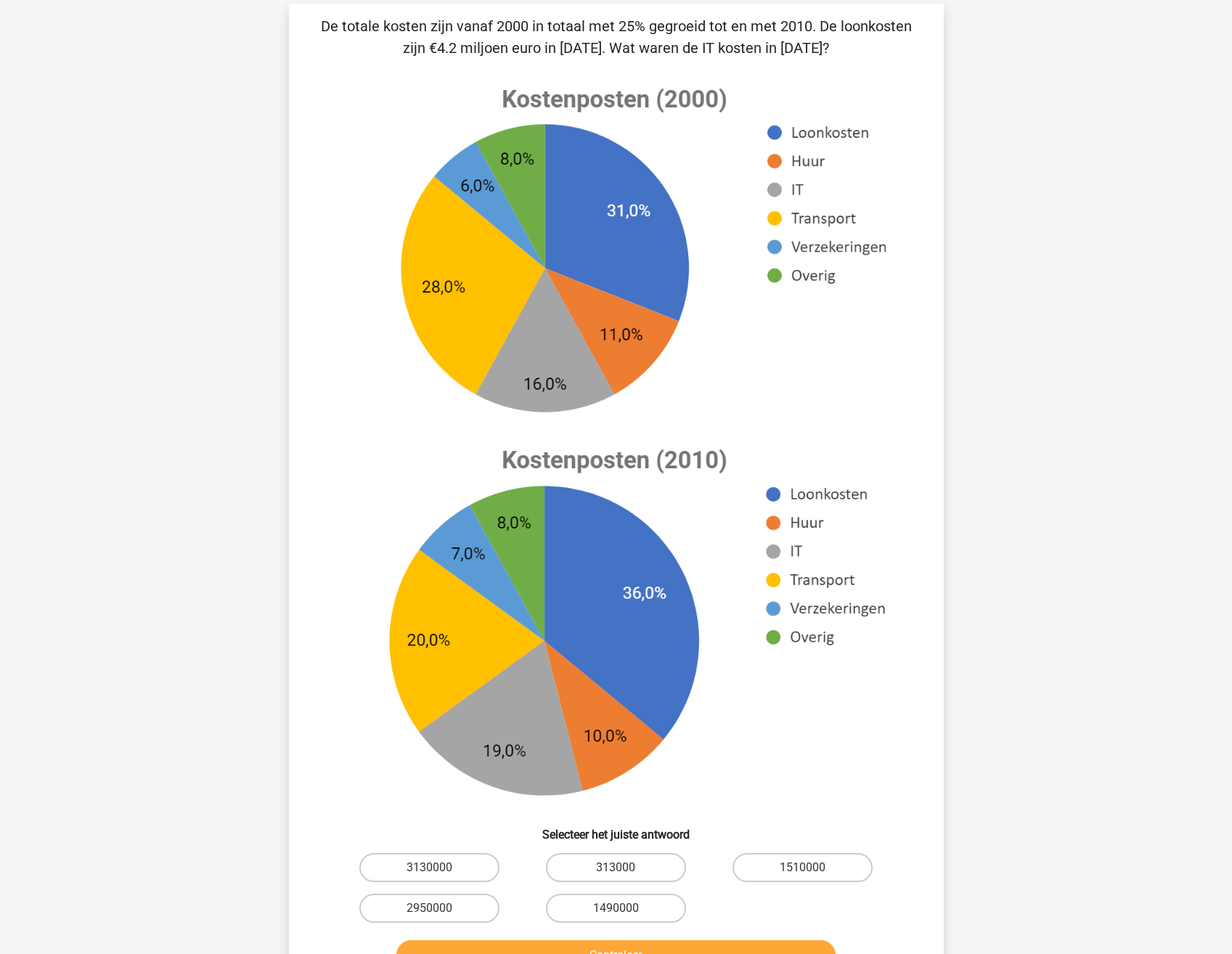
click at [1100, 465] on div "[PERSON_NAME] [EMAIL_ADDRESS][DOMAIN_NAME] Nederlands English" at bounding box center [616, 654] width 1232 height 1504
click at [671, 867] on label "1490000" at bounding box center [615, 908] width 140 height 29
click at [625, 867] on input "1490000" at bounding box center [619, 912] width 9 height 9
radio input "true"
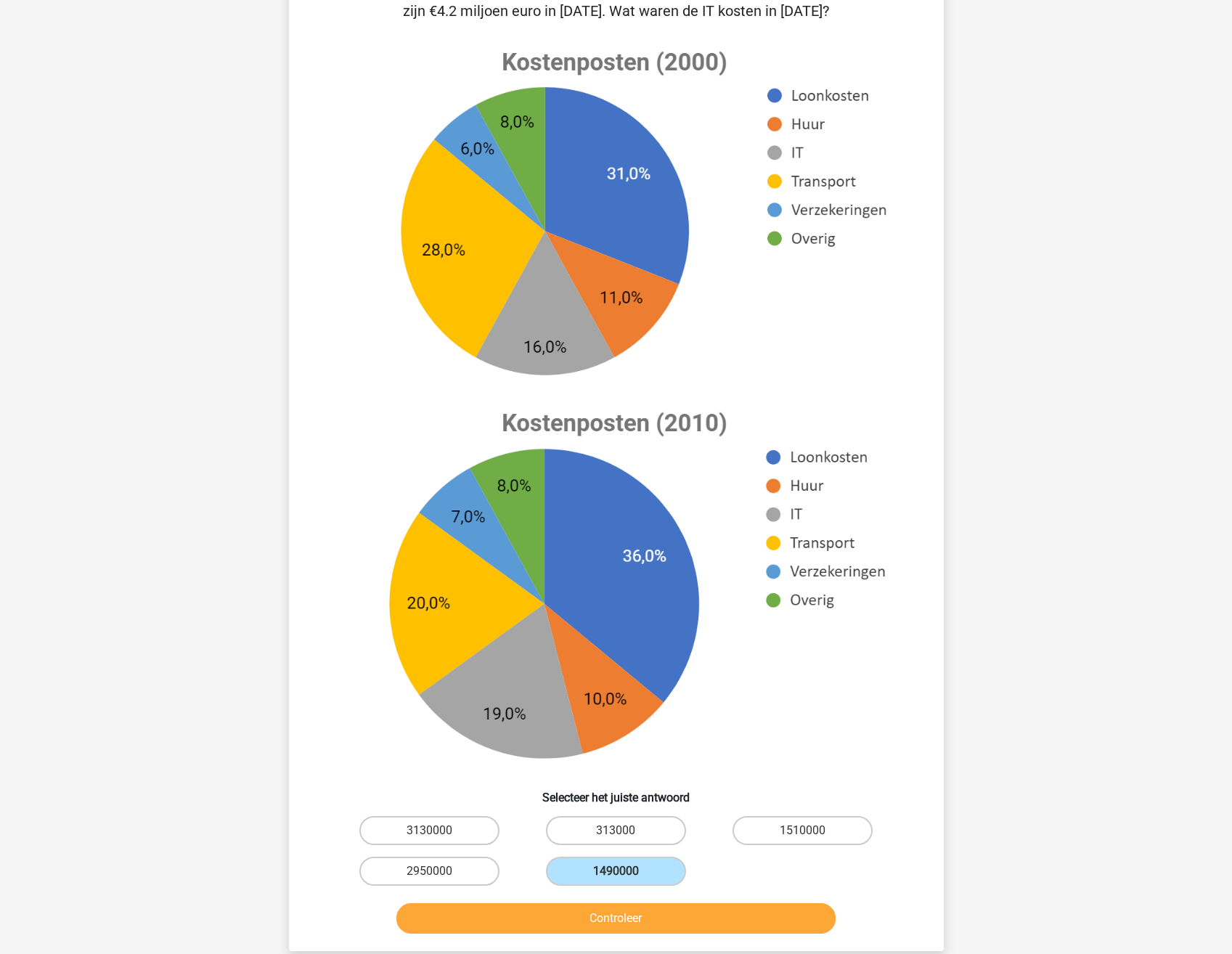
scroll to position [171, 0]
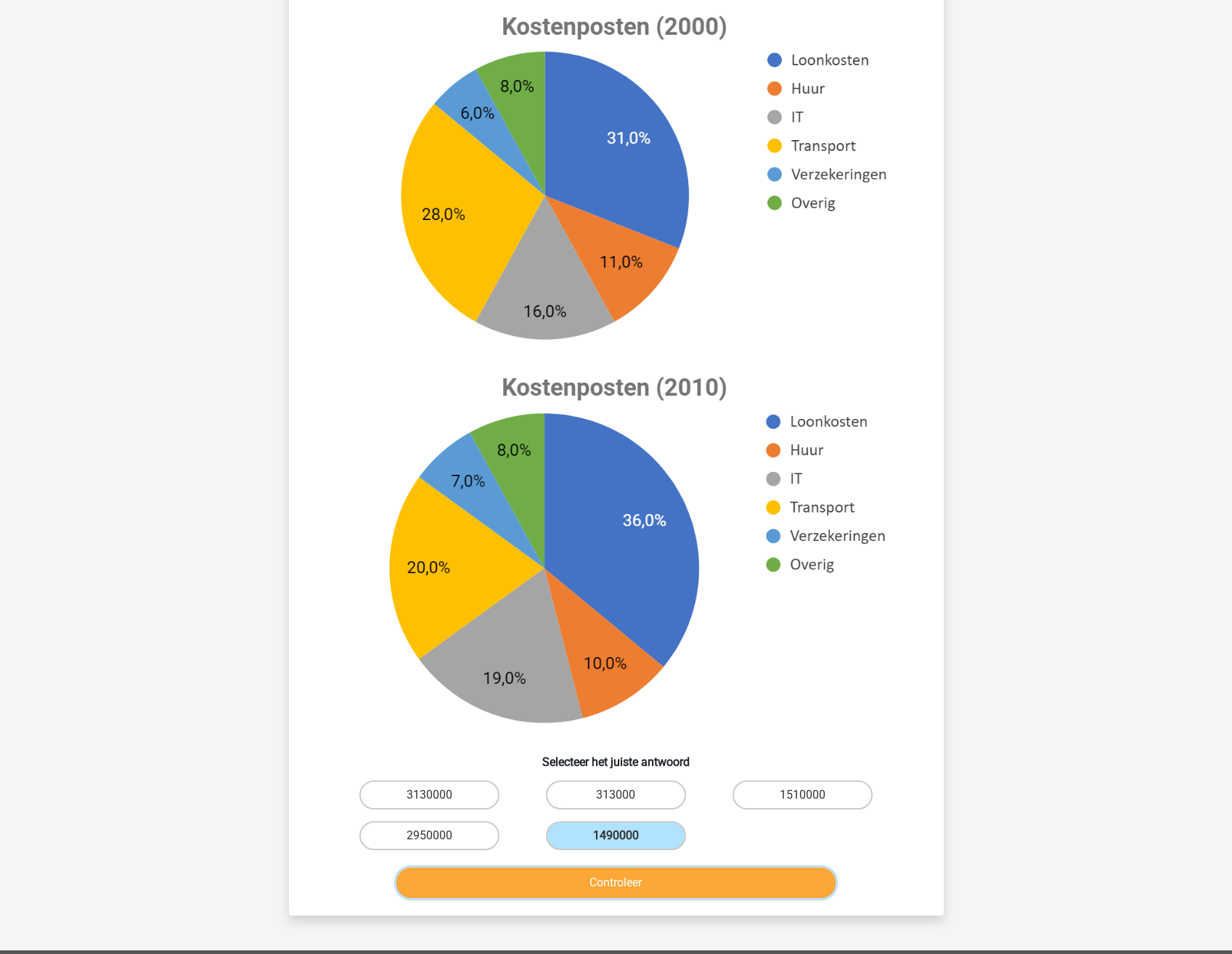
click at [662, 867] on button "Controleer" at bounding box center [616, 883] width 439 height 30
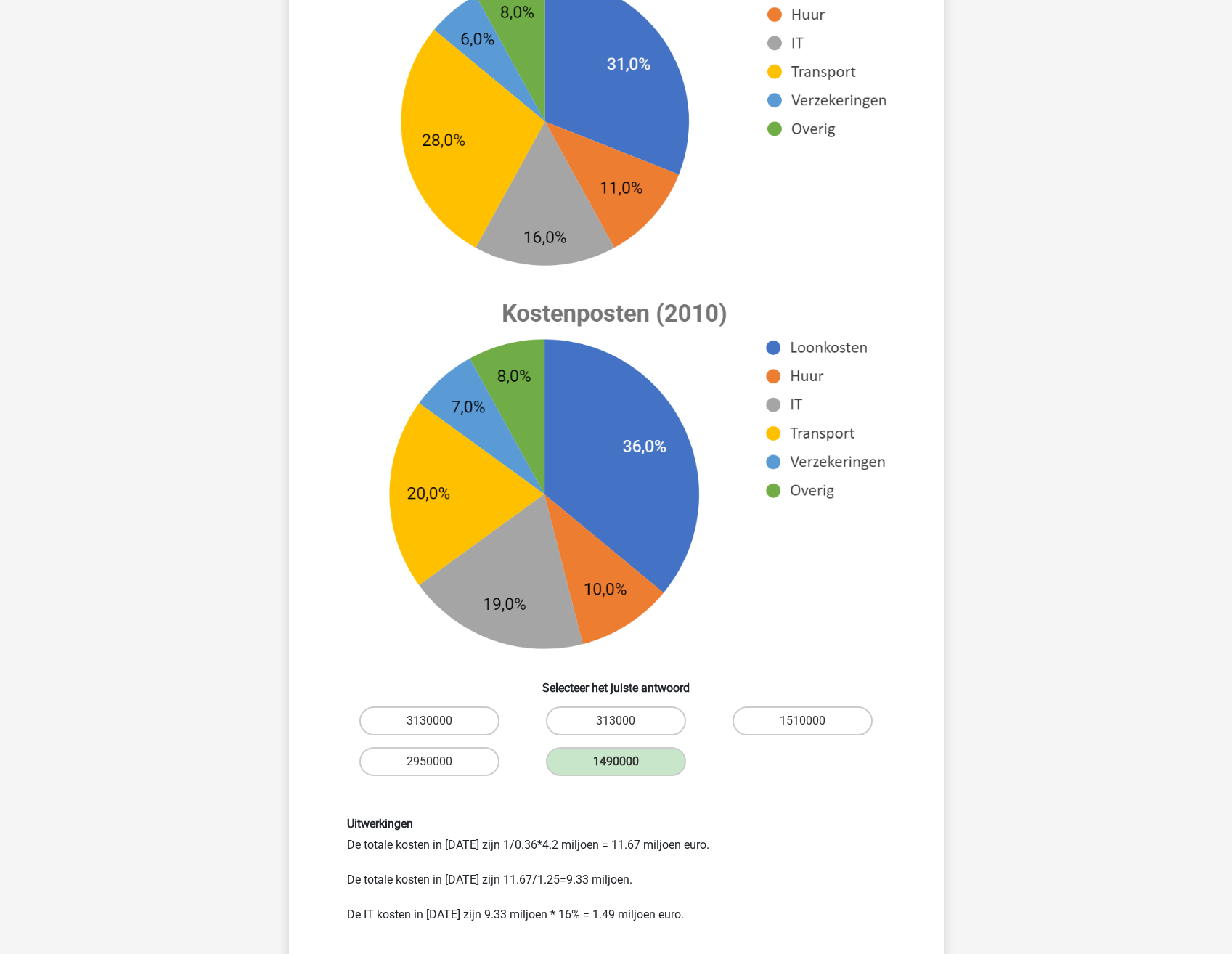
scroll to position [316, 0]
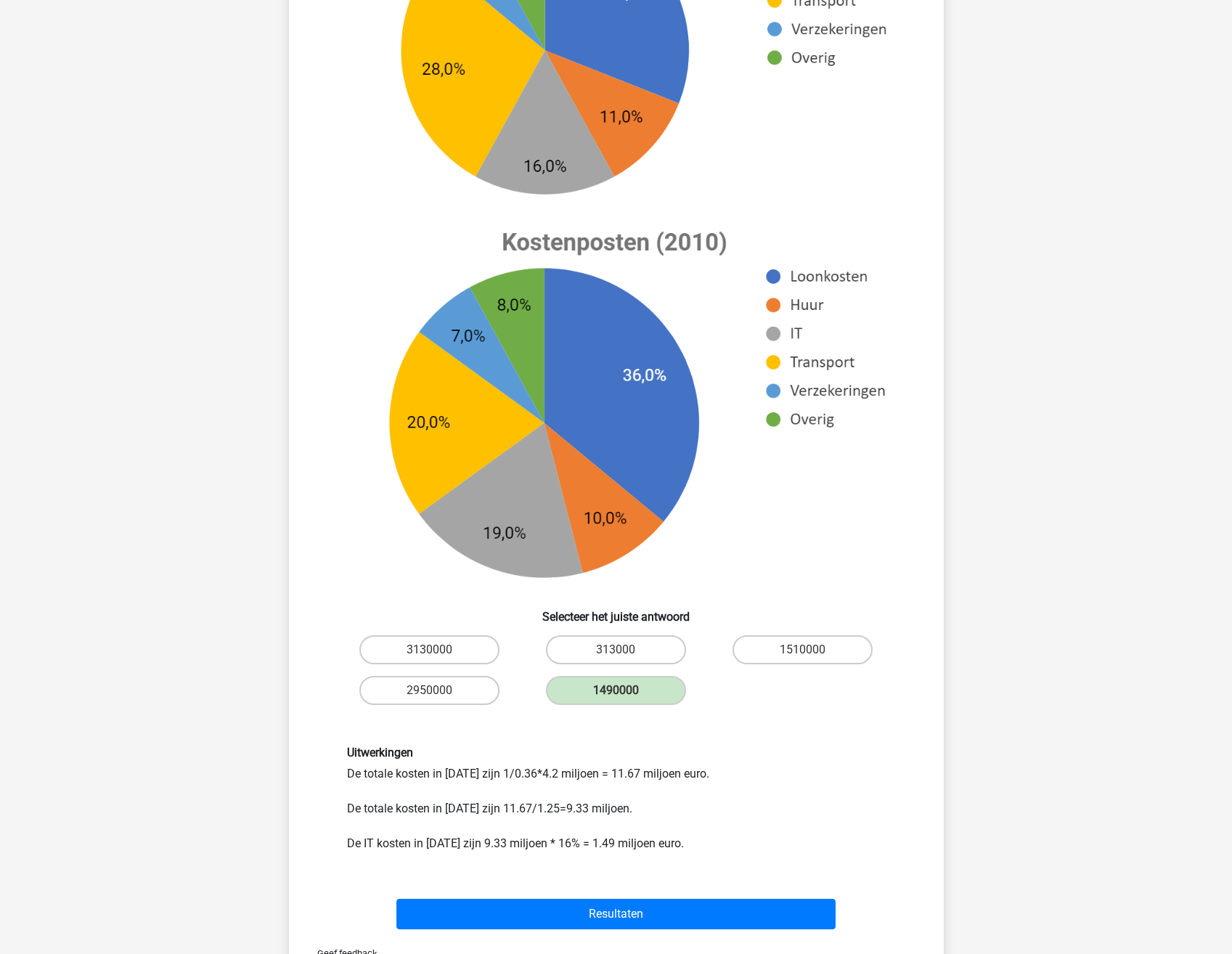
click at [823, 795] on div "Uitwerkingen De totale kosten in [DATE] zijn 1/0.36*4.2 miljoen = 11.67 miljoen…" at bounding box center [616, 798] width 561 height 106
